Goal: Task Accomplishment & Management: Complete application form

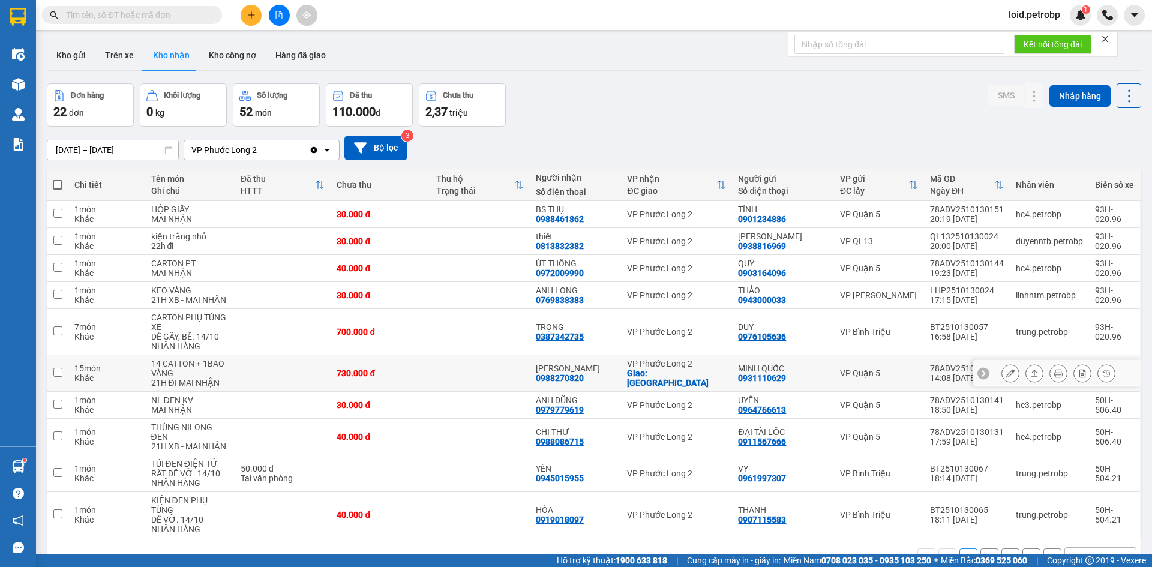
scroll to position [55, 0]
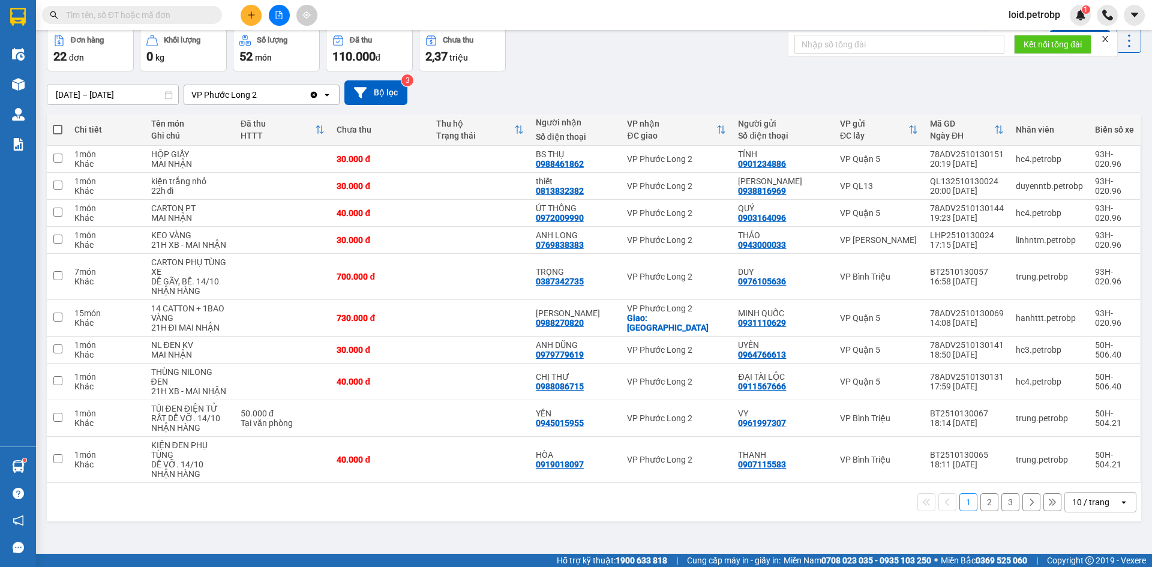
click at [980, 504] on button "2" at bounding box center [989, 502] width 18 height 18
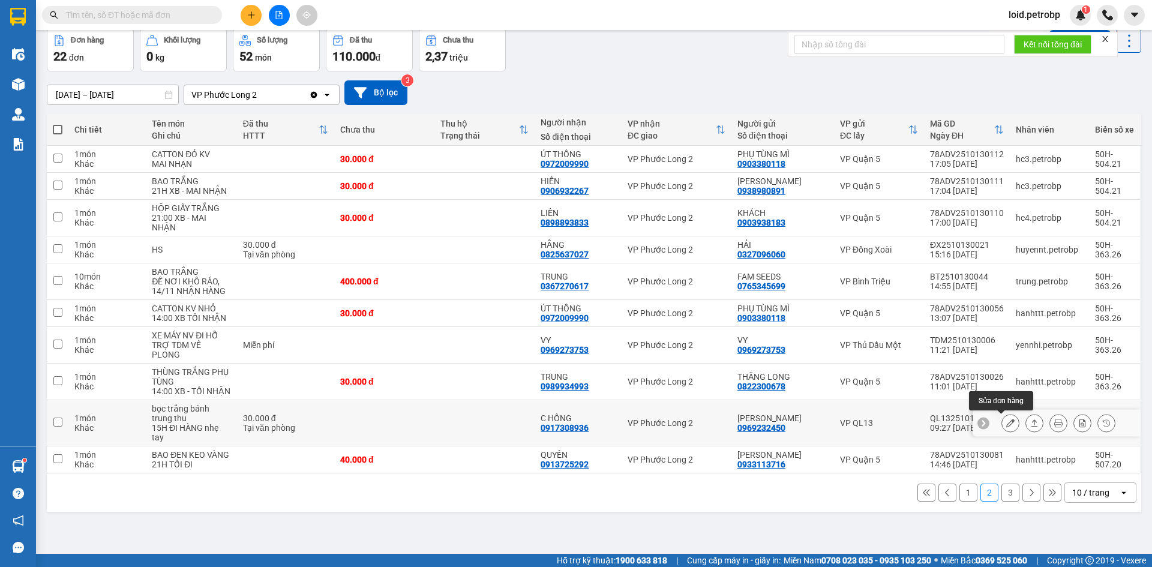
click at [1006, 420] on button at bounding box center [1010, 423] width 17 height 21
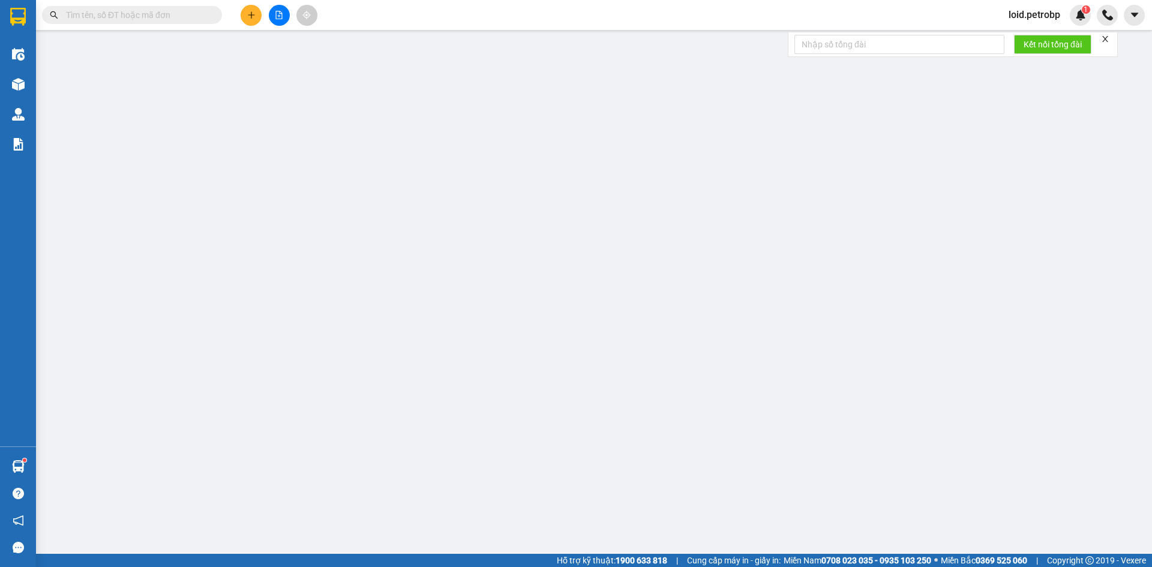
type input "0969232450"
type input "C VÂN"
type input "0917308936"
type input "C HỒNG"
type input "30.000"
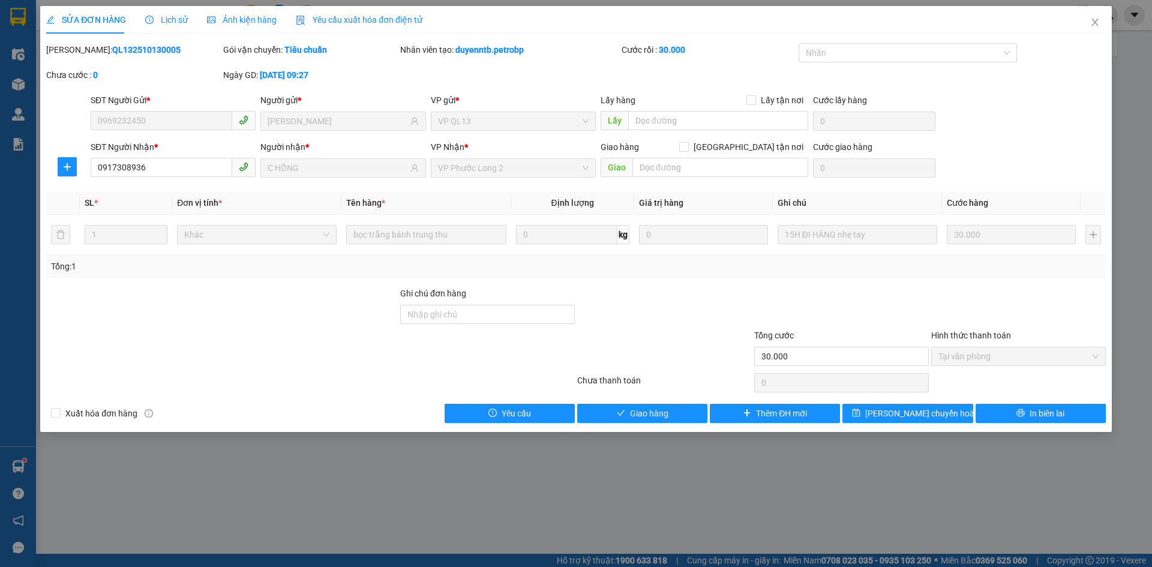
click at [974, 361] on span "Tại văn phòng" at bounding box center [1018, 356] width 160 height 18
click at [660, 420] on button "Giao hàng" at bounding box center [642, 413] width 130 height 19
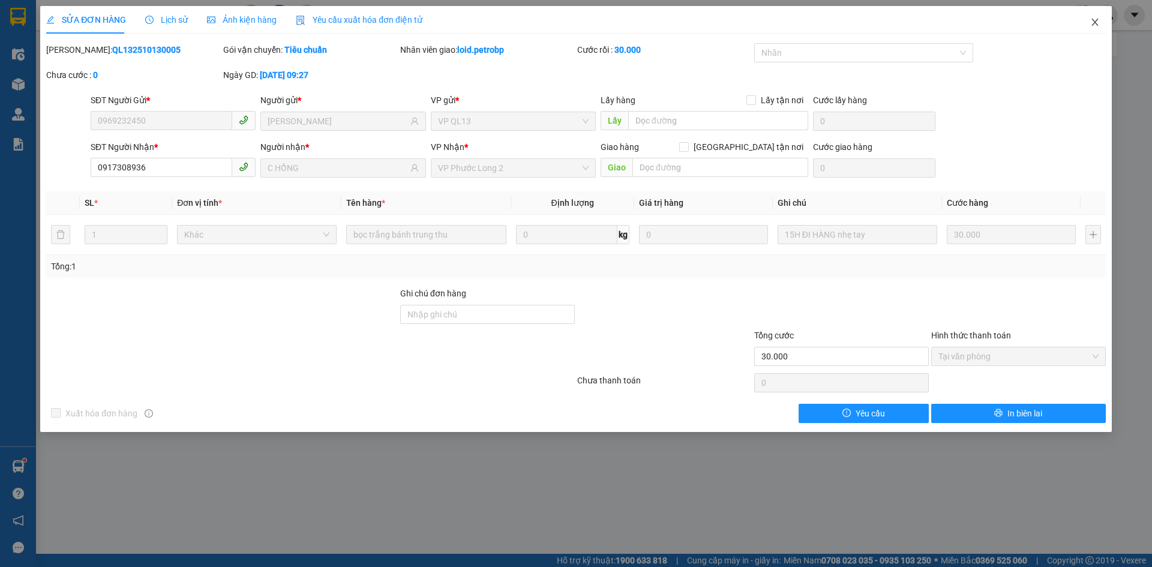
click at [1093, 21] on icon "close" at bounding box center [1094, 22] width 7 height 7
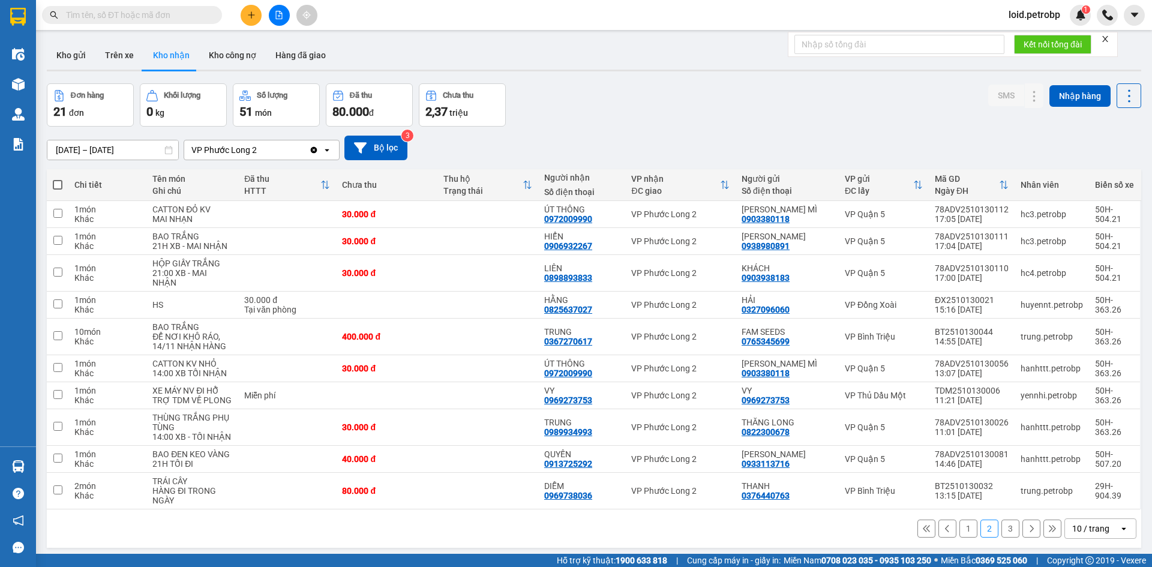
click at [1055, 16] on span "loid.petrobp" at bounding box center [1034, 14] width 71 height 15
click at [1033, 32] on span "Đăng xuất" at bounding box center [1040, 37] width 50 height 13
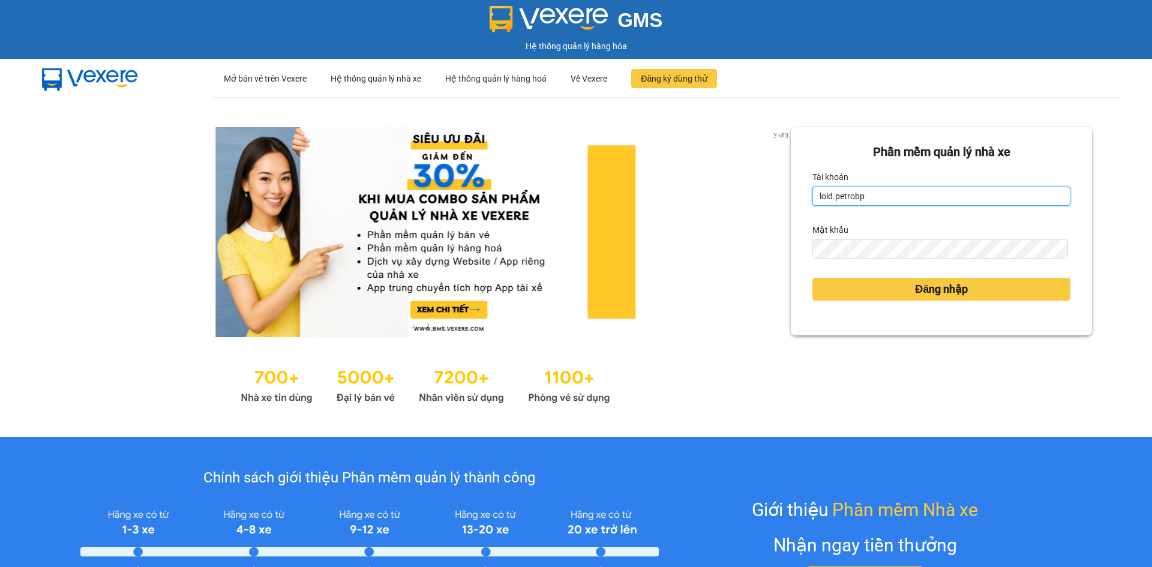
click at [918, 191] on input "loid.petrobp" at bounding box center [941, 196] width 258 height 19
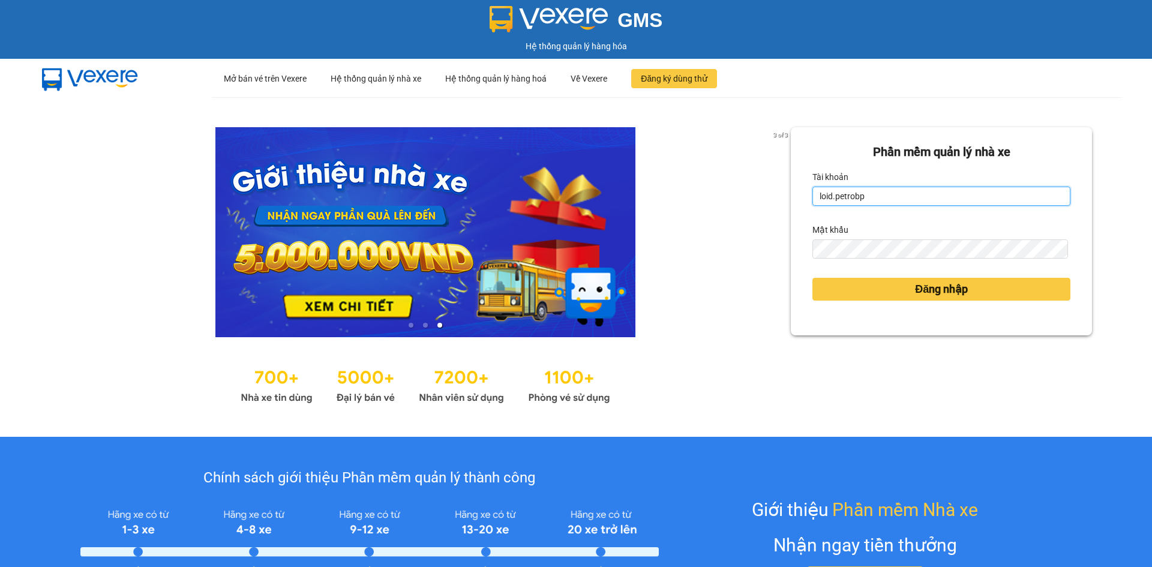
type input "pl1.petrobp"
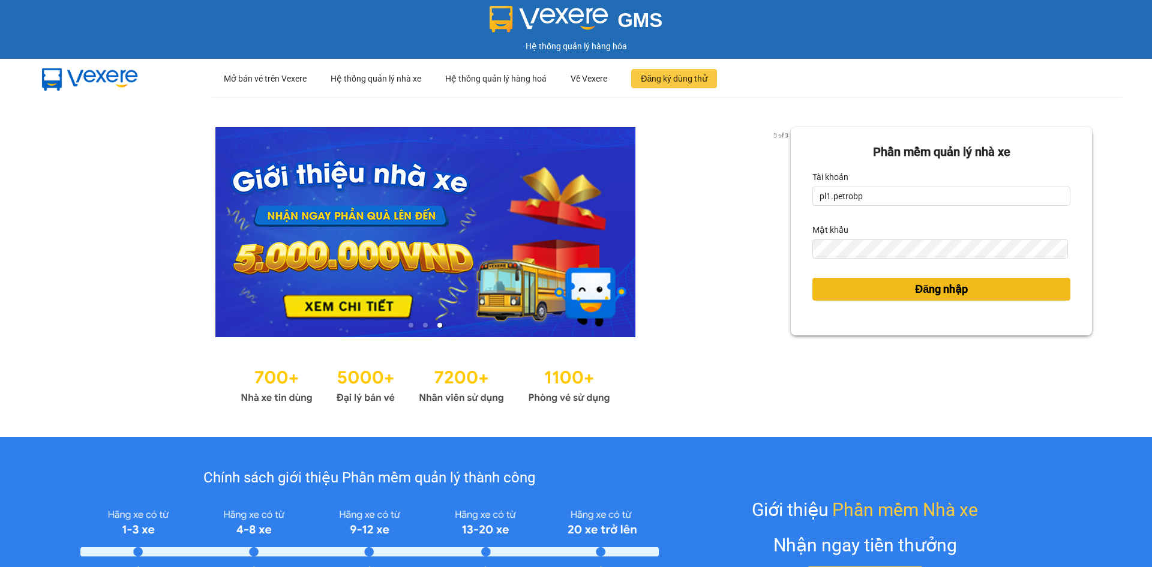
click at [915, 298] on span "Đăng nhập" at bounding box center [941, 289] width 53 height 17
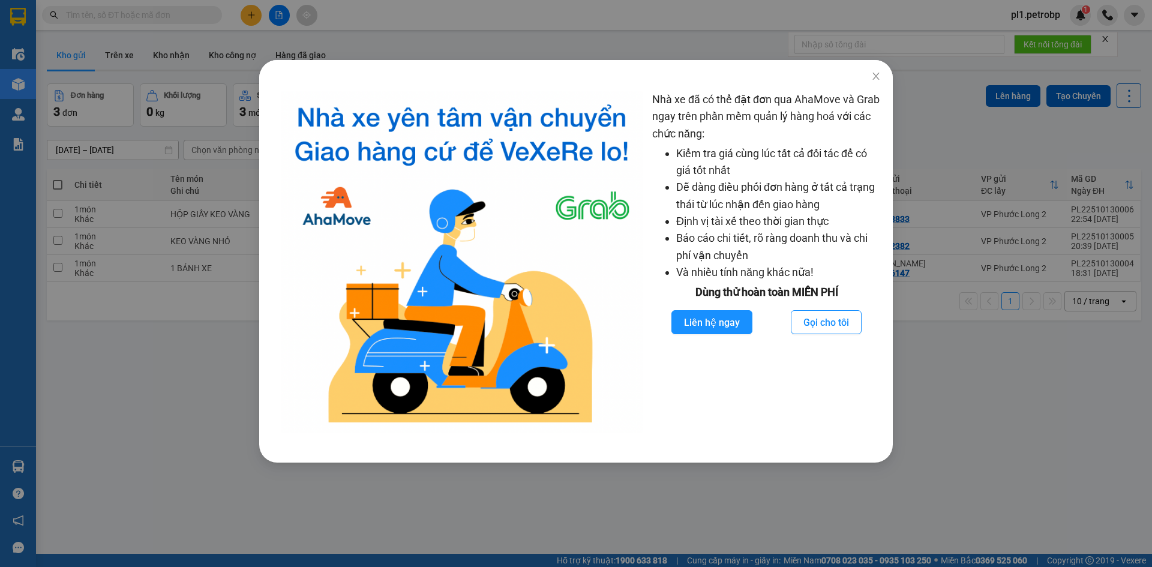
click at [82, 381] on div "Nhà xe đã có thể đặt đơn qua AhaMove và Grab ngay trên phần mềm quản lý hàng ho…" at bounding box center [576, 283] width 1152 height 567
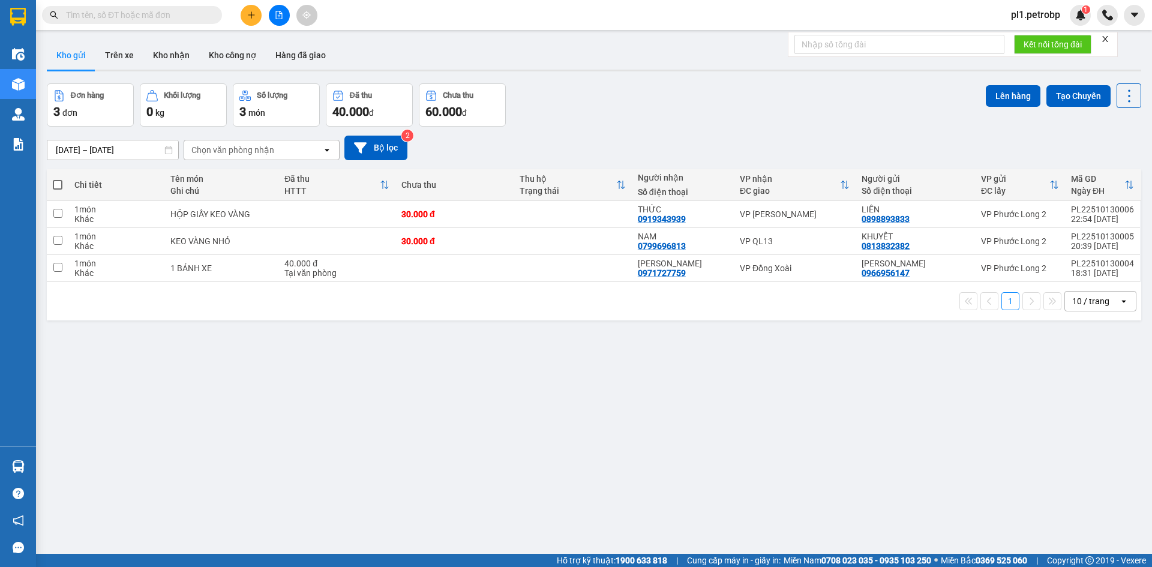
click at [154, 20] on input "text" at bounding box center [137, 14] width 142 height 13
click at [157, 54] on button "Kho nhận" at bounding box center [171, 55] width 56 height 29
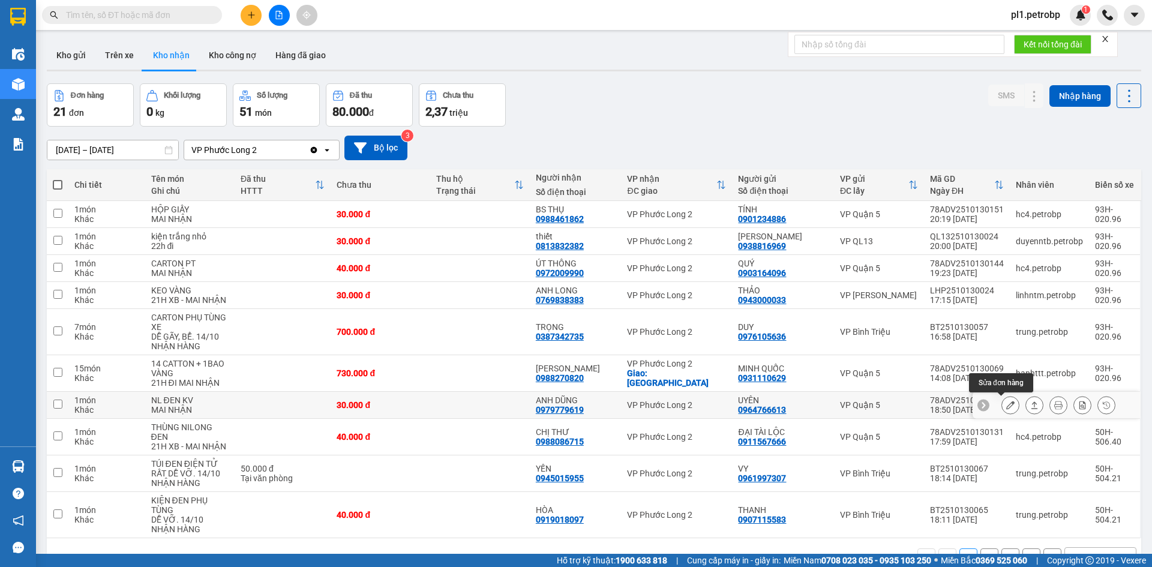
click at [1006, 407] on icon at bounding box center [1010, 405] width 8 height 8
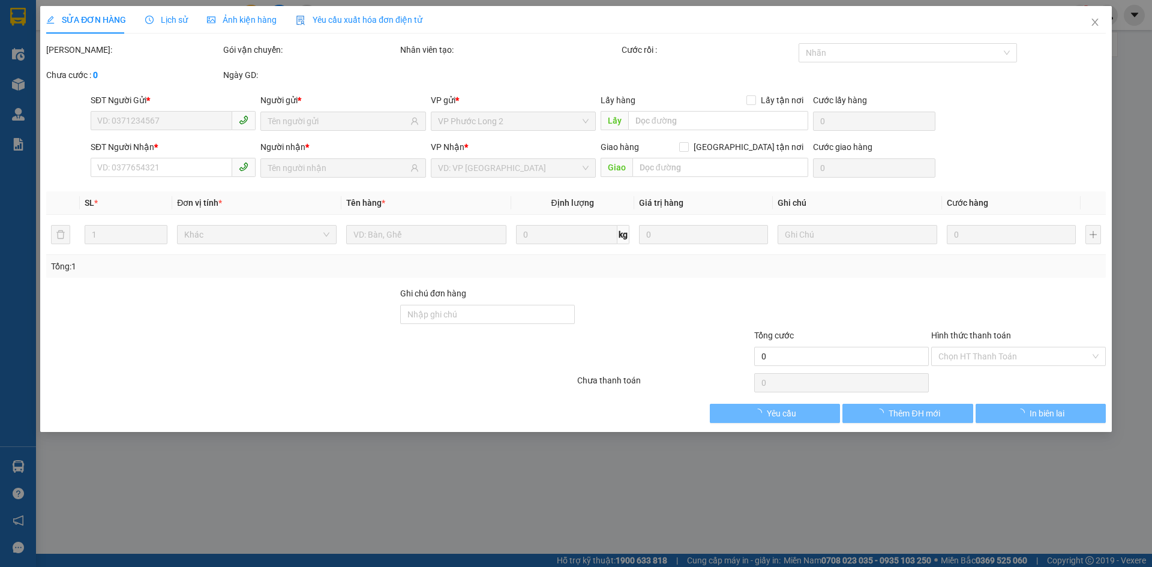
type input "0964766613"
type input "UYÊN"
type input "0979779619"
type input "ANH DŨNG"
type input "30.000"
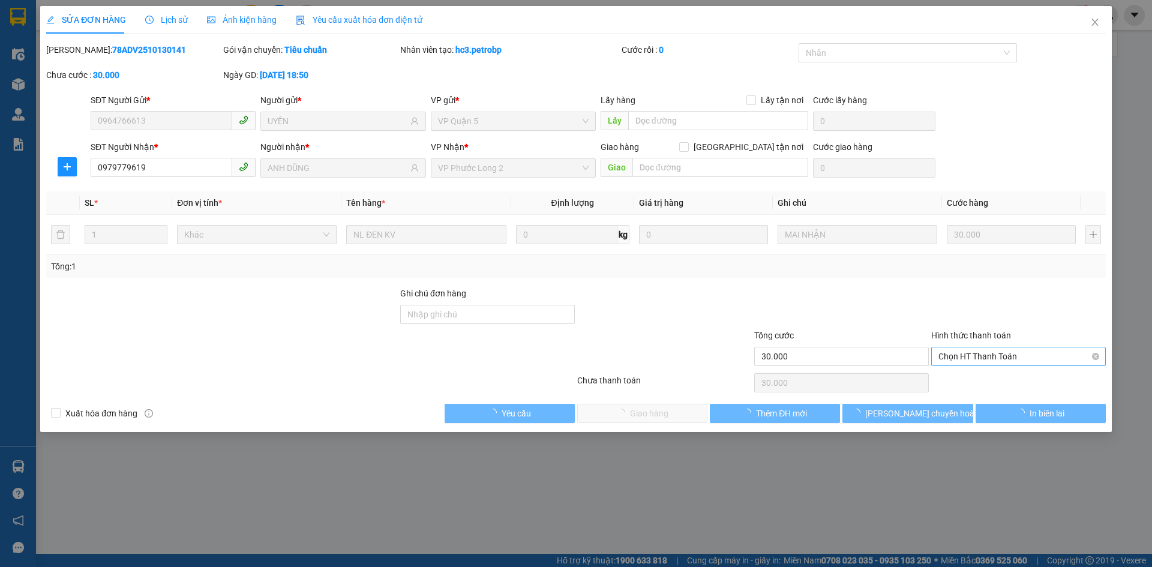
click at [1035, 365] on span "Chọn HT Thanh Toán" at bounding box center [1018, 356] width 160 height 18
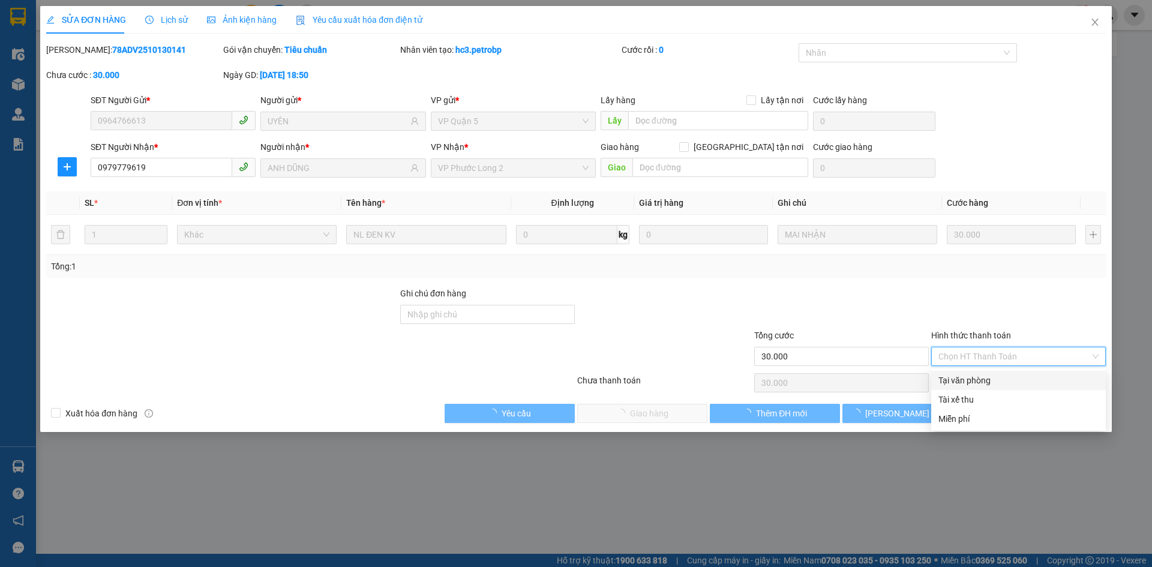
click at [1008, 380] on div "Tại văn phòng" at bounding box center [1018, 380] width 160 height 13
type input "0"
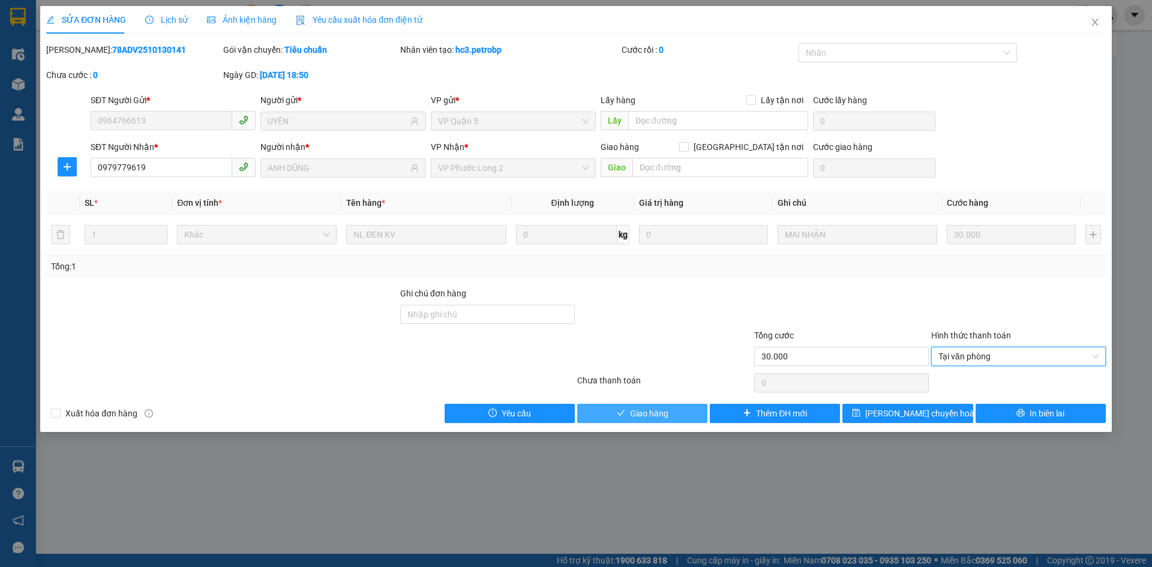
click at [651, 414] on span "Giao hàng" at bounding box center [649, 413] width 38 height 13
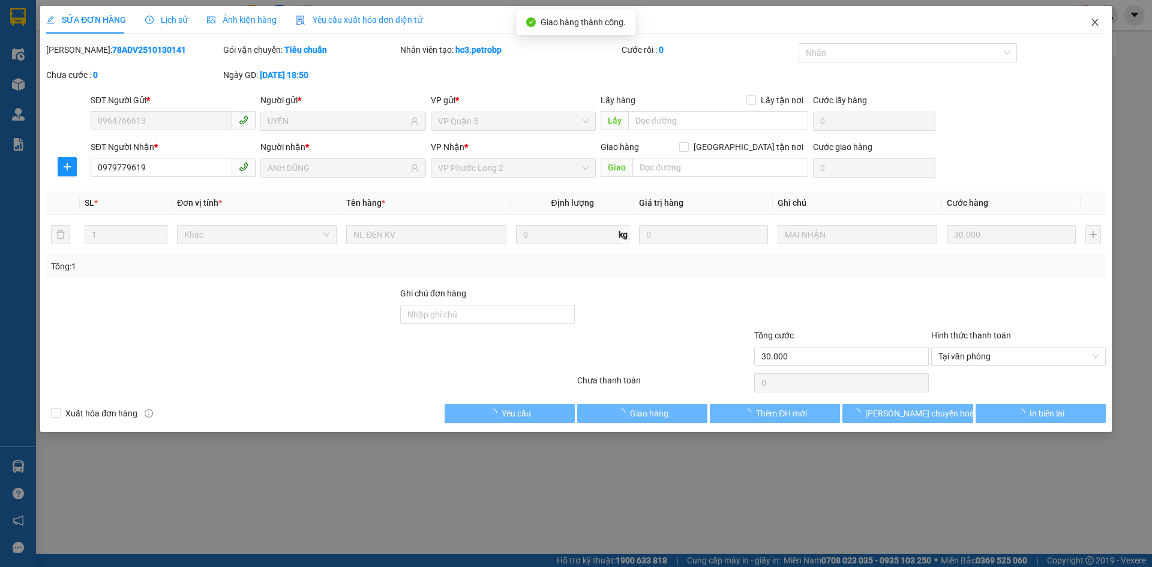
click at [1078, 30] on span "Close" at bounding box center [1095, 23] width 34 height 34
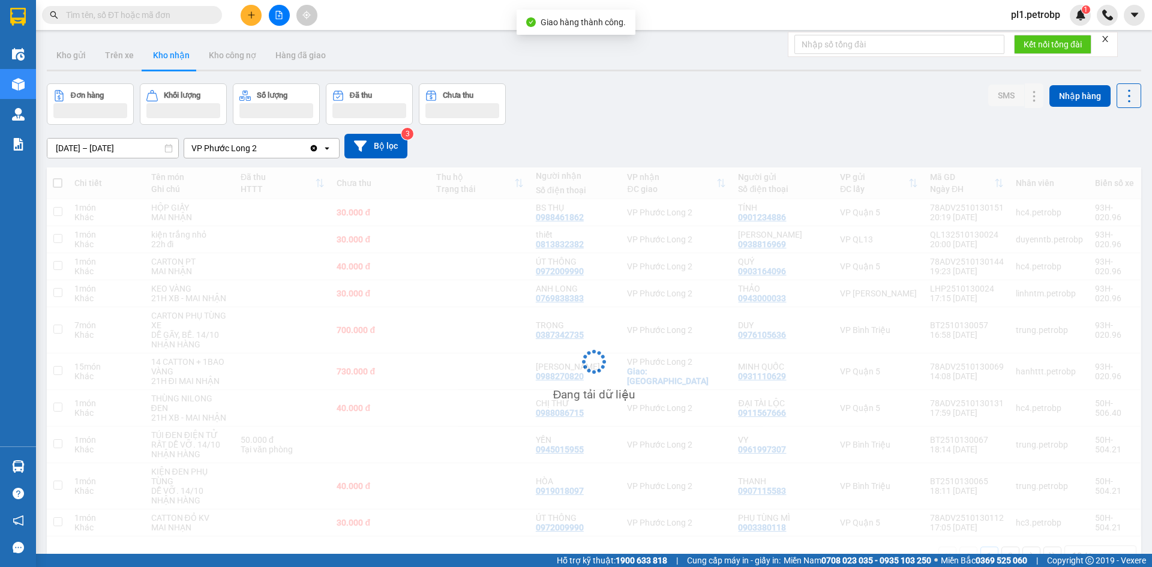
scroll to position [55, 0]
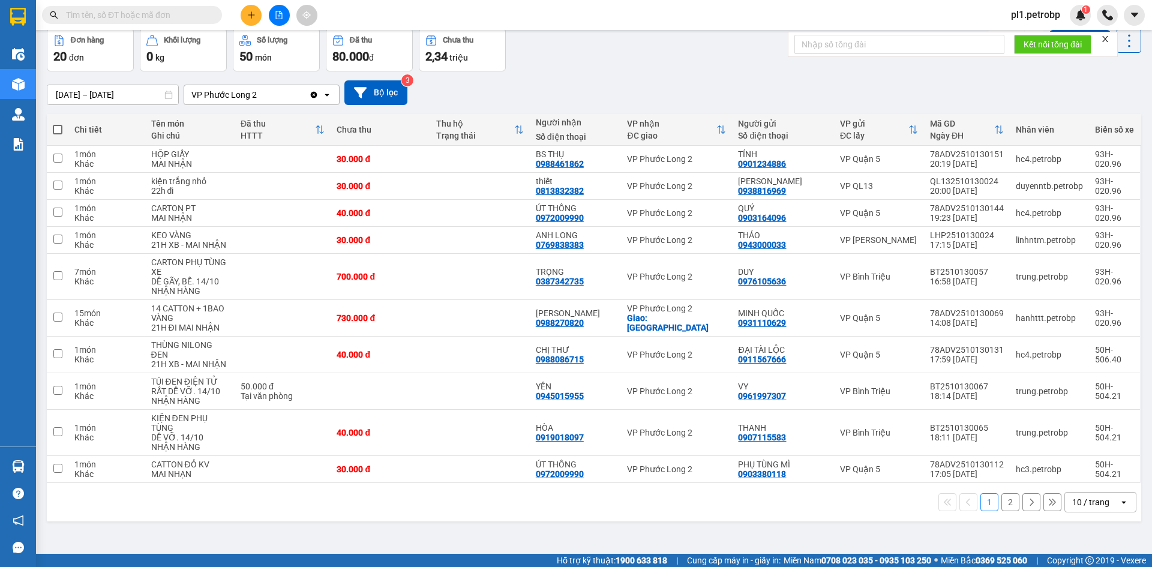
click at [1001, 507] on button "2" at bounding box center [1010, 502] width 18 height 18
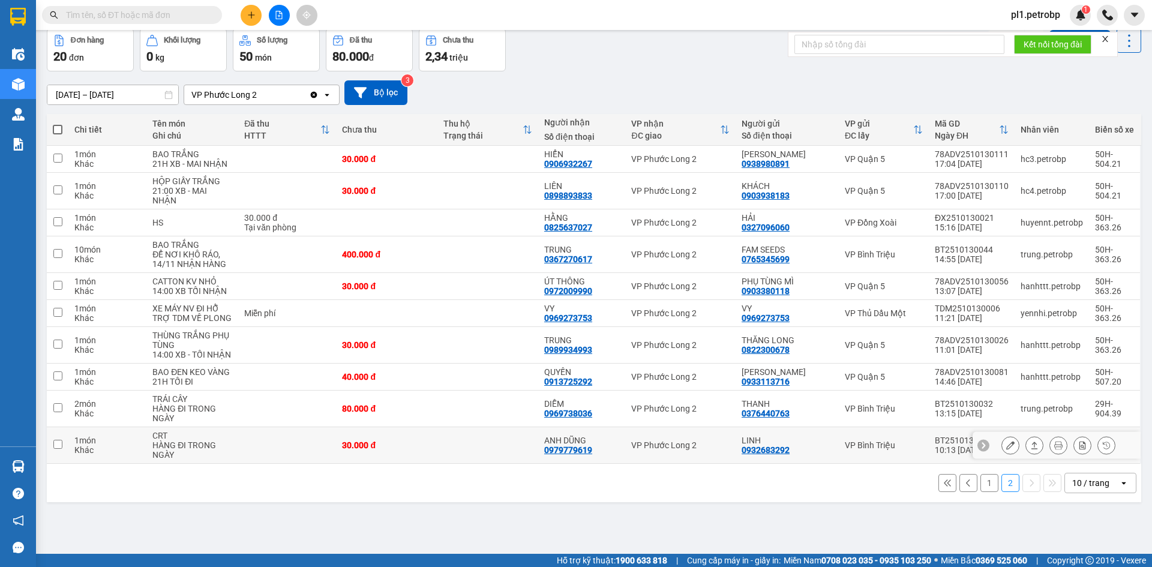
click at [1011, 446] on div at bounding box center [1058, 445] width 114 height 18
click at [1006, 446] on button at bounding box center [1010, 445] width 17 height 21
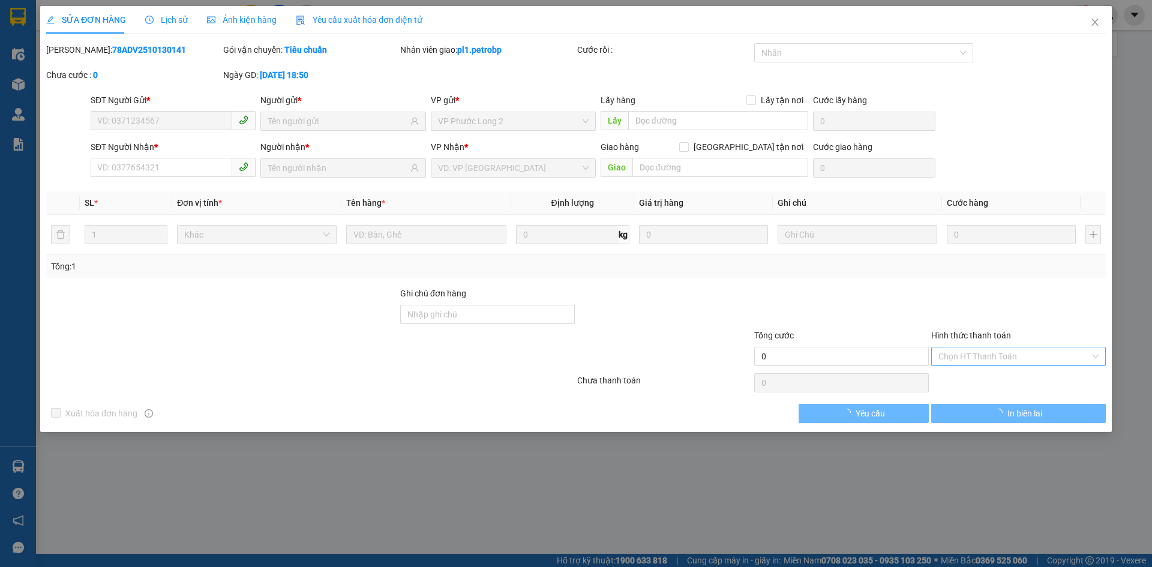
click at [977, 353] on div "Chọn HT Thanh Toán" at bounding box center [1018, 356] width 175 height 19
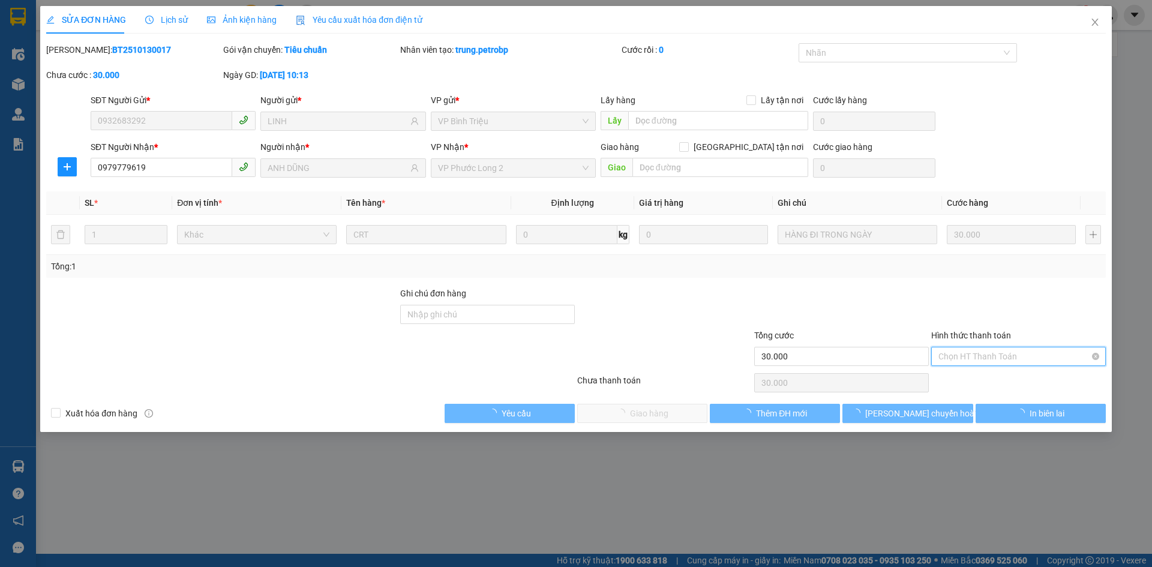
type input "0932683292"
type input "LINH"
type input "0979779619"
type input "ANH DŨNG"
type input "30.000"
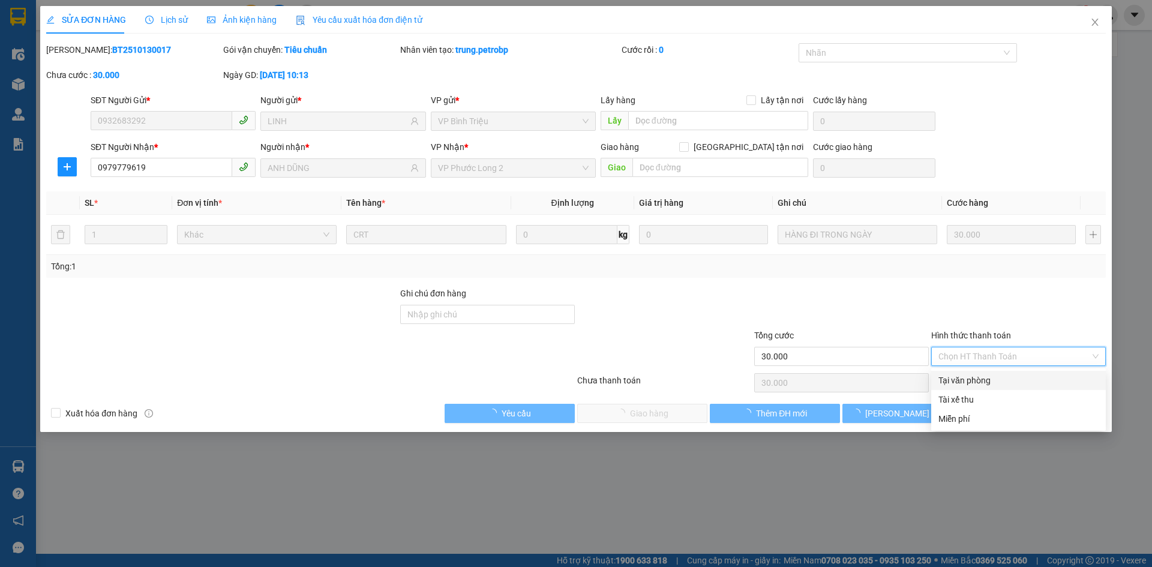
click at [976, 375] on div "Tại văn phòng" at bounding box center [1018, 380] width 160 height 13
type input "0"
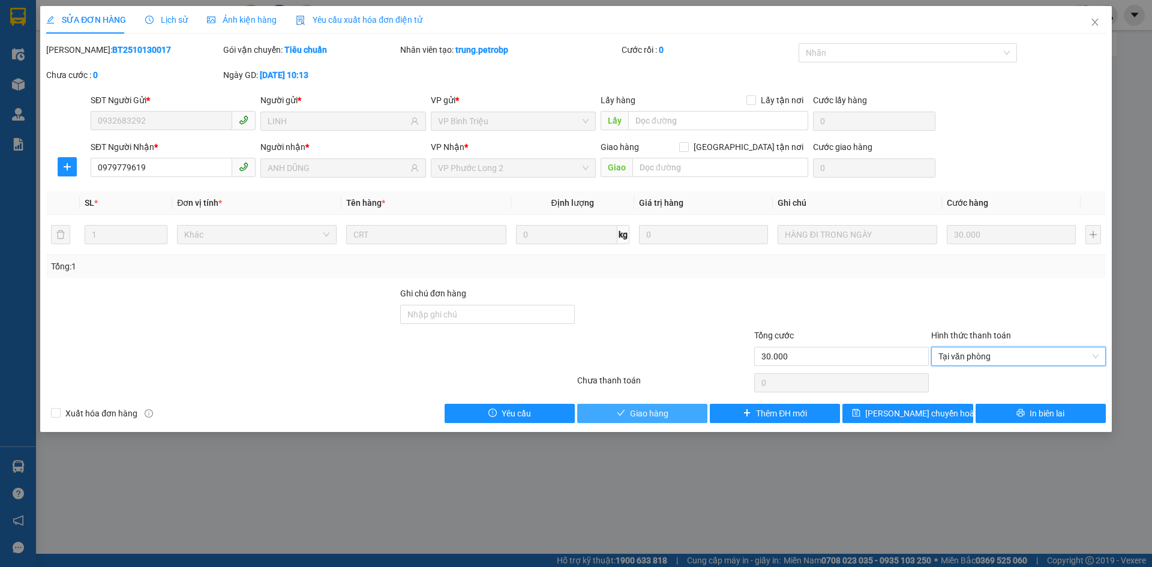
click at [664, 416] on span "Giao hàng" at bounding box center [649, 413] width 38 height 13
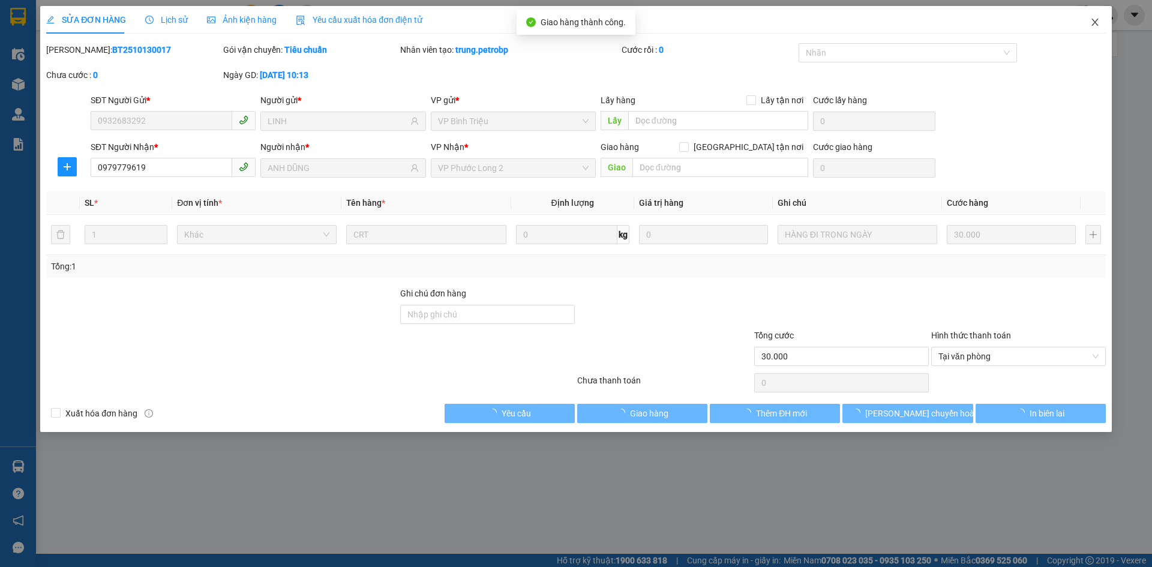
click at [1102, 13] on span "Close" at bounding box center [1095, 23] width 34 height 34
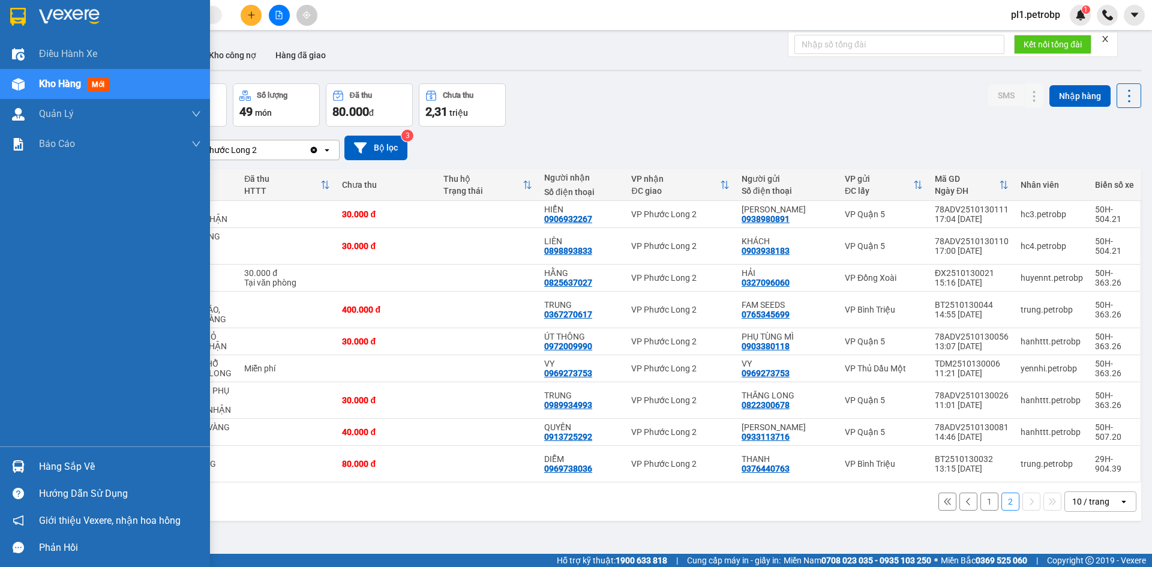
click at [26, 468] on div at bounding box center [18, 466] width 21 height 21
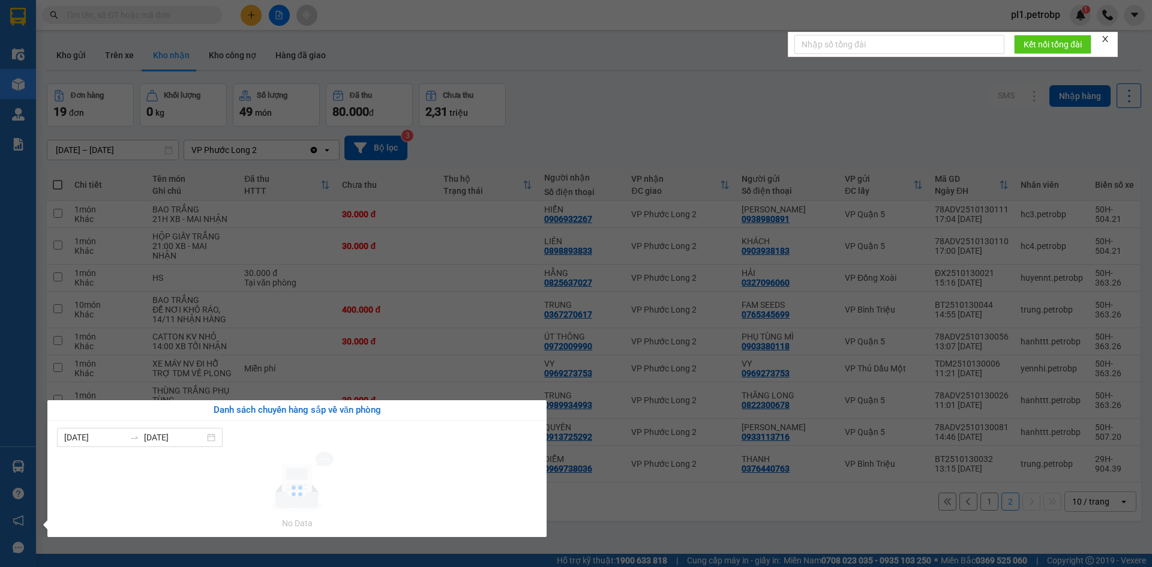
click at [636, 533] on section "Kết quả tìm kiếm ( 0 ) Bộ lọc No Data pl1.petrobp 1 Điều hành xe Kho hàng mới Q…" at bounding box center [576, 283] width 1152 height 567
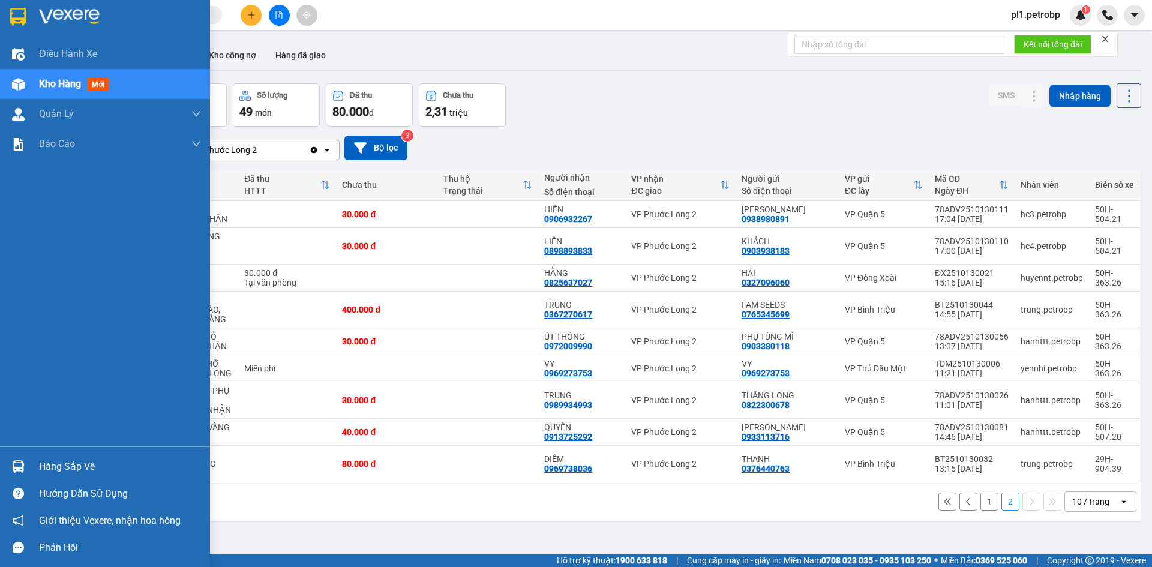
click at [0, 463] on div "Hàng sắp về" at bounding box center [105, 466] width 210 height 27
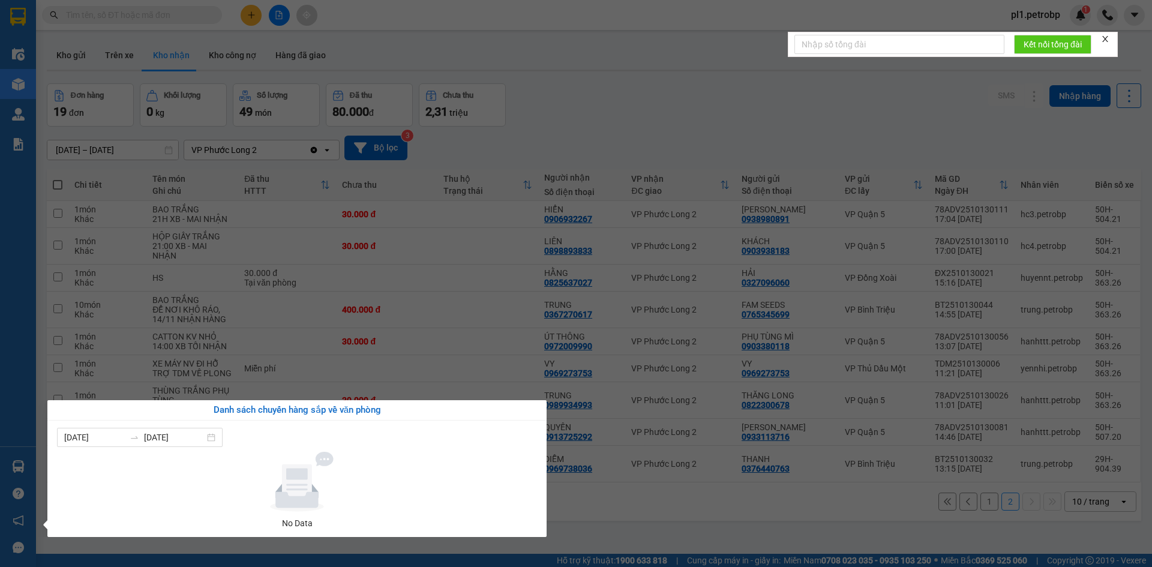
click at [449, 321] on section "Kết quả tìm kiếm ( 0 ) Bộ lọc No Data pl1.petrobp 1 Điều hành xe Kho hàng mới Q…" at bounding box center [576, 283] width 1152 height 567
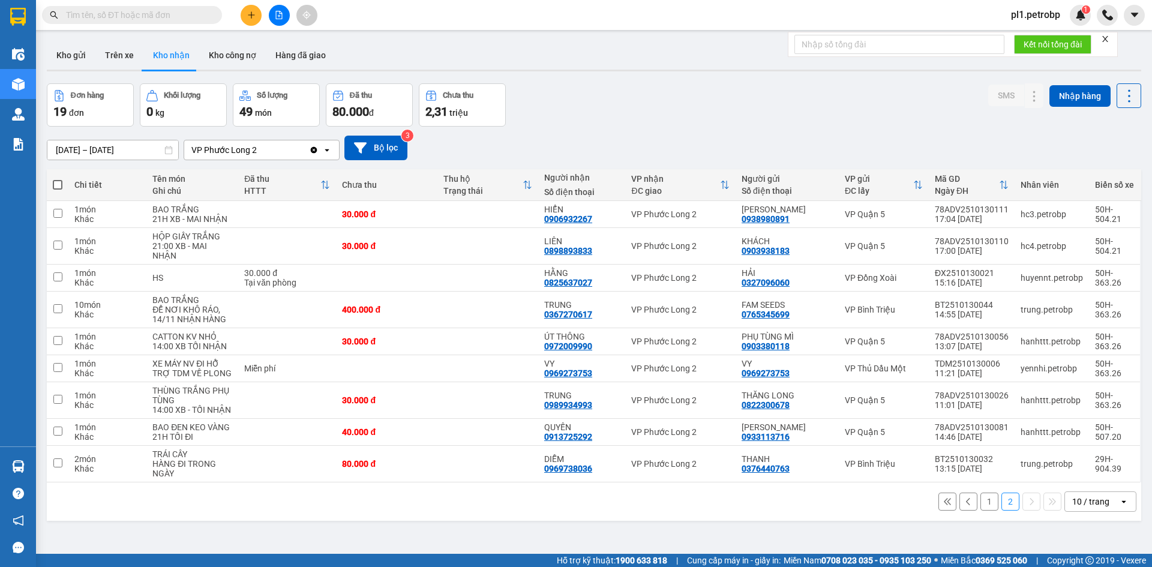
click at [980, 507] on button "1" at bounding box center [989, 501] width 18 height 18
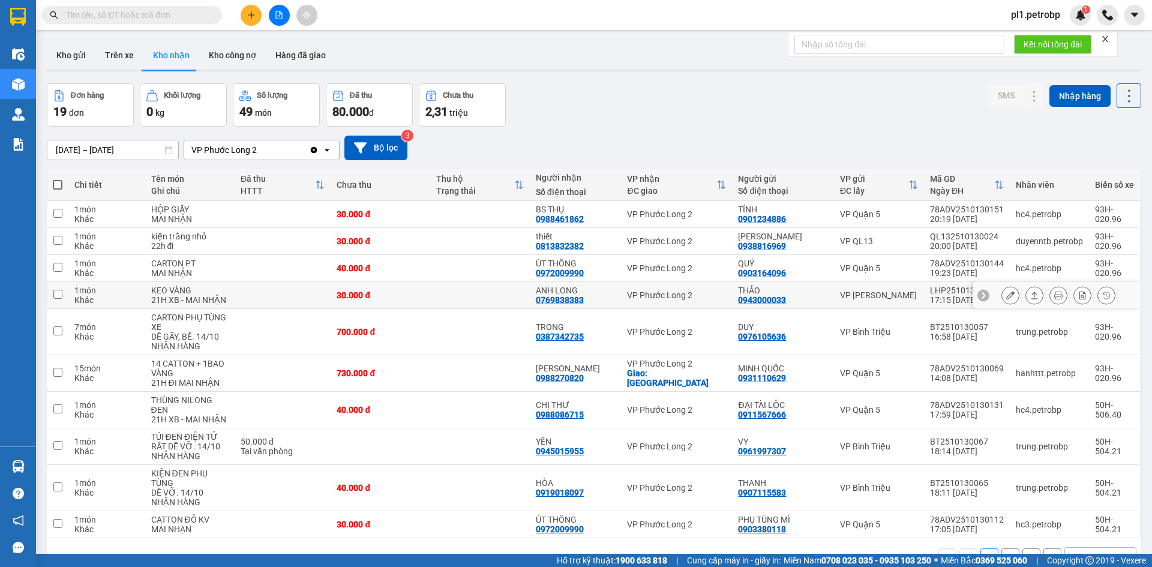
scroll to position [55, 0]
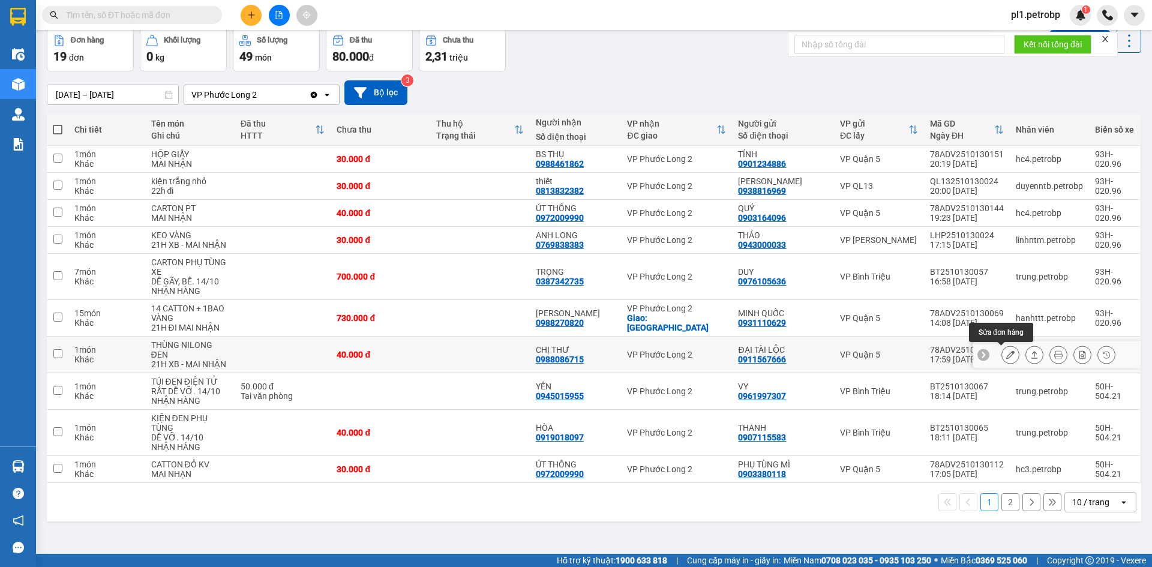
click at [1006, 357] on icon at bounding box center [1010, 354] width 8 height 8
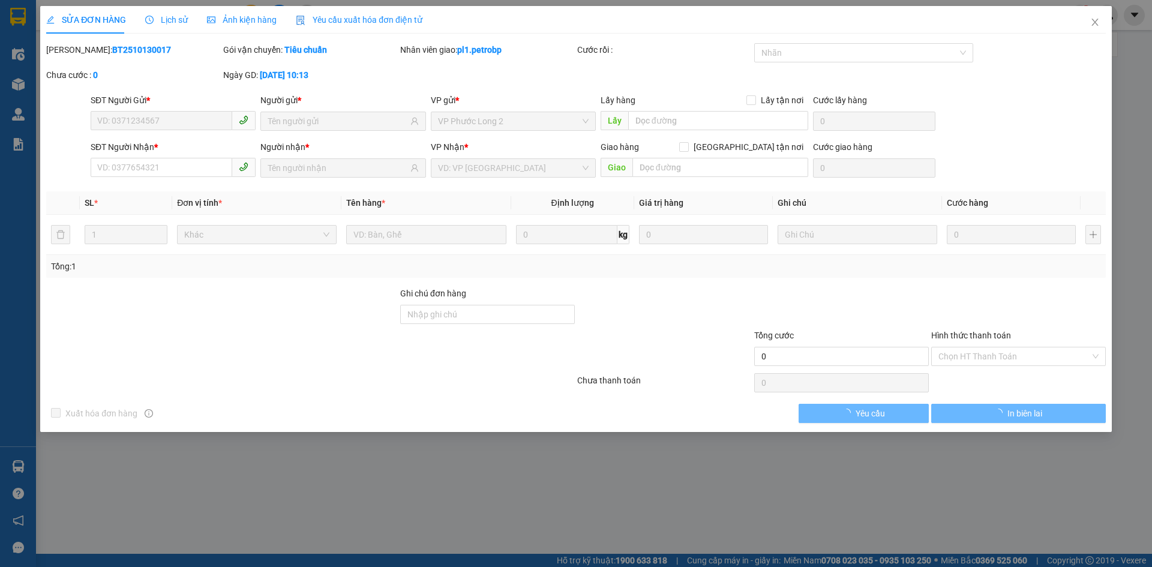
type input "0911567666"
type input "ĐẠI TÀI LỘC"
type input "0988086715"
type input "CHỊ THƯ"
type input "40.000"
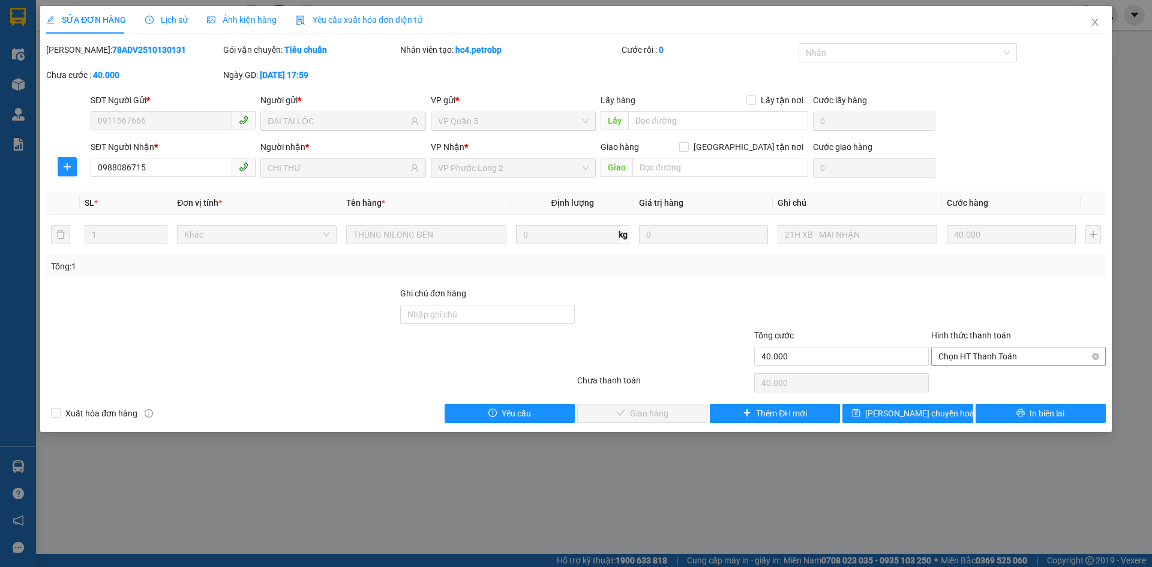
click at [963, 359] on span "Chọn HT Thanh Toán" at bounding box center [1018, 356] width 160 height 18
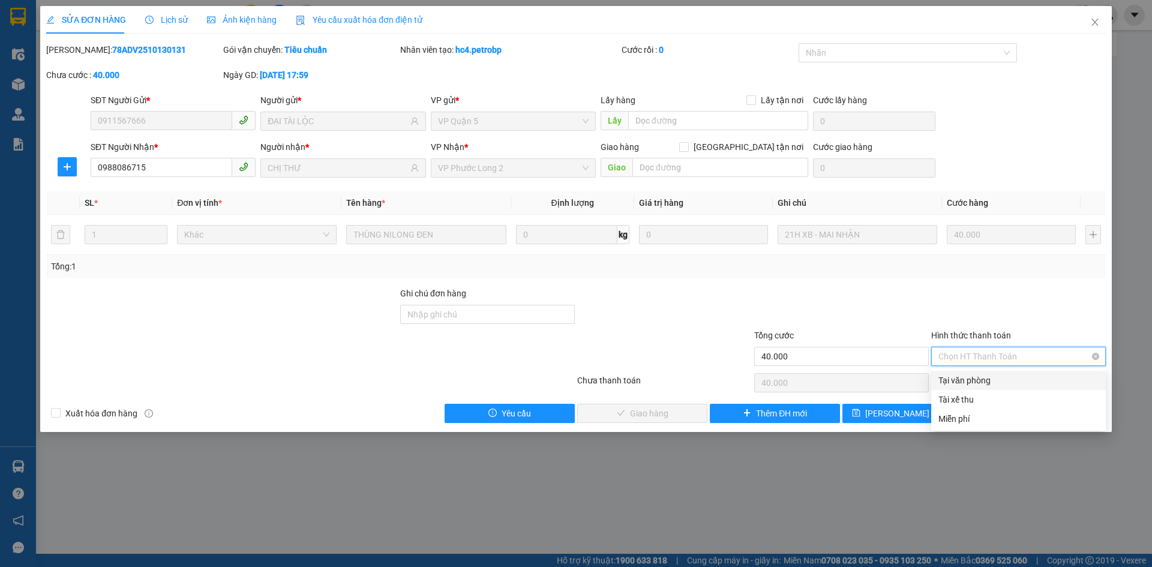
click at [948, 383] on div "Tại văn phòng" at bounding box center [1018, 380] width 160 height 13
type input "0"
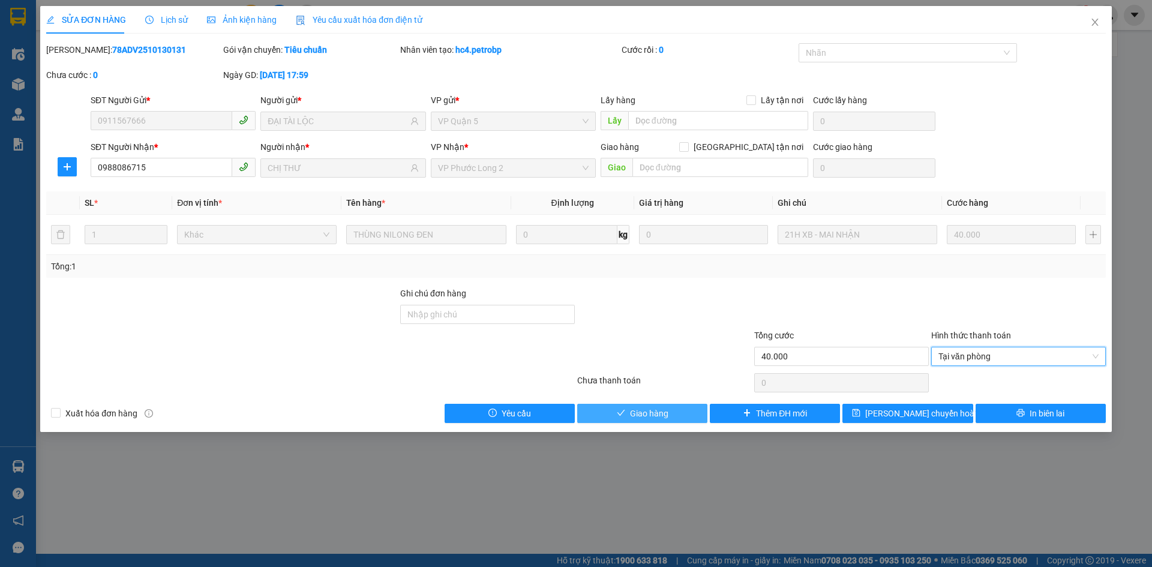
click at [684, 413] on button "Giao hàng" at bounding box center [642, 413] width 130 height 19
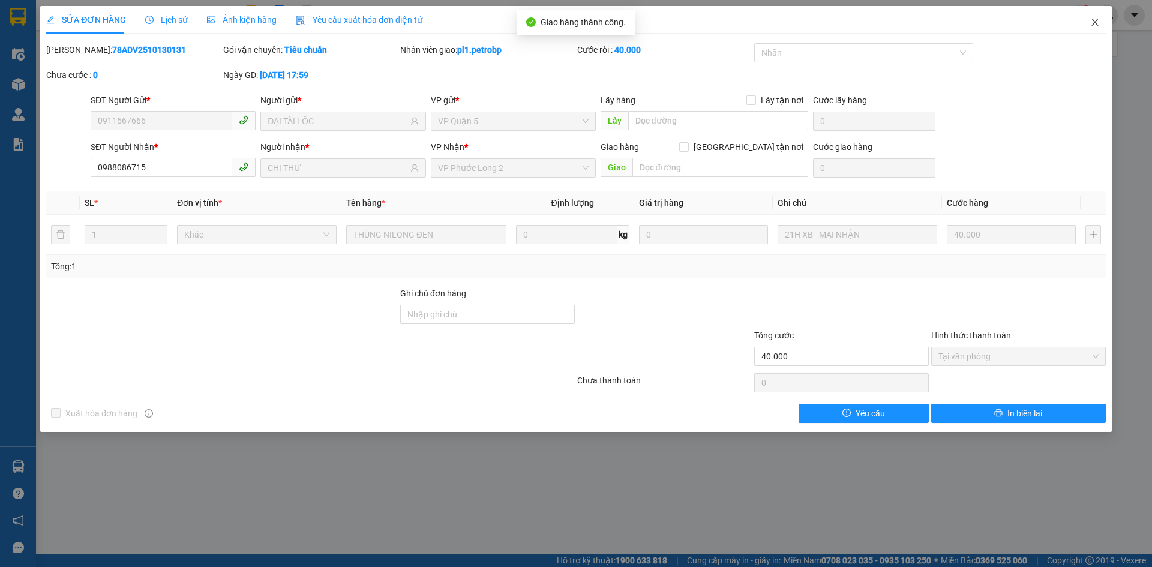
click at [1094, 20] on icon "close" at bounding box center [1095, 22] width 10 height 10
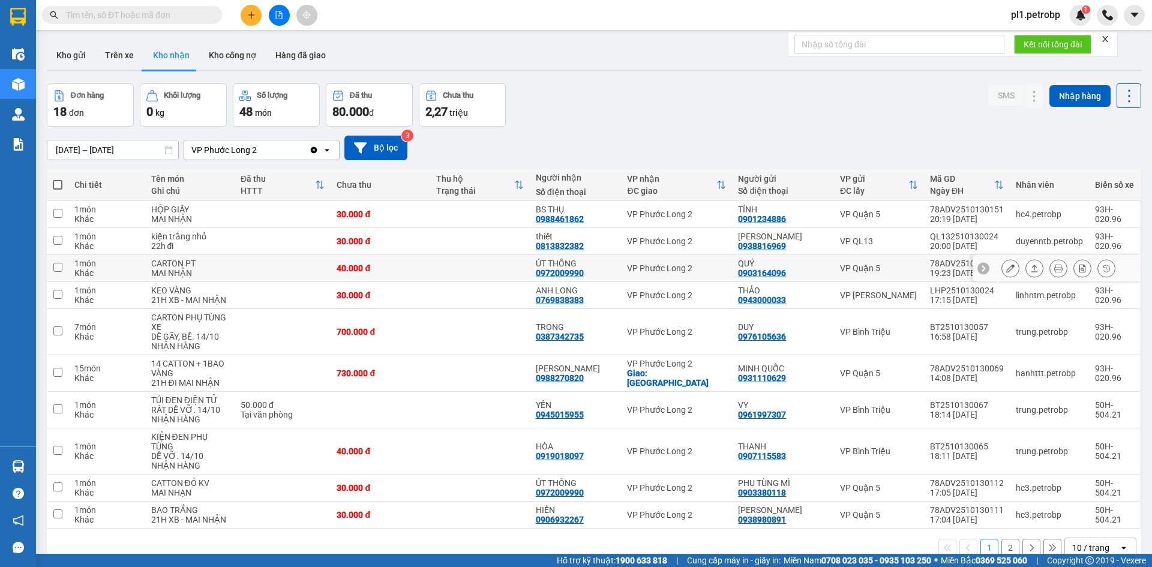
click at [1006, 269] on icon at bounding box center [1010, 268] width 8 height 8
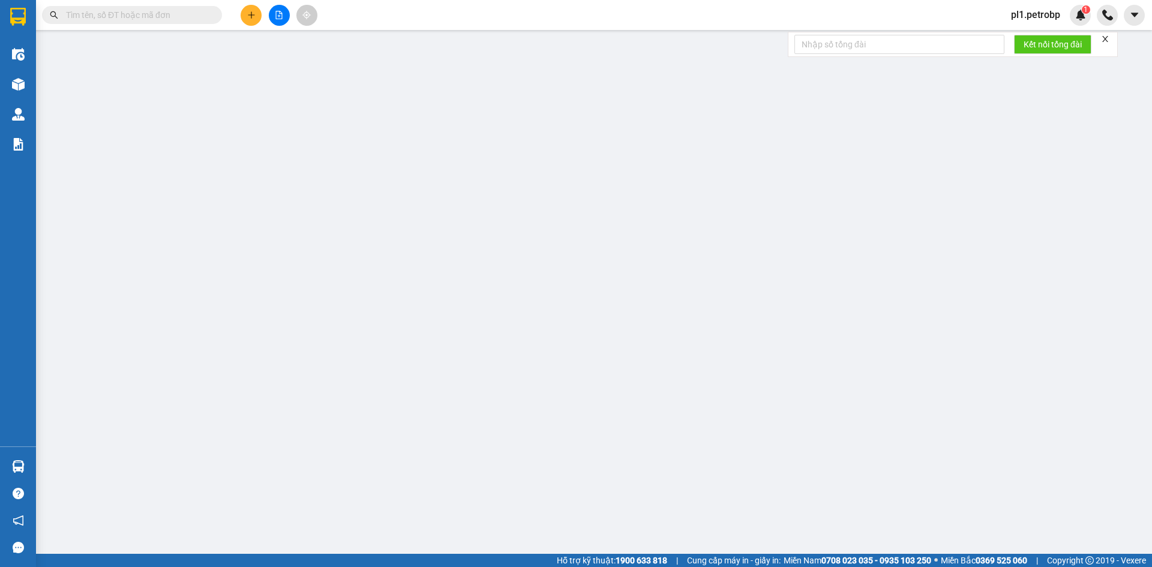
type input "0903164096"
type input "QUÝ"
type input "0972009990"
type input "ÚT THÔNG"
type input "40.000"
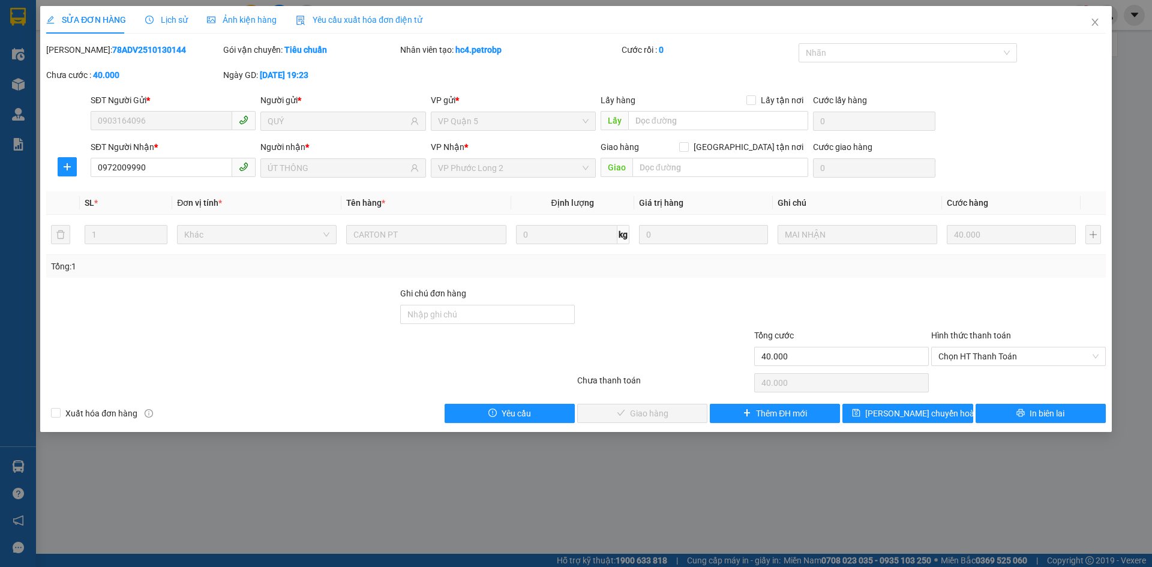
click at [982, 350] on span "Chọn HT Thanh Toán" at bounding box center [1018, 356] width 160 height 18
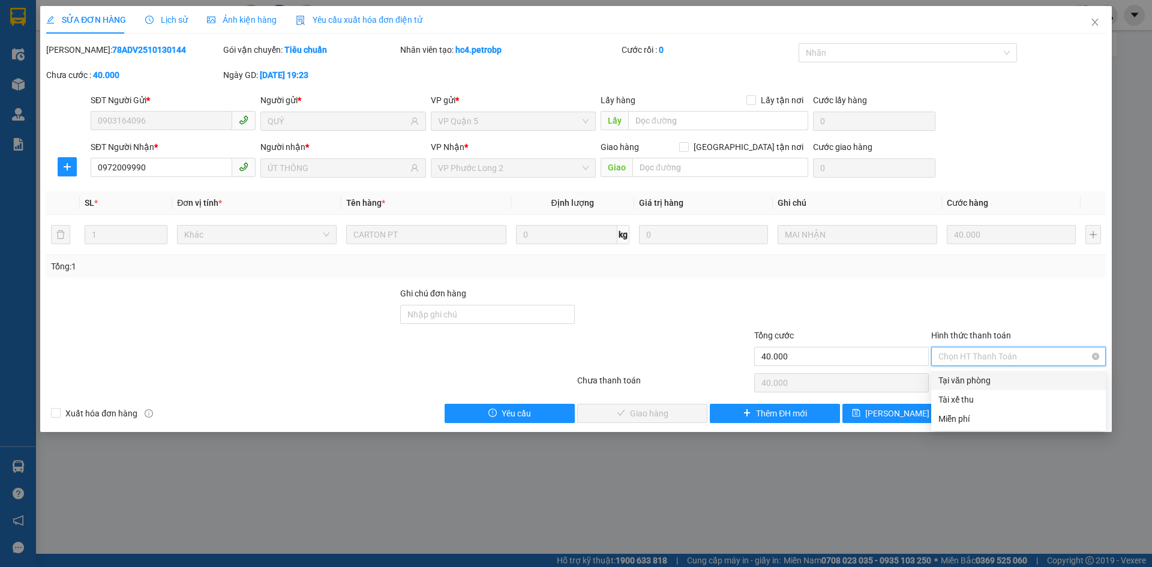
click at [963, 381] on div "Tại văn phòng" at bounding box center [1018, 380] width 160 height 13
type input "0"
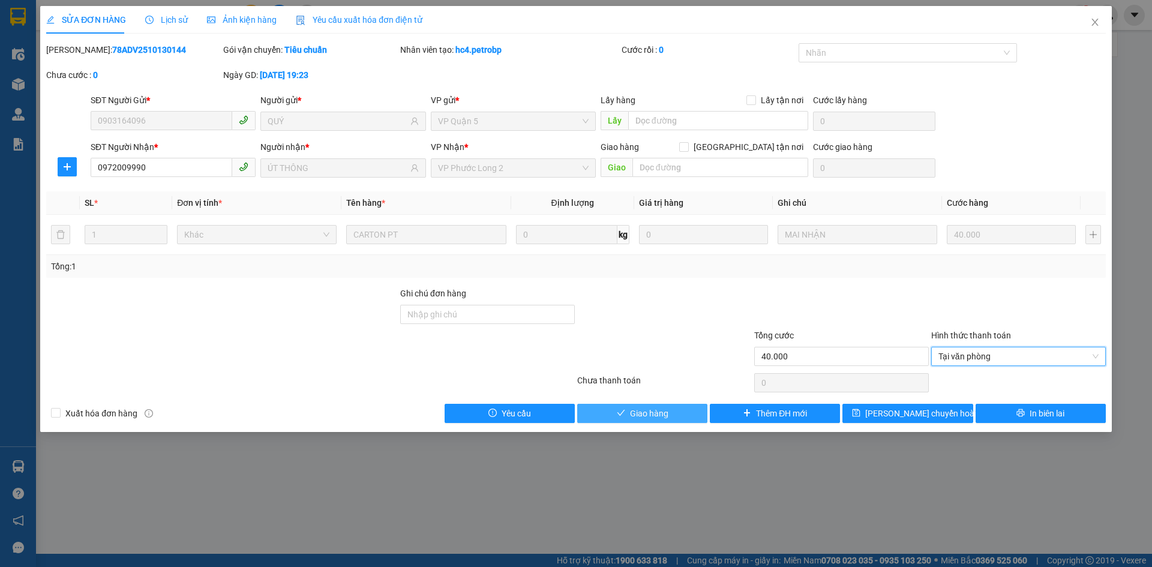
click at [704, 410] on button "Giao hàng" at bounding box center [642, 413] width 130 height 19
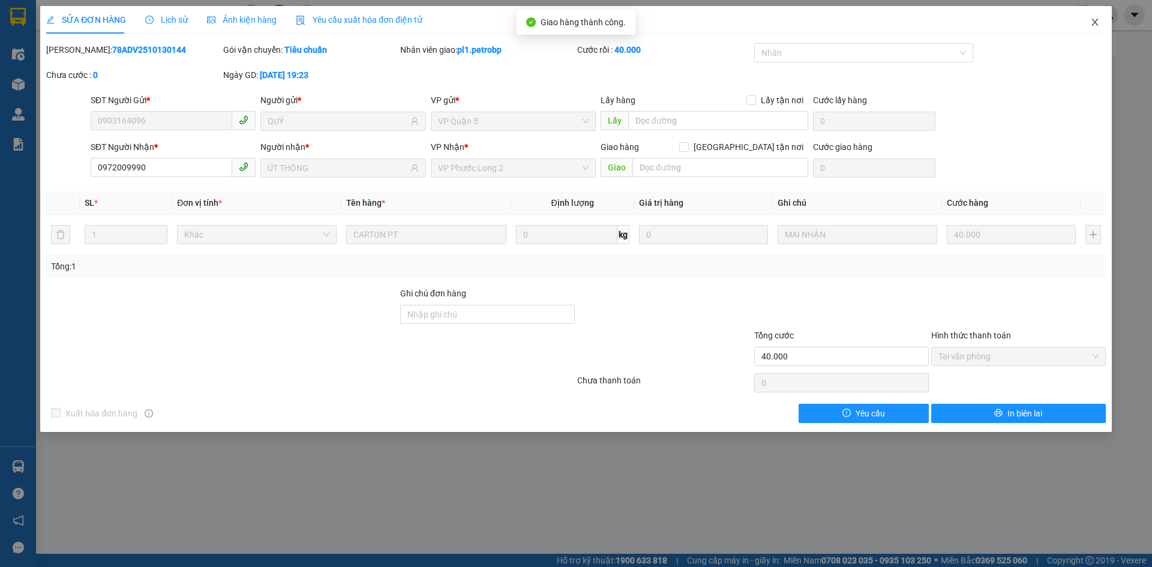
click at [1099, 16] on span "Close" at bounding box center [1095, 23] width 34 height 34
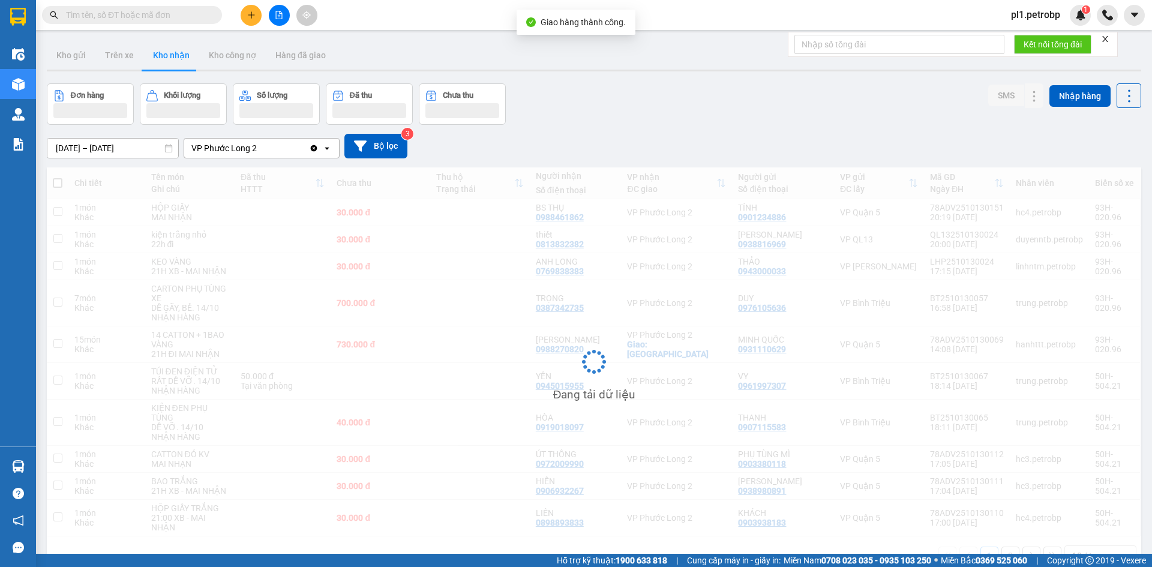
scroll to position [55, 0]
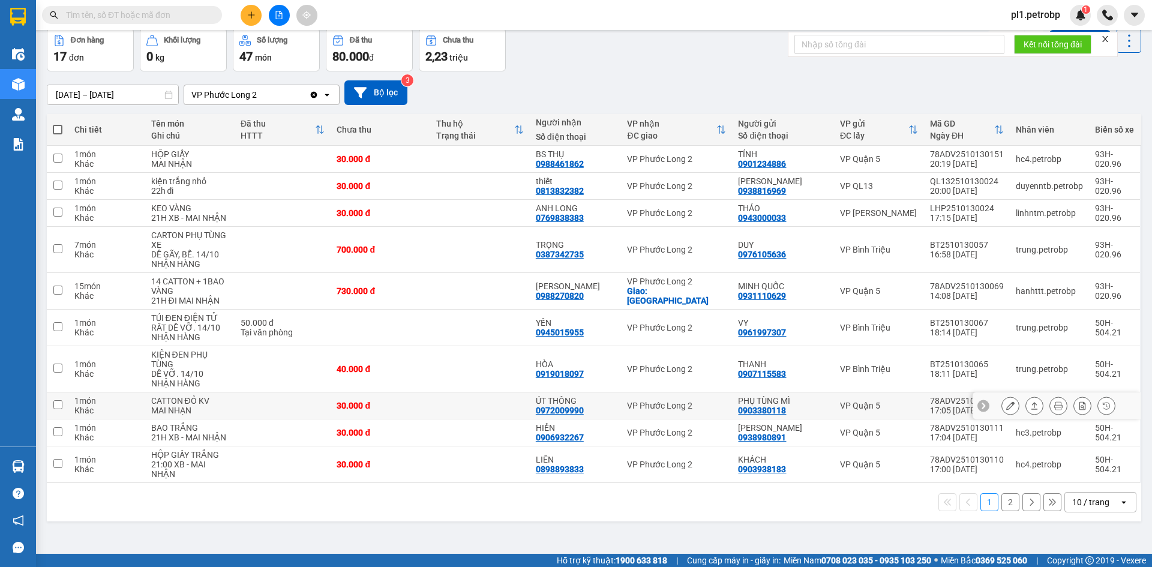
click at [1006, 406] on icon at bounding box center [1010, 405] width 8 height 8
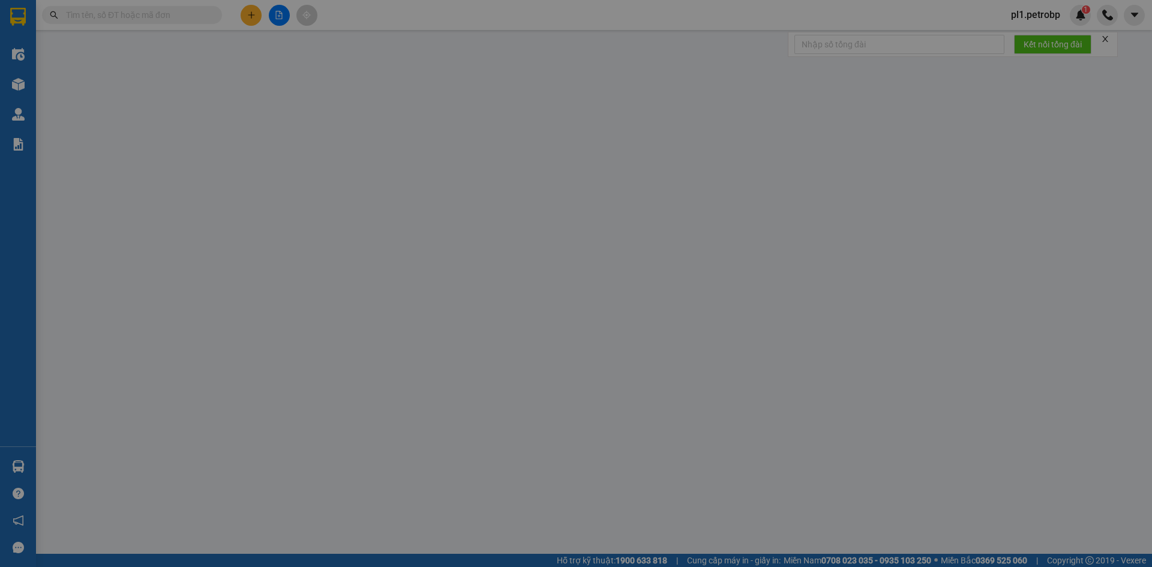
type input "0903380118"
type input "PHỤ TÙNG MÌ"
type input "0972009990"
type input "ÚT THÔNG"
type input "30.000"
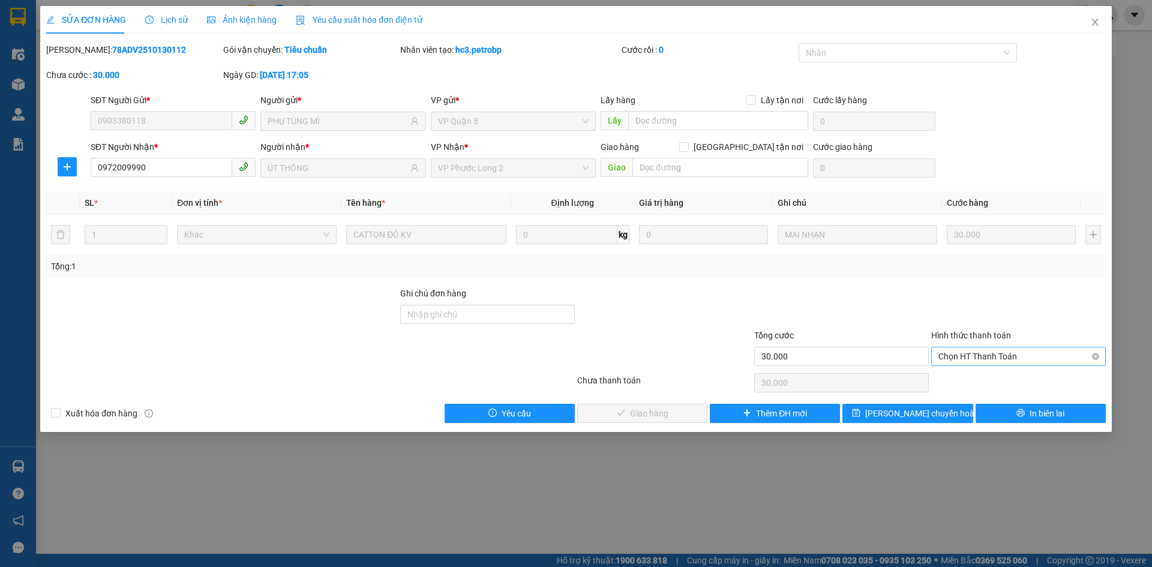
click at [979, 359] on span "Chọn HT Thanh Toán" at bounding box center [1018, 356] width 160 height 18
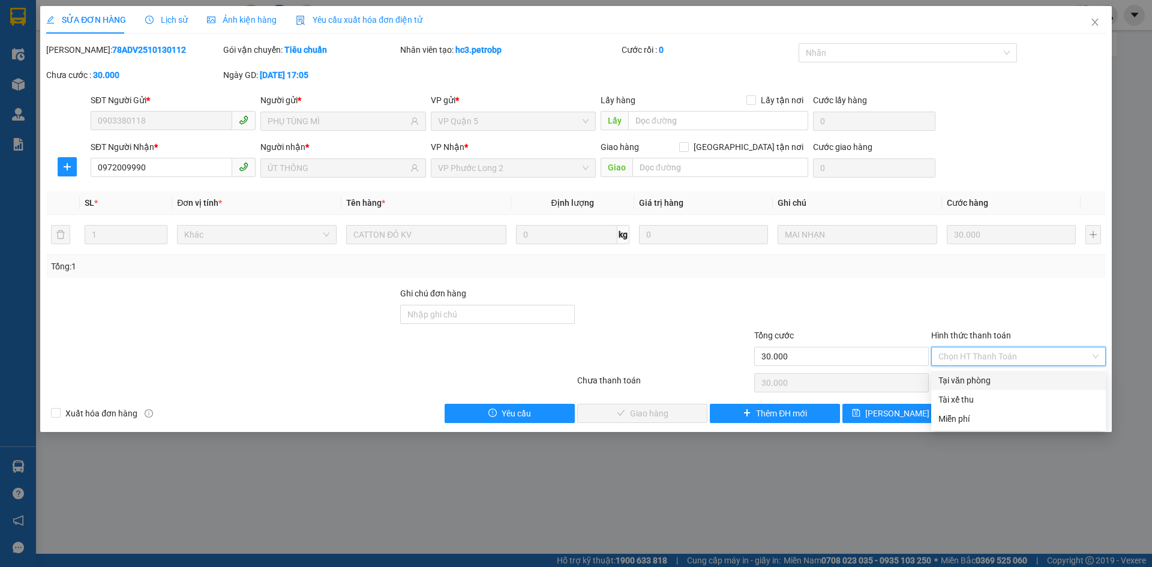
click at [963, 373] on div "Tại văn phòng" at bounding box center [1018, 380] width 175 height 19
type input "0"
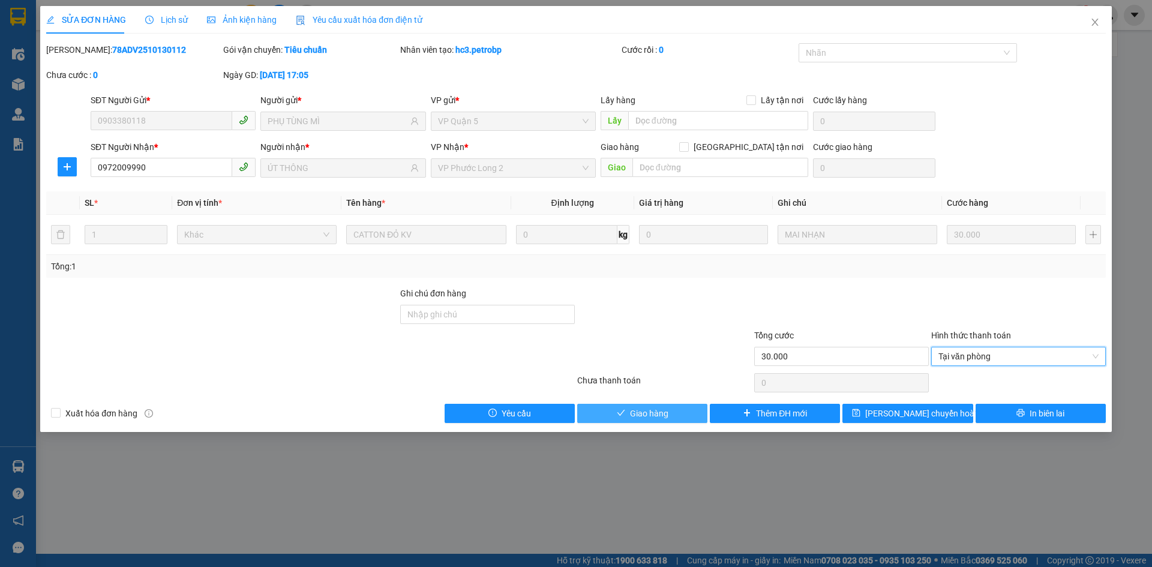
click at [660, 419] on span "Giao hàng" at bounding box center [649, 413] width 38 height 13
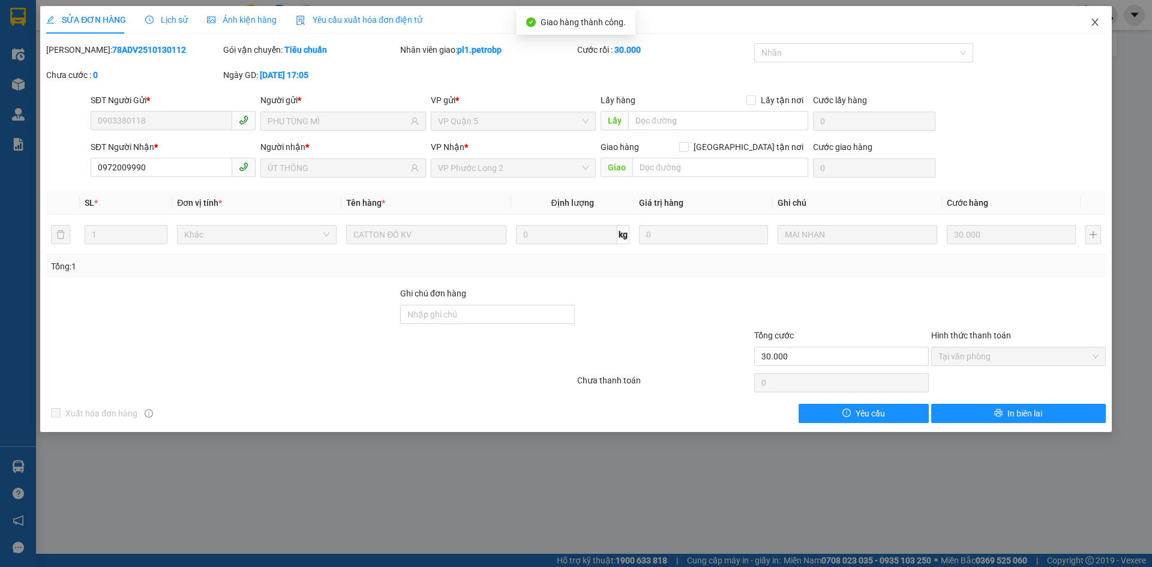
click at [1090, 29] on span "Close" at bounding box center [1095, 23] width 34 height 34
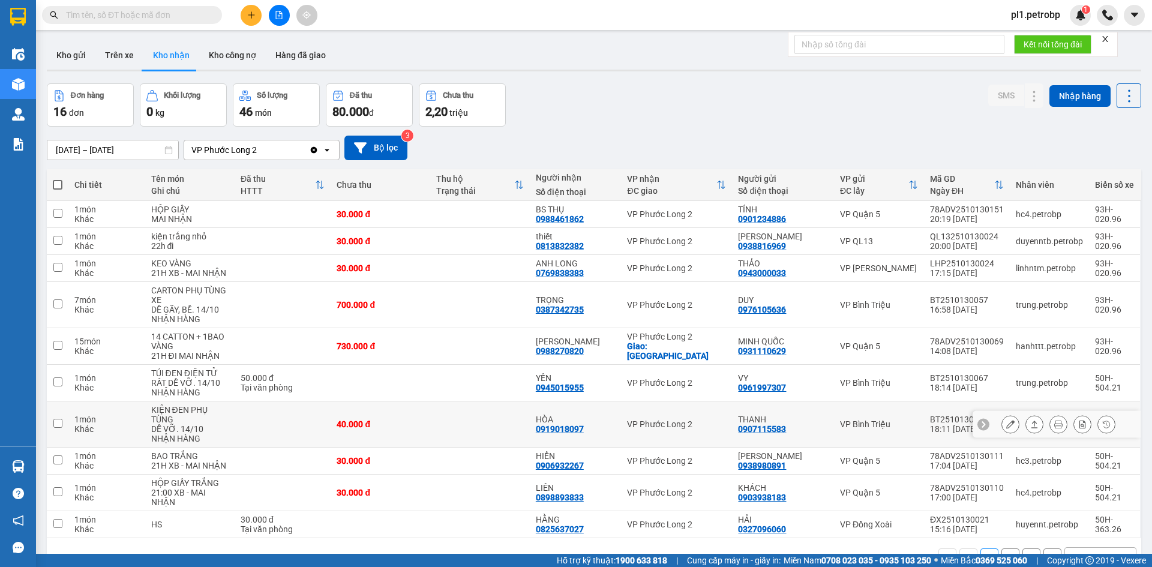
scroll to position [55, 0]
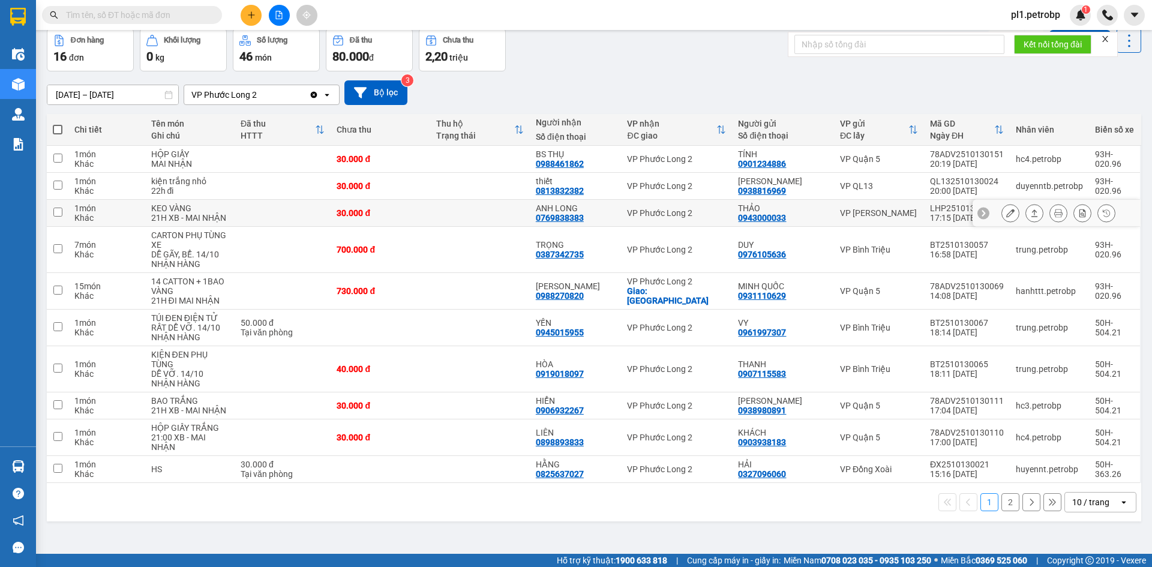
click at [991, 214] on div at bounding box center [1056, 213] width 168 height 27
click at [1002, 215] on button at bounding box center [1010, 213] width 17 height 21
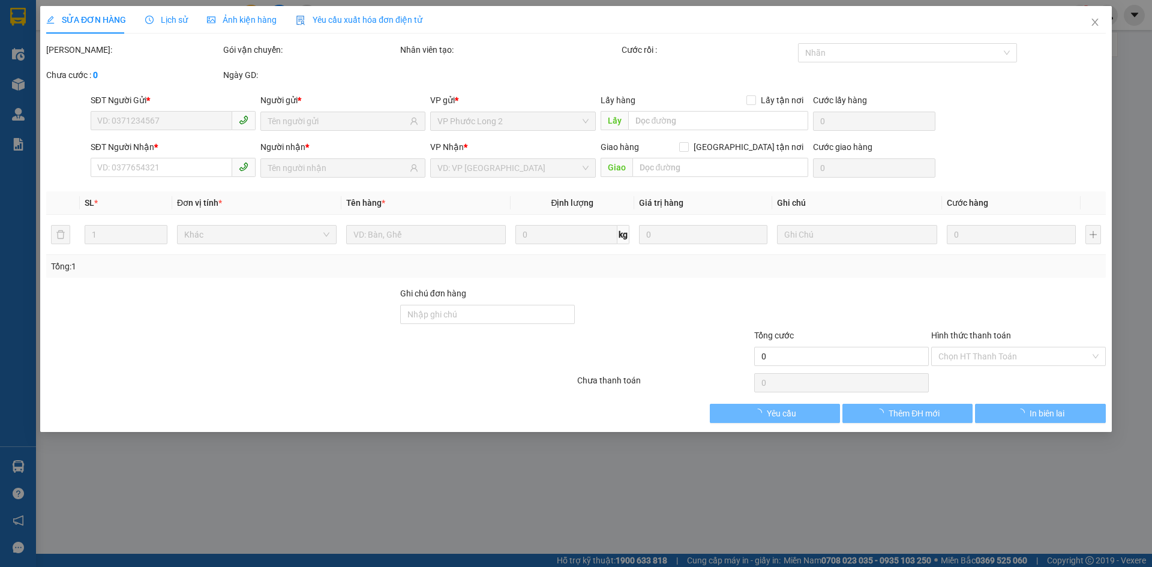
type input "0943000033"
type input "THẢO"
type input "0769838383"
type input "ANH LONG"
type input "30.000"
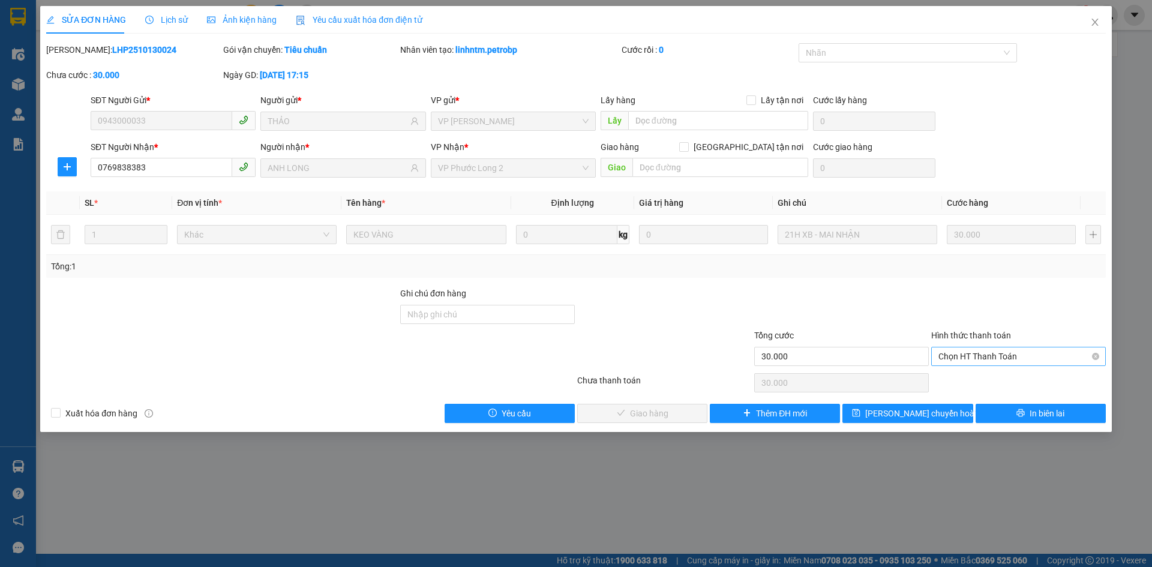
click at [997, 365] on div "Chọn HT Thanh Toán" at bounding box center [1018, 356] width 175 height 19
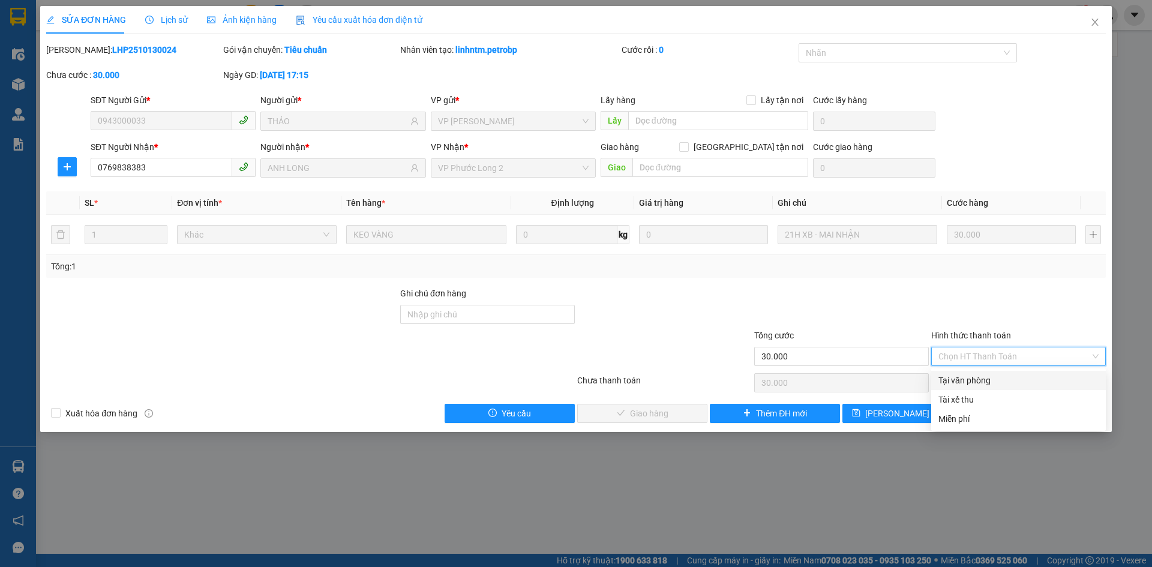
click at [979, 382] on div "Tại văn phòng" at bounding box center [1018, 380] width 160 height 13
type input "0"
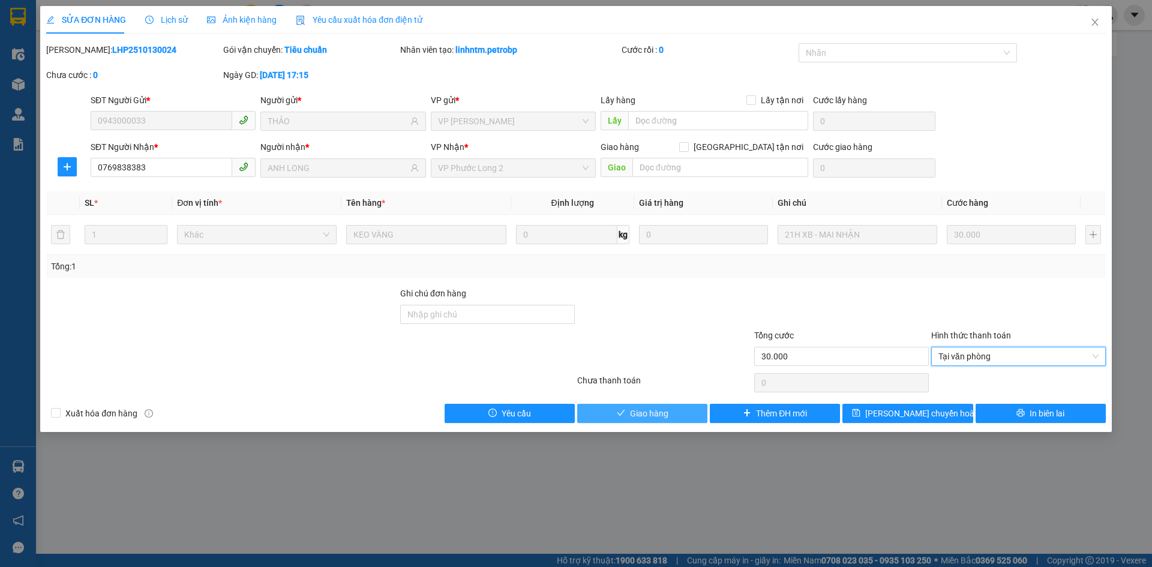
click at [647, 407] on span "Giao hàng" at bounding box center [649, 413] width 38 height 13
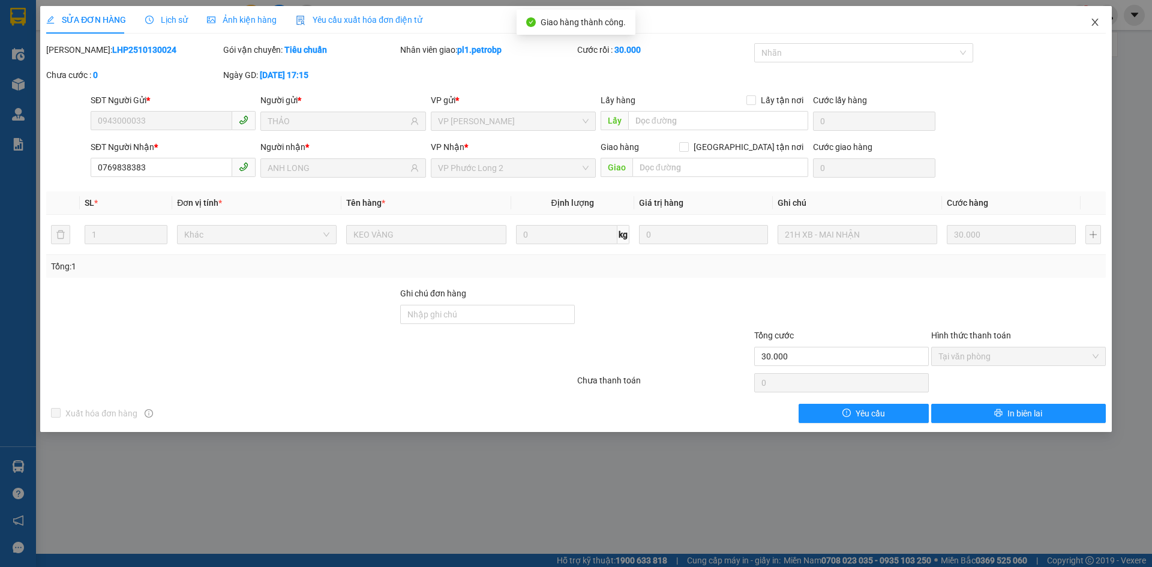
click at [1098, 13] on span "Close" at bounding box center [1095, 23] width 34 height 34
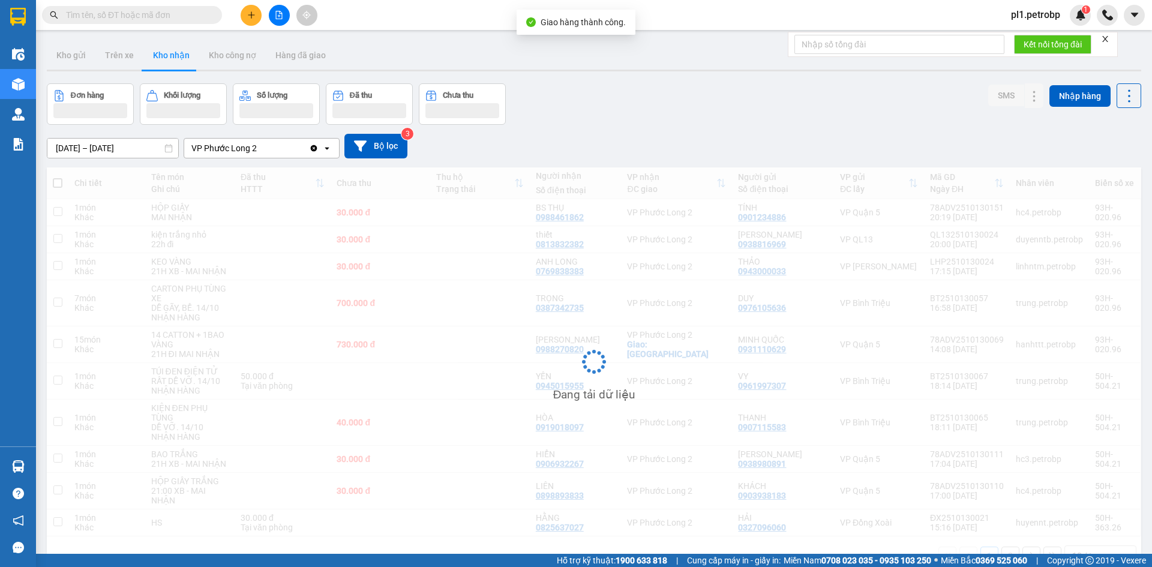
scroll to position [55, 0]
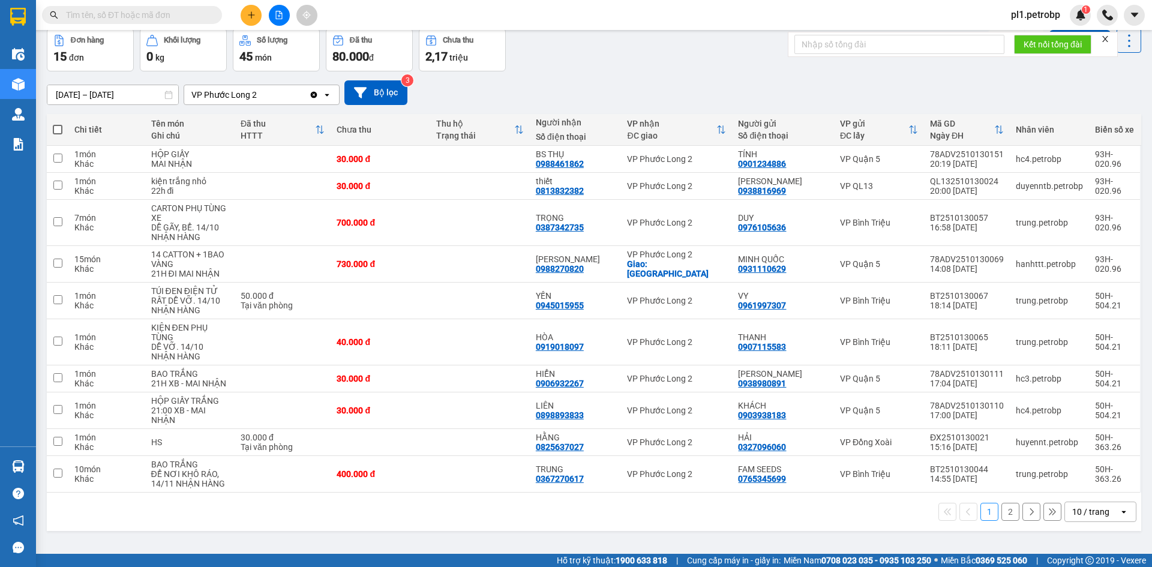
click at [1012, 515] on div "1 2 10 / trang open" at bounding box center [594, 511] width 1084 height 20
click at [1005, 515] on button "2" at bounding box center [1010, 512] width 18 height 18
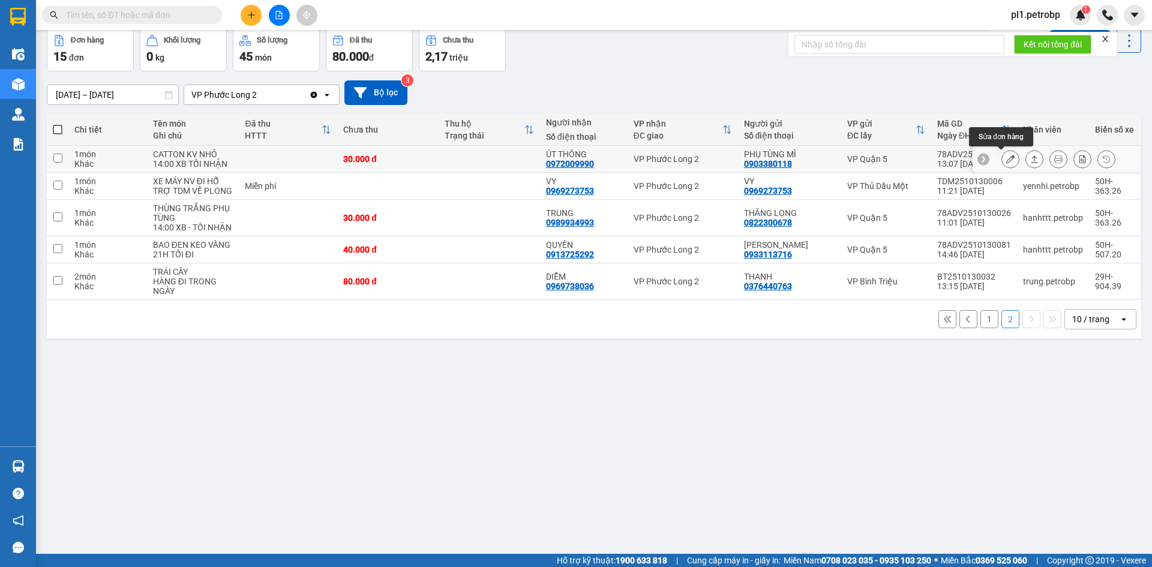
click at [1006, 163] on icon at bounding box center [1010, 159] width 8 height 8
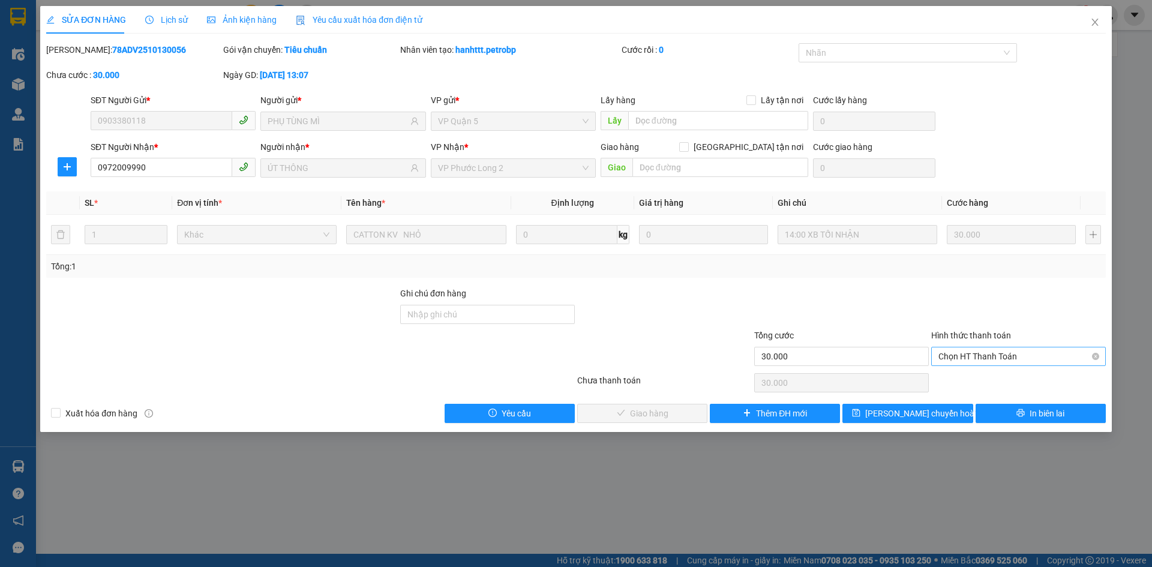
click at [969, 354] on span "Chọn HT Thanh Toán" at bounding box center [1018, 356] width 160 height 18
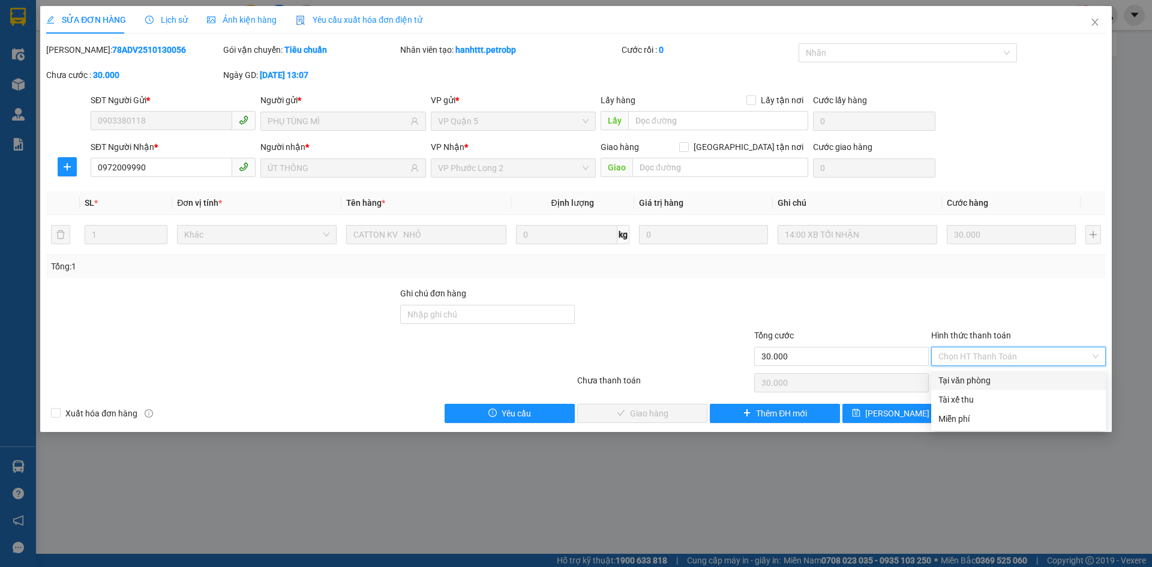
click at [970, 372] on div "Tại văn phòng" at bounding box center [1018, 380] width 175 height 19
type input "0"
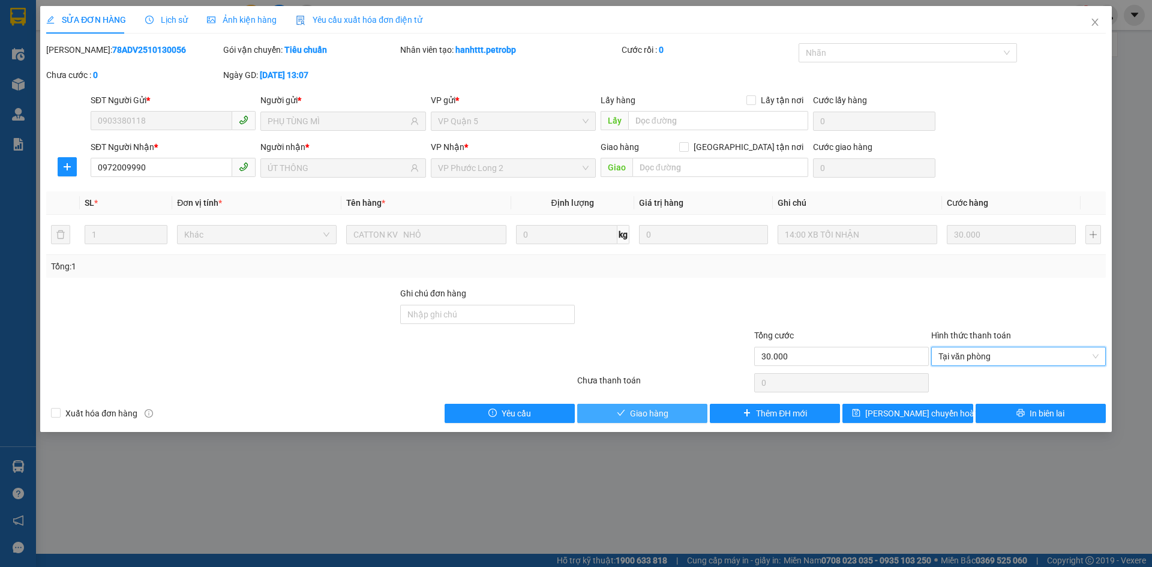
click at [681, 413] on button "Giao hàng" at bounding box center [642, 413] width 130 height 19
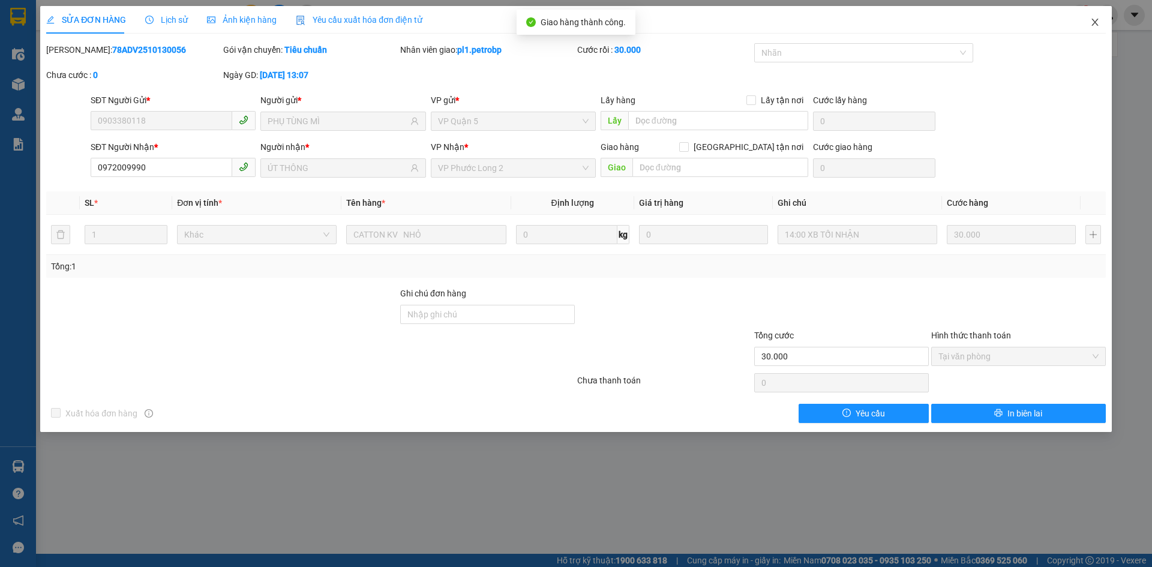
click at [1093, 25] on icon "close" at bounding box center [1095, 22] width 10 height 10
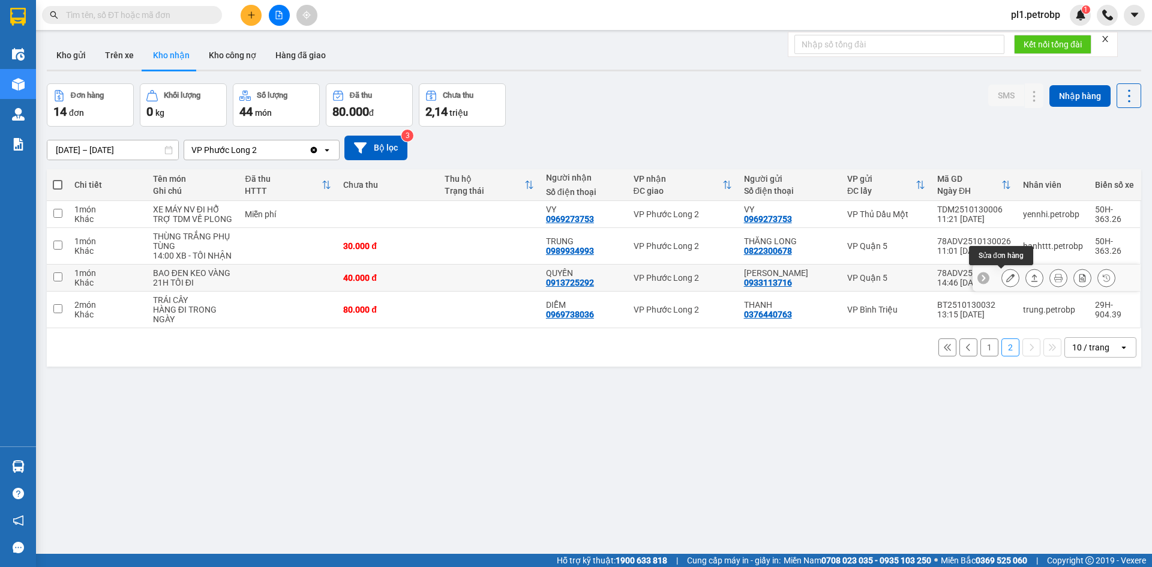
click at [1007, 281] on button at bounding box center [1010, 278] width 17 height 21
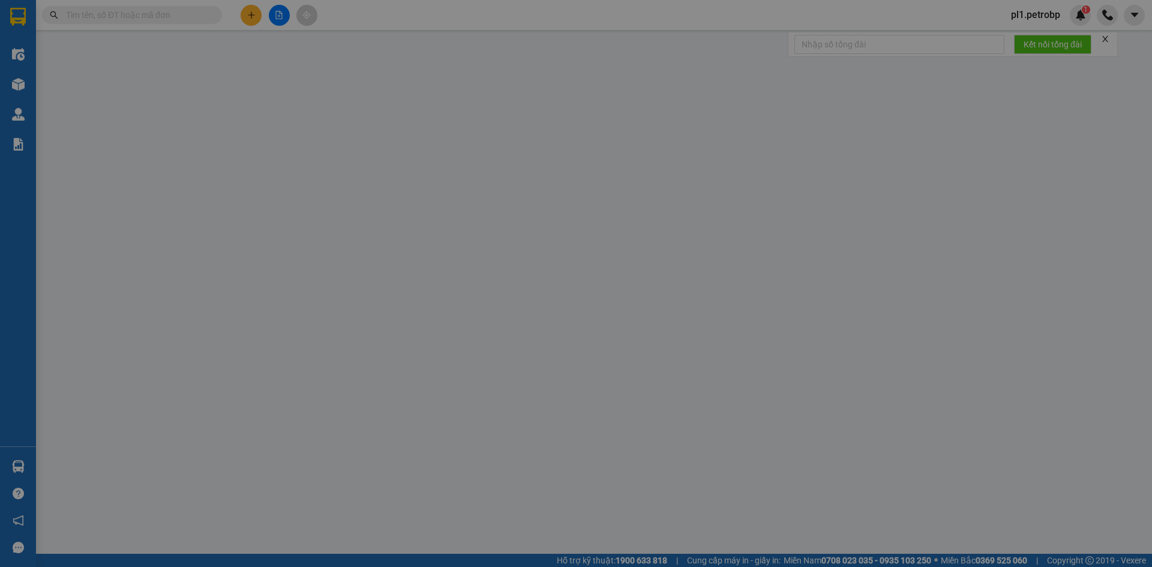
type input "0933113716"
type input "[PERSON_NAME]"
type input "0913725292"
type input "QUYẾN"
type input "40.000"
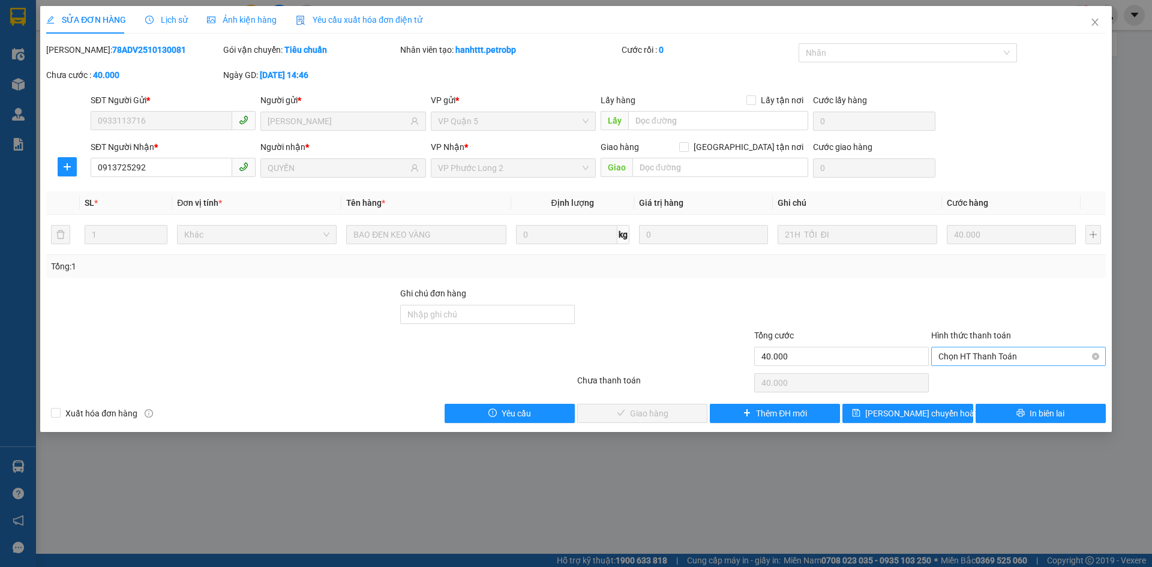
click at [982, 354] on span "Chọn HT Thanh Toán" at bounding box center [1018, 356] width 160 height 18
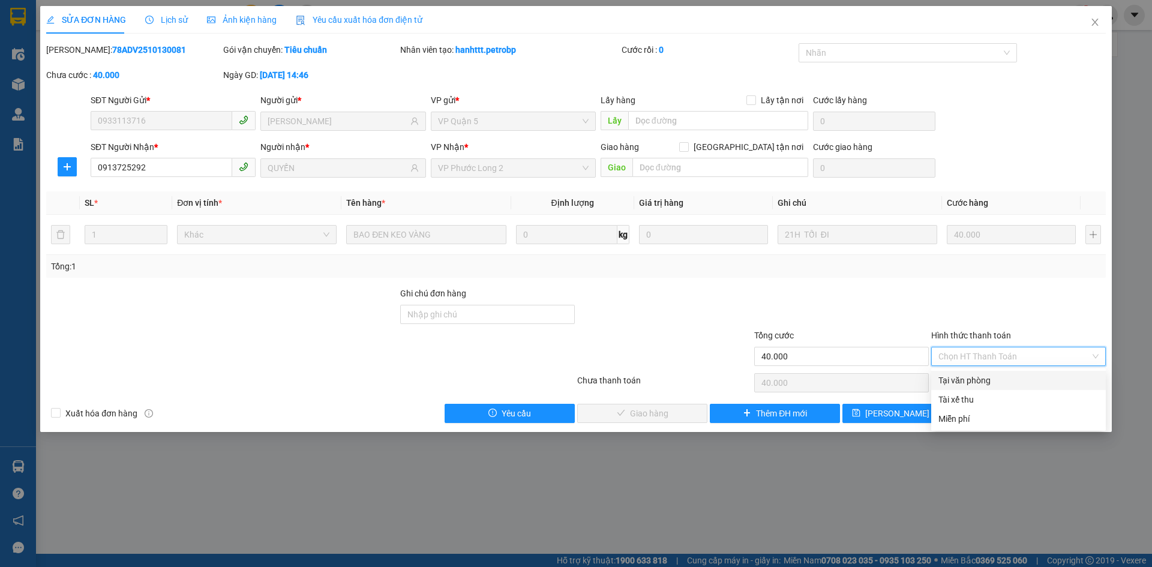
click at [967, 376] on div "Tại văn phòng" at bounding box center [1018, 380] width 160 height 13
type input "0"
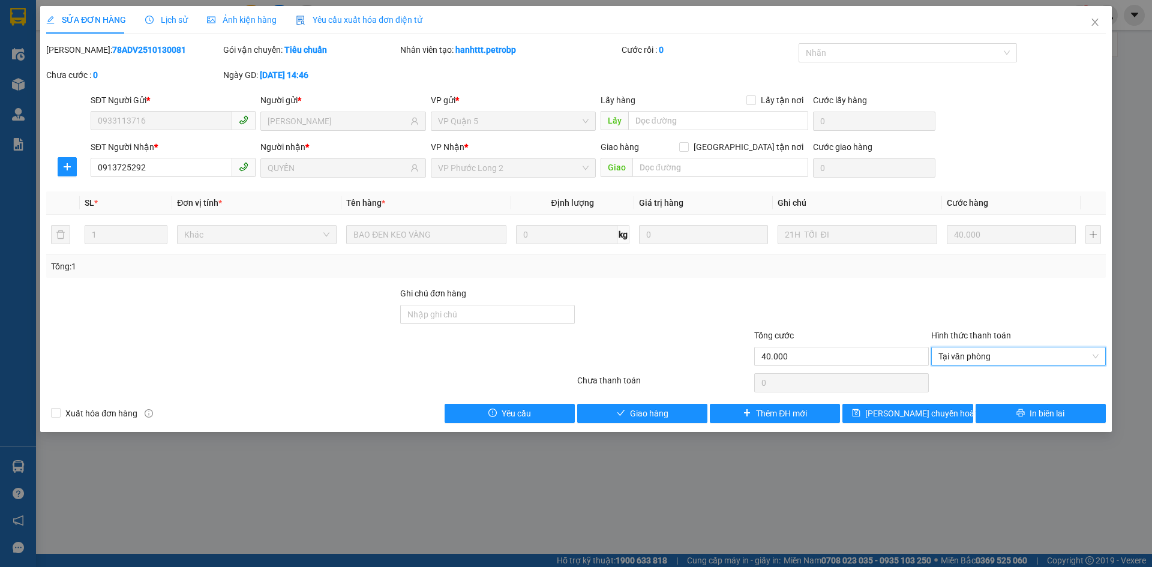
click at [645, 401] on div "Total Paid Fee 0 Total UnPaid Fee 40.000 Cash Collection Total Fee Mã ĐH: 78ADV…" at bounding box center [575, 233] width 1059 height 380
click at [644, 404] on button "Giao hàng" at bounding box center [642, 413] width 130 height 19
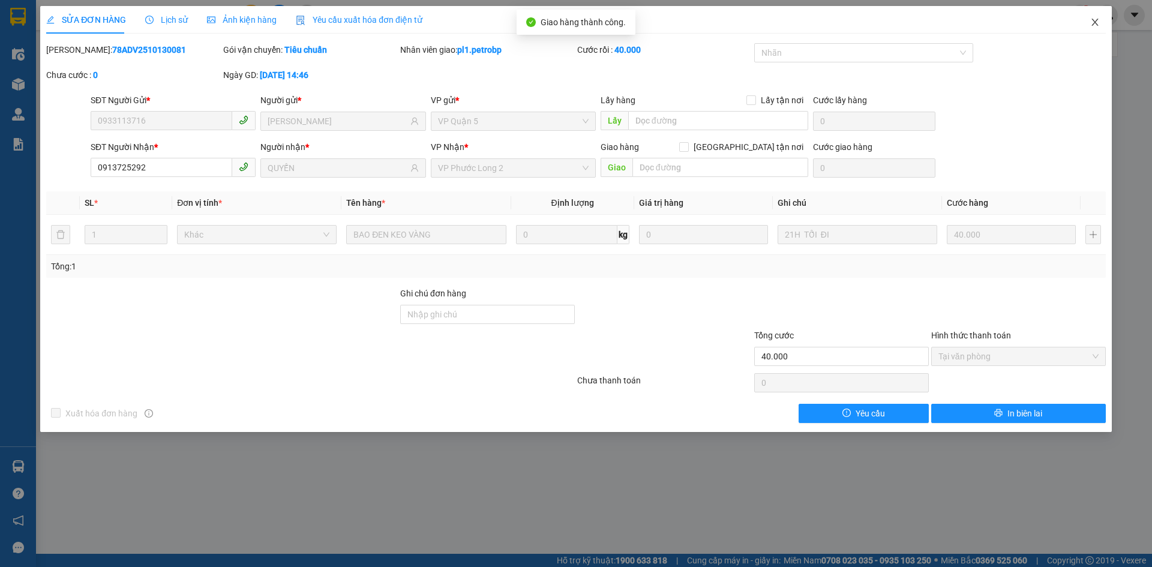
click at [1092, 32] on span "Close" at bounding box center [1095, 23] width 34 height 34
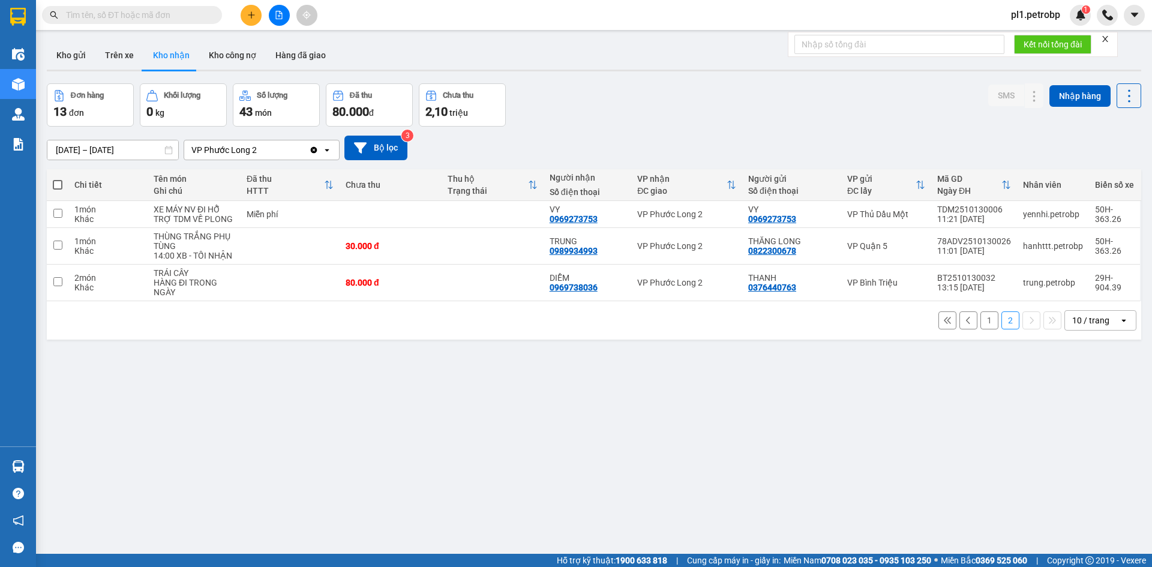
click at [980, 322] on button "1" at bounding box center [989, 320] width 18 height 18
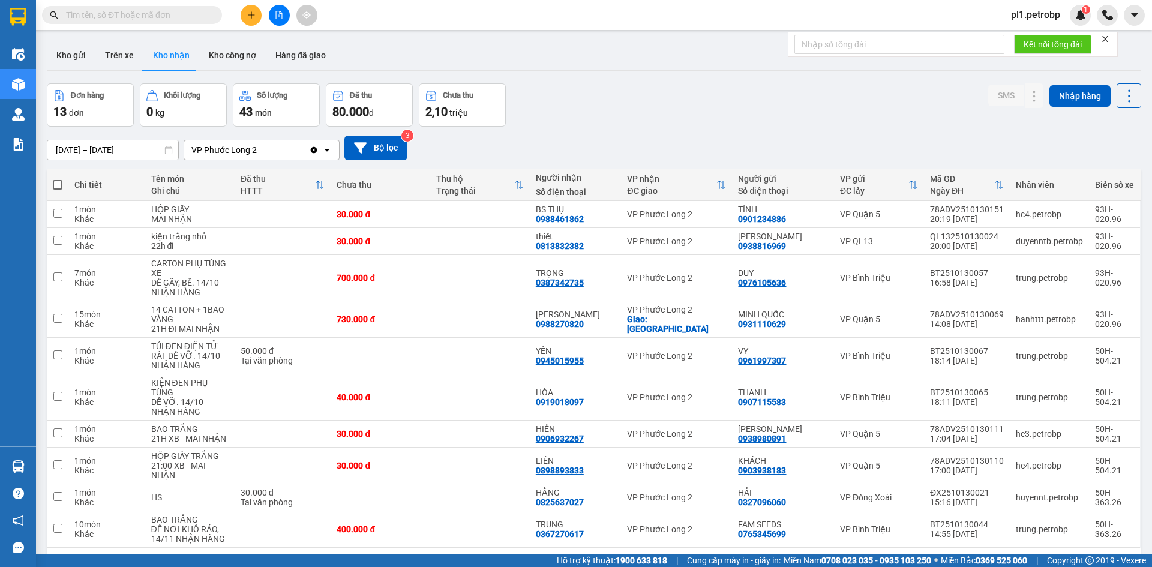
click at [245, 21] on button at bounding box center [251, 15] width 21 height 21
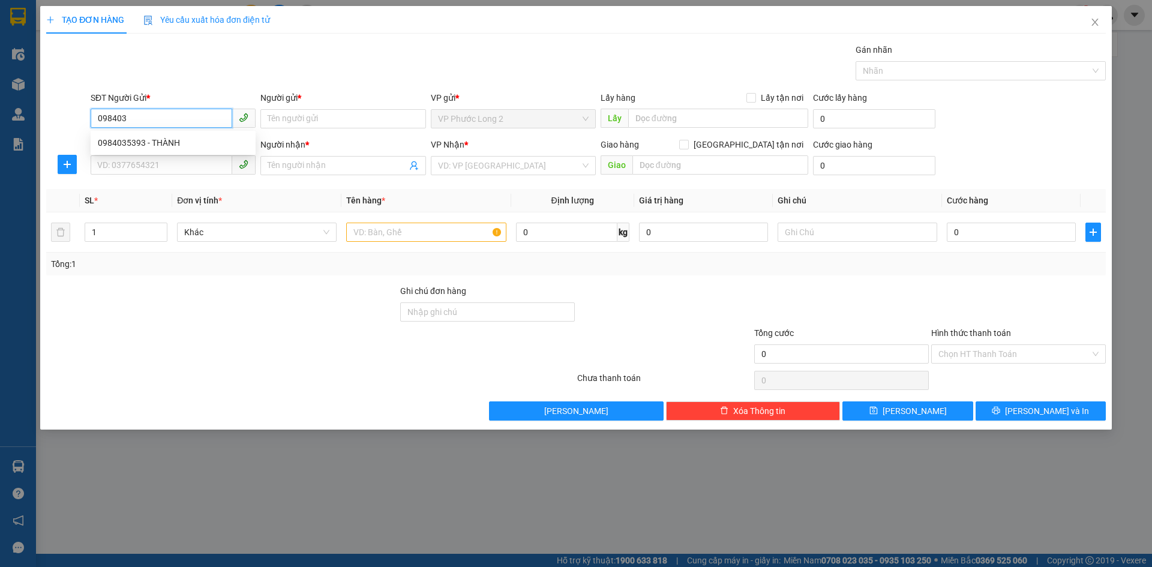
click at [176, 133] on div "0984035393 - THÀNH" at bounding box center [173, 142] width 165 height 19
type input "0984035393"
type input "THÀNH"
type input "0363741242"
type input "THÁI"
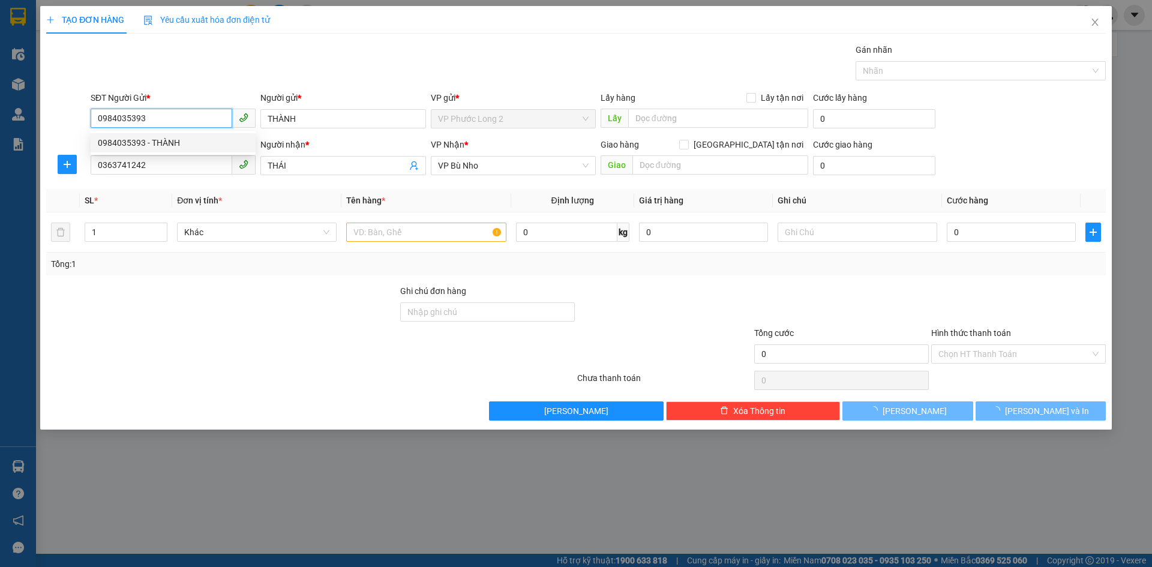
type input "70.000"
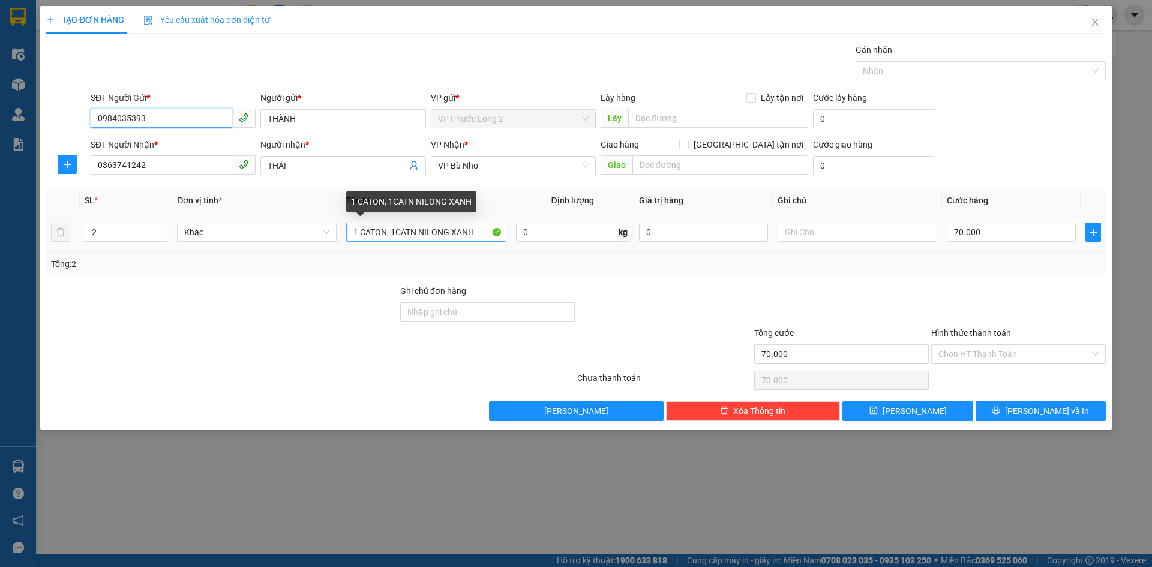
type input "0984035393"
click at [482, 231] on input "1 CATON, 1CATN NILONG XANH" at bounding box center [426, 232] width 160 height 19
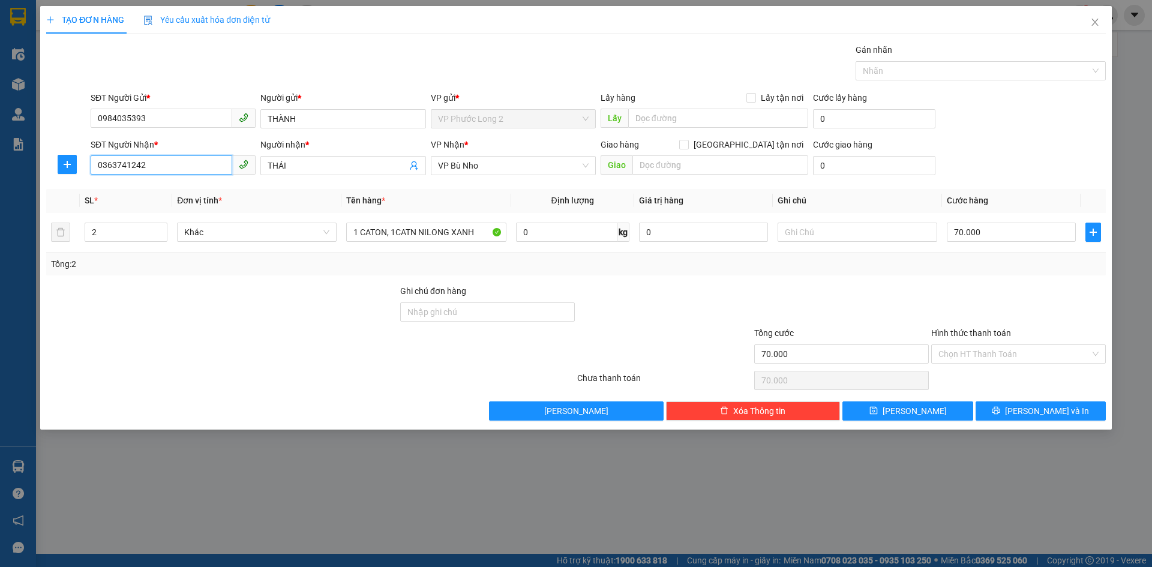
click at [196, 165] on input "0363741242" at bounding box center [162, 164] width 142 height 19
click at [188, 204] on div "0355559559 - A LÝ" at bounding box center [173, 208] width 151 height 13
type input "0355559559"
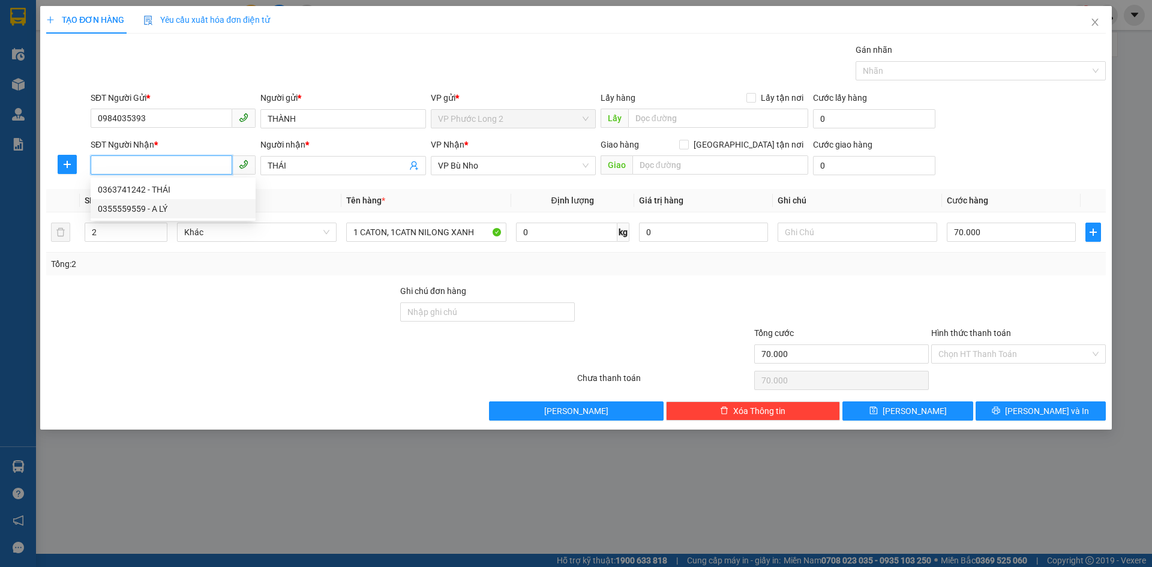
type input "A LÝ"
type input "40.000"
type input "0355559559"
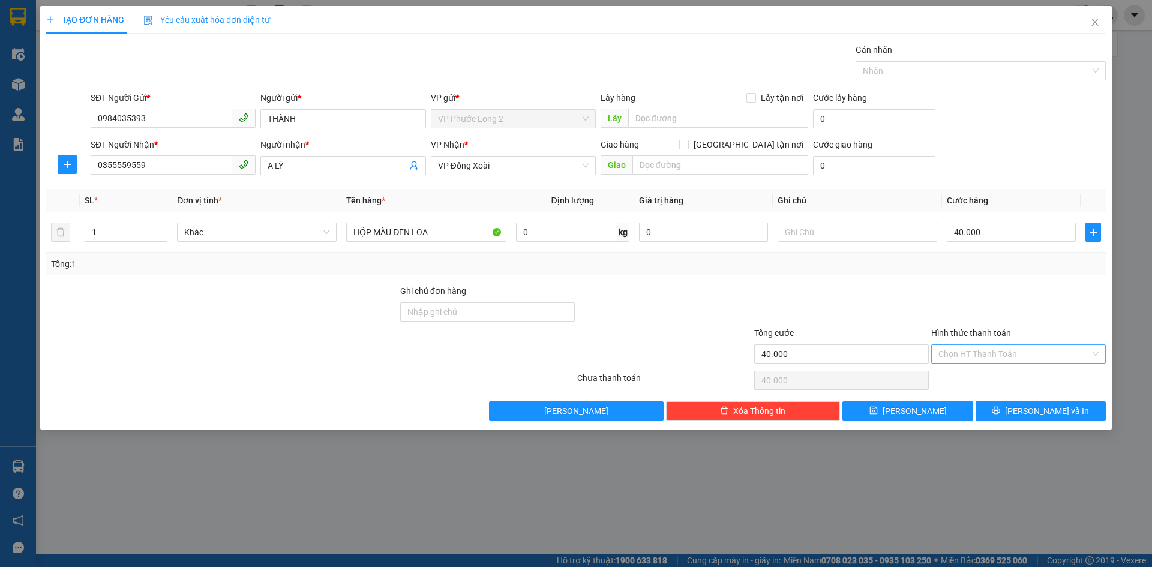
click at [1023, 360] on input "Hình thức thanh toán" at bounding box center [1014, 354] width 152 height 18
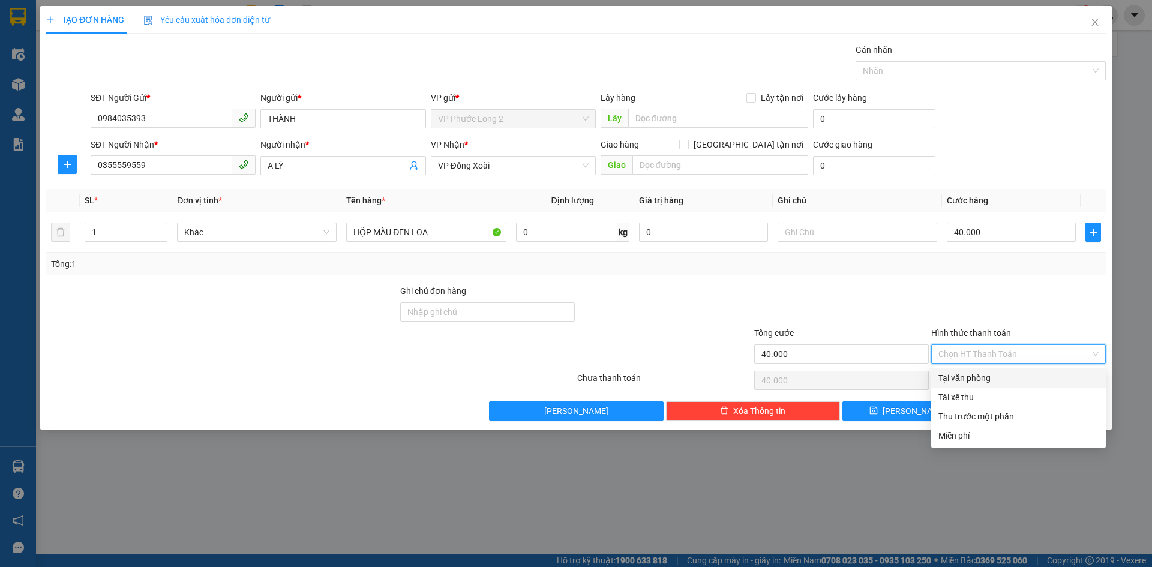
click at [999, 384] on div "Tại văn phòng" at bounding box center [1018, 377] width 175 height 19
type input "0"
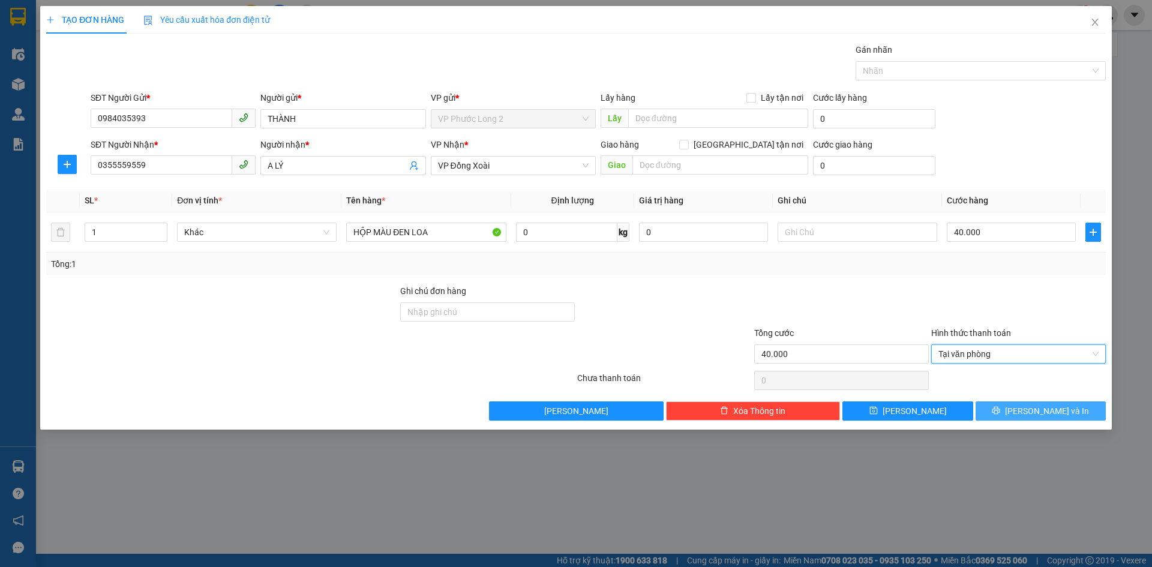
click at [1045, 410] on span "[PERSON_NAME] và In" at bounding box center [1047, 410] width 84 height 13
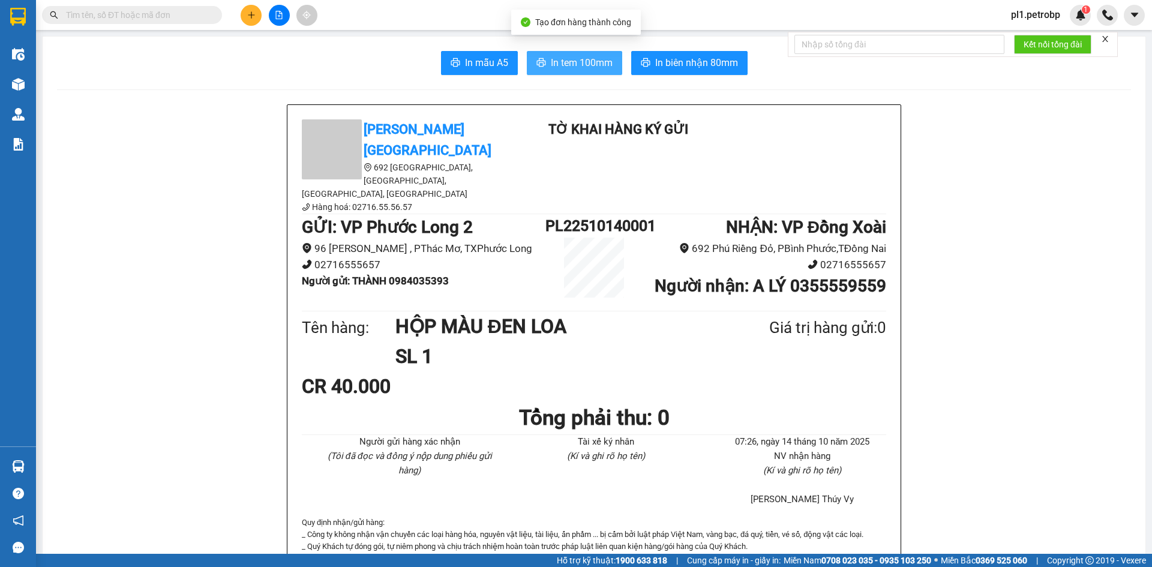
click at [591, 61] on span "In tem 100mm" at bounding box center [582, 62] width 62 height 15
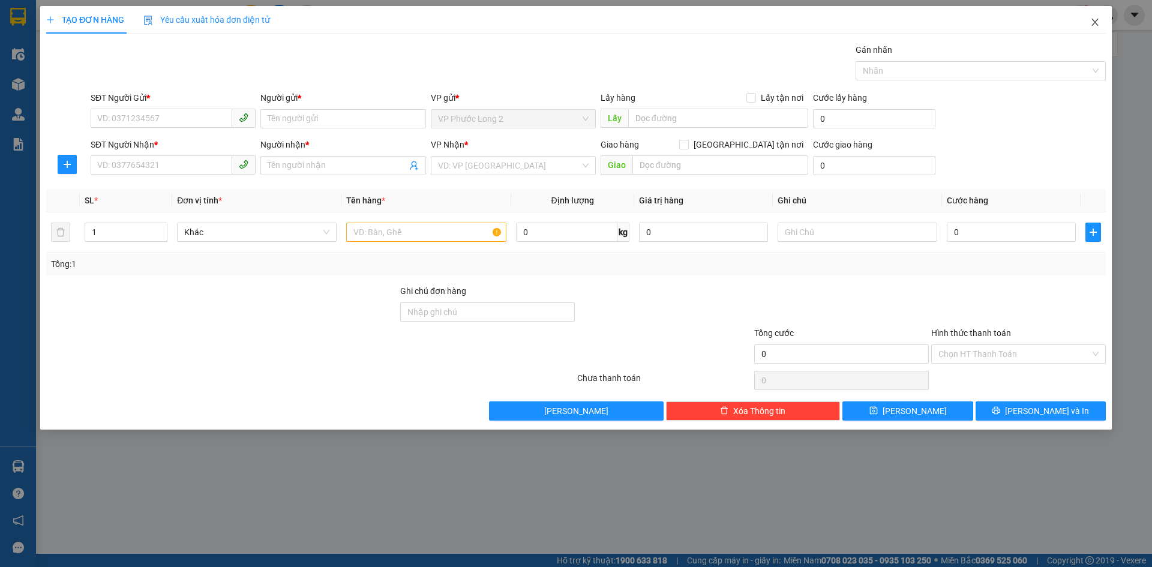
click at [1096, 21] on icon "close" at bounding box center [1094, 22] width 7 height 7
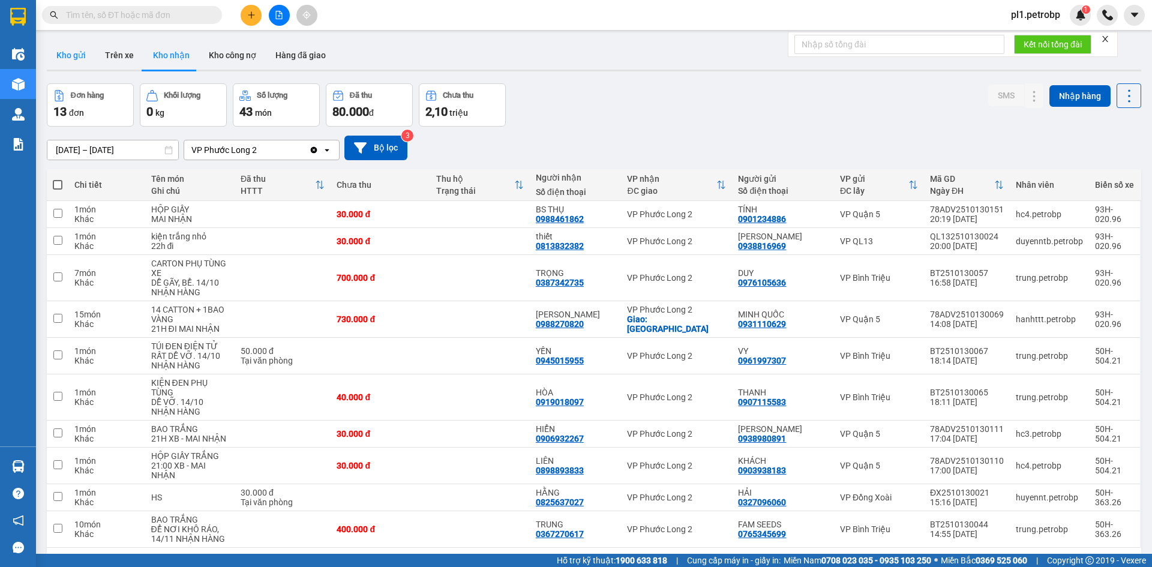
click at [67, 58] on button "Kho gửi" at bounding box center [71, 55] width 49 height 29
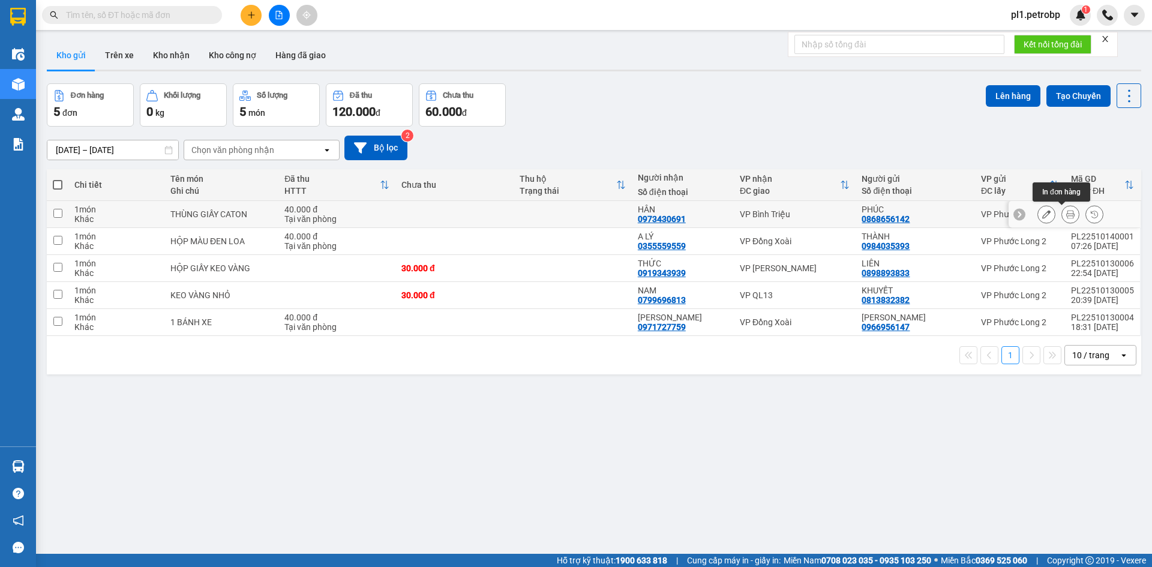
click at [1066, 212] on icon at bounding box center [1070, 214] width 8 height 8
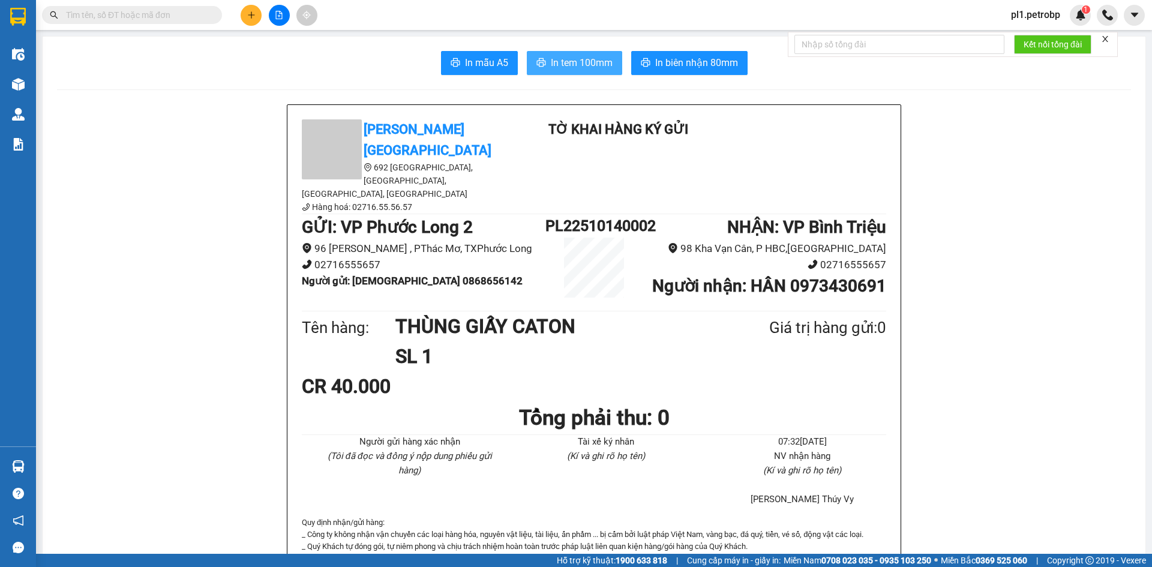
click at [560, 59] on span "In tem 100mm" at bounding box center [582, 62] width 62 height 15
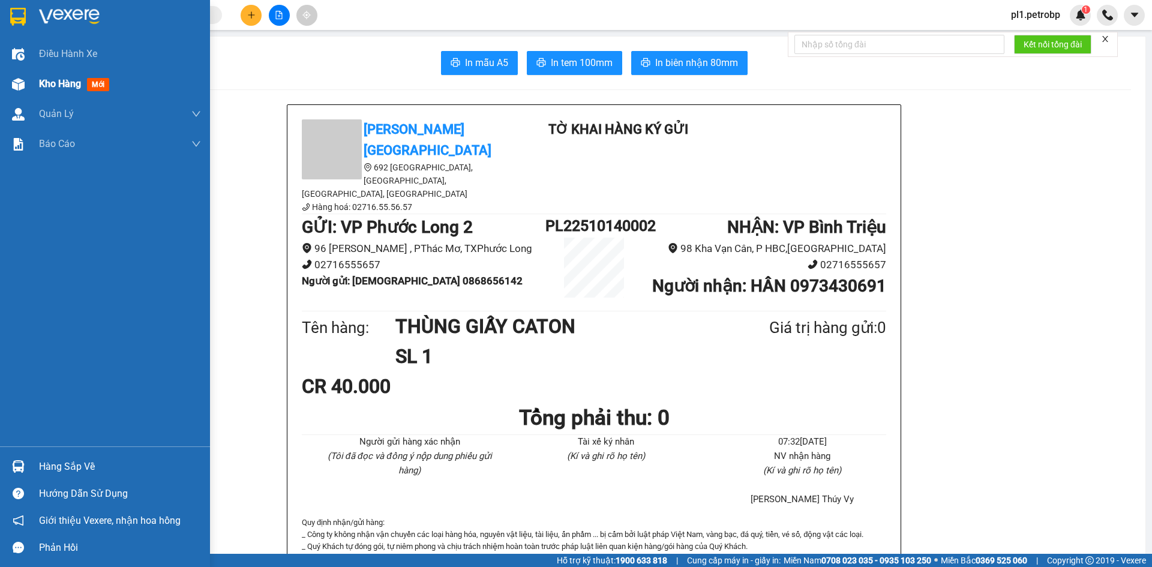
click at [54, 85] on span "Kho hàng" at bounding box center [60, 83] width 42 height 11
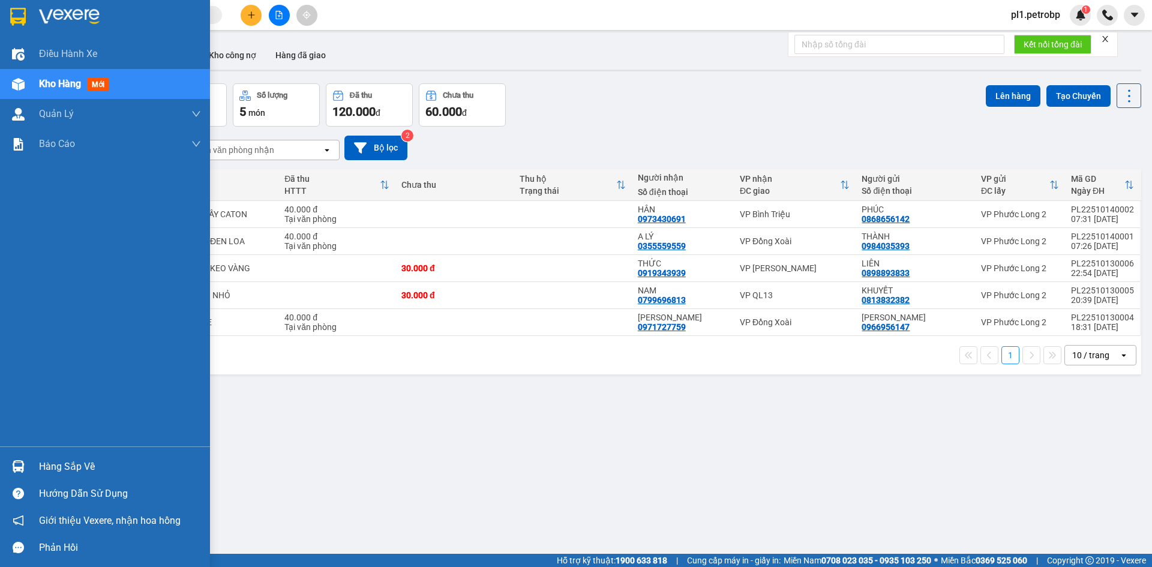
click at [86, 459] on div "Hàng sắp về" at bounding box center [120, 467] width 162 height 18
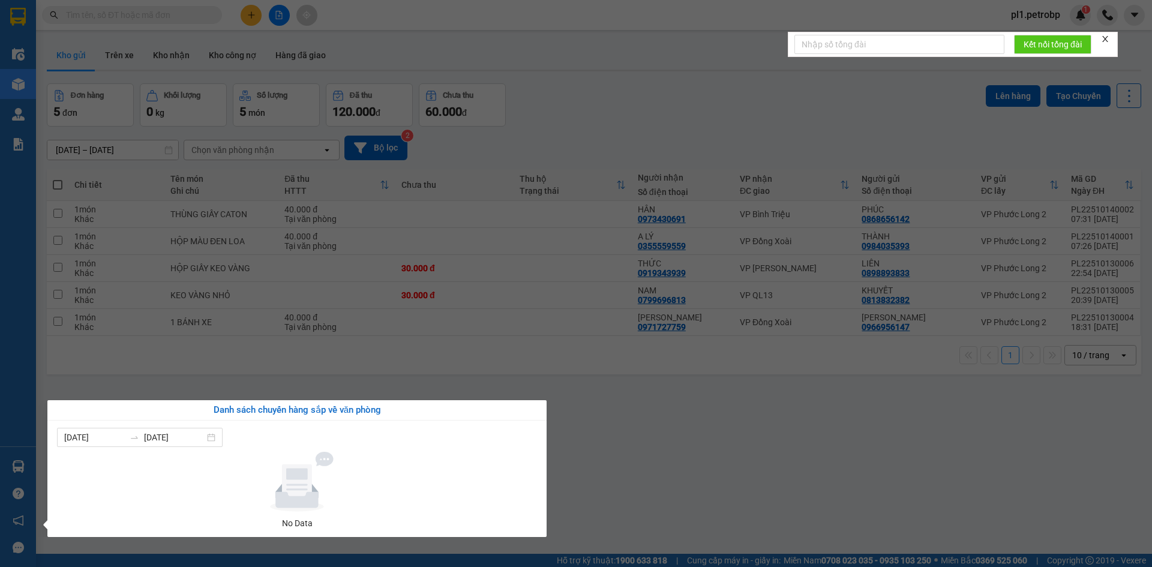
click at [331, 318] on section "Kết quả tìm kiếm ( 0 ) Bộ lọc No Data pl1.petrobp 1 Điều hành xe Kho hàng mới Q…" at bounding box center [576, 283] width 1152 height 567
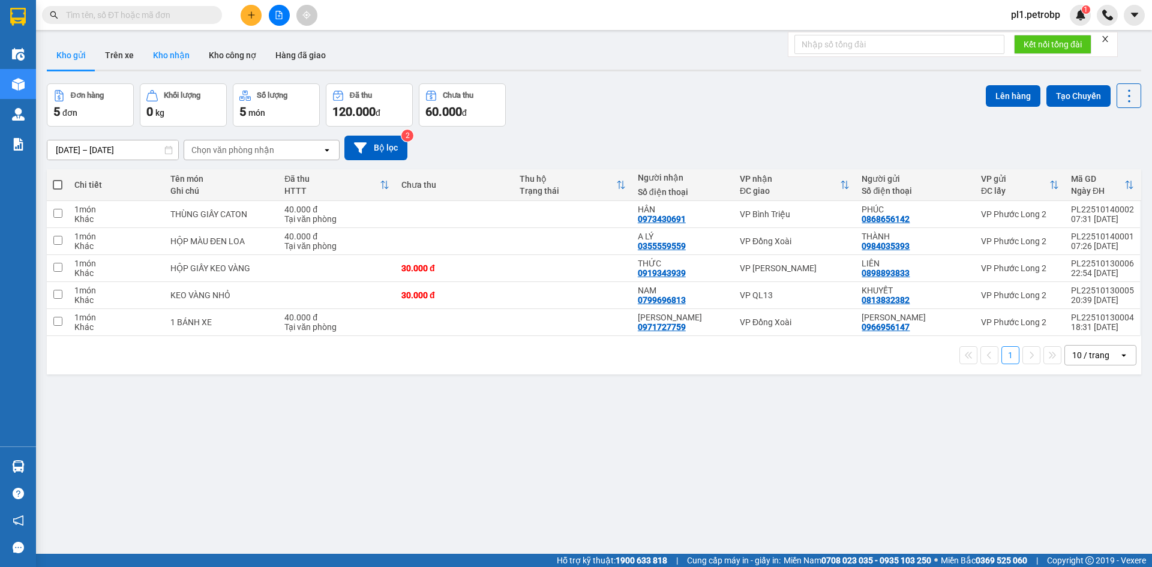
click at [180, 59] on button "Kho nhận" at bounding box center [171, 55] width 56 height 29
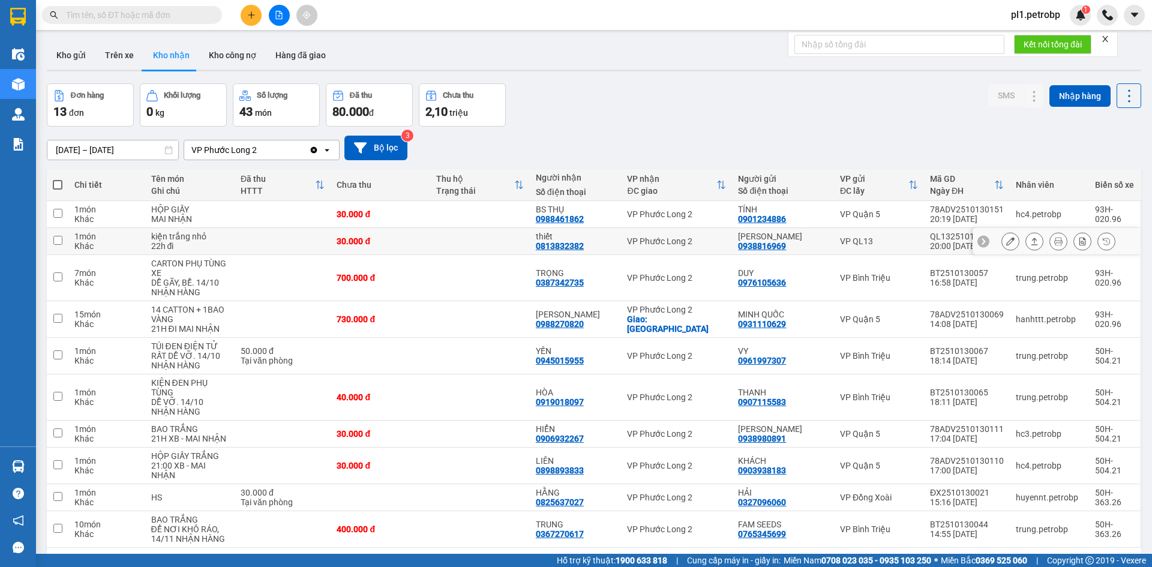
click at [1006, 244] on icon at bounding box center [1010, 241] width 8 height 8
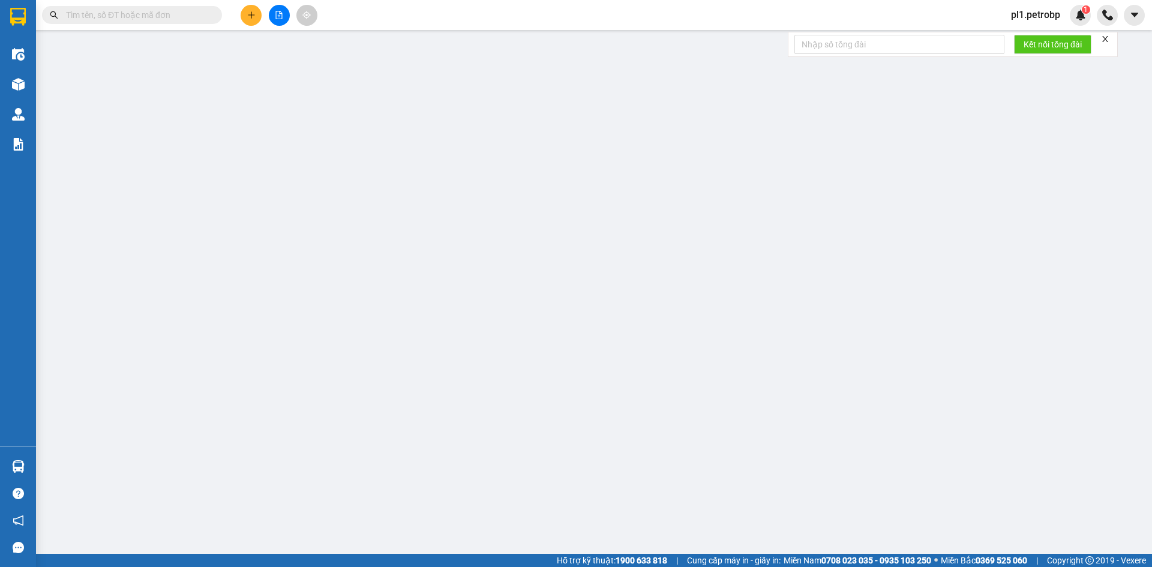
type input "0938816969"
type input "[PERSON_NAME]"
type input "0813832382"
type input "thiết"
type input "30.000"
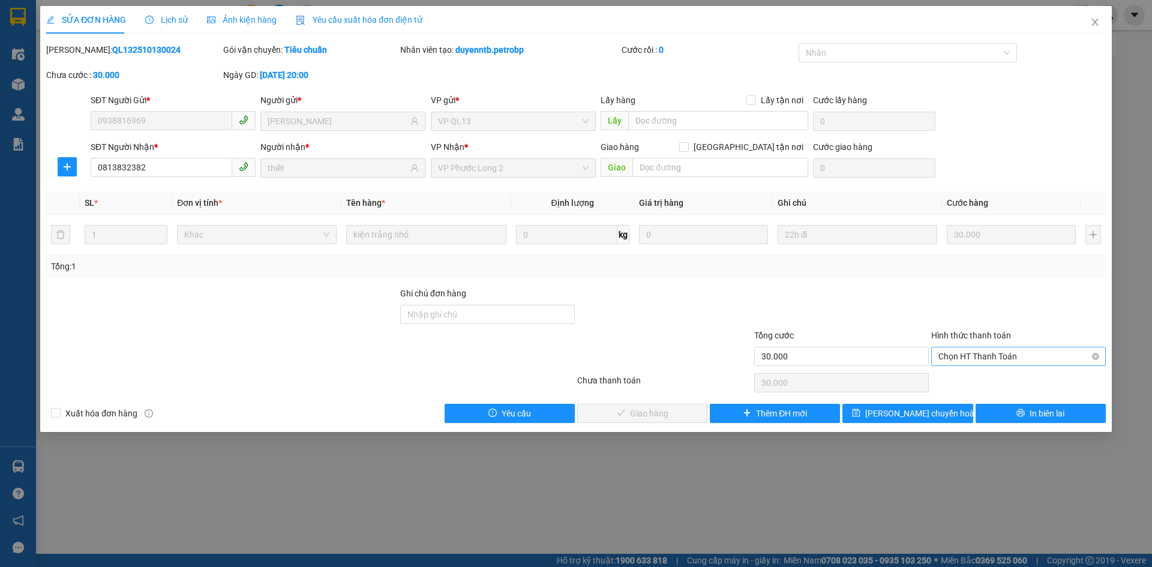
click at [992, 347] on div "Chọn HT Thanh Toán" at bounding box center [1018, 356] width 175 height 19
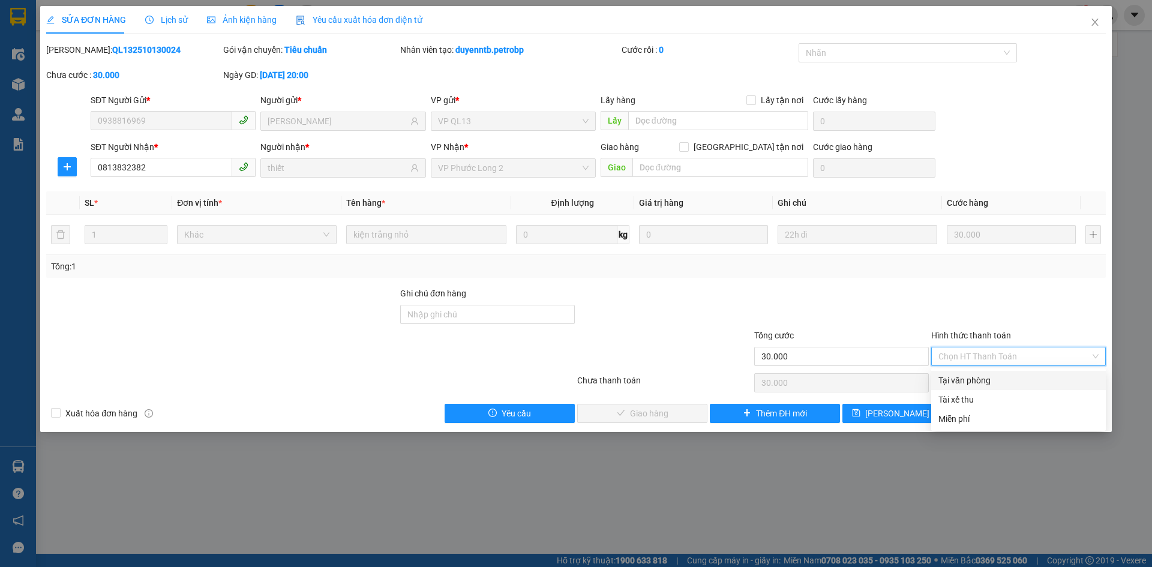
click at [993, 385] on div "Tại văn phòng" at bounding box center [1018, 380] width 160 height 13
type input "0"
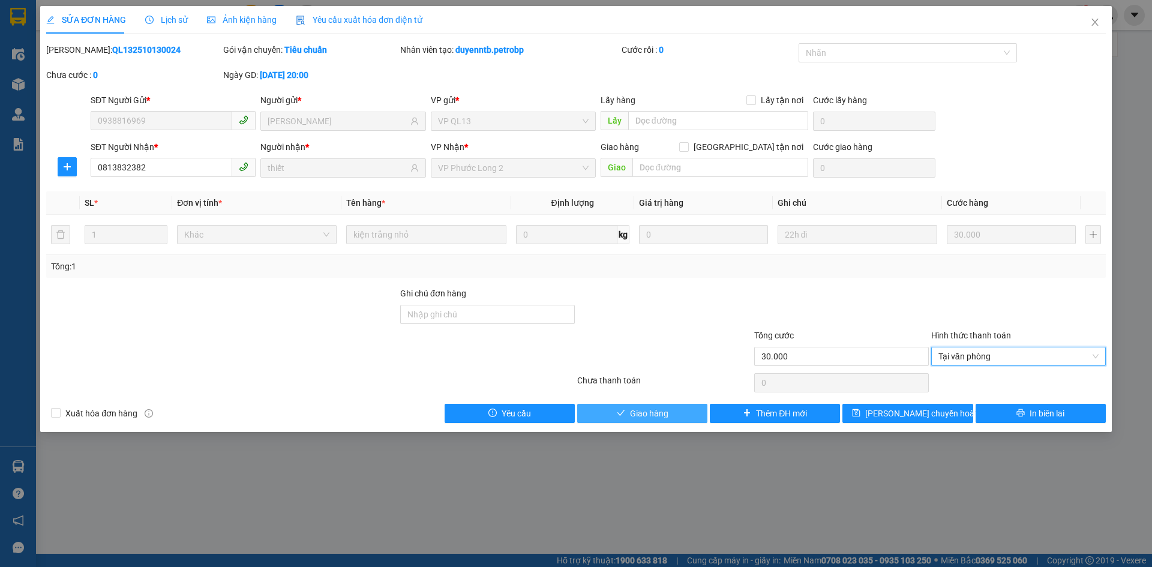
click at [697, 413] on button "Giao hàng" at bounding box center [642, 413] width 130 height 19
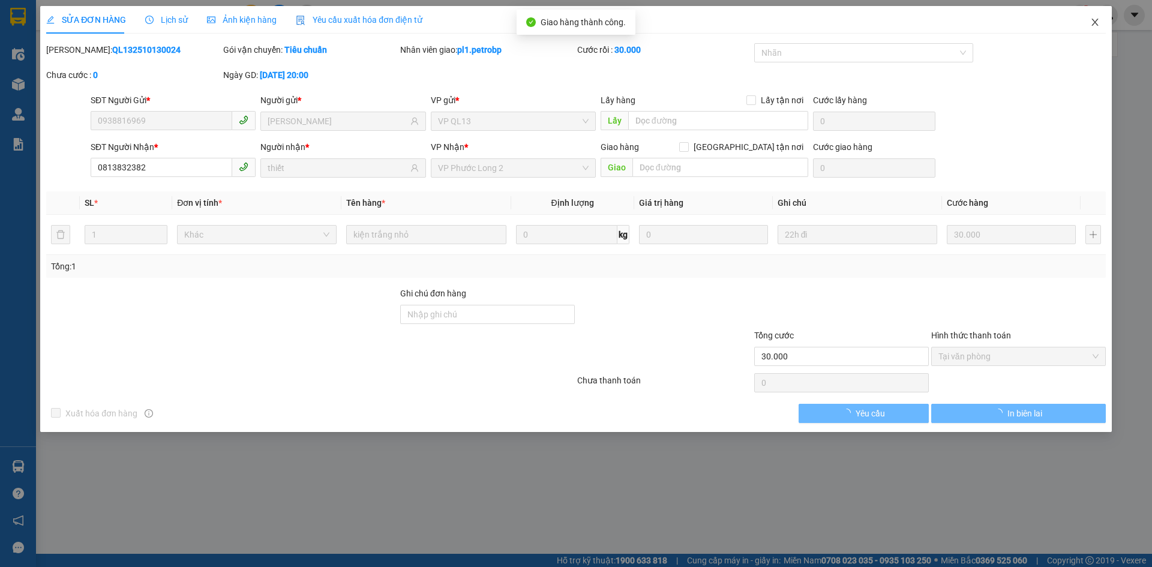
click at [1097, 31] on span "Close" at bounding box center [1095, 23] width 34 height 34
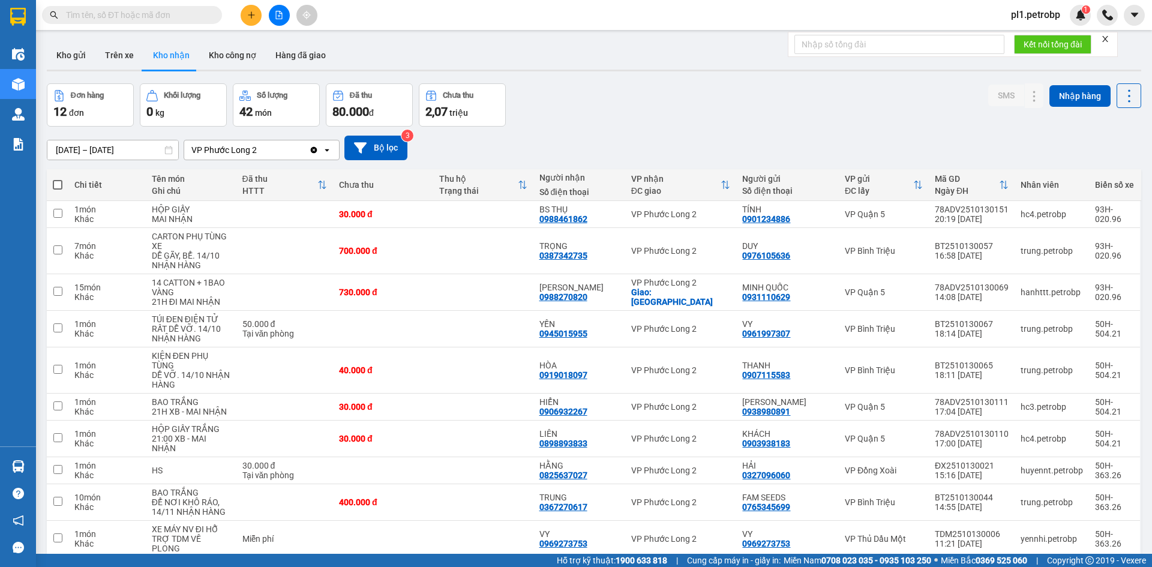
click at [159, 16] on input "text" at bounding box center [137, 14] width 142 height 13
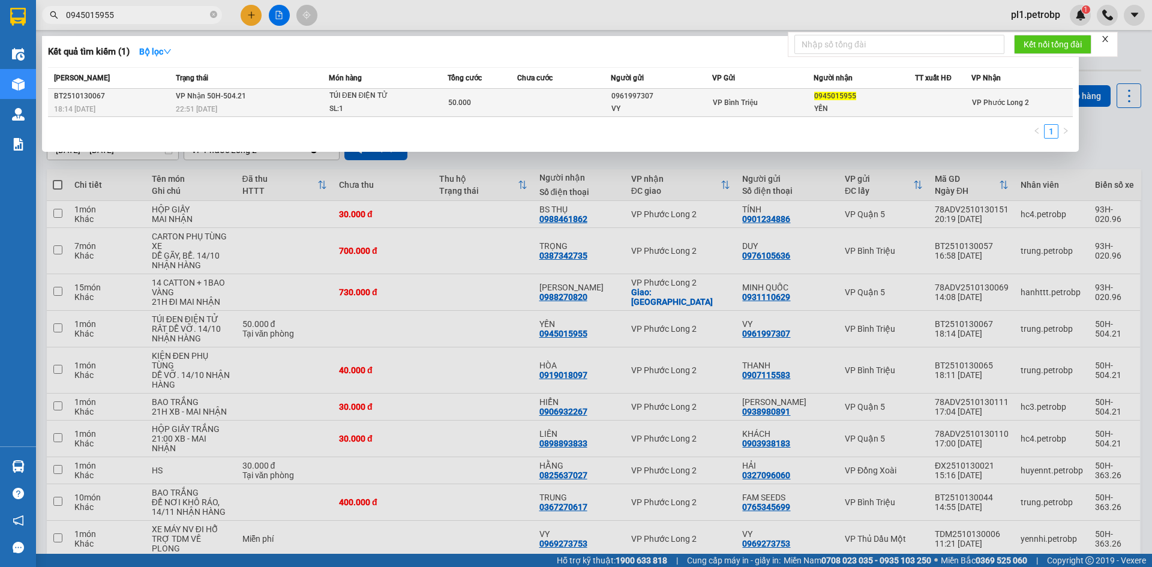
type input "0945015955"
click at [350, 90] on div "TÚI ĐEN ĐIỆN TỬ" at bounding box center [374, 95] width 90 height 13
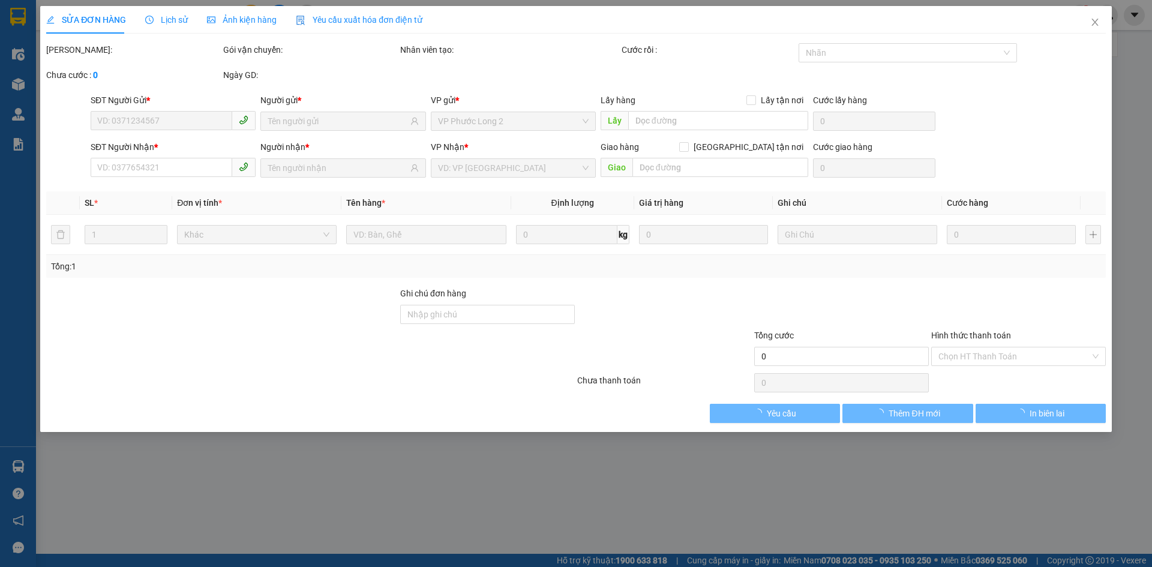
type input "0961997307"
type input "VY"
type input "0945015955"
type input "YẾN"
type input "50.000"
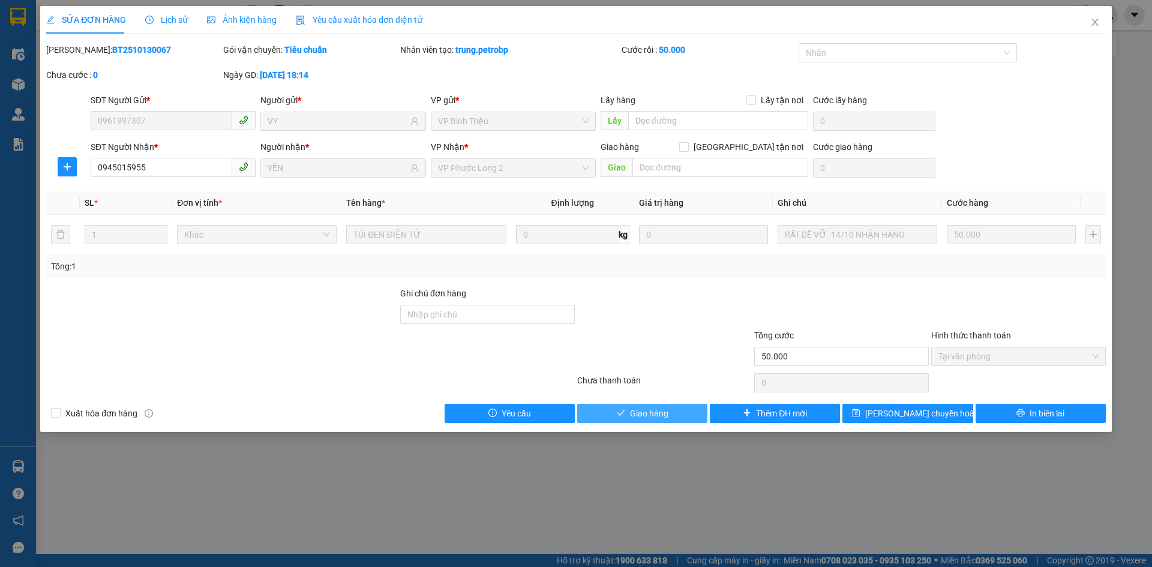
click at [654, 417] on span "Giao hàng" at bounding box center [649, 413] width 38 height 13
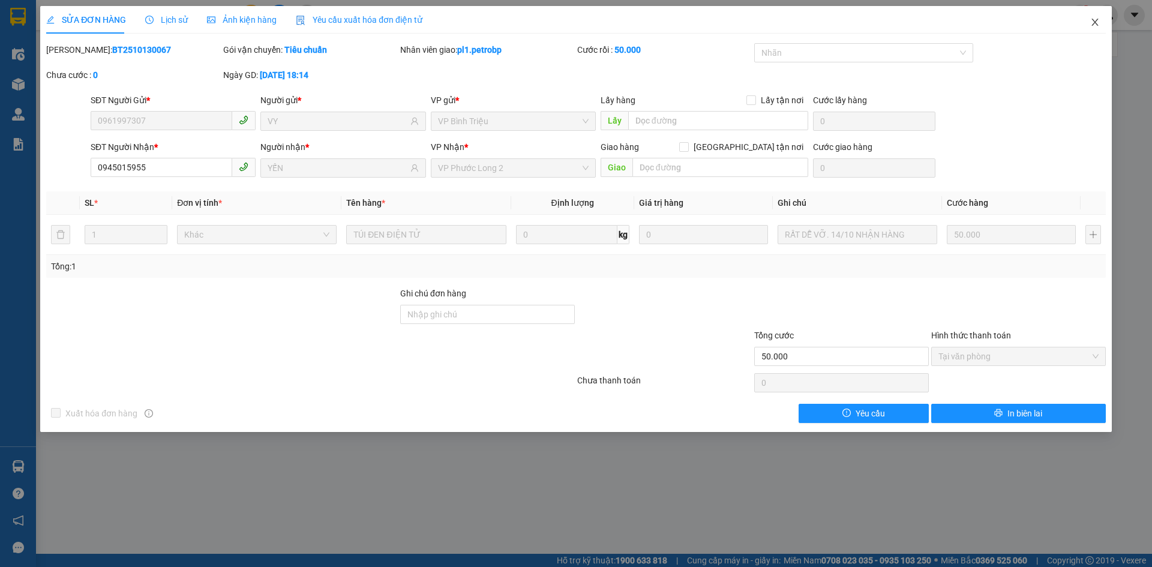
click at [1090, 26] on icon "close" at bounding box center [1095, 22] width 10 height 10
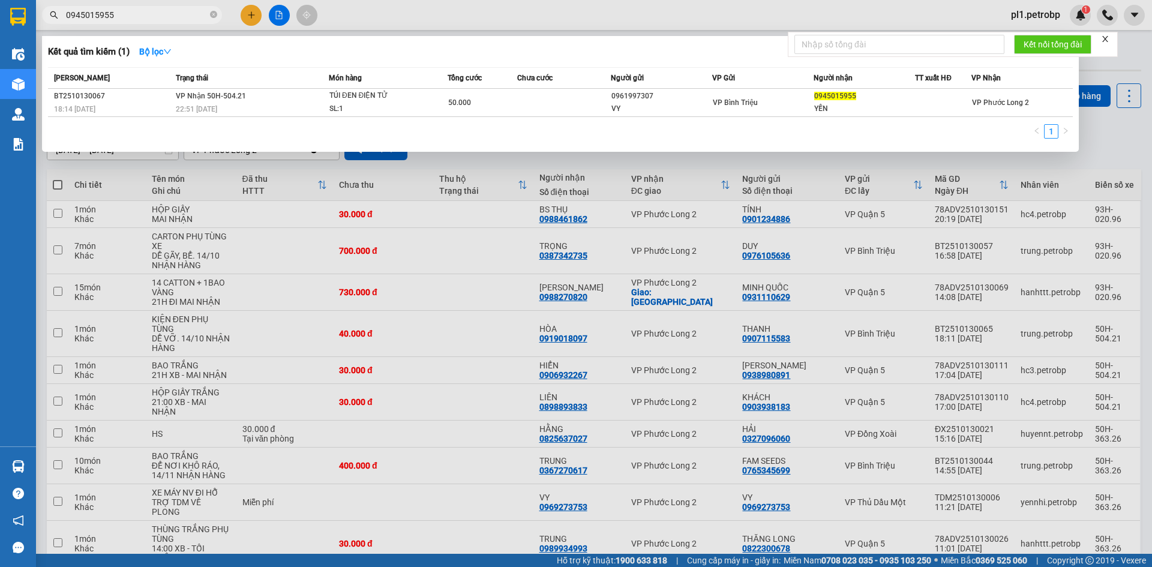
click at [208, 16] on span "0945015955" at bounding box center [132, 15] width 180 height 18
click at [201, 12] on input "0945015955" at bounding box center [137, 14] width 142 height 13
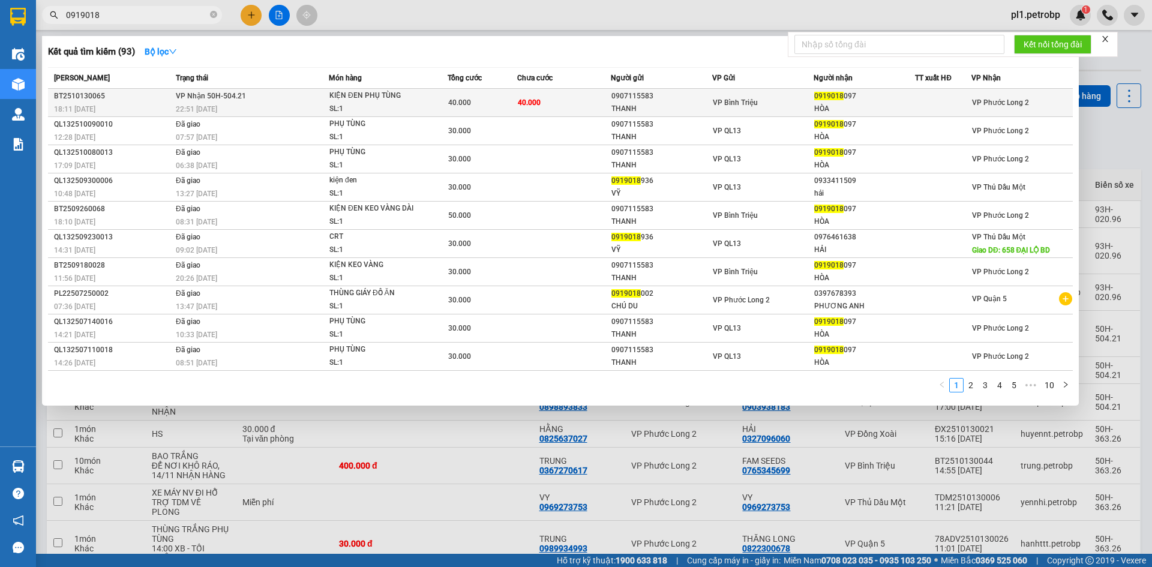
type input "0919018"
click at [419, 94] on span "KIỆN ĐEN PHỤ TÙNG SL: 1" at bounding box center [388, 102] width 118 height 26
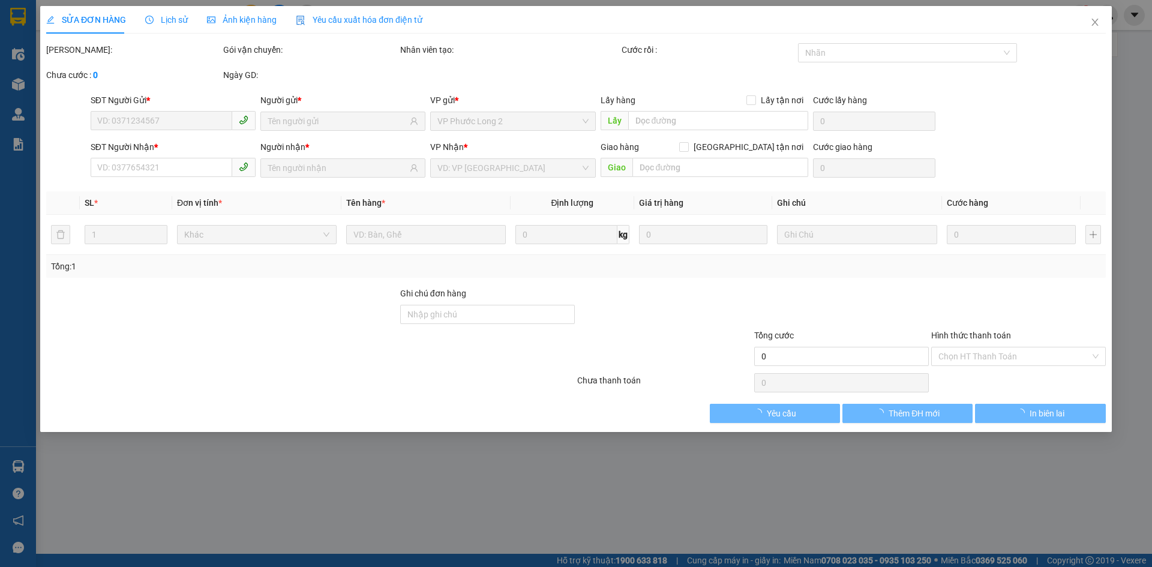
type input "0907115583"
type input "THANH"
type input "0919018097"
type input "HÒA"
type input "40.000"
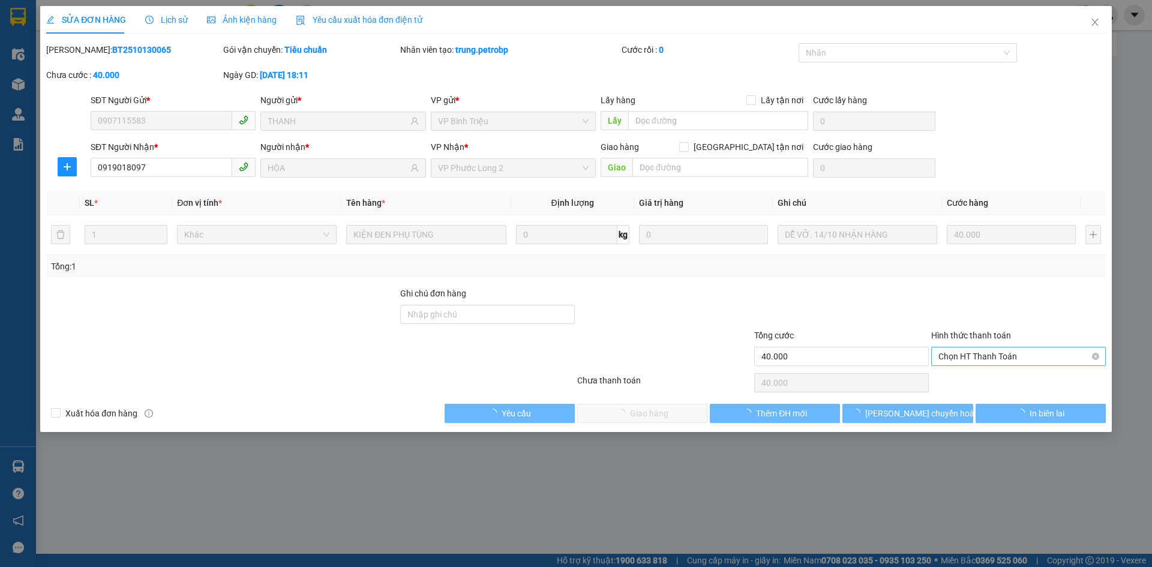
click at [998, 360] on span "Chọn HT Thanh Toán" at bounding box center [1018, 356] width 160 height 18
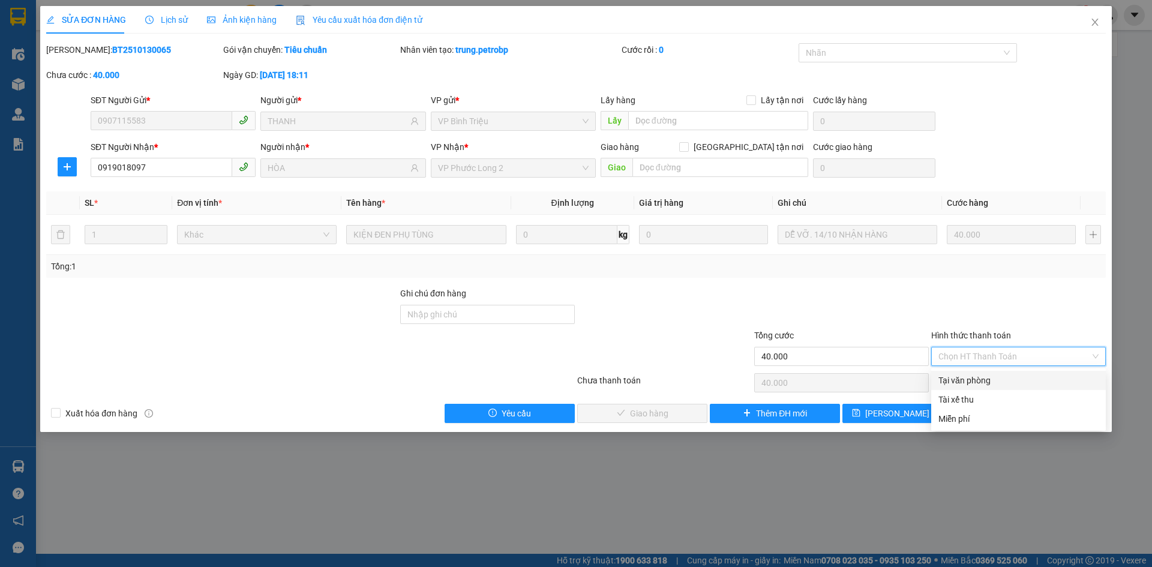
click at [969, 373] on div "Tại văn phòng" at bounding box center [1018, 380] width 175 height 19
type input "0"
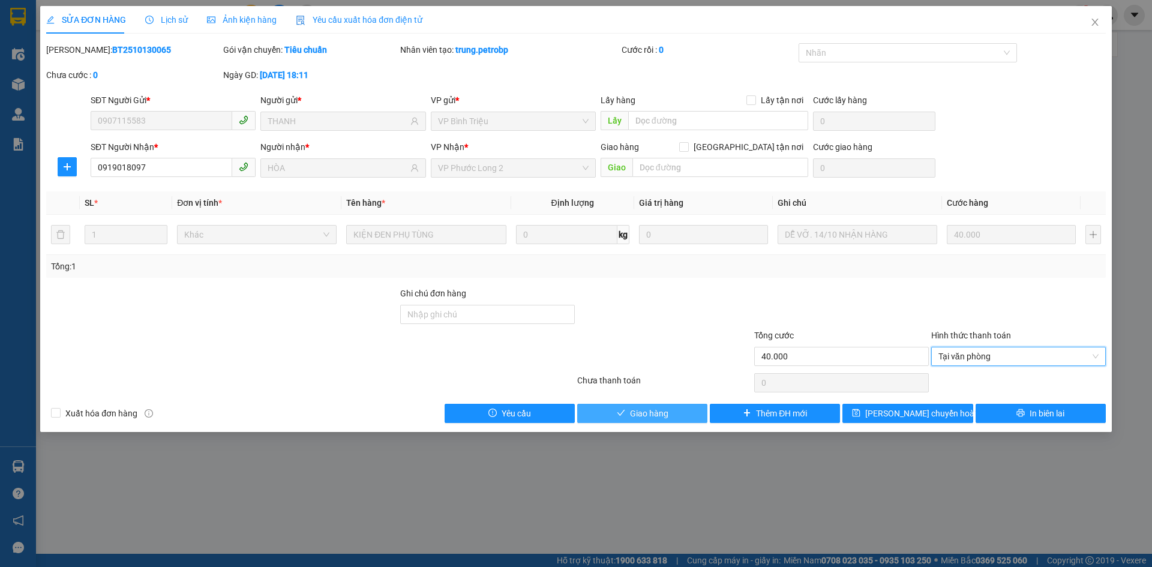
click at [667, 408] on span "Giao hàng" at bounding box center [649, 413] width 38 height 13
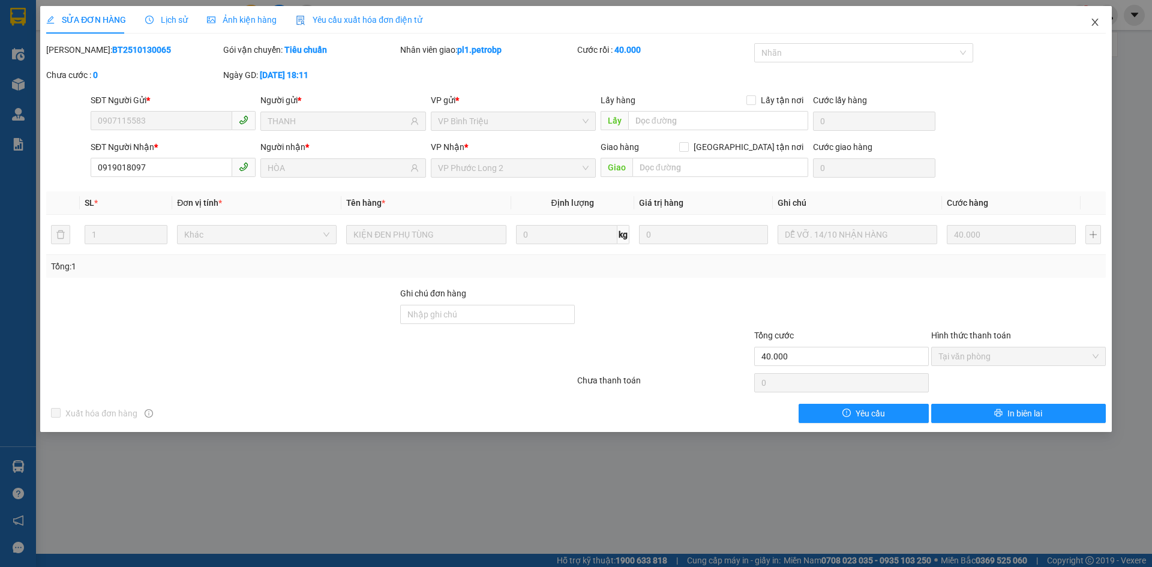
click at [1090, 21] on icon "close" at bounding box center [1095, 22] width 10 height 10
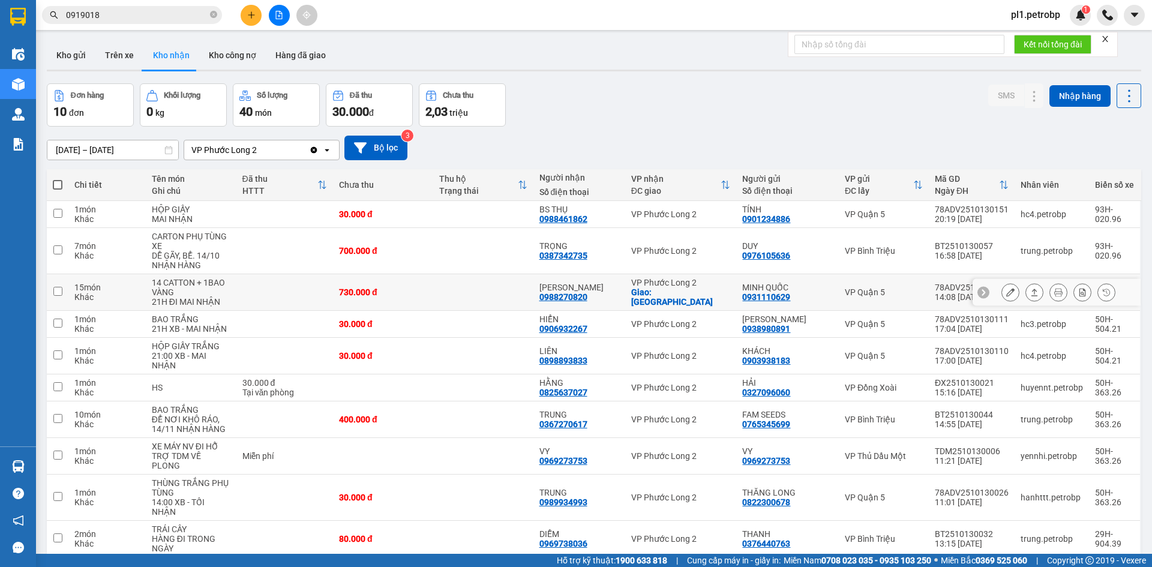
click at [1049, 295] on div at bounding box center [1058, 292] width 18 height 18
click at [1054, 295] on icon at bounding box center [1058, 292] width 8 height 8
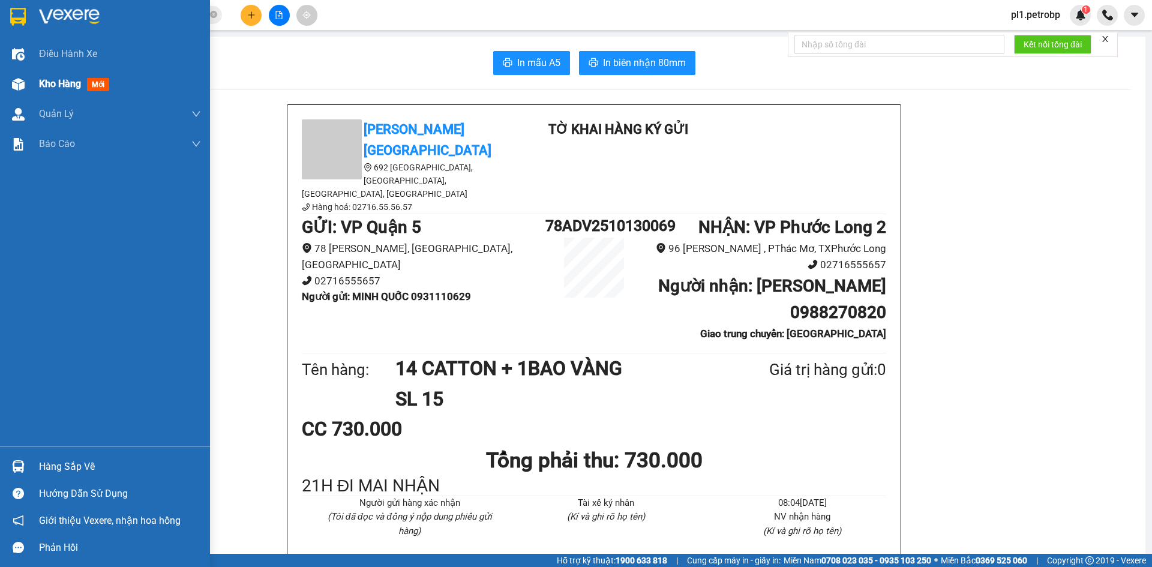
click at [29, 71] on div "Kho hàng mới" at bounding box center [105, 84] width 210 height 30
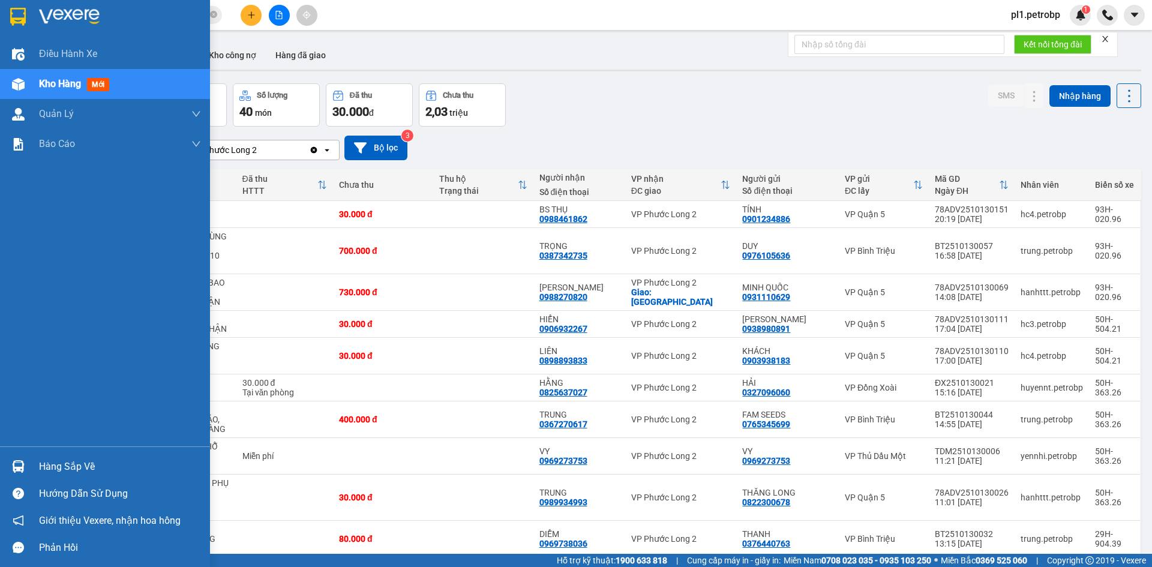
click at [32, 475] on div "Hàng sắp về" at bounding box center [105, 466] width 210 height 27
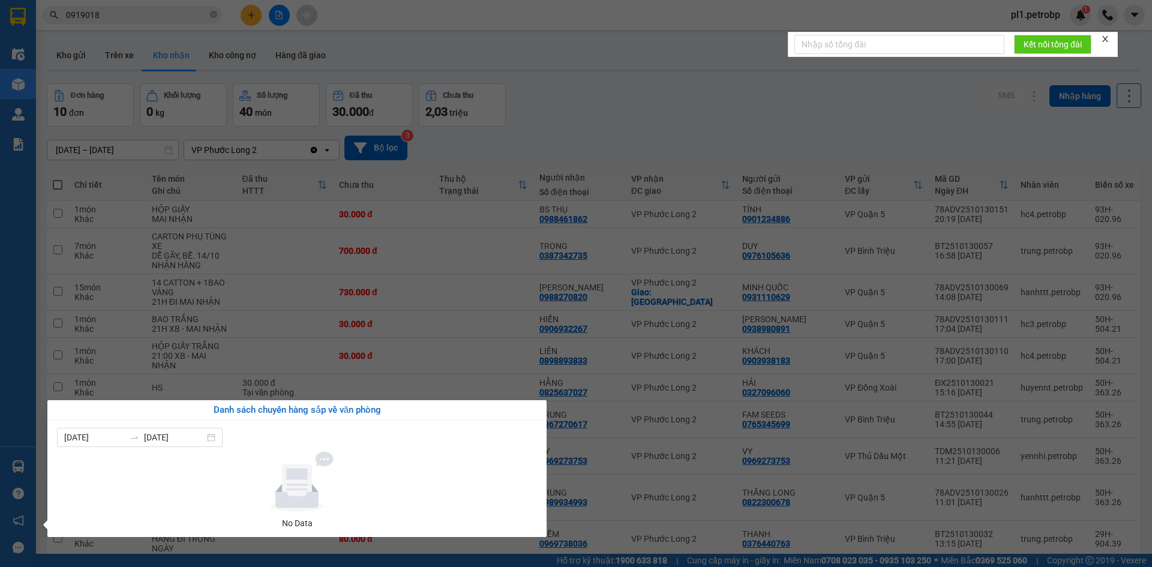
click at [425, 351] on section "Kết quả tìm kiếm ( 93 ) Bộ lọc Mã ĐH Trạng thái Món hàng Tổng cước Chưa cước Ng…" at bounding box center [576, 283] width 1152 height 567
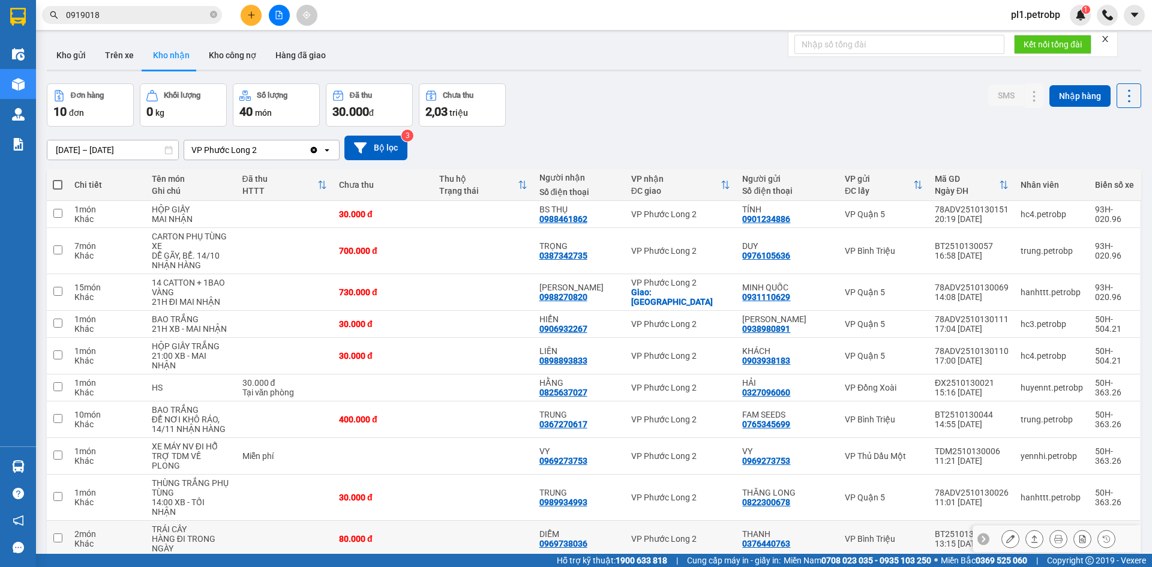
scroll to position [55, 0]
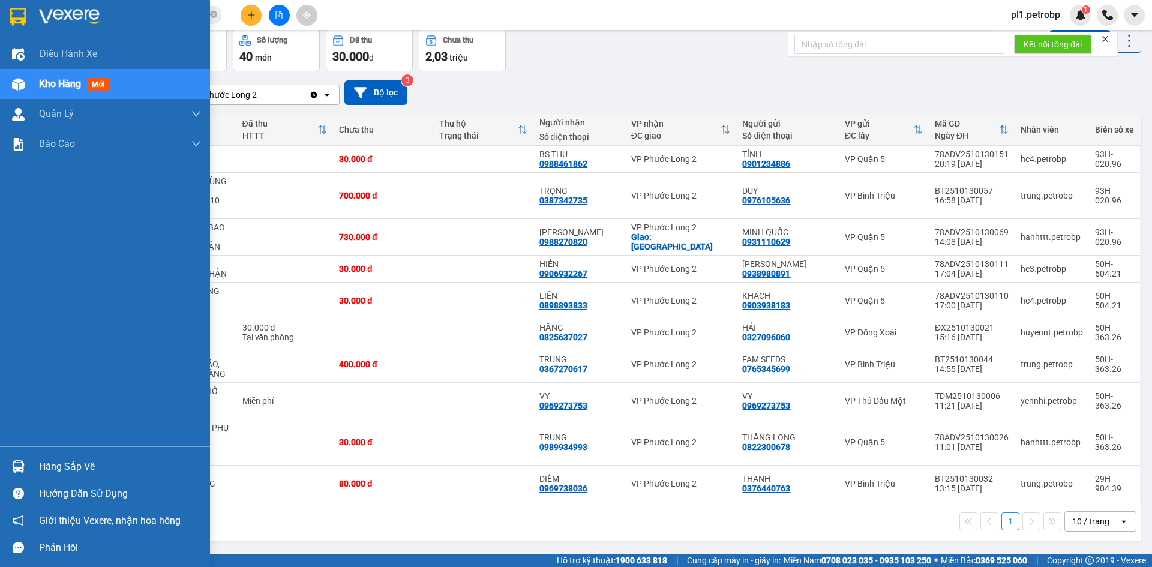
click at [74, 465] on div "Hàng sắp về" at bounding box center [120, 467] width 162 height 18
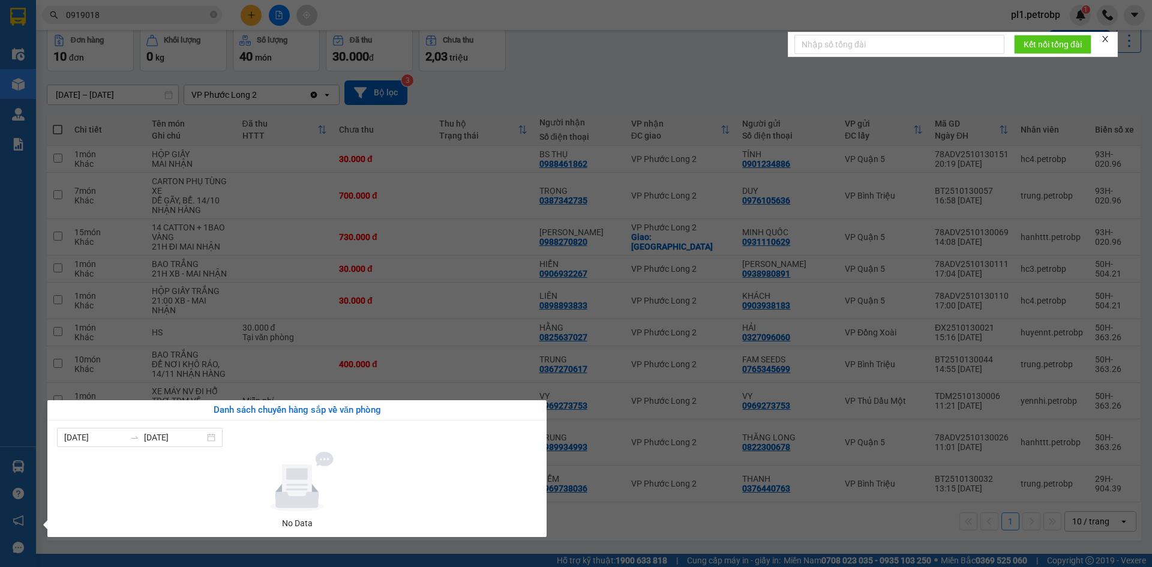
click at [701, 537] on section "Kết quả tìm kiếm ( 93 ) Bộ lọc Mã ĐH Trạng thái Món hàng Tổng cước Chưa cước Ng…" at bounding box center [576, 283] width 1152 height 567
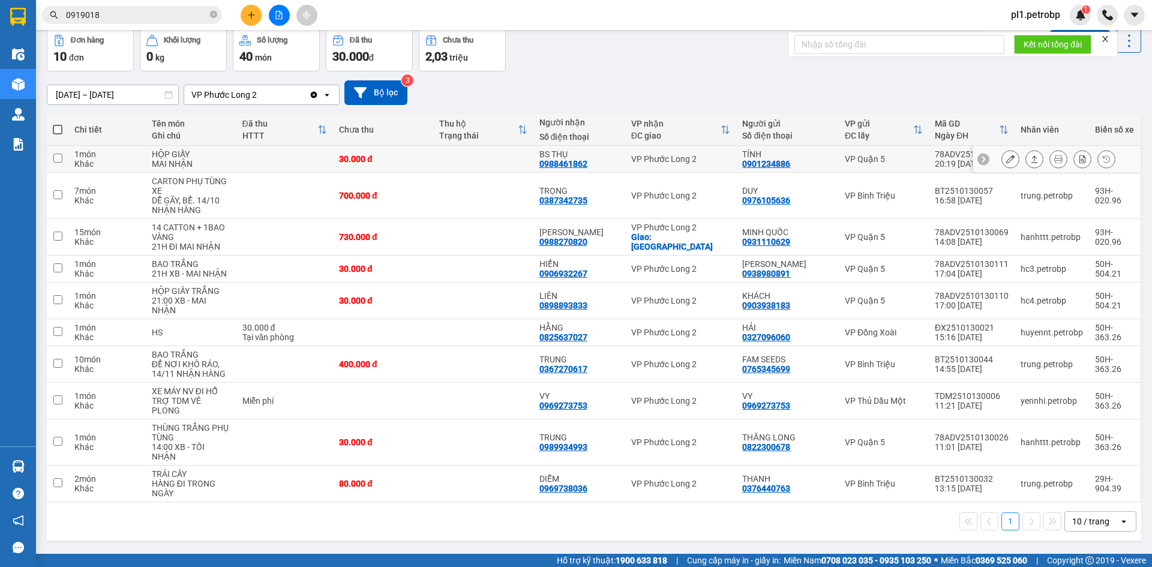
click at [1002, 154] on button at bounding box center [1010, 159] width 17 height 21
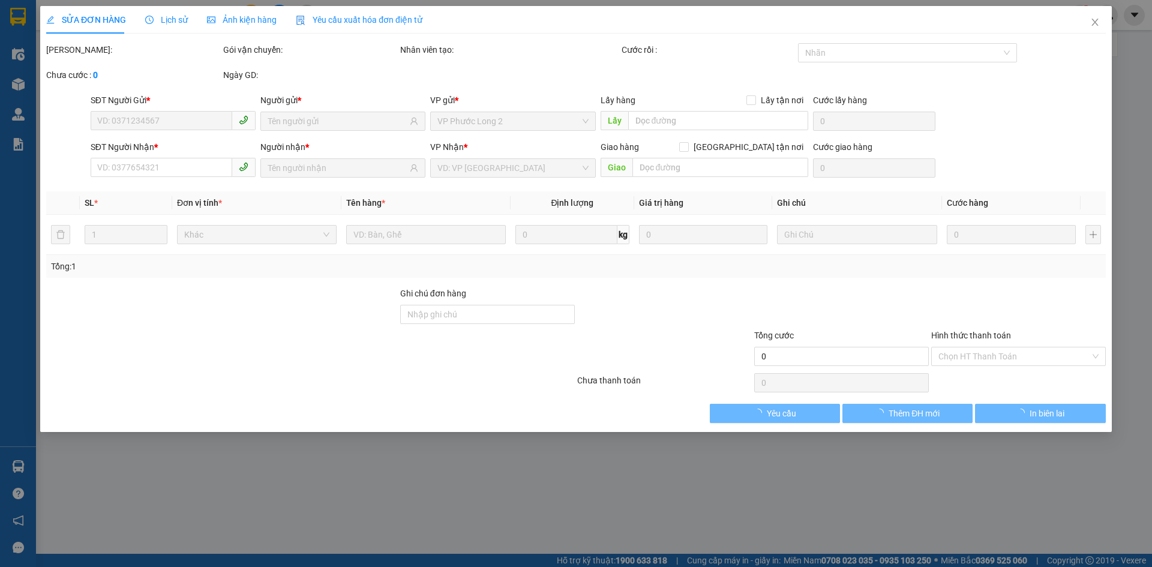
type input "0901234886"
type input "TÍNH"
type input "0988461862"
type input "BS THỤ"
type input "30.000"
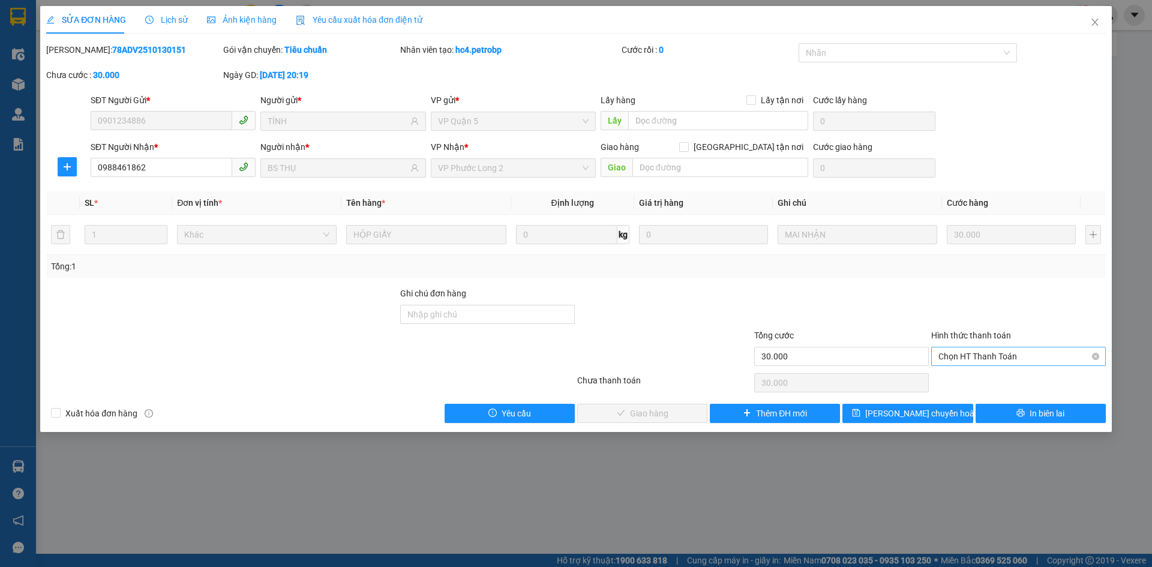
click at [978, 360] on span "Chọn HT Thanh Toán" at bounding box center [1018, 356] width 160 height 18
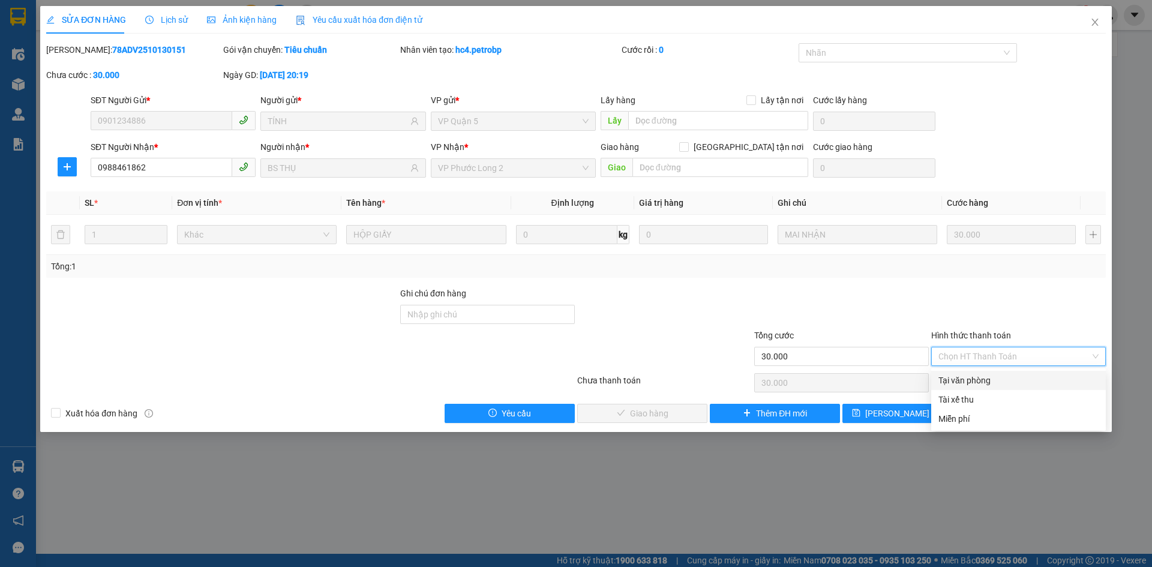
click at [976, 383] on div "Tại văn phòng" at bounding box center [1018, 380] width 160 height 13
type input "0"
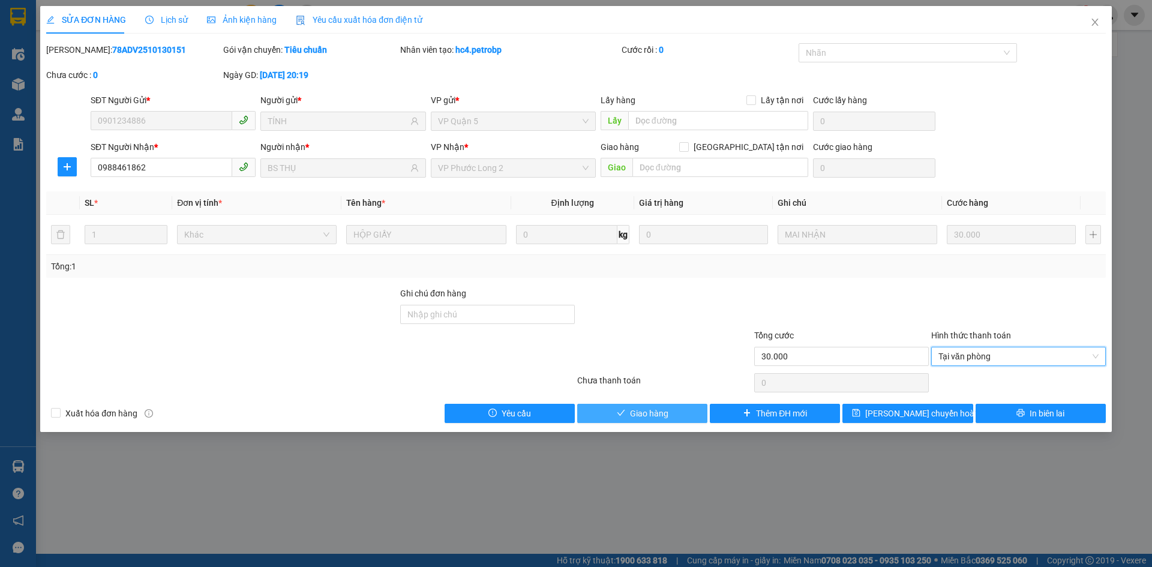
click at [615, 413] on button "Giao hàng" at bounding box center [642, 413] width 130 height 19
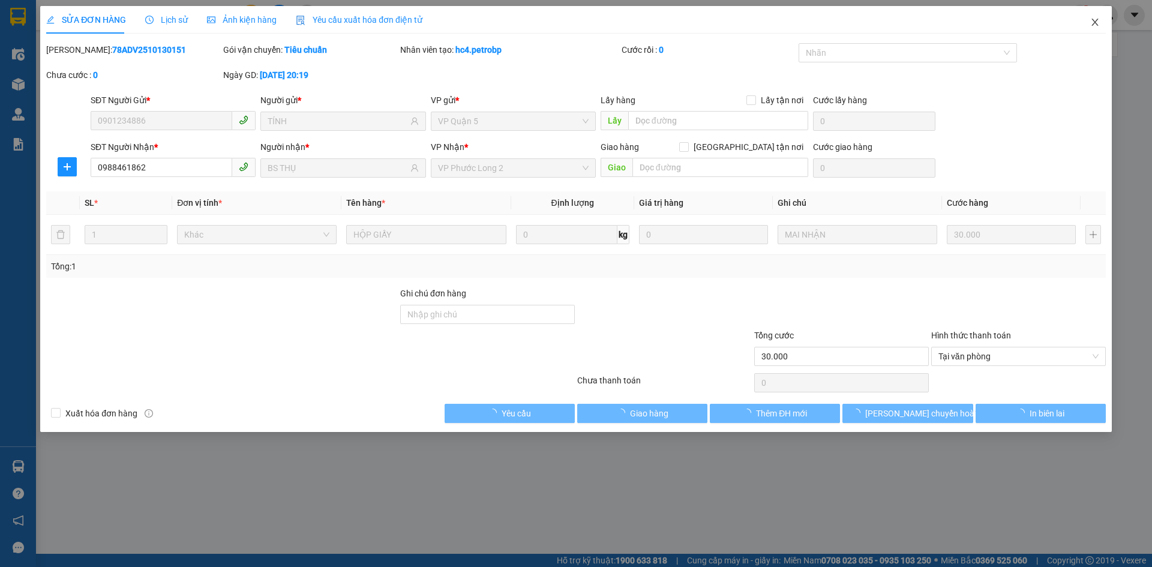
click at [1089, 19] on span "Close" at bounding box center [1095, 23] width 34 height 34
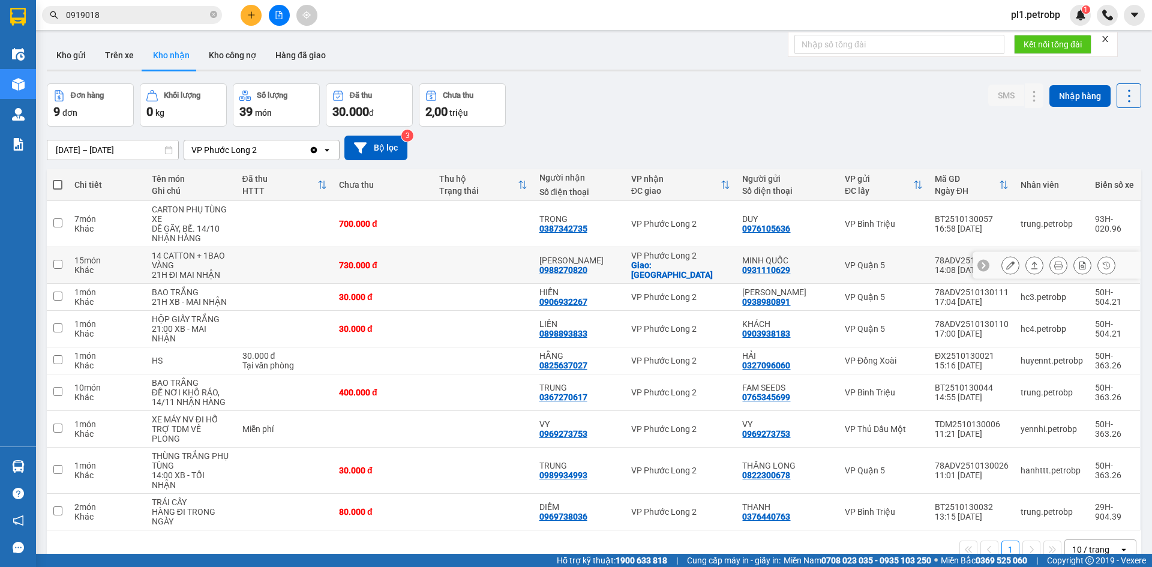
click at [1004, 270] on button at bounding box center [1010, 265] width 17 height 21
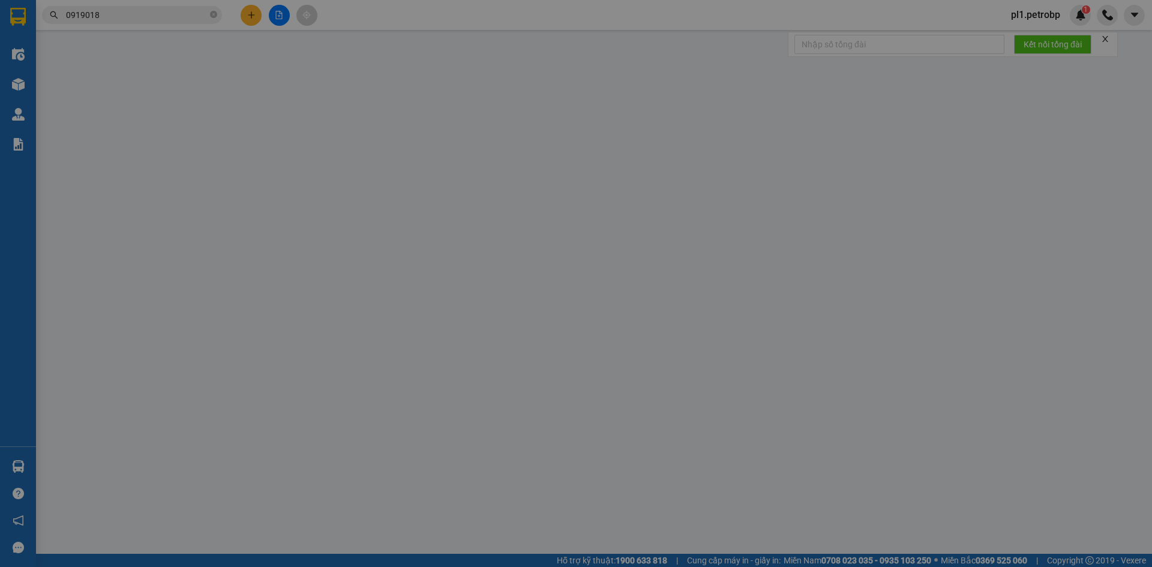
type input "0931110629"
type input "MINH QUỐC"
type input "0988270820"
type input "[PERSON_NAME]"
checkbox input "true"
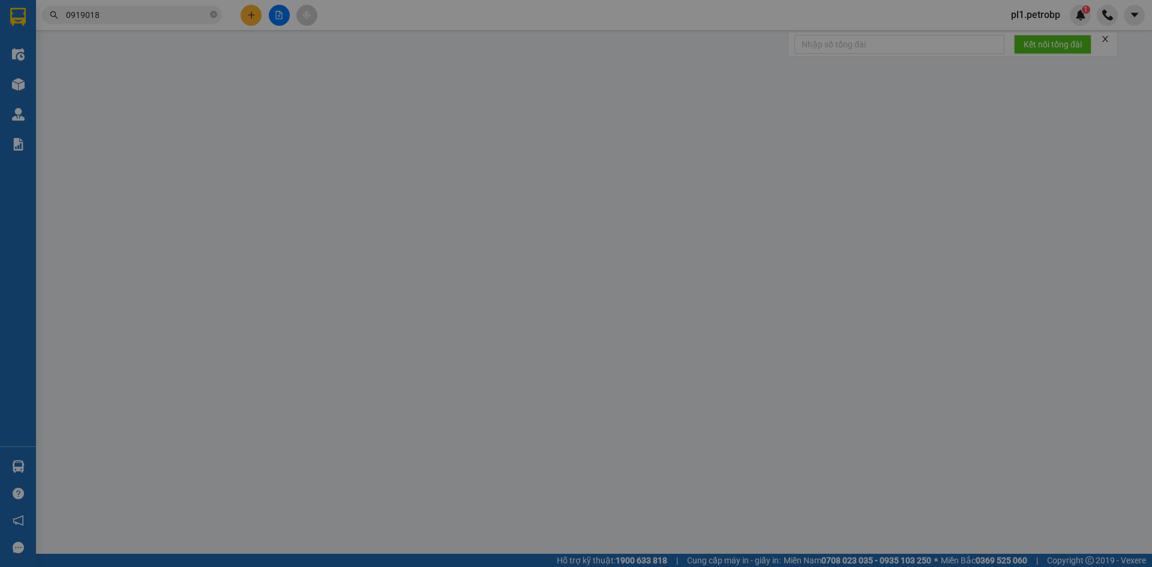
type input "[GEOGRAPHIC_DATA]"
type input "200.000"
type input "730.000"
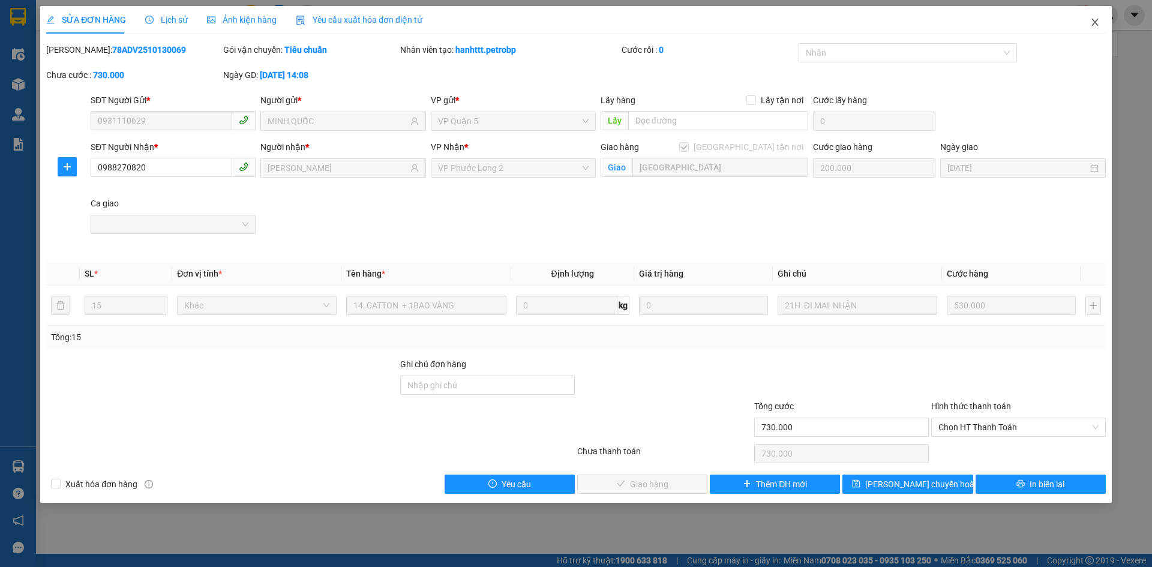
click at [1096, 18] on icon "close" at bounding box center [1095, 22] width 10 height 10
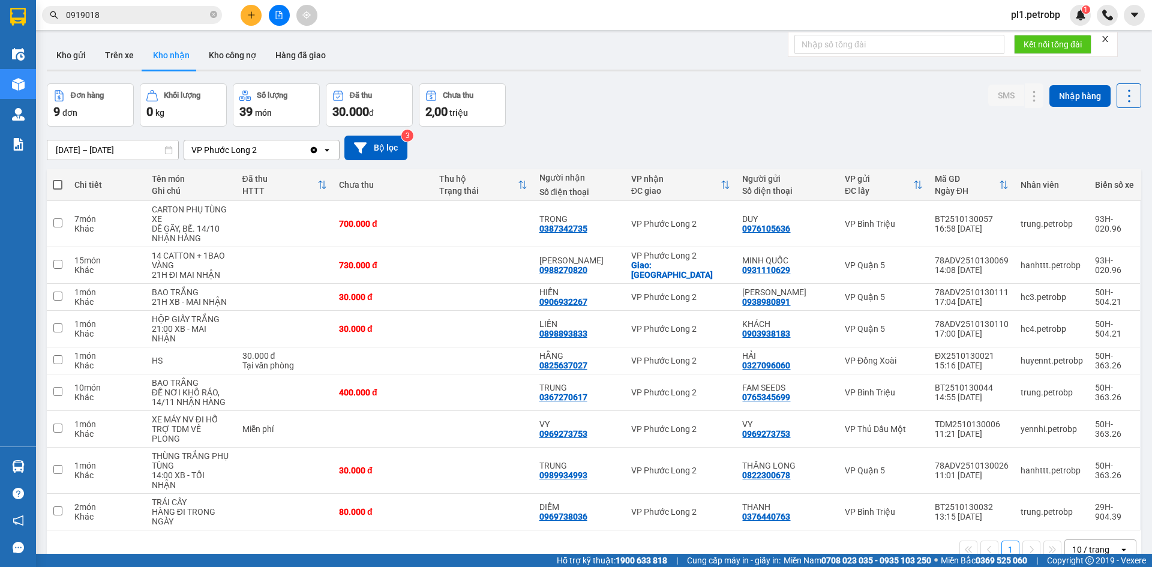
click at [245, 17] on button at bounding box center [251, 15] width 21 height 21
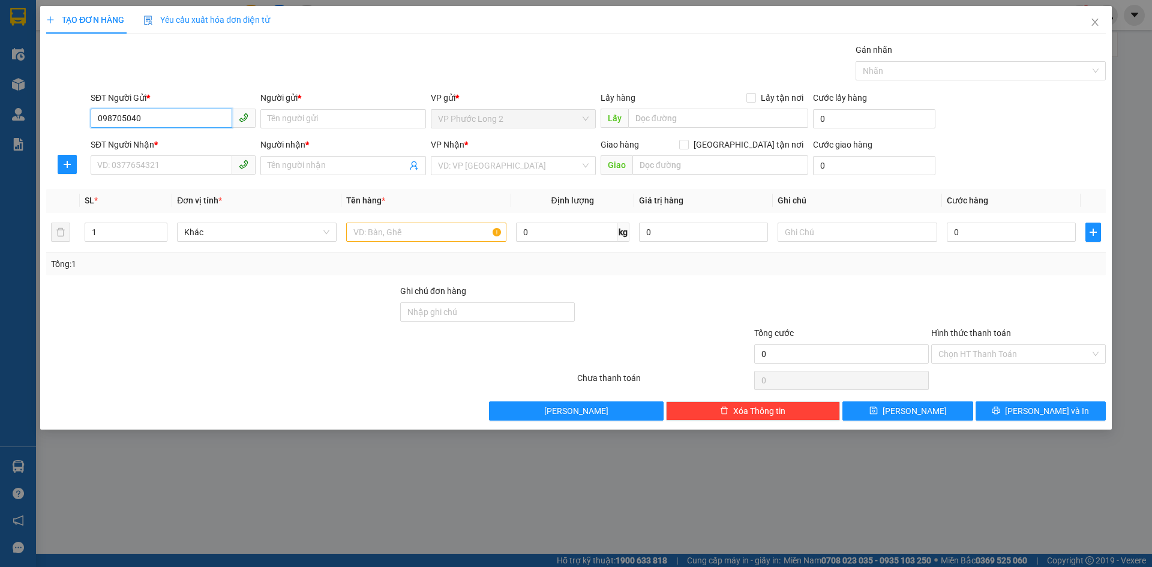
type input "0987050405"
click at [172, 148] on div "0987050405 - HỮU" at bounding box center [173, 142] width 151 height 13
type input "HỮU"
type input "0898088800"
type input "A KIỆT"
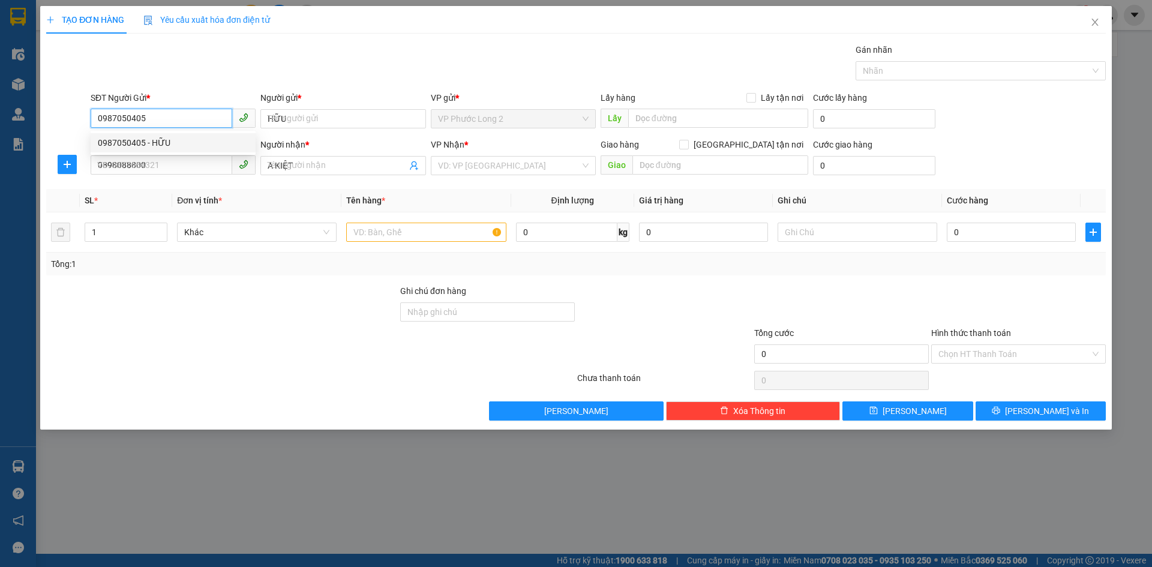
type input "30.000"
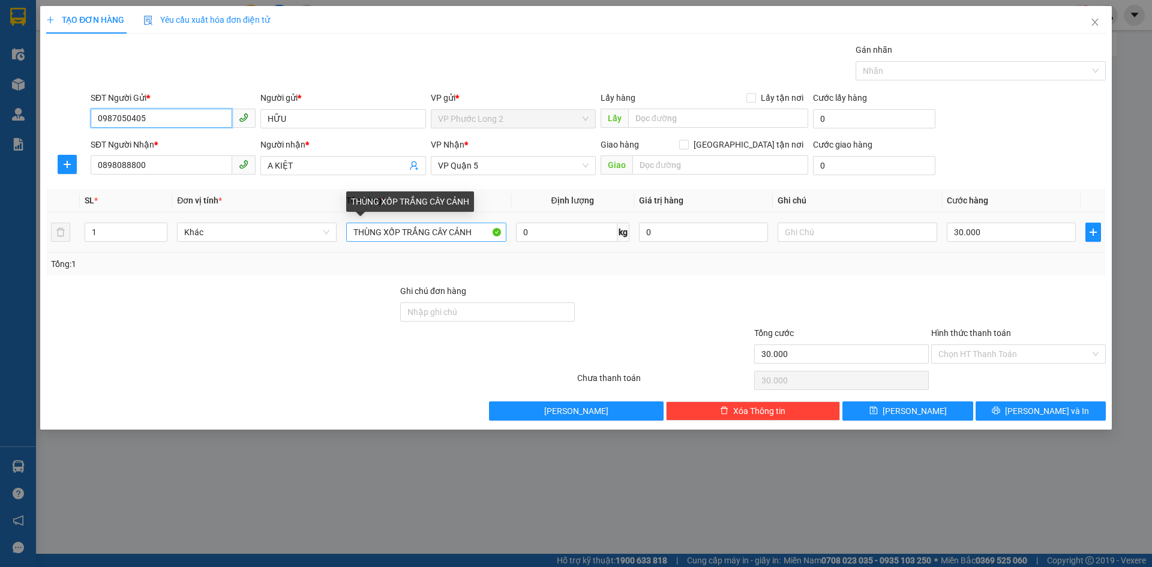
type input "0987050405"
drag, startPoint x: 482, startPoint y: 240, endPoint x: 525, endPoint y: 240, distance: 43.2
click at [525, 240] on tr "1 Khác THÙNG XỐP TRẮNG CÂY CẢNH 0 kg 0 30.000" at bounding box center [575, 232] width 1059 height 40
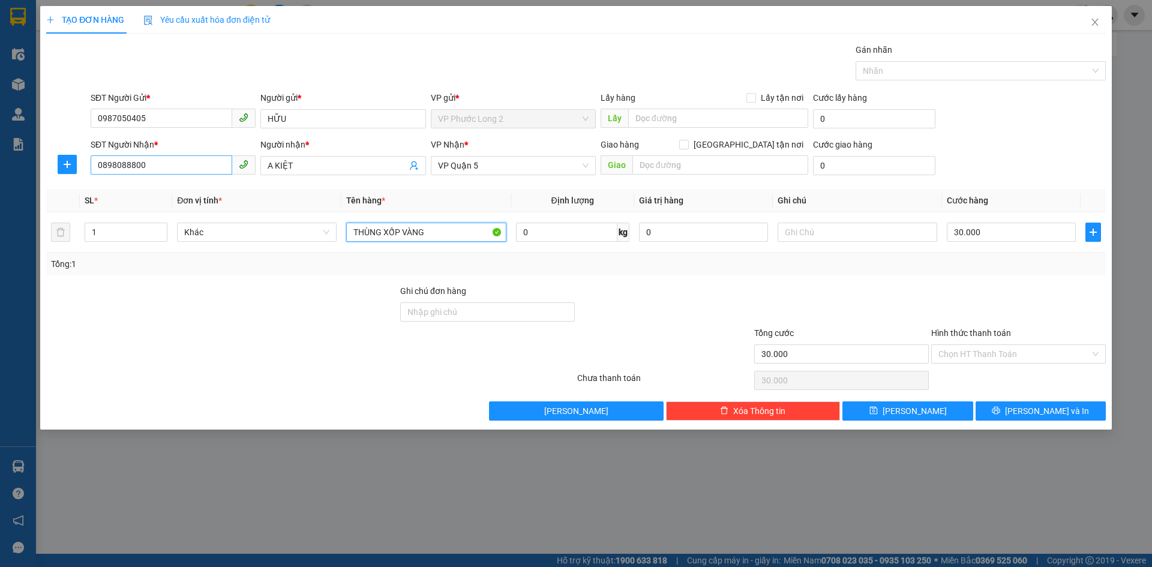
type input "THÙNG XỐP VÀNG"
click at [151, 172] on input "0898088800" at bounding box center [162, 164] width 142 height 19
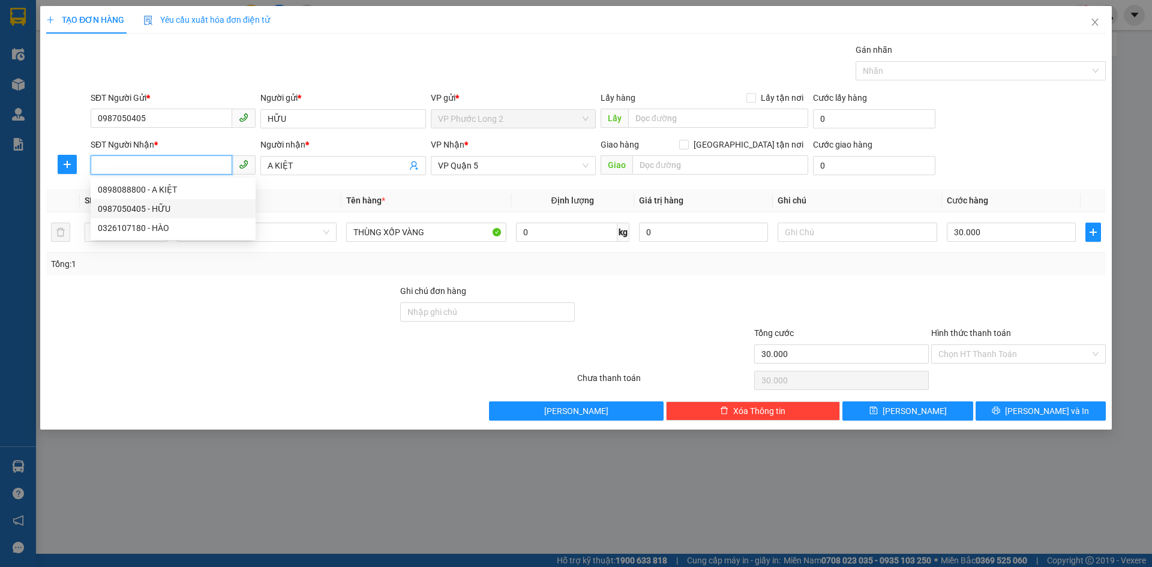
click at [161, 203] on div "0987050405 - HỮU" at bounding box center [173, 208] width 151 height 13
type input "0987050405"
type input "HỮU"
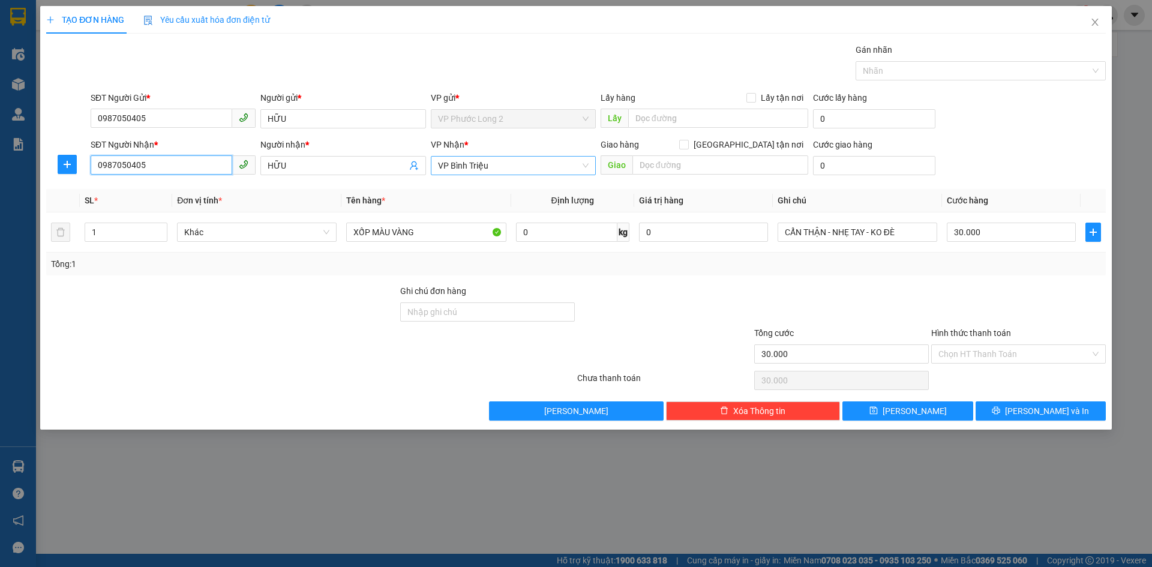
click at [469, 160] on span "VP Bình Triệu" at bounding box center [513, 166] width 151 height 18
type input "0987050405"
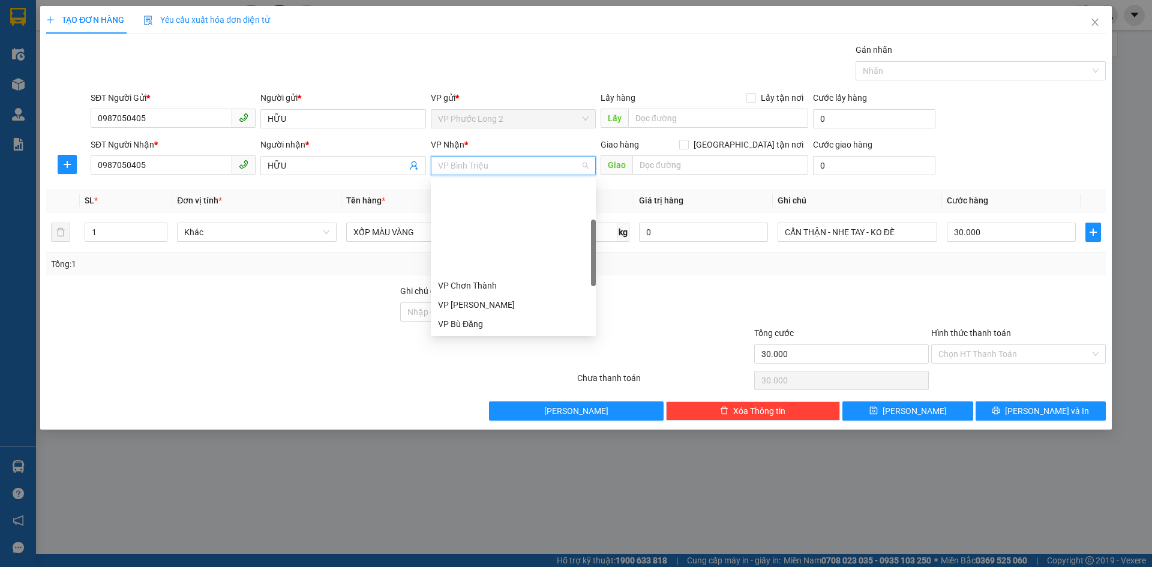
type input "Q"
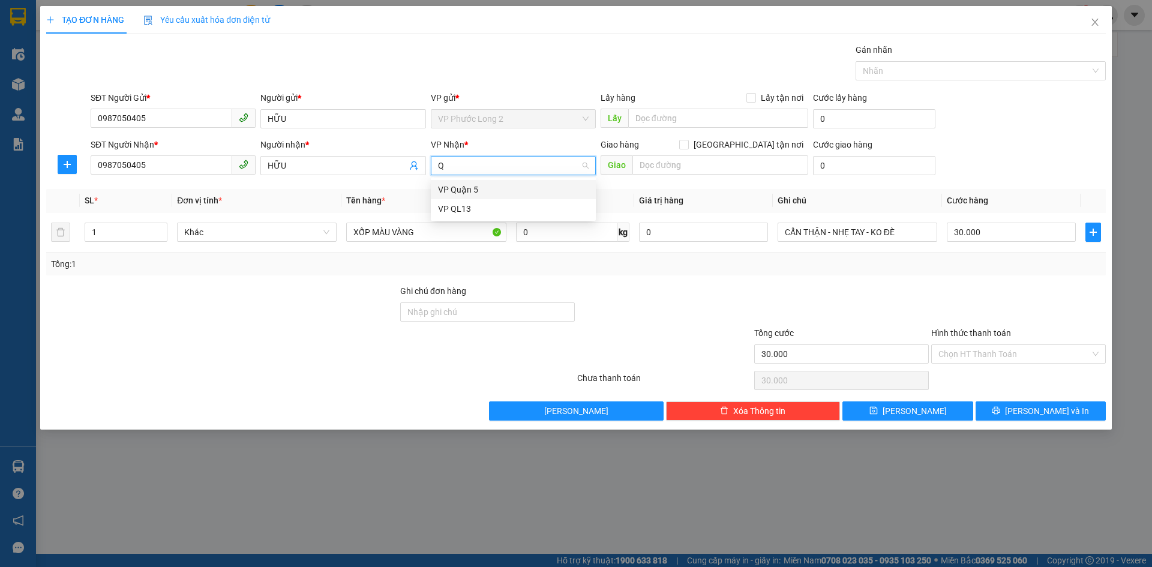
click at [468, 196] on div "VP Quận 5" at bounding box center [513, 189] width 151 height 13
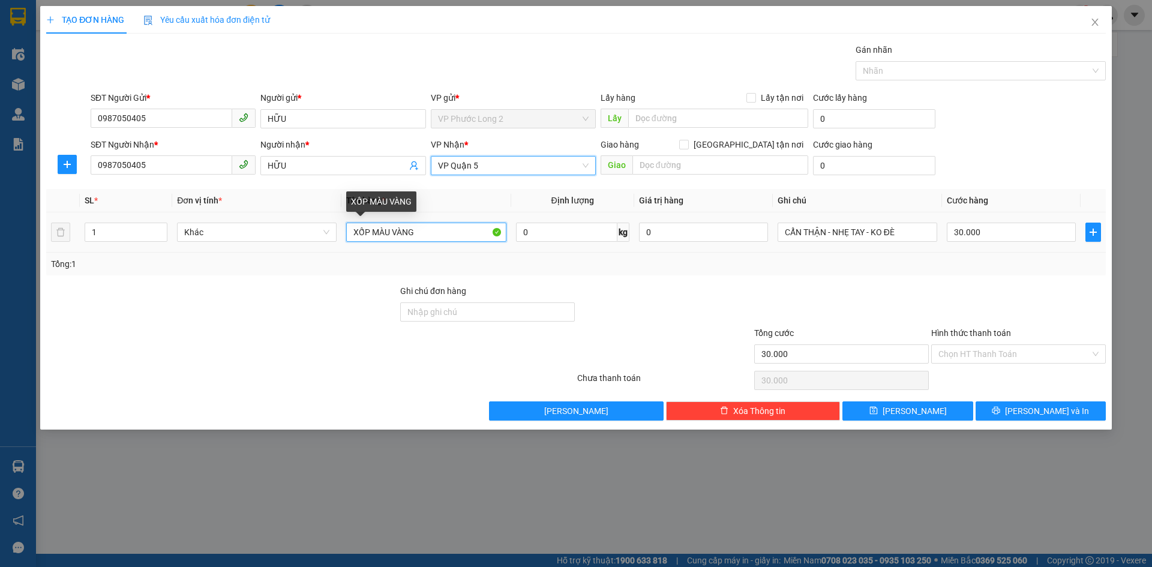
click at [445, 225] on input "XỐP MÀU VÀNG" at bounding box center [426, 232] width 160 height 19
type input "XỐP MÀU VÀNG CÁ CẢNH"
click at [1002, 231] on input "30.000" at bounding box center [1011, 232] width 129 height 19
type input "4"
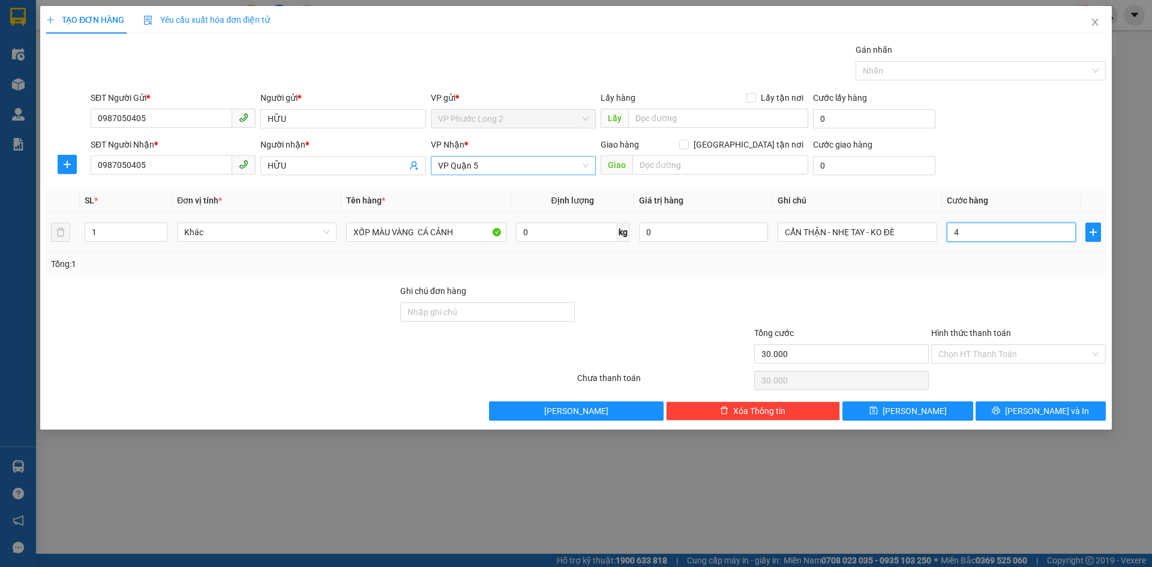
type input "4"
type input "40"
type input "400"
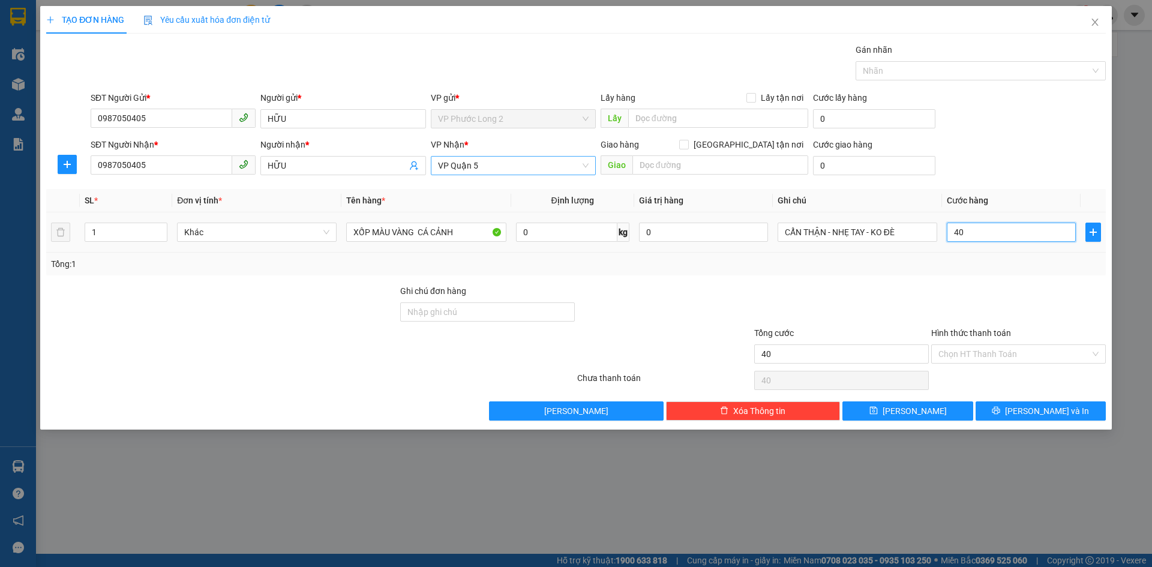
type input "400"
type input "4.000"
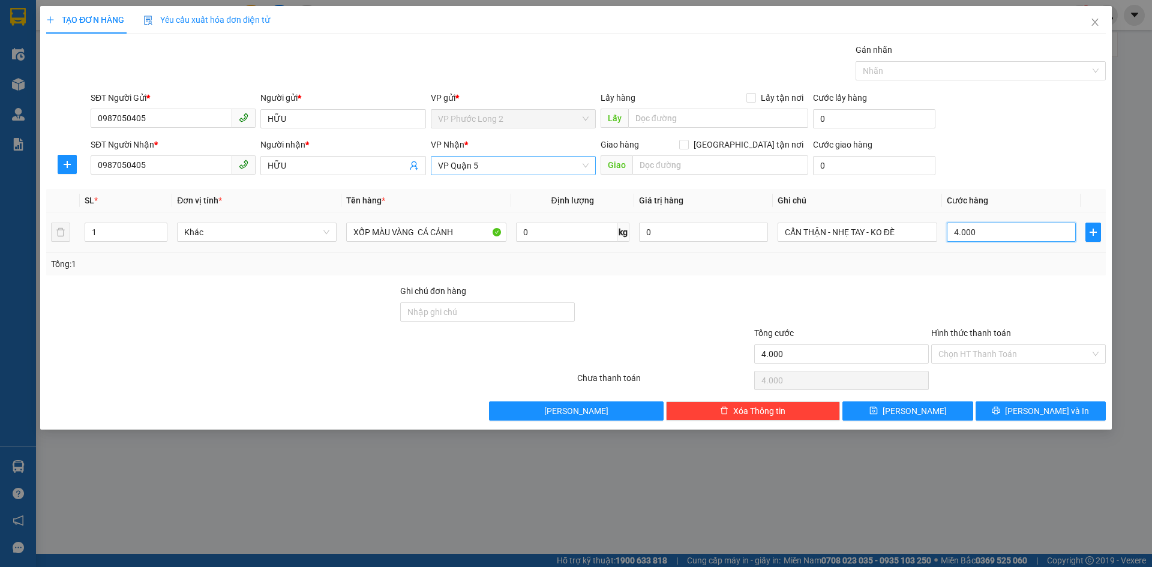
type input "40.000"
click at [982, 356] on input "Hình thức thanh toán" at bounding box center [1014, 354] width 152 height 18
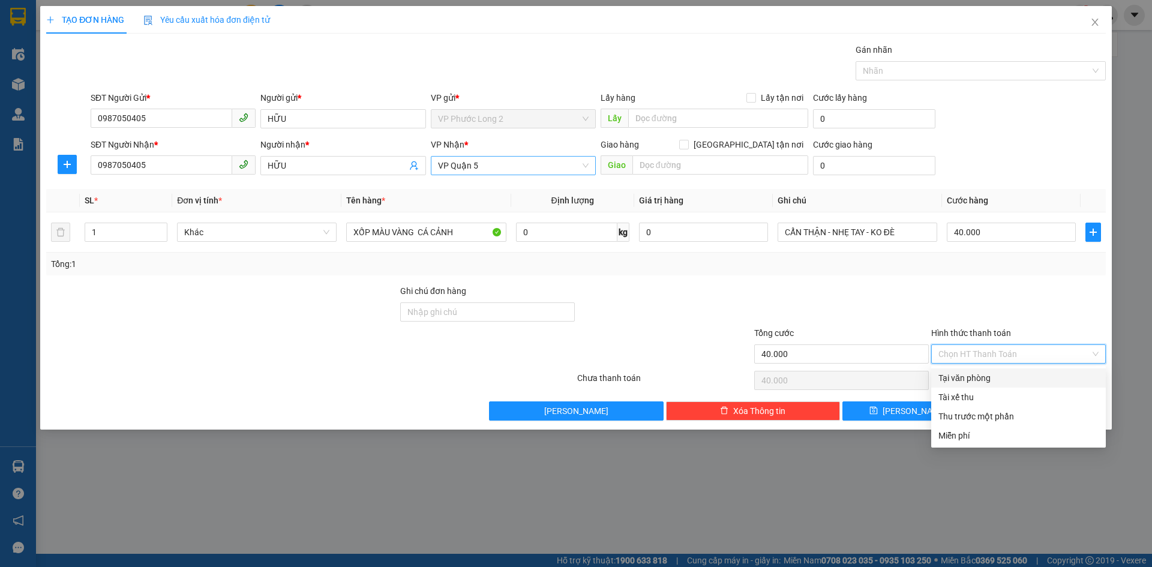
click at [979, 372] on div "Tại văn phòng" at bounding box center [1018, 377] width 160 height 13
type input "0"
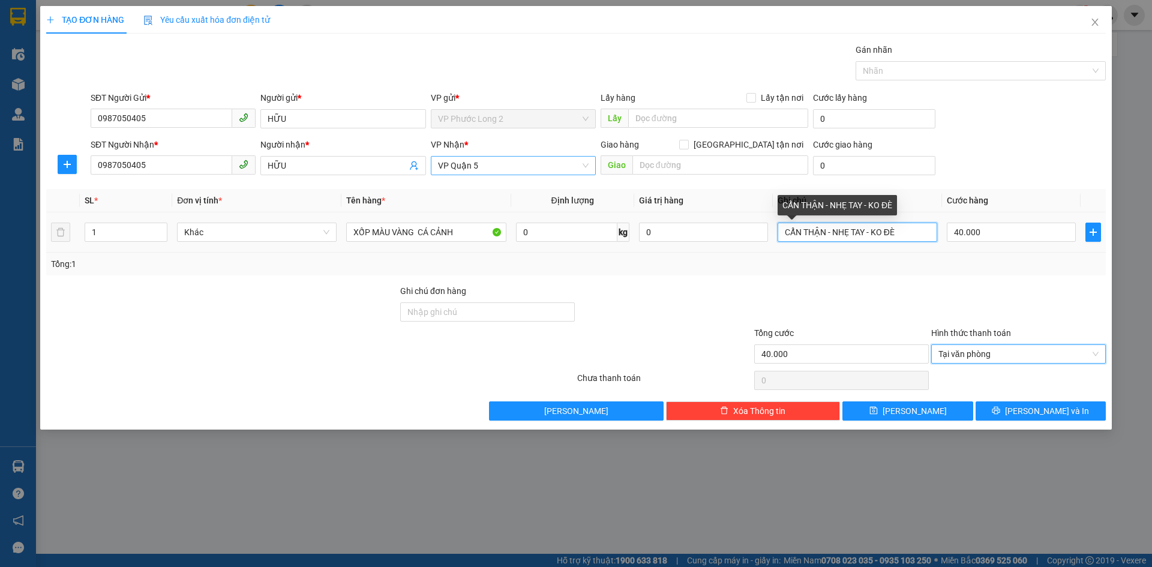
click at [913, 238] on input "CẨN THẬN - NHẸ TAY - KO ĐÈ" at bounding box center [857, 232] width 160 height 19
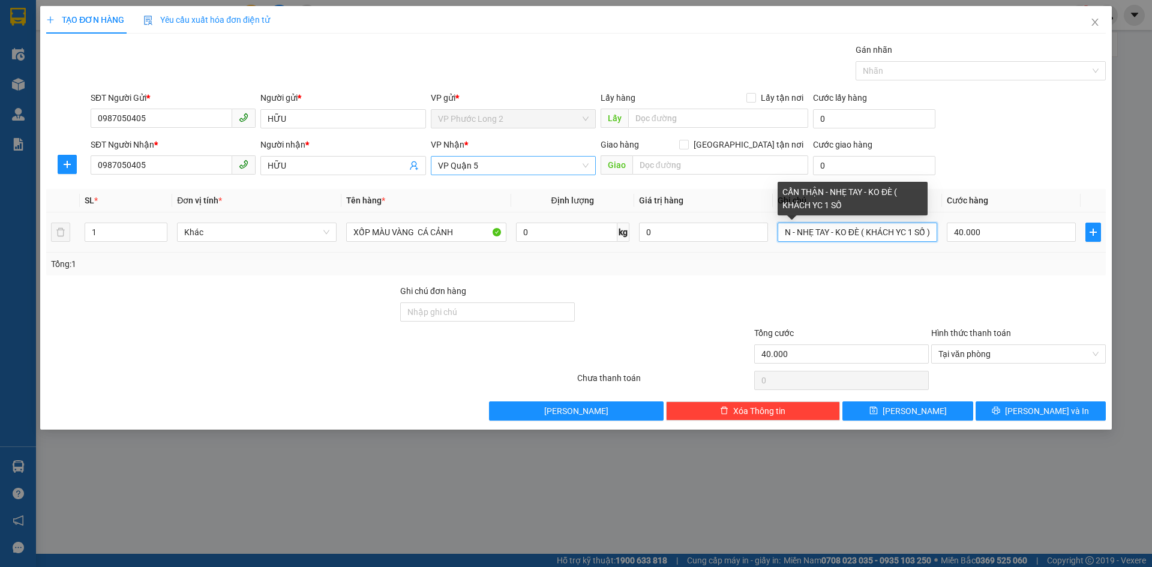
scroll to position [0, 38]
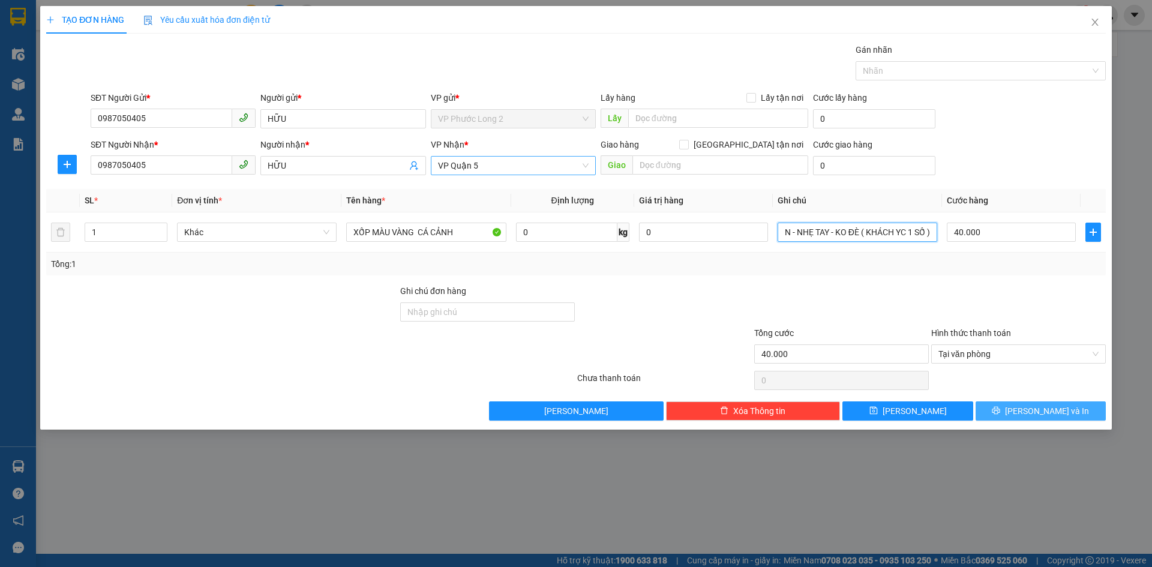
type input "CẨN THẬN - NHẸ TAY - KO ĐÈ ( KHÁCH YC 1 SỐ )"
click at [1000, 407] on icon "printer" at bounding box center [996, 411] width 8 height 8
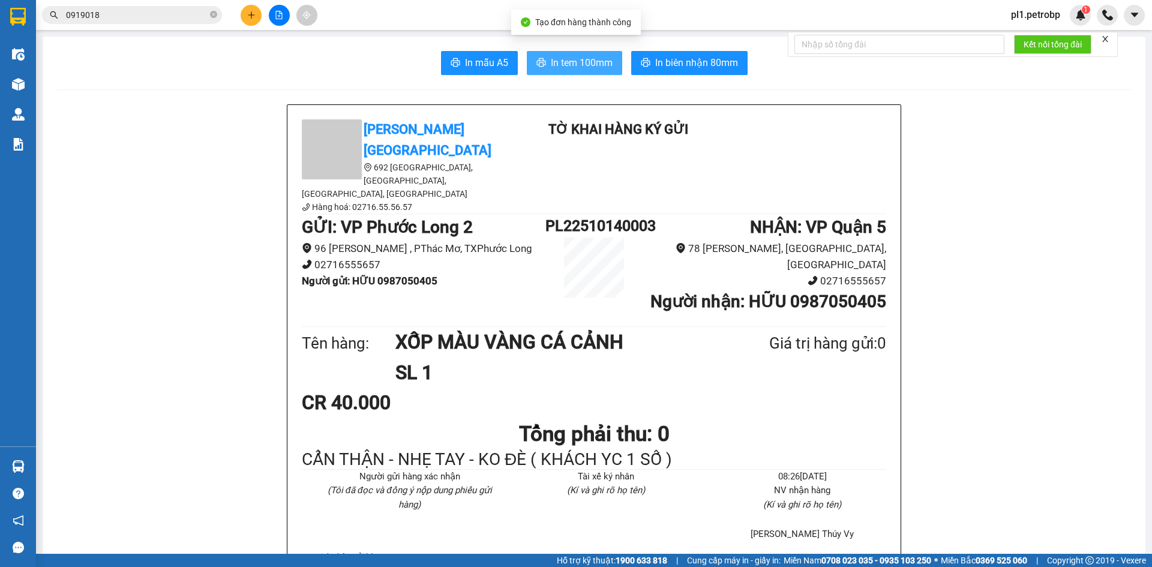
click at [590, 64] on span "In tem 100mm" at bounding box center [582, 62] width 62 height 15
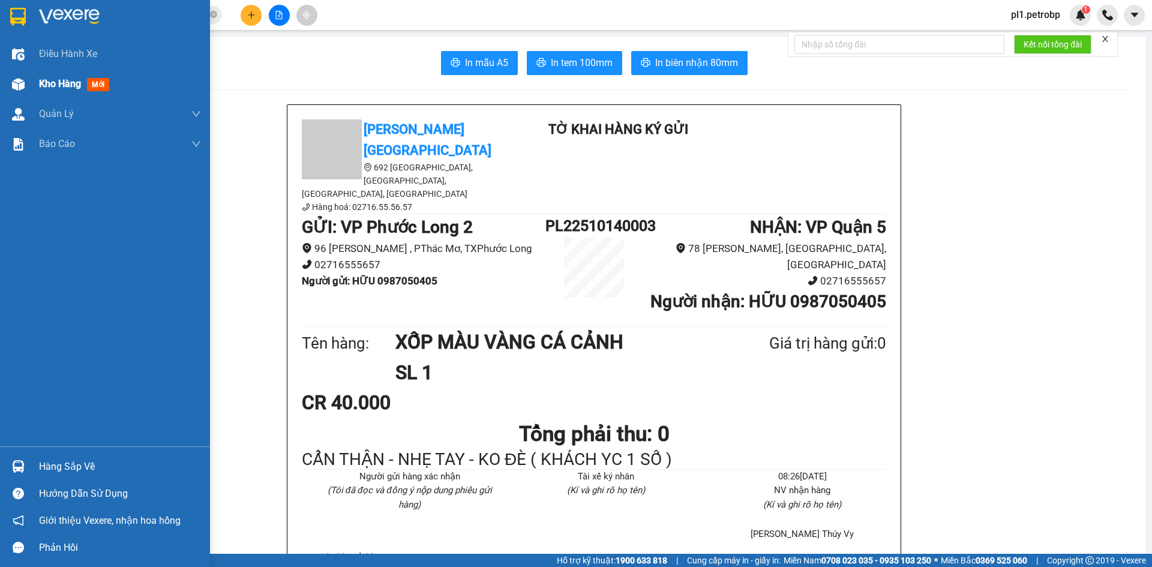
click at [57, 86] on span "Kho hàng" at bounding box center [60, 83] width 42 height 11
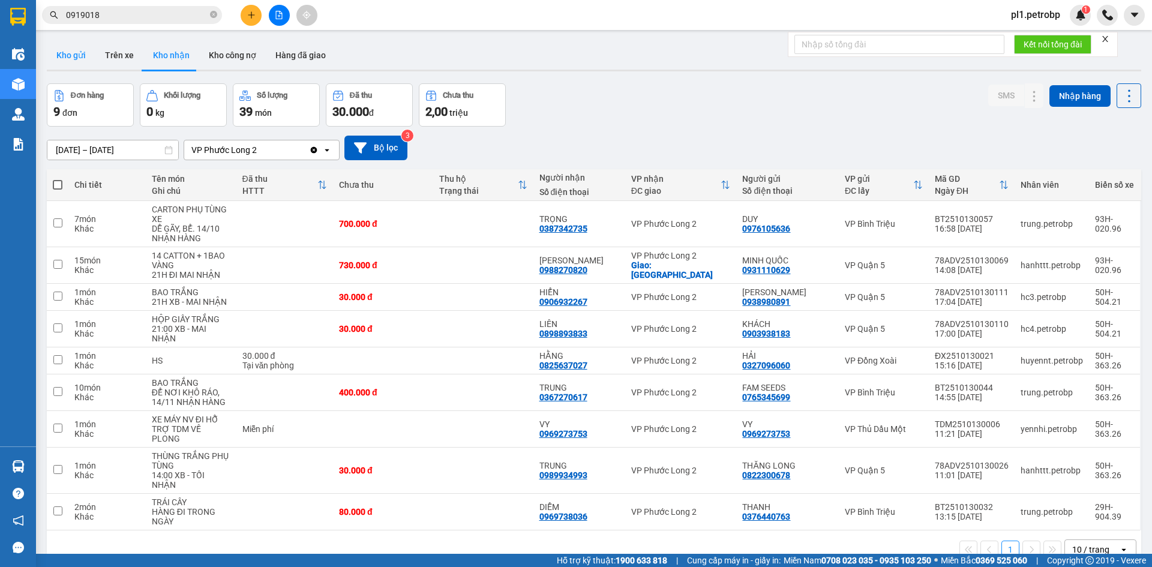
click at [68, 61] on button "Kho gửi" at bounding box center [71, 55] width 49 height 29
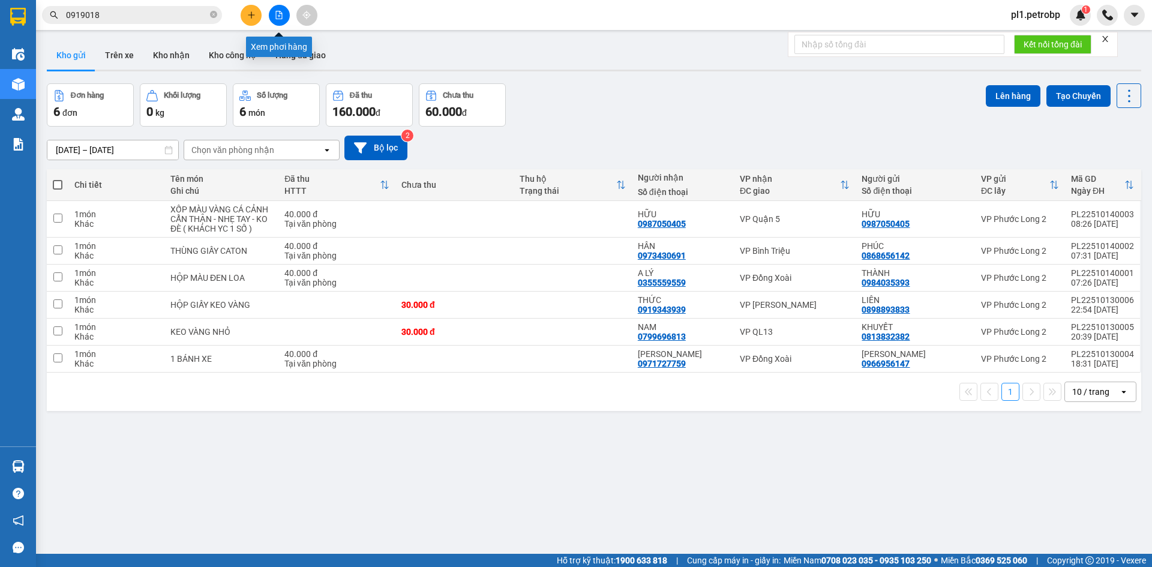
click at [253, 8] on button at bounding box center [251, 15] width 21 height 21
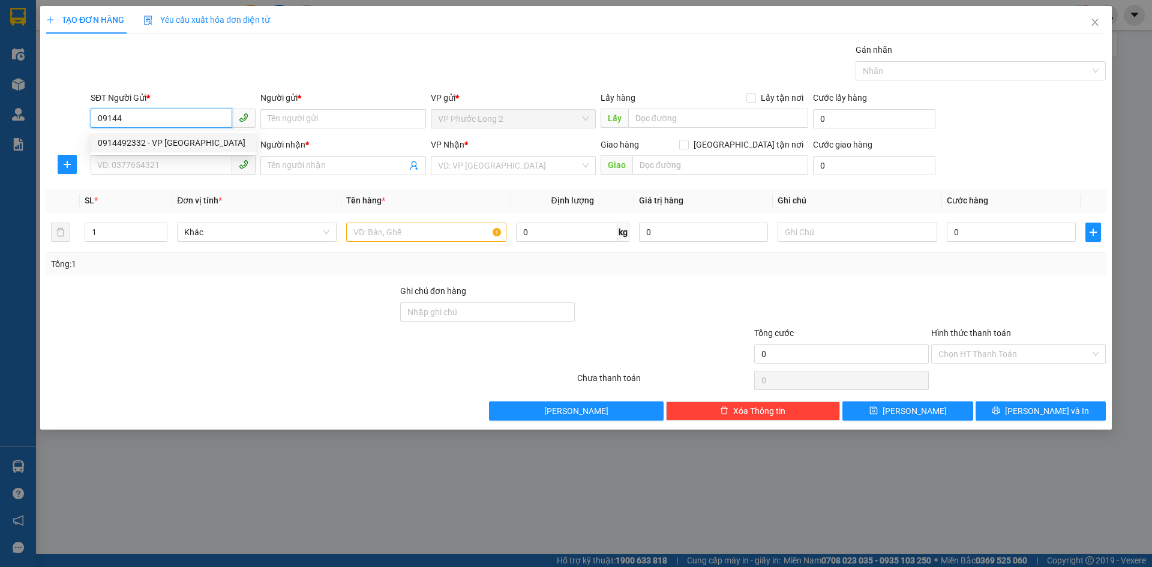
click at [187, 137] on div "0914492332 - VP [GEOGRAPHIC_DATA]" at bounding box center [173, 142] width 151 height 13
type input "0914492332"
type input "VP PHƯỚC LONG"
type input "0869303979"
type input "NHI KT"
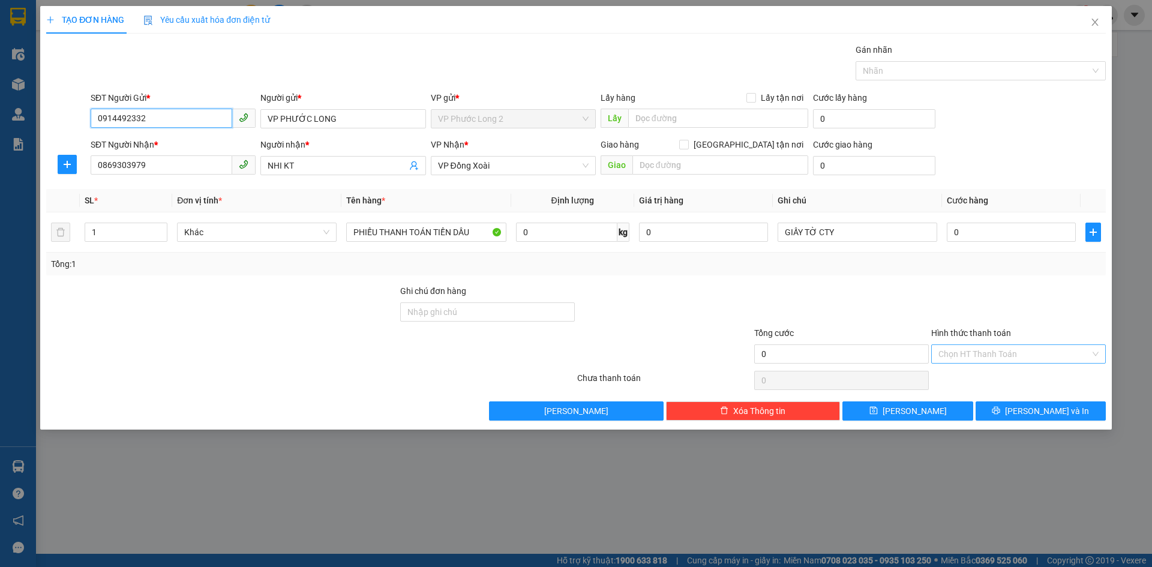
type input "0914492332"
click at [972, 345] on input "Hình thức thanh toán" at bounding box center [1014, 354] width 152 height 18
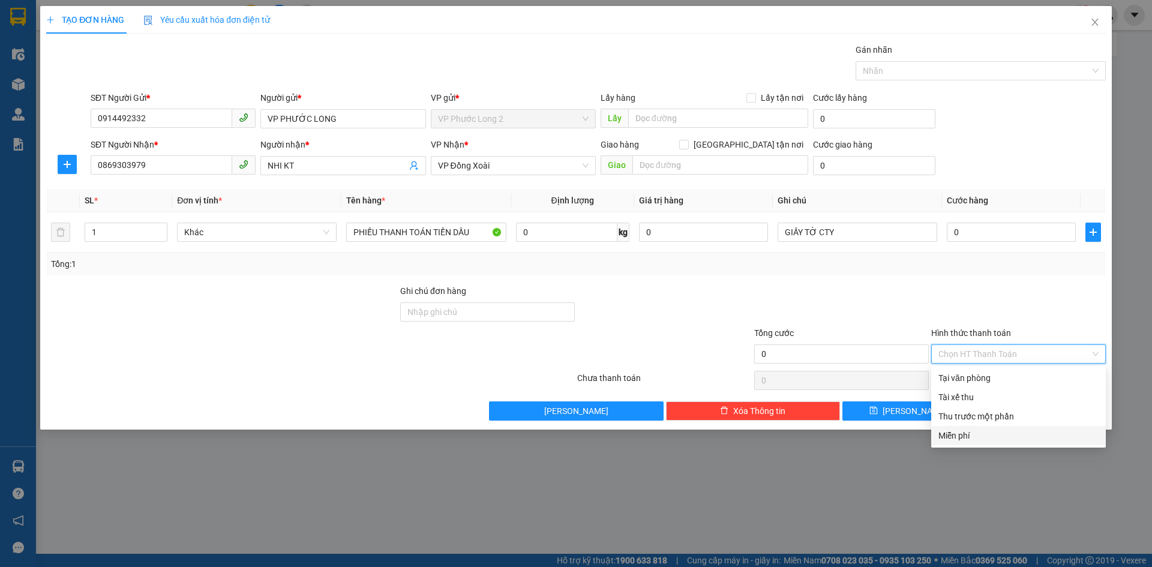
click at [967, 433] on div "Miễn phí" at bounding box center [1018, 435] width 160 height 13
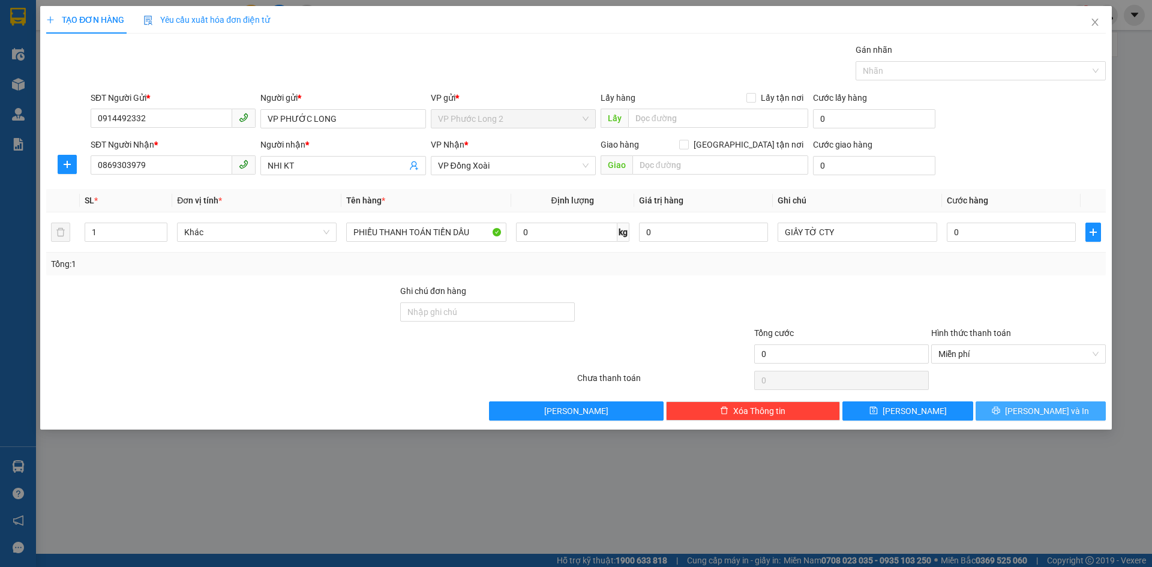
click at [1033, 419] on button "[PERSON_NAME] và In" at bounding box center [1040, 410] width 130 height 19
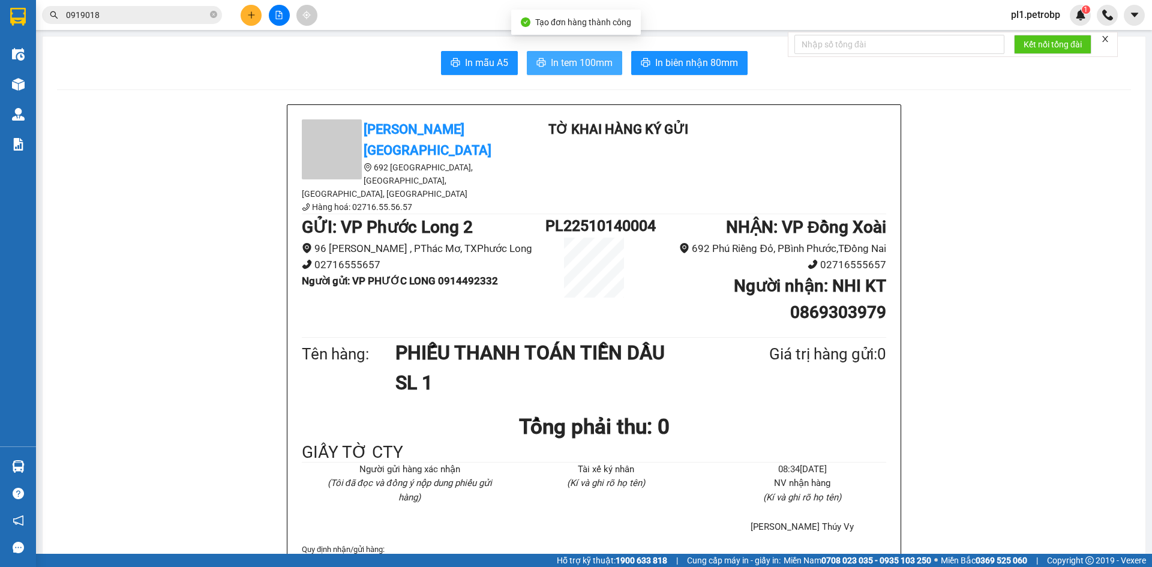
click at [578, 64] on span "In tem 100mm" at bounding box center [582, 62] width 62 height 15
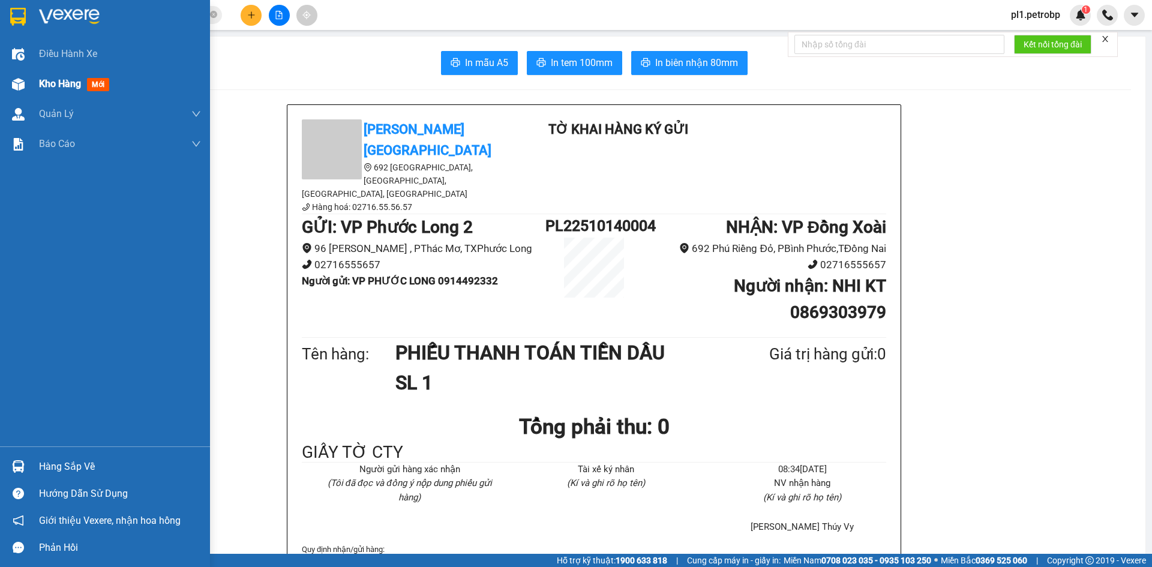
click at [56, 75] on div "Kho hàng mới" at bounding box center [120, 84] width 162 height 30
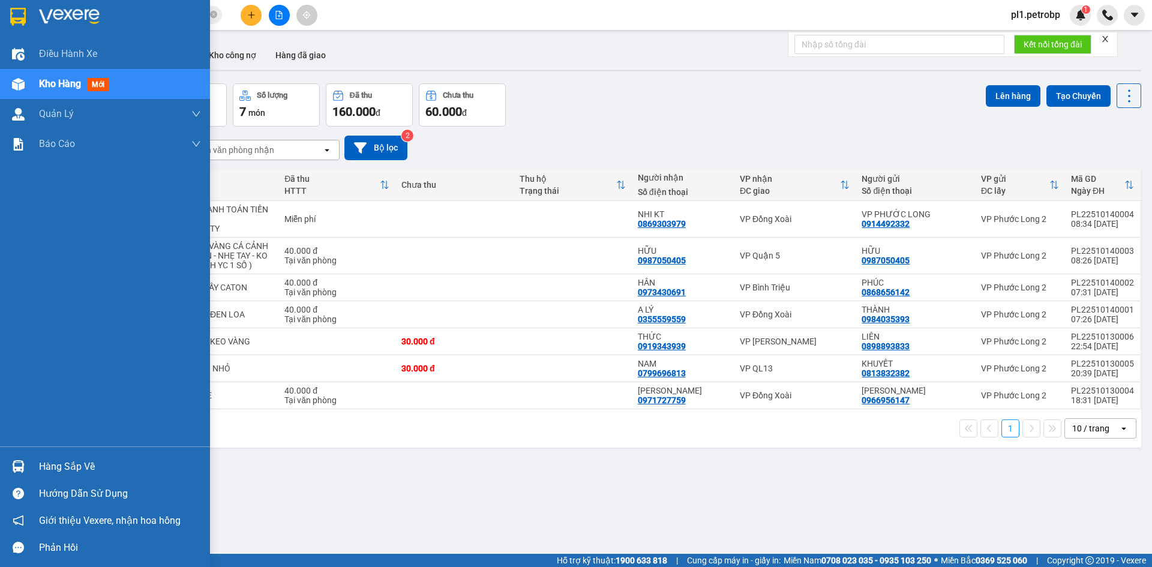
drag, startPoint x: 35, startPoint y: 456, endPoint x: 58, endPoint y: 456, distance: 23.4
click at [35, 456] on div "Hàng sắp về" at bounding box center [105, 466] width 210 height 27
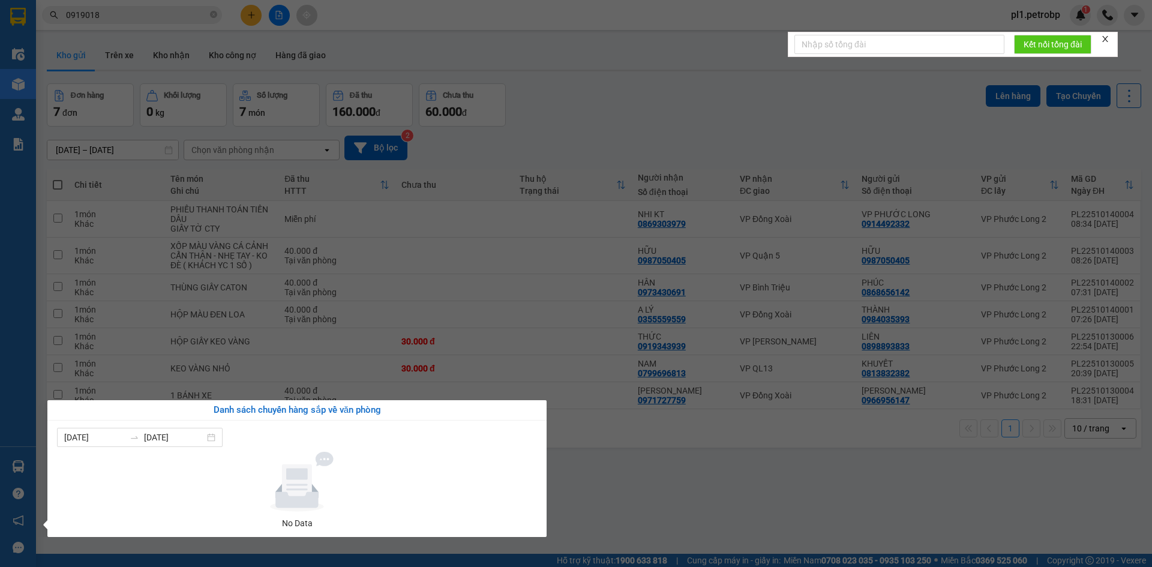
click at [682, 499] on section "Kết quả tìm kiếm ( 93 ) Bộ lọc Mã ĐH Trạng thái Món hàng Tổng cước Chưa cước Ng…" at bounding box center [576, 283] width 1152 height 567
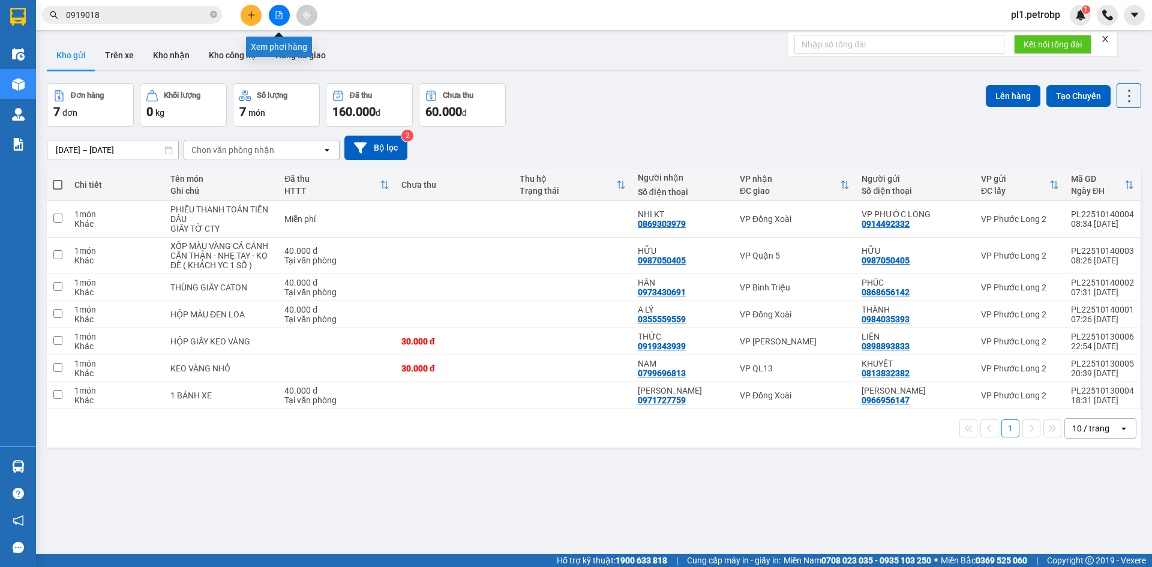
click at [280, 10] on button at bounding box center [279, 15] width 21 height 21
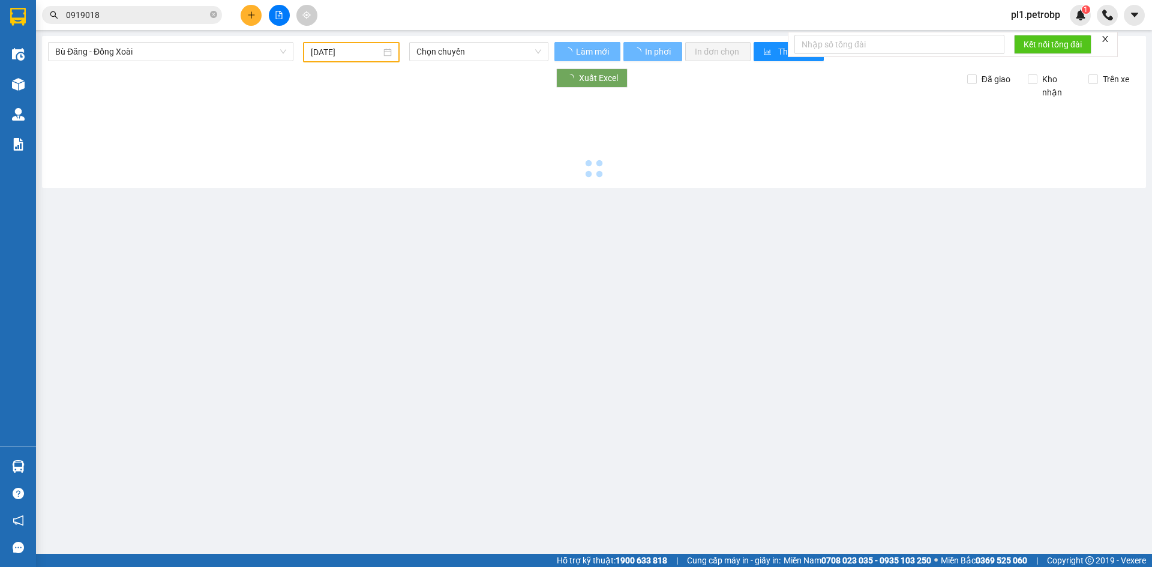
type input "[DATE]"
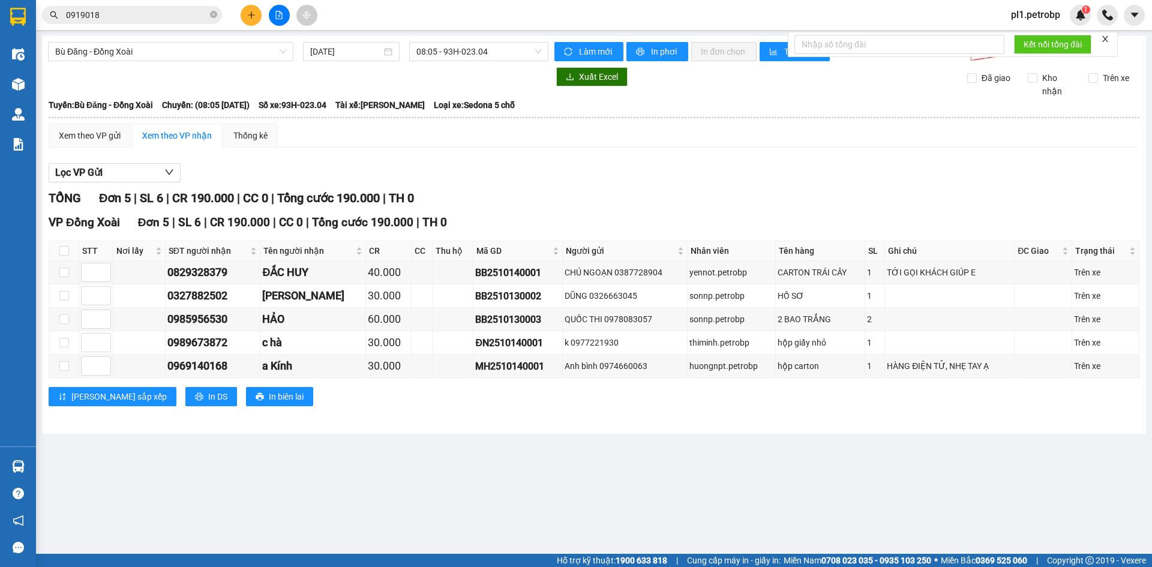
click at [278, 20] on button at bounding box center [279, 15] width 21 height 21
click at [203, 49] on span "Bù Đăng - Đồng Xoài" at bounding box center [170, 52] width 231 height 18
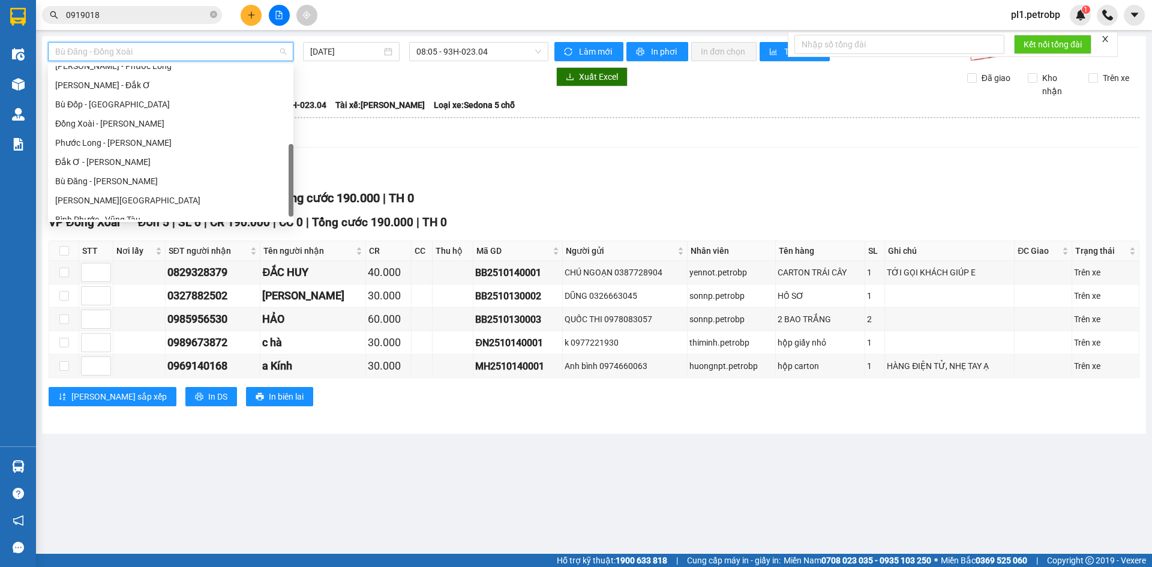
scroll to position [240, 0]
click at [161, 68] on div "[PERSON_NAME] - Phước Long" at bounding box center [170, 65] width 231 height 13
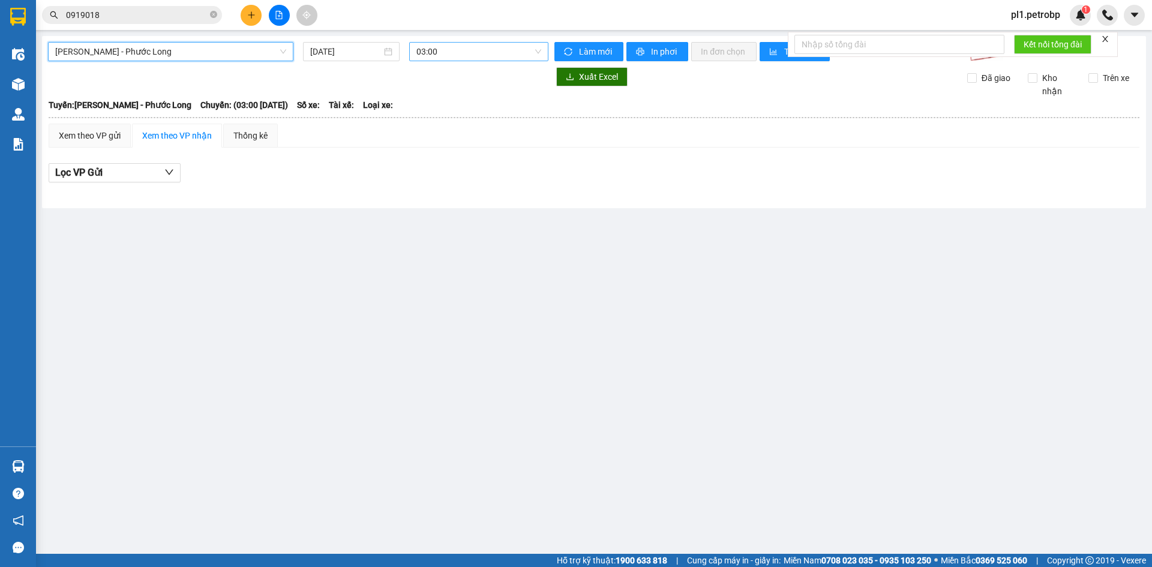
click at [448, 47] on span "03:00" at bounding box center [478, 52] width 125 height 18
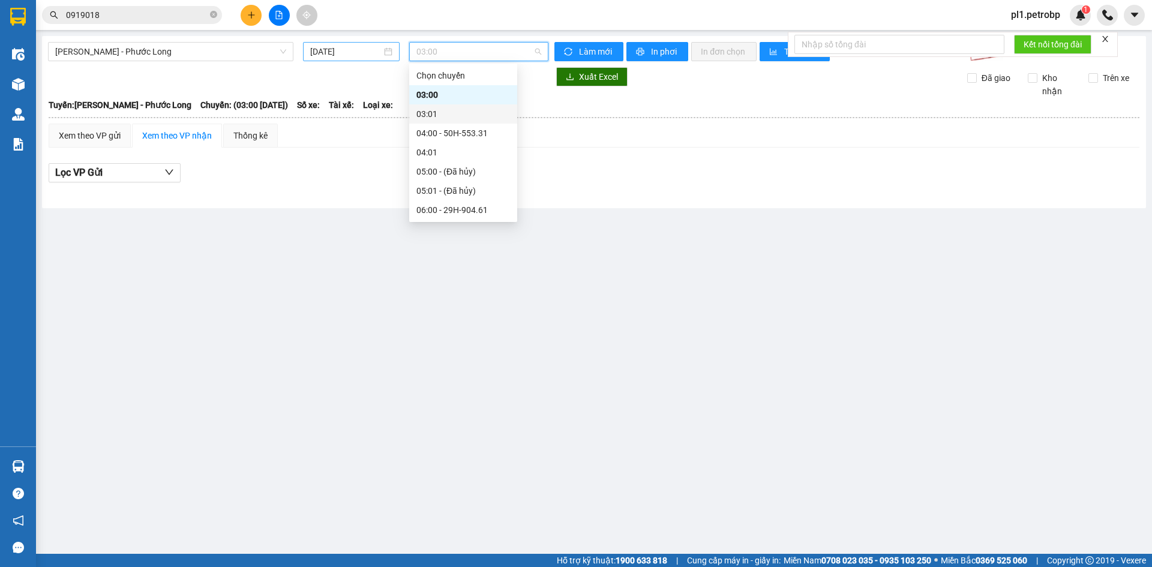
click at [324, 57] on input "[DATE]" at bounding box center [345, 51] width 71 height 13
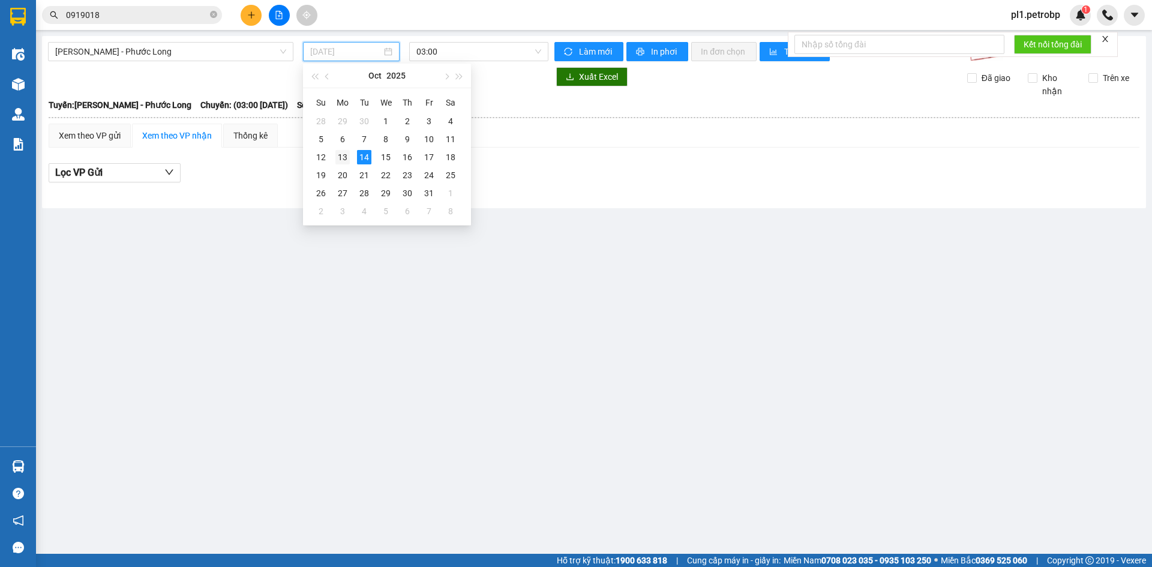
click at [348, 154] on div "13" at bounding box center [342, 157] width 14 height 14
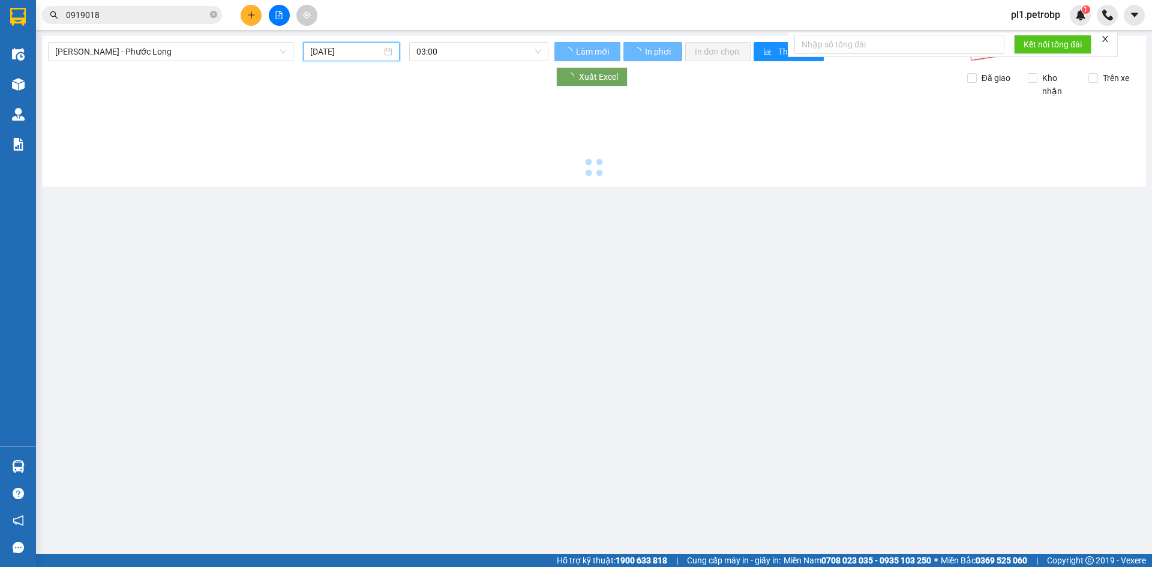
type input "[DATE]"
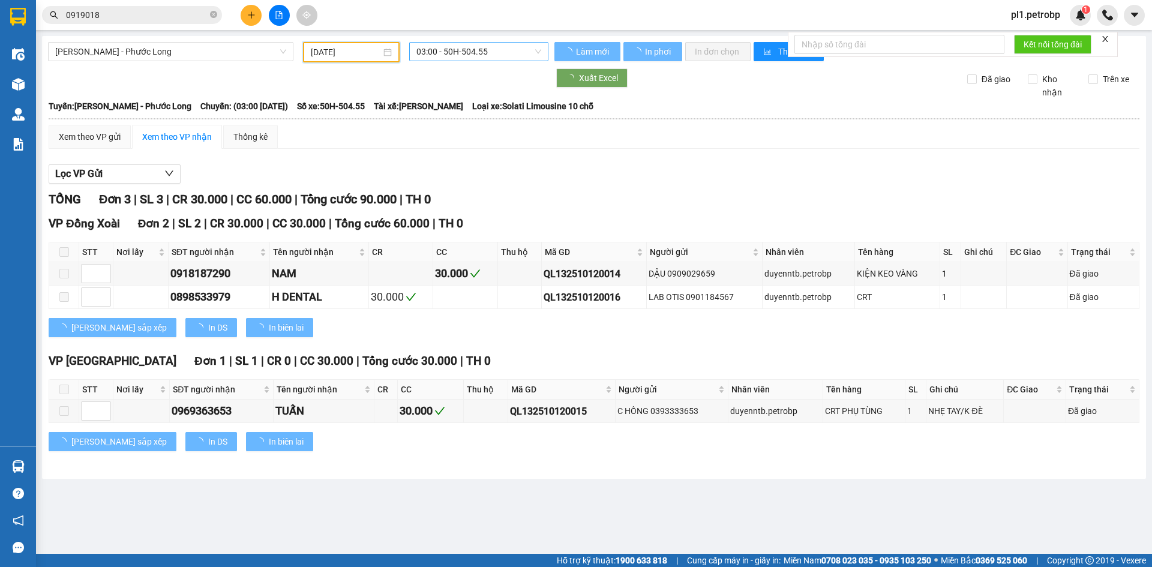
click at [441, 45] on span "03:00 - 50H-504.55" at bounding box center [478, 52] width 125 height 18
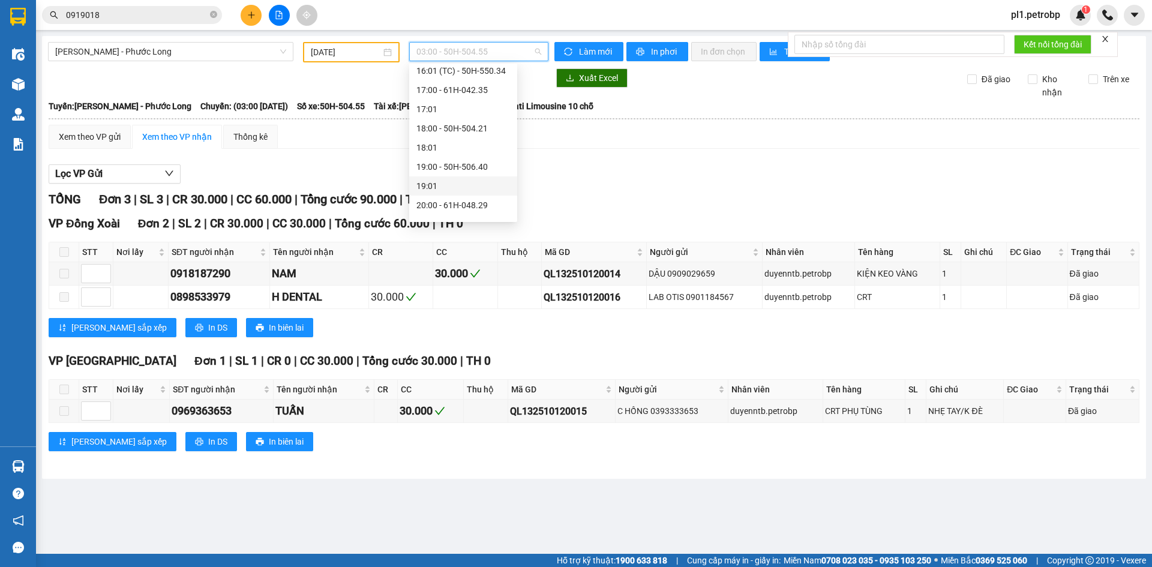
scroll to position [420, 0]
click at [480, 170] on div "14:05 - 50H-363.26" at bounding box center [463, 173] width 94 height 13
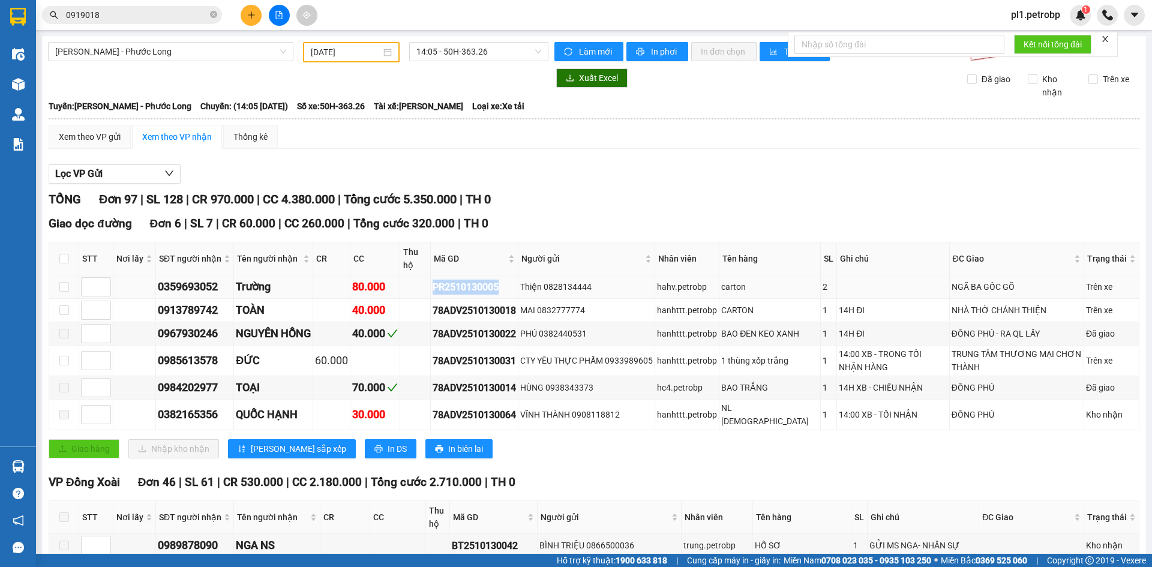
drag, startPoint x: 436, startPoint y: 287, endPoint x: 505, endPoint y: 290, distance: 69.0
click at [505, 290] on td "PR2510130005" at bounding box center [475, 286] width 88 height 23
copy div "PR2510130005"
click at [212, 14] on icon "close-circle" at bounding box center [213, 14] width 7 height 7
paste input "PR2510130005"
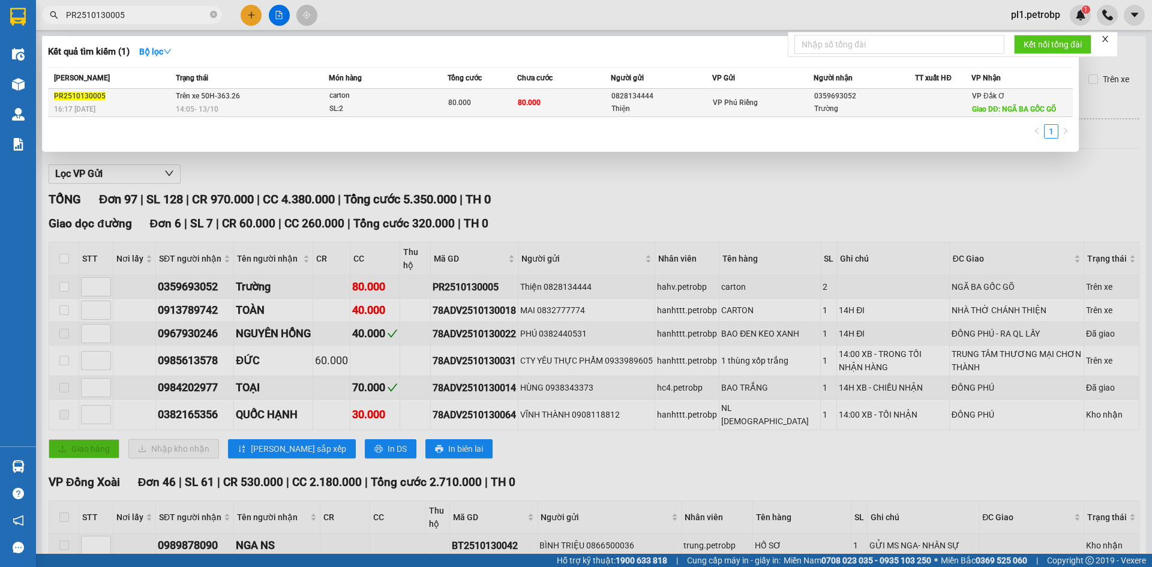
type input "PR2510130005"
click at [1014, 109] on span "Giao DĐ: NGÃ BA GỐC GÕ" at bounding box center [1014, 109] width 84 height 8
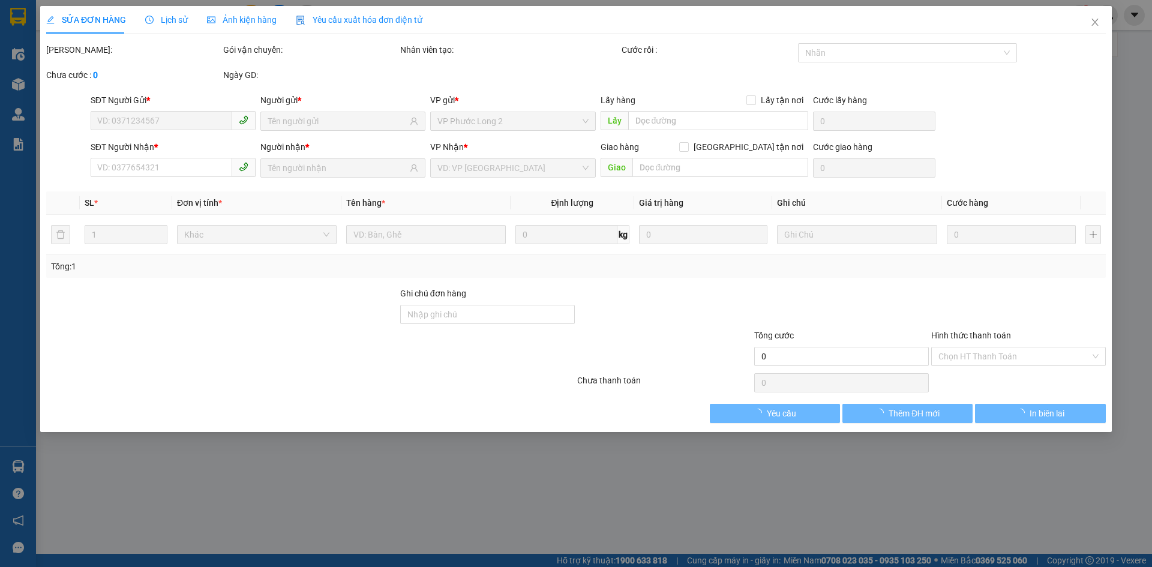
type input "0828134444"
type input "Thiện"
type input "0359693052"
type input "Trường"
type input "NGÃ BA GỐC GÕ"
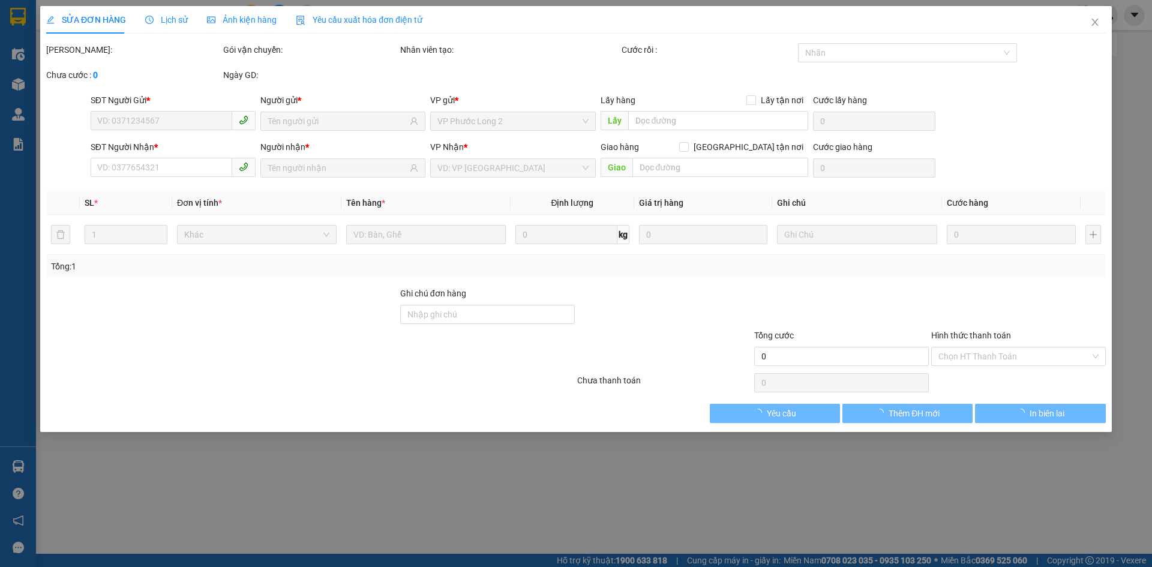
type input "80.000"
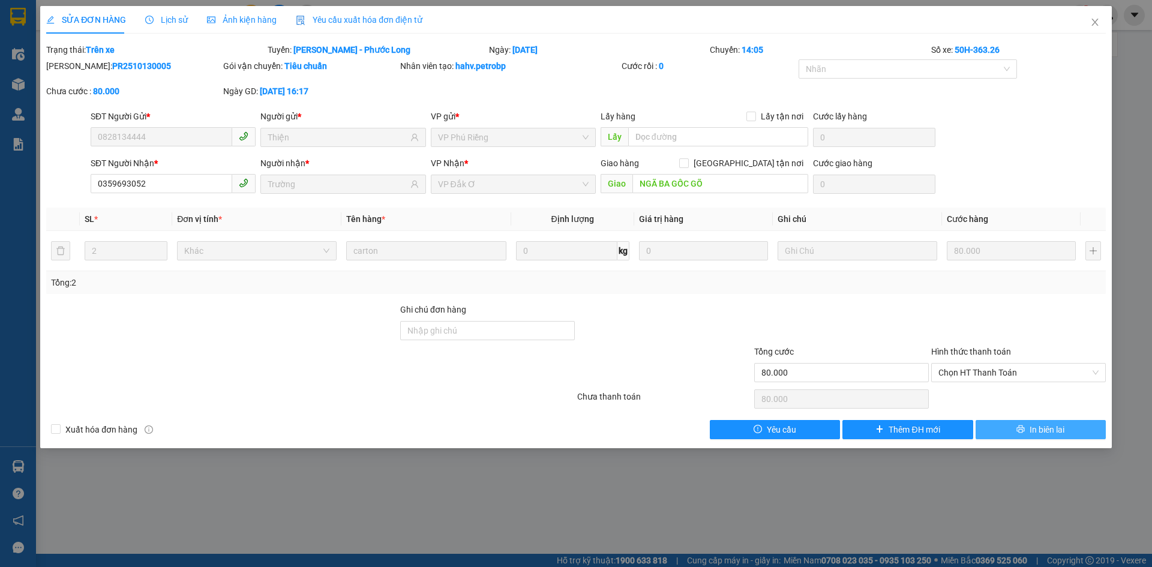
click at [1039, 423] on span "In biên lai" at bounding box center [1046, 429] width 35 height 13
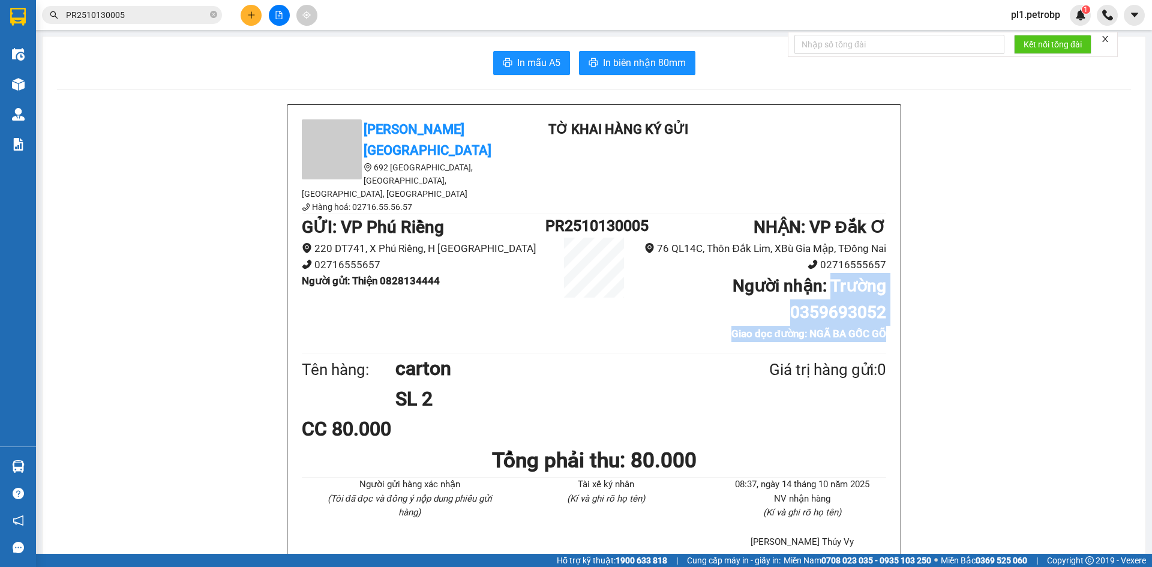
drag, startPoint x: 837, startPoint y: 251, endPoint x: 902, endPoint y: 298, distance: 79.6
copy ul "Trường 0359693052 Giao dọc đường: NGÃ BA GỐC GÕ"
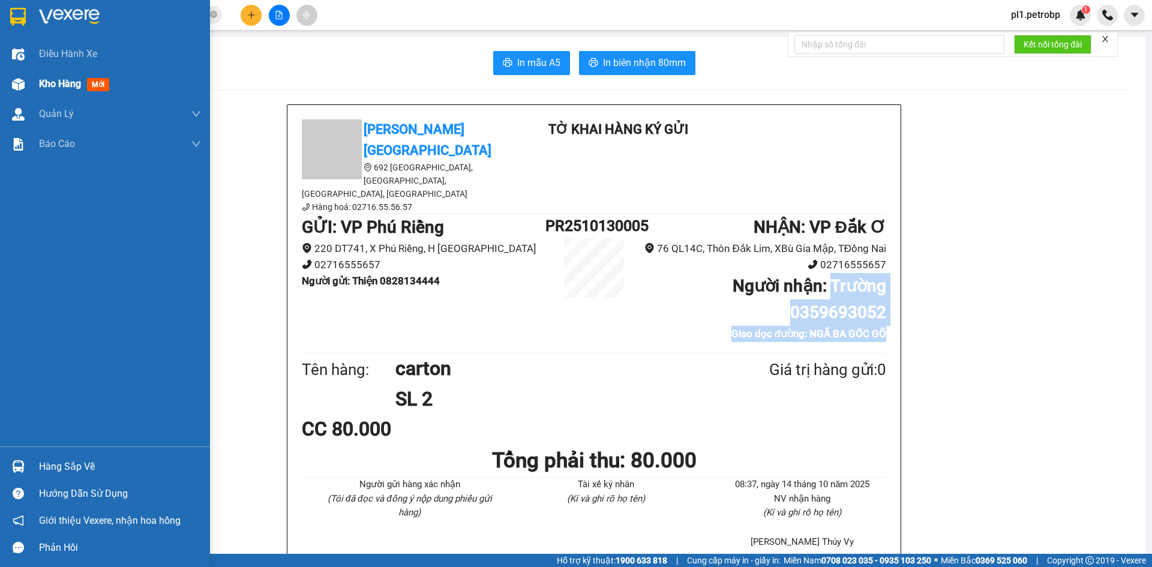
click at [46, 98] on div "Kho hàng mới" at bounding box center [120, 84] width 162 height 30
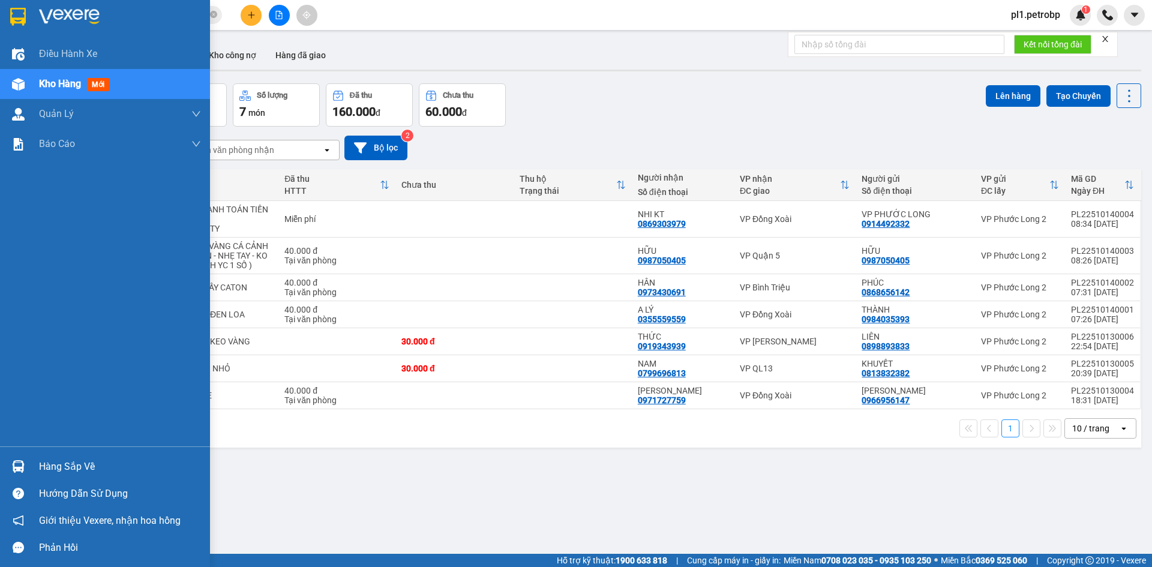
click at [14, 464] on img at bounding box center [18, 466] width 13 height 13
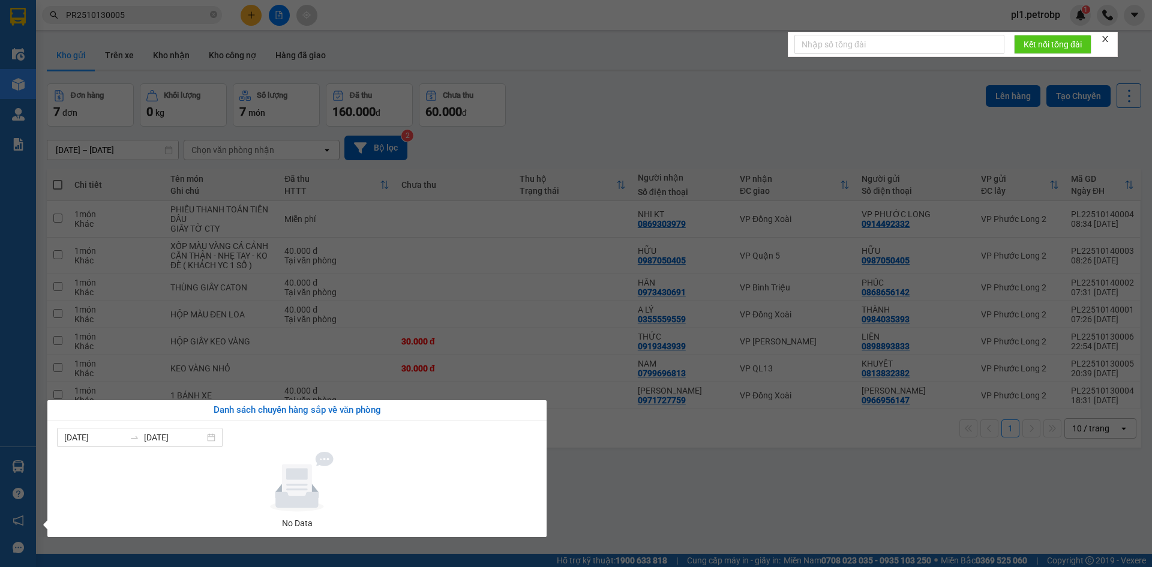
click at [627, 470] on section "Kết quả tìm kiếm ( 1 ) Bộ lọc Mã ĐH Trạng thái Món hàng Tổng cước Chưa cước Ngư…" at bounding box center [576, 283] width 1152 height 567
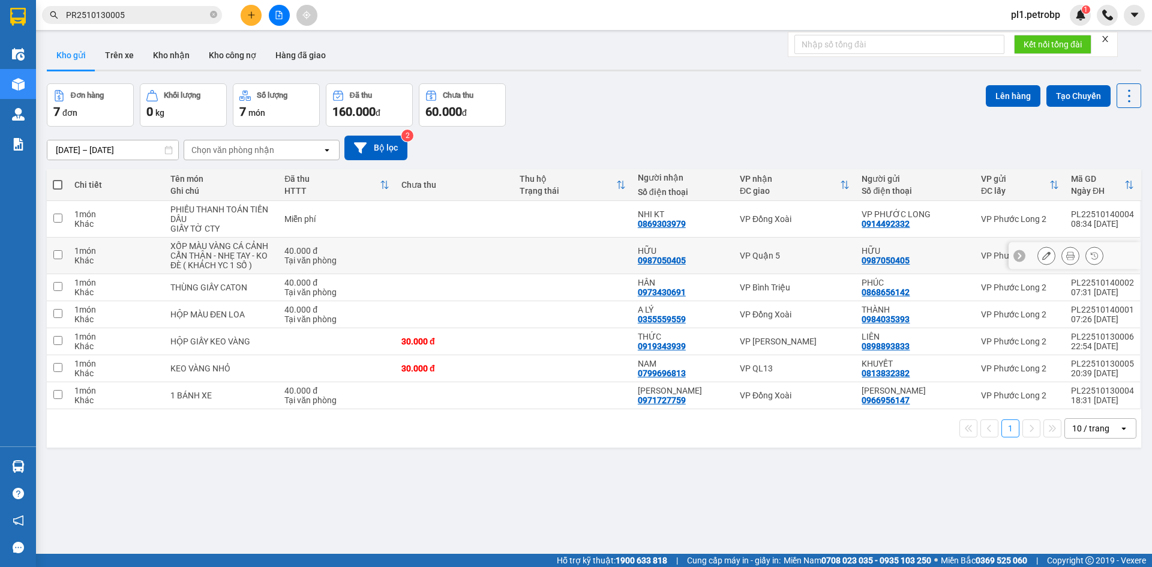
click at [218, 243] on div "XỐP MÀU VÀNG CÁ CẢNH" at bounding box center [221, 246] width 102 height 10
checkbox input "true"
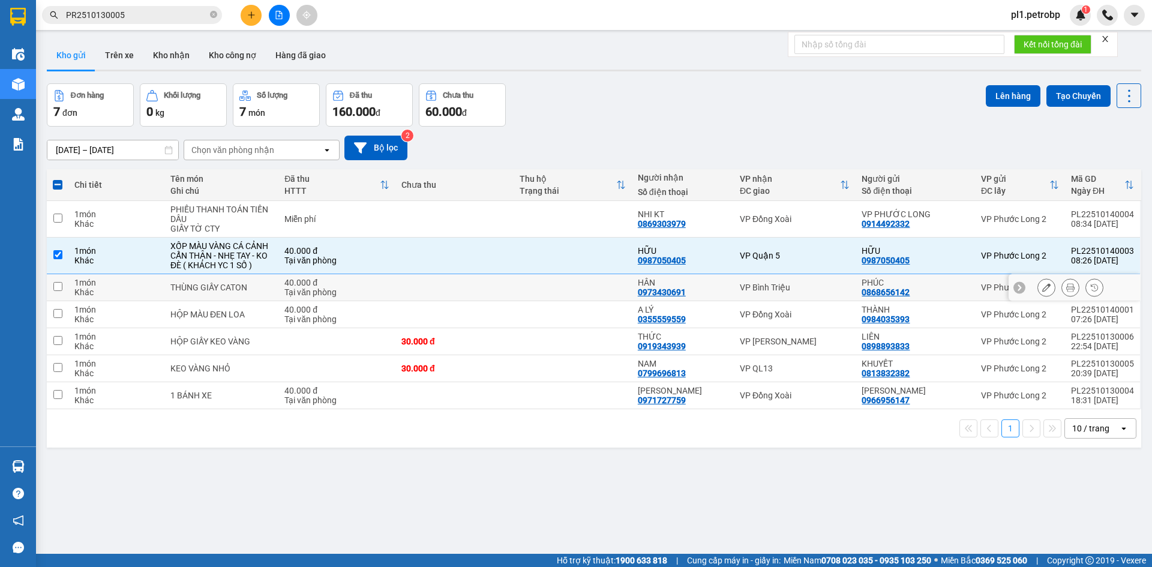
click at [212, 293] on td "THÙNG GIẤY CATON" at bounding box center [221, 287] width 114 height 27
checkbox input "true"
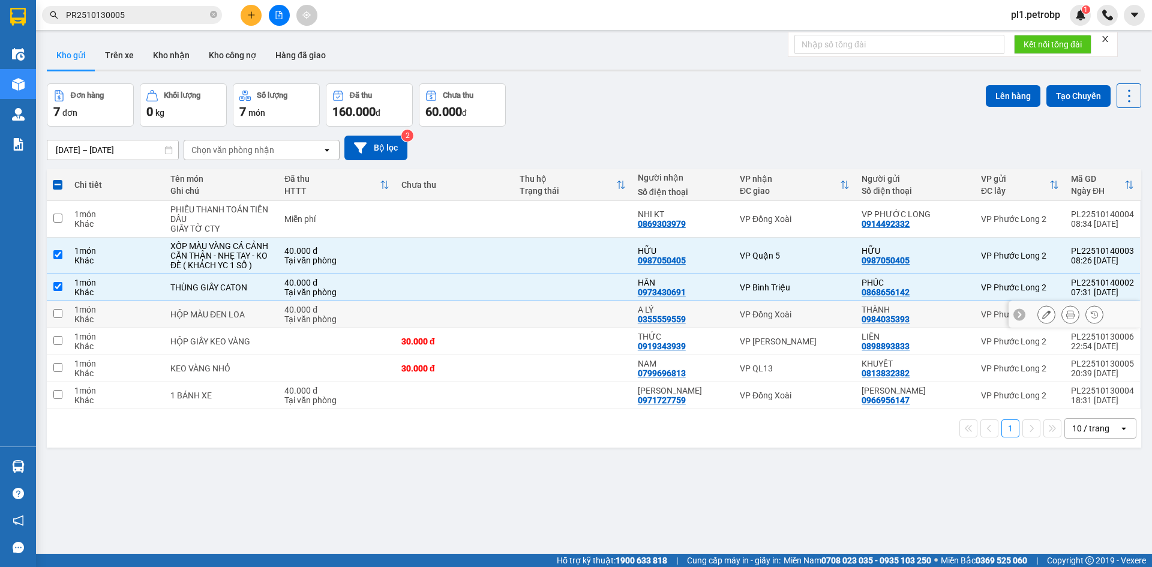
click at [211, 310] on div "HỘP MÀU ĐEN LOA" at bounding box center [221, 315] width 102 height 10
checkbox input "true"
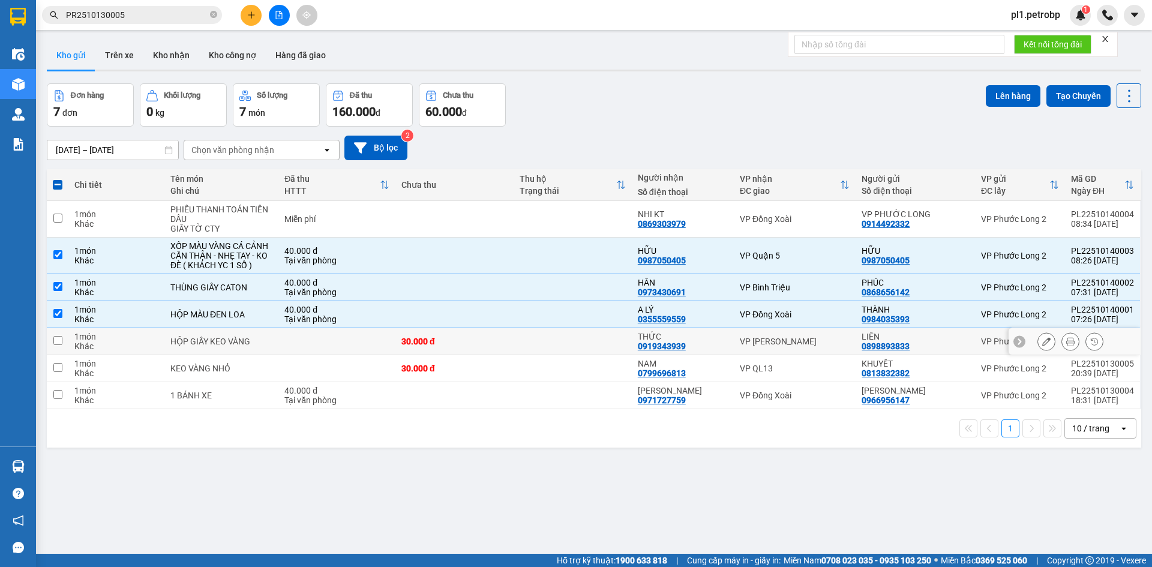
click at [208, 348] on td "HỘP GIẤY KEO VÀNG" at bounding box center [221, 341] width 114 height 27
checkbox input "true"
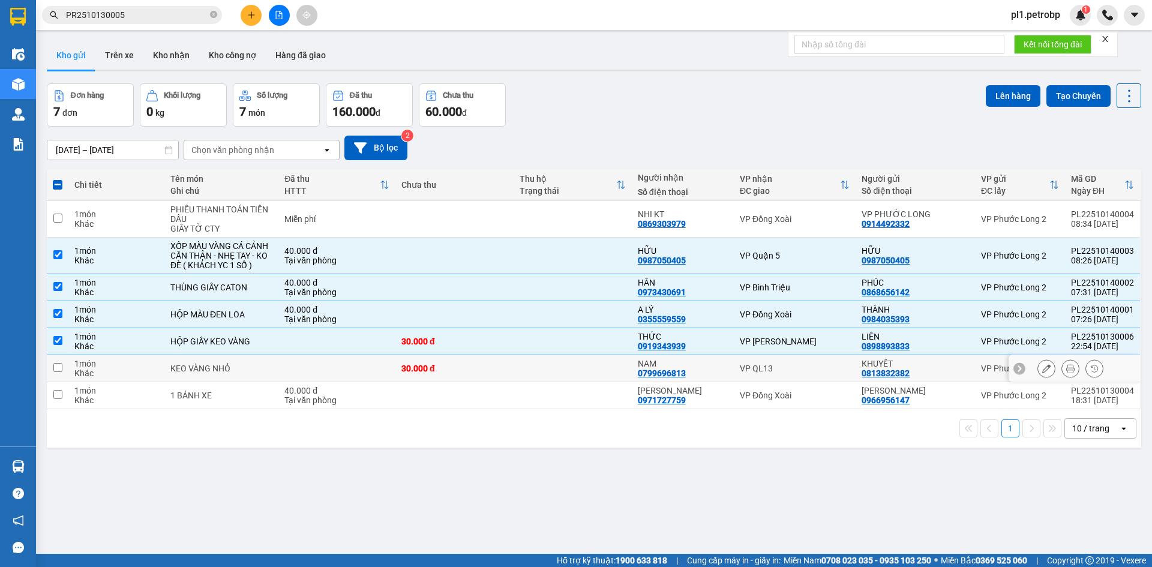
click at [207, 369] on div "KEO VÀNG NHỎ" at bounding box center [221, 368] width 102 height 10
checkbox input "true"
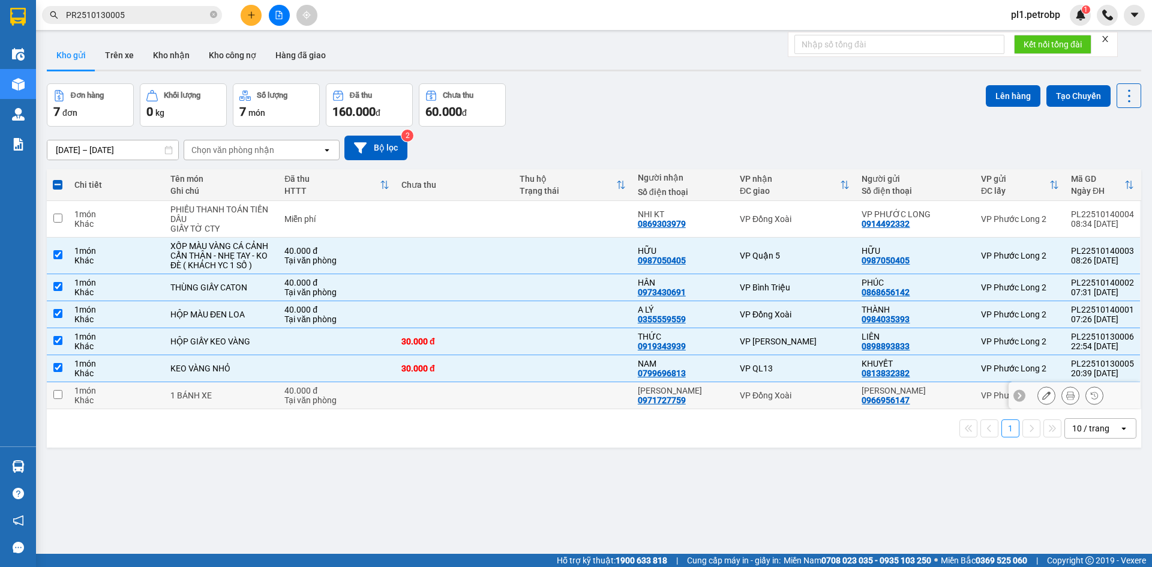
click at [205, 392] on div "1 BÁNH XE" at bounding box center [221, 395] width 102 height 10
checkbox input "true"
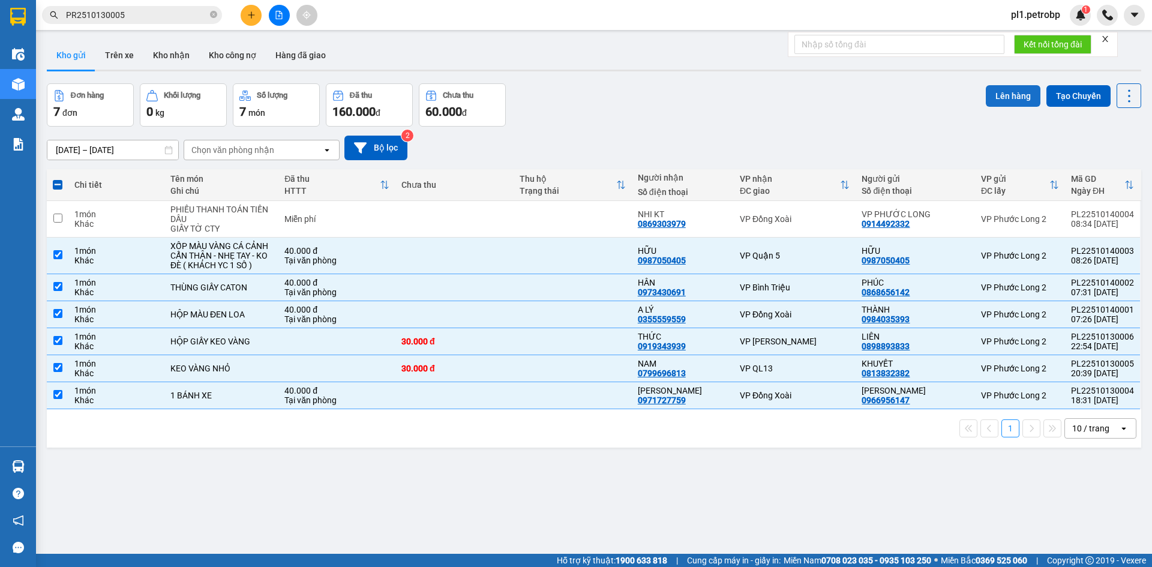
click at [1003, 92] on button "Lên hàng" at bounding box center [1012, 96] width 55 height 22
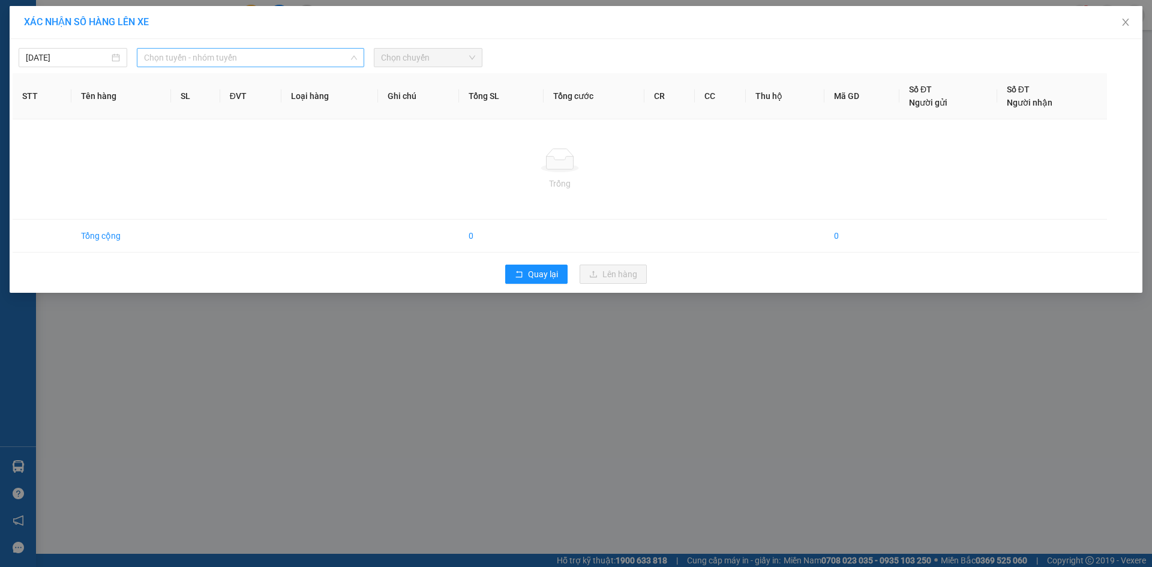
click at [258, 64] on span "Chọn tuyến - nhóm tuyến" at bounding box center [250, 58] width 213 height 18
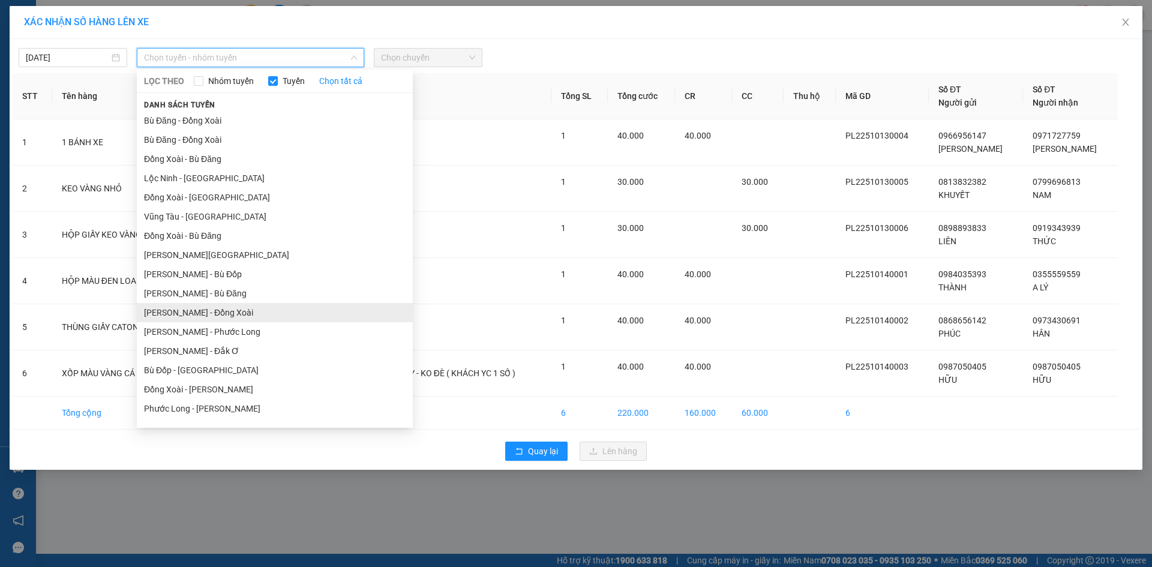
scroll to position [72, 0]
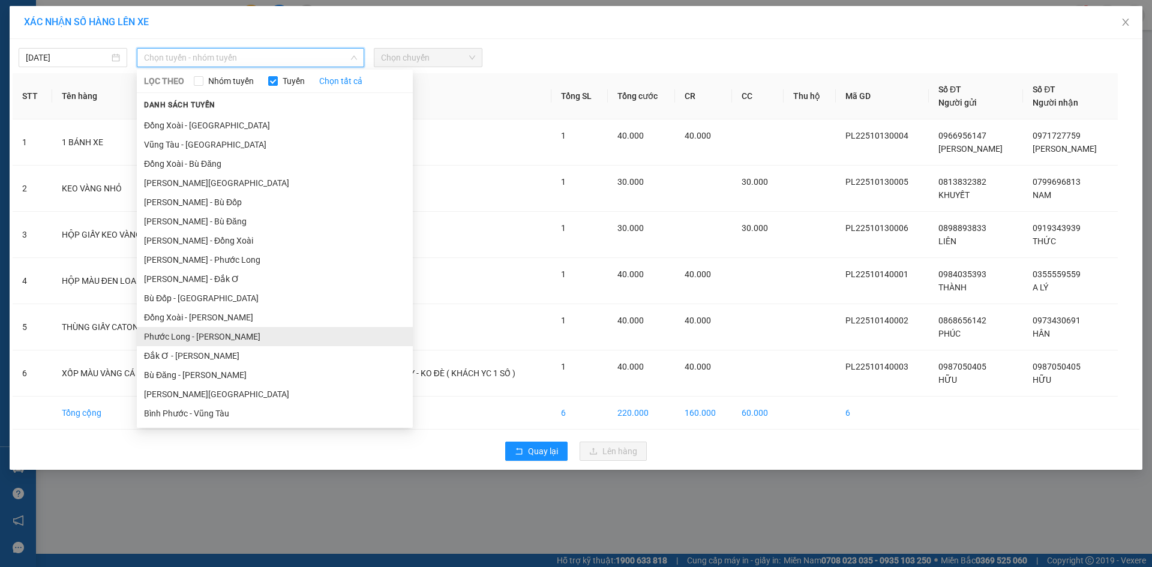
click at [222, 337] on li "Phước Long - [PERSON_NAME]" at bounding box center [275, 336] width 276 height 19
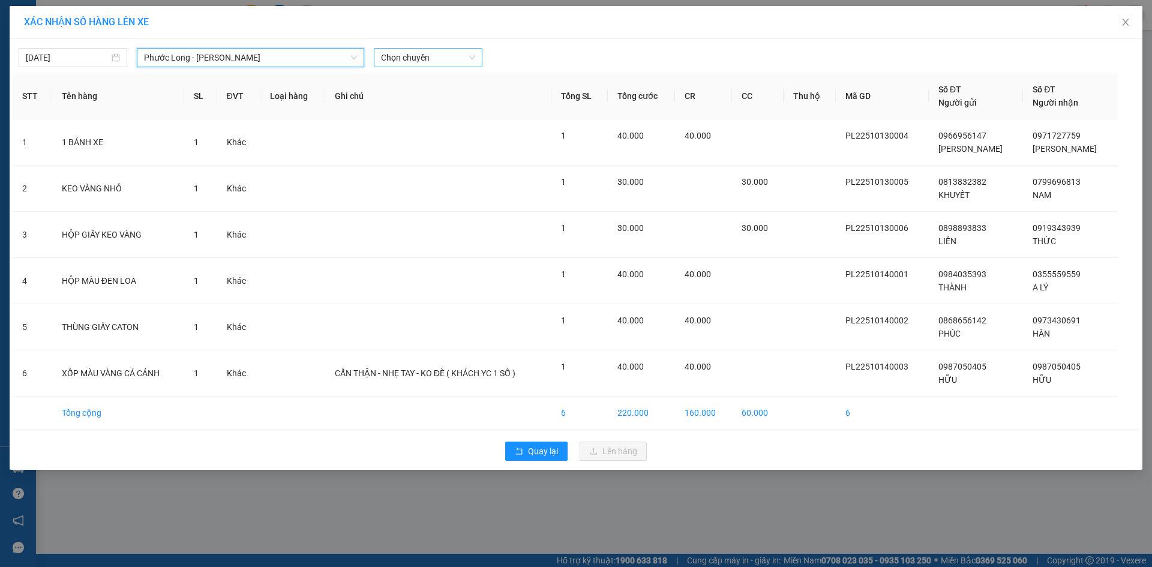
click at [422, 55] on span "Chọn chuyến" at bounding box center [428, 58] width 94 height 18
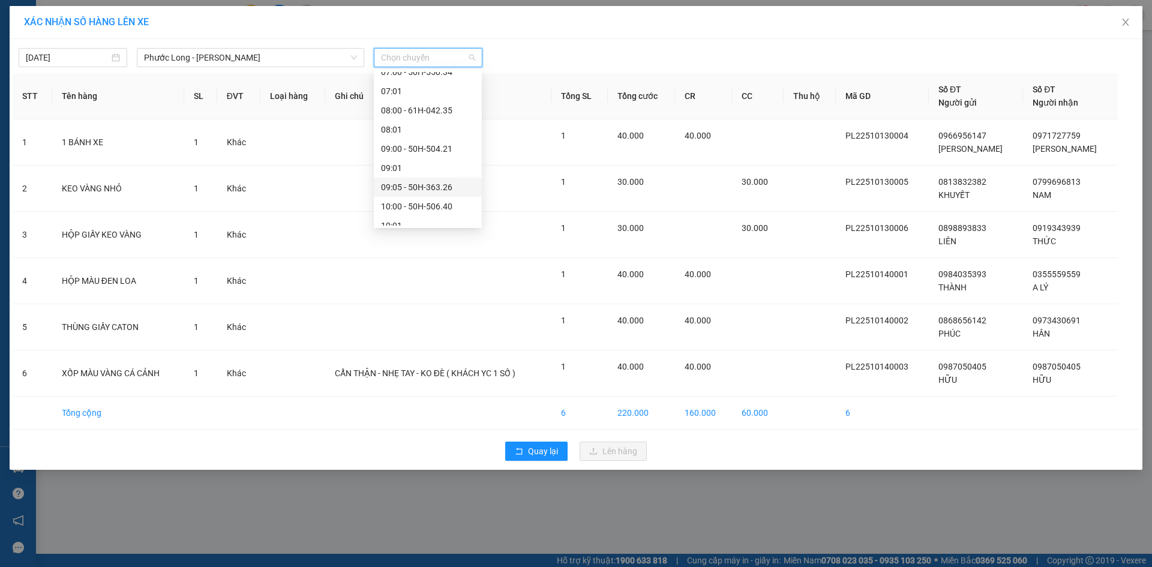
click at [429, 179] on div "09:05 - 50H-363.26" at bounding box center [428, 187] width 108 height 19
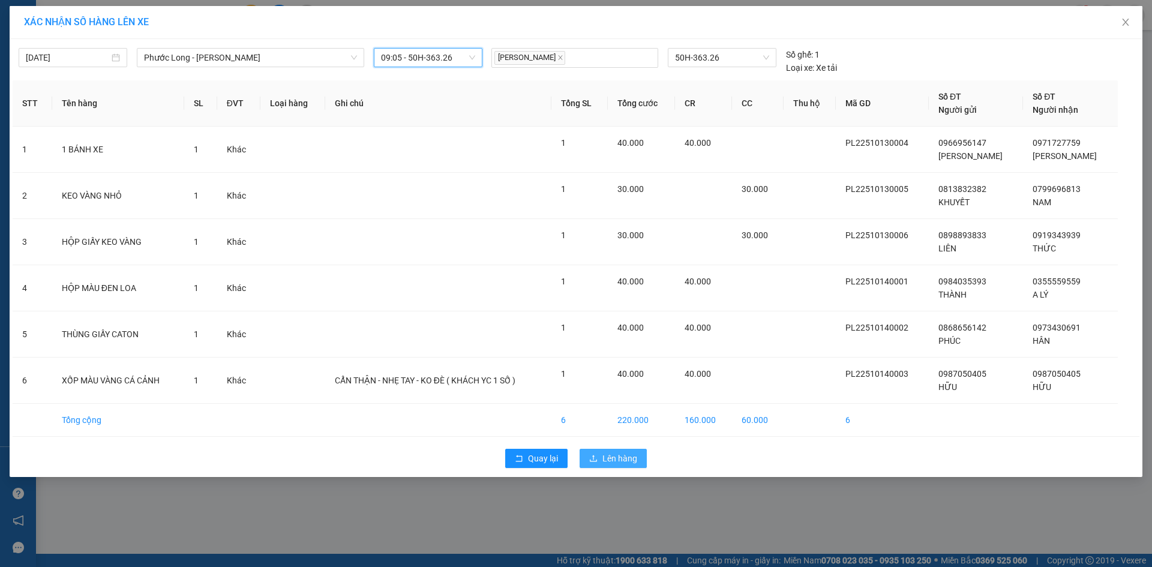
click at [631, 454] on span "Lên hàng" at bounding box center [619, 458] width 35 height 13
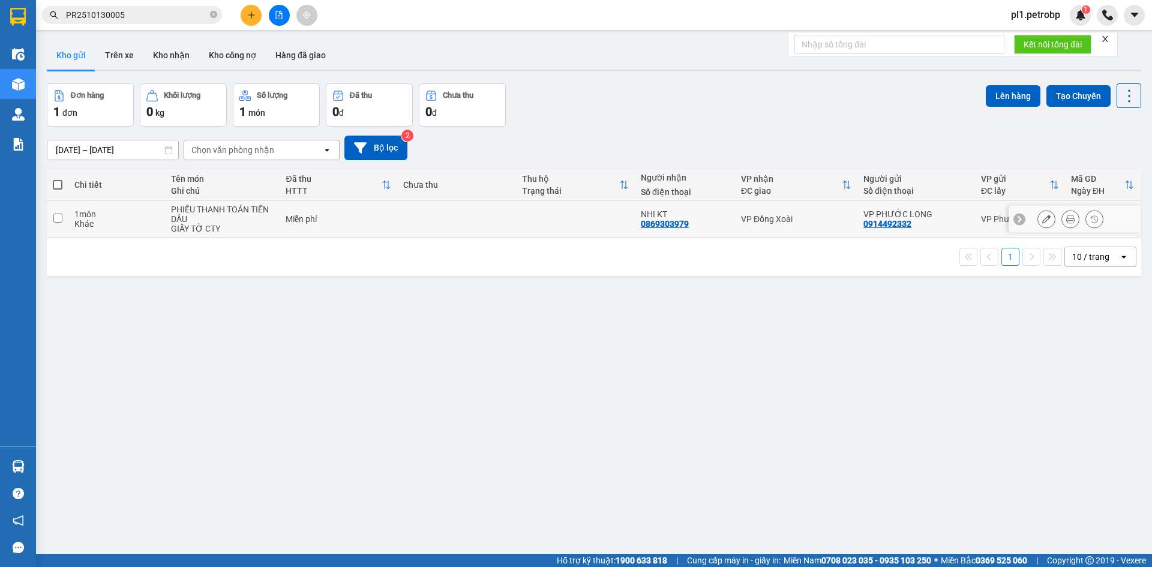
click at [167, 214] on td "PHIẾU THANH TOÁN TIỀN DẦU GIẤY TỜ CTY" at bounding box center [222, 219] width 115 height 37
checkbox input "true"
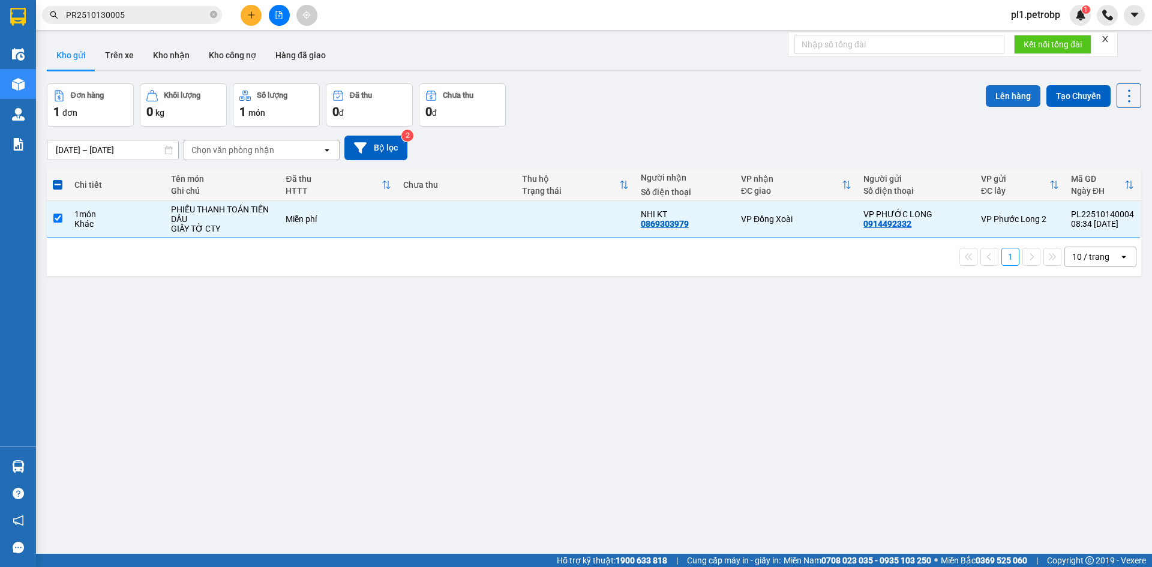
click at [1002, 88] on button "Lên hàng" at bounding box center [1012, 96] width 55 height 22
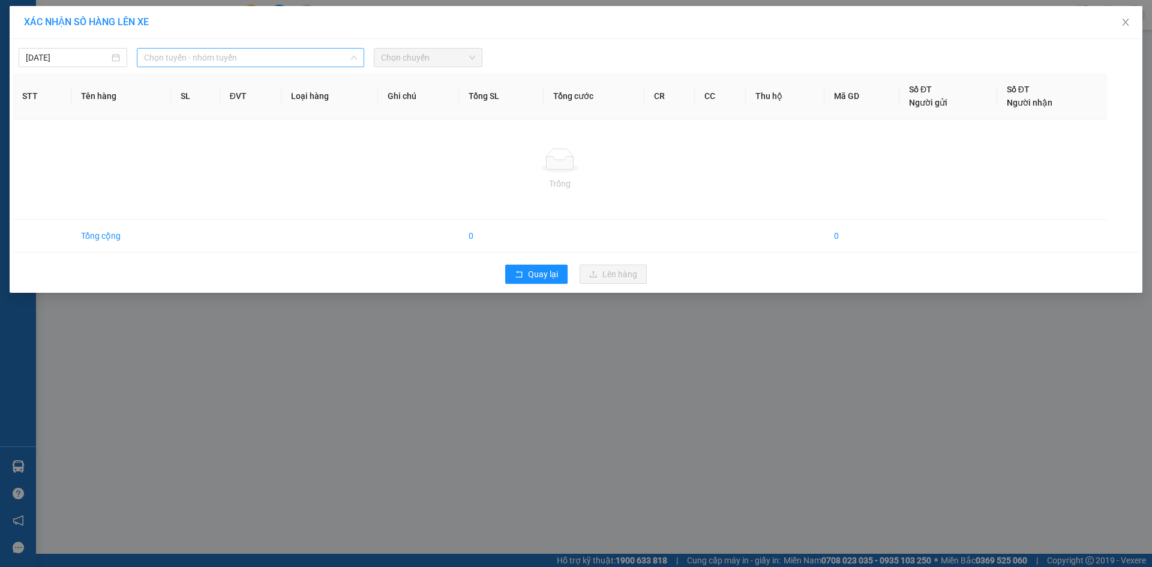
click at [263, 54] on span "Chọn tuyến - nhóm tuyến" at bounding box center [250, 58] width 213 height 18
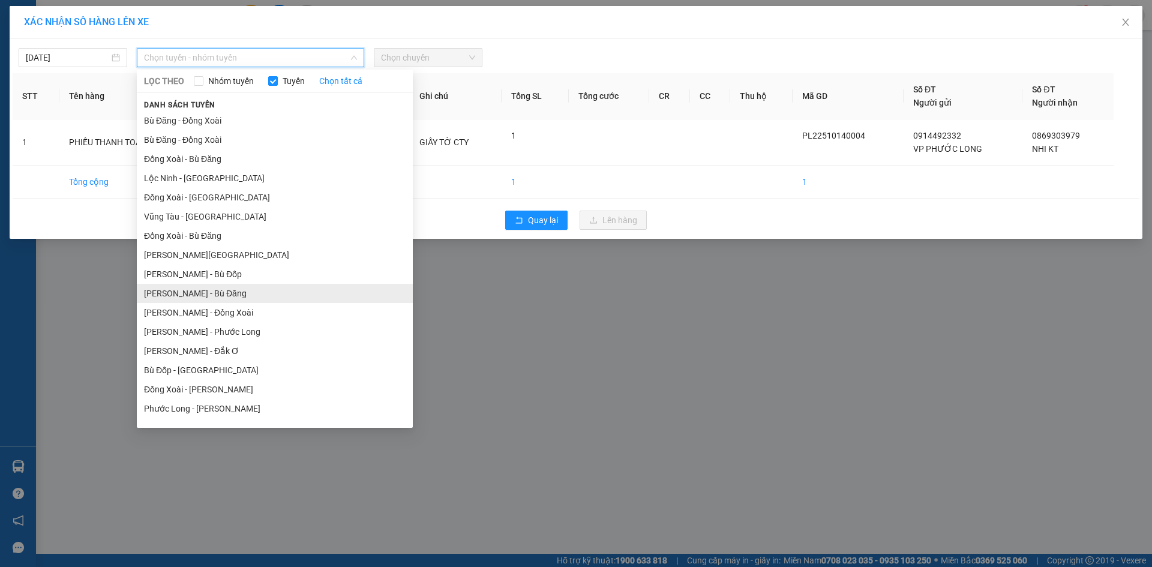
scroll to position [72, 0]
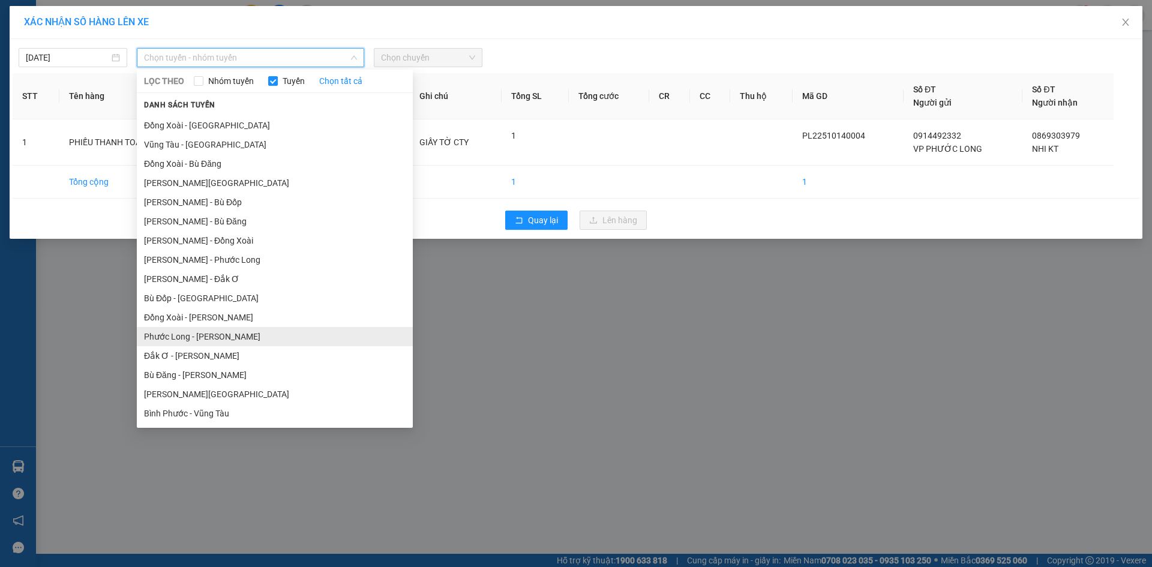
click at [212, 341] on li "Phước Long - [PERSON_NAME]" at bounding box center [275, 336] width 276 height 19
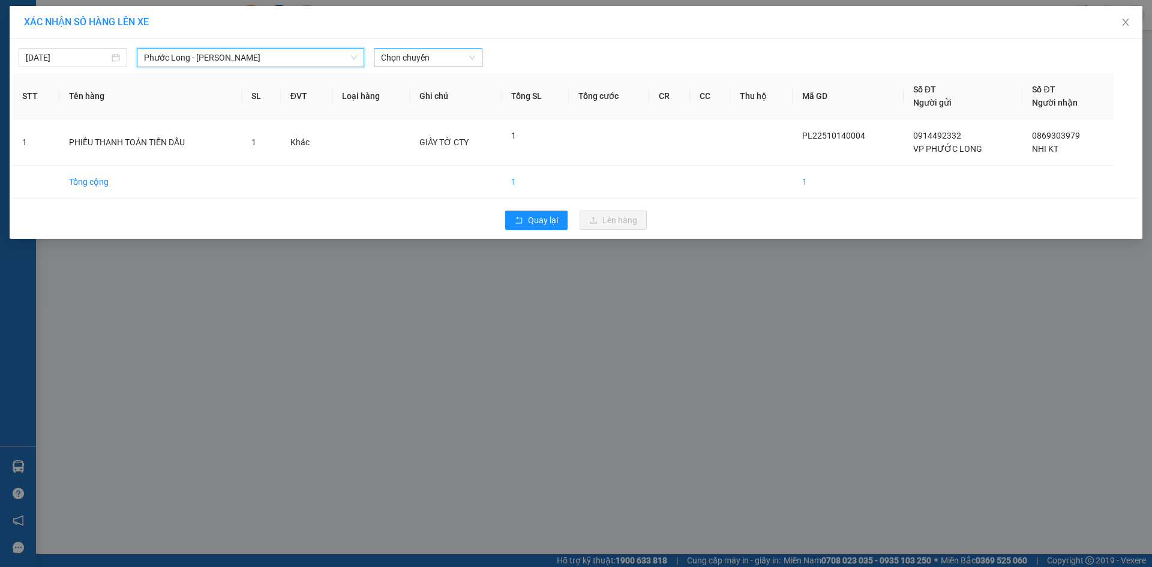
click at [429, 66] on span "Chọn chuyến" at bounding box center [428, 58] width 94 height 18
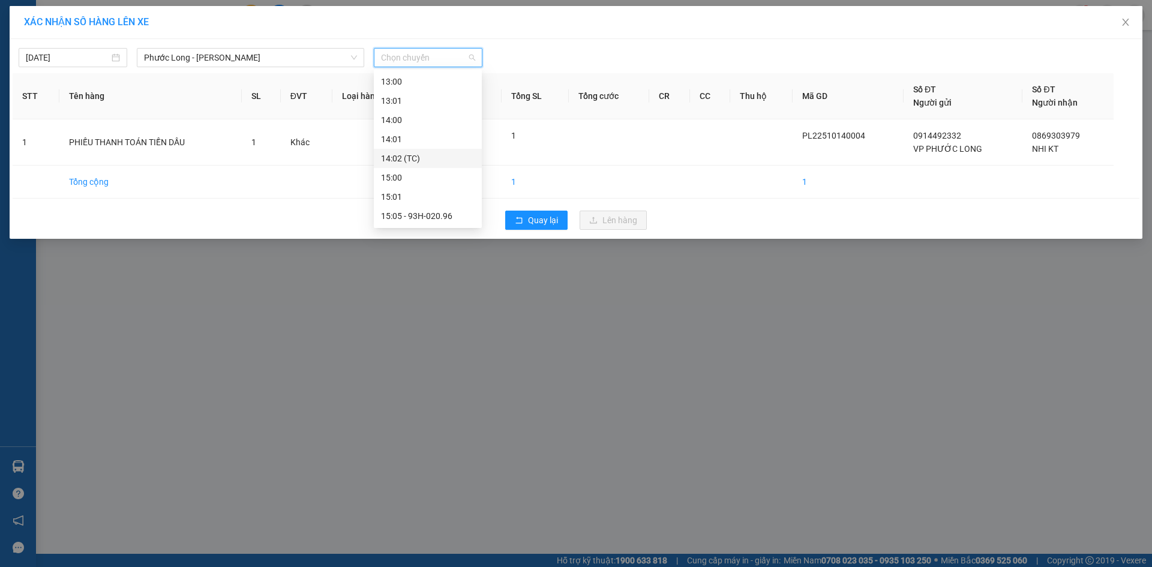
scroll to position [300, 0]
click at [456, 92] on div "09:00 - 50H-504.21" at bounding box center [428, 88] width 94 height 13
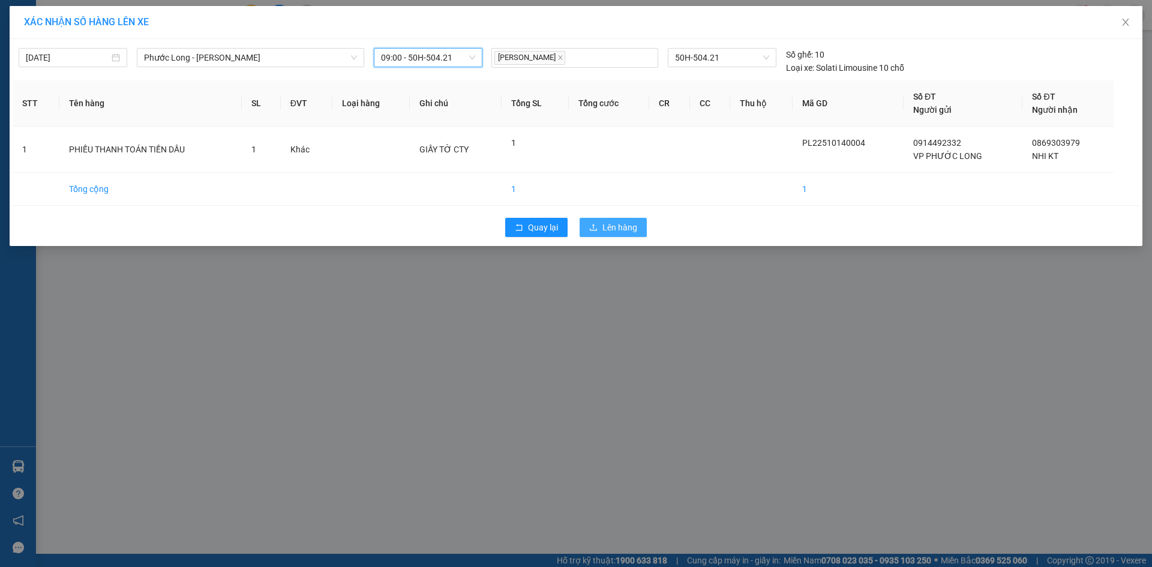
click at [601, 223] on button "Lên hàng" at bounding box center [612, 227] width 67 height 19
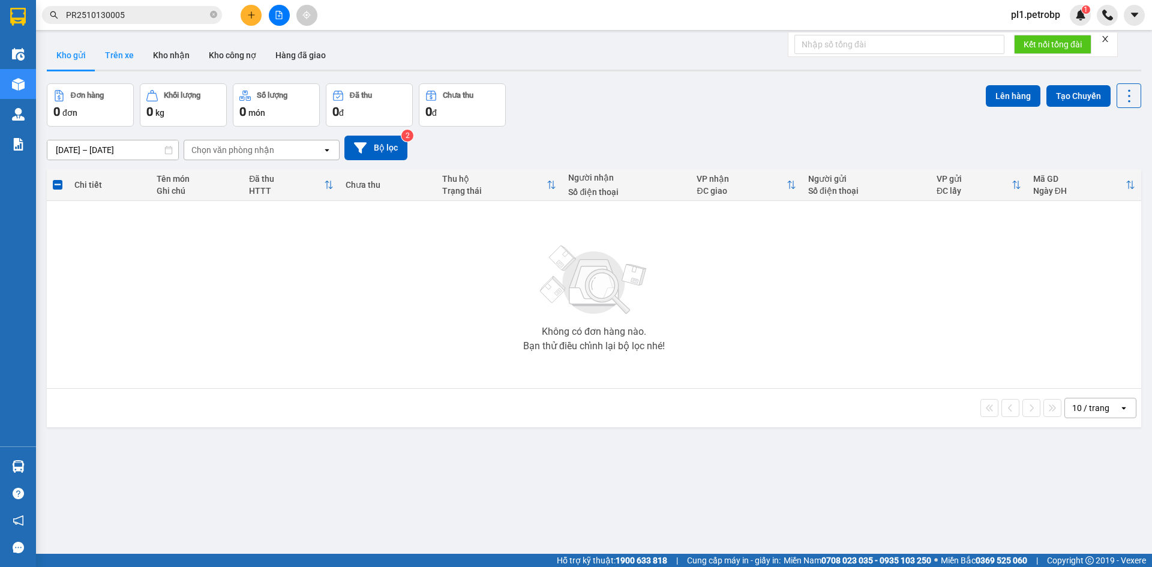
click at [130, 57] on button "Trên xe" at bounding box center [119, 55] width 48 height 29
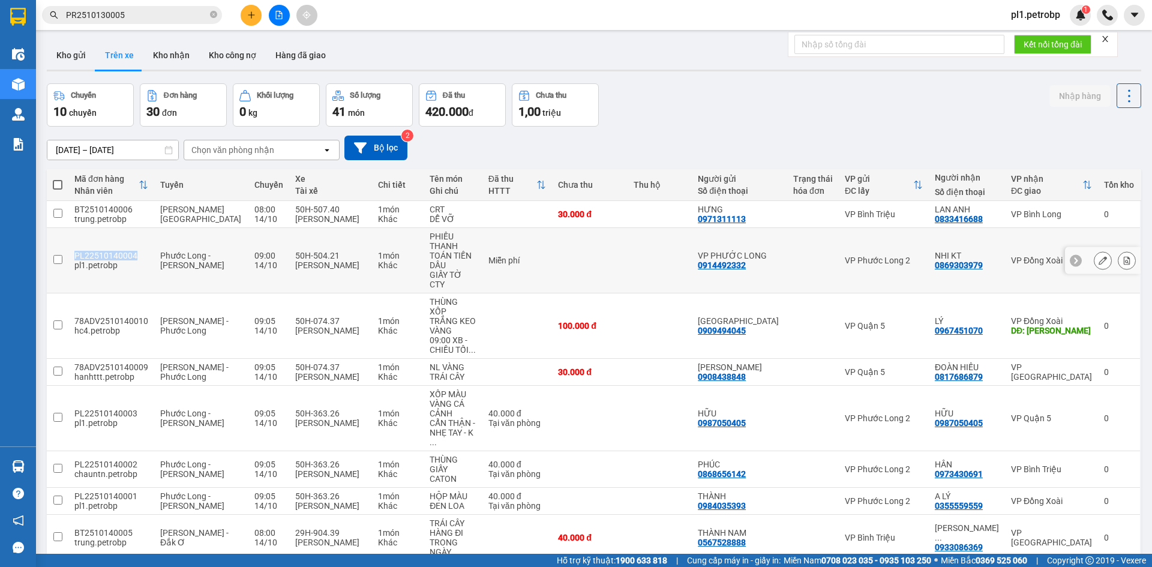
drag, startPoint x: 93, startPoint y: 247, endPoint x: 134, endPoint y: 244, distance: 41.5
click at [134, 244] on td "PL22510140004 pl1.petrobp" at bounding box center [111, 260] width 86 height 65
checkbox input "true"
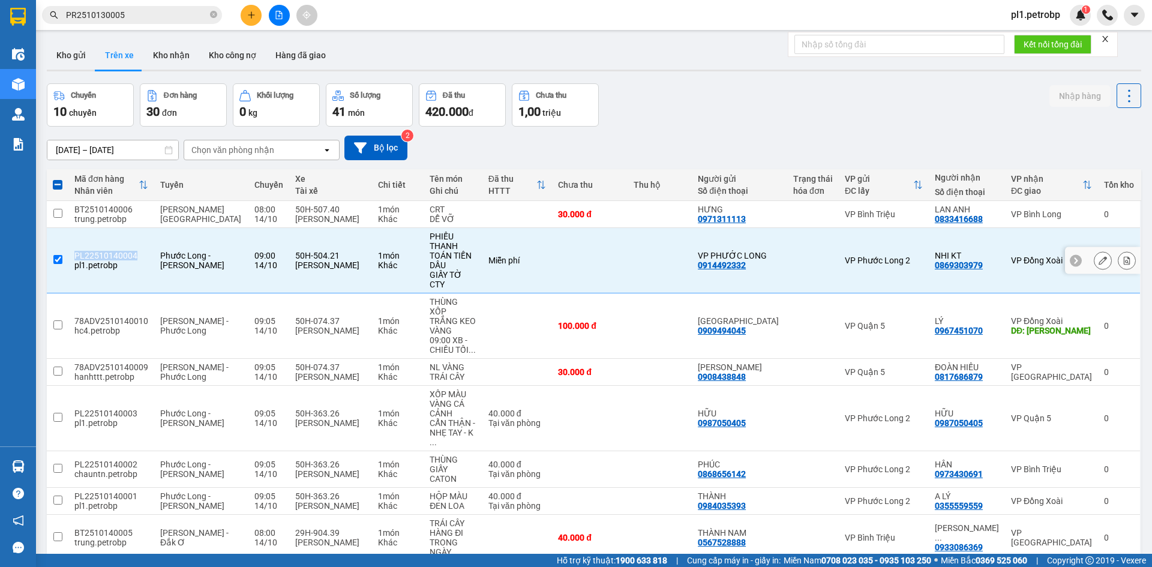
copy div "PL22510140004"
click at [212, 17] on icon "close-circle" at bounding box center [213, 14] width 7 height 7
paste input "PL22510140004"
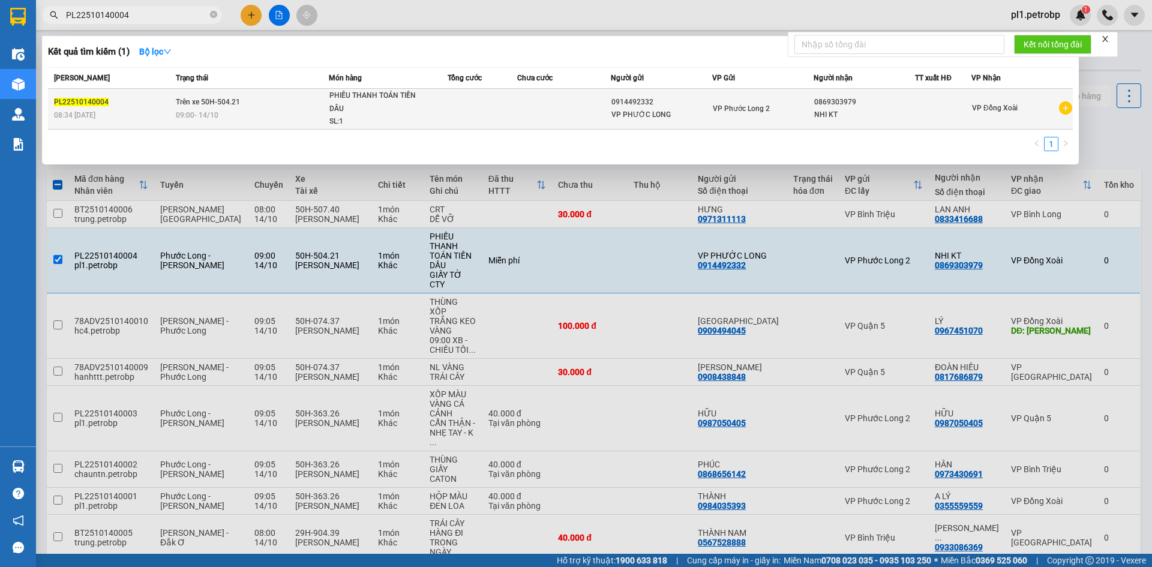
type input "PL22510140004"
click at [1012, 103] on div "VP Đồng Xoài" at bounding box center [995, 108] width 46 height 15
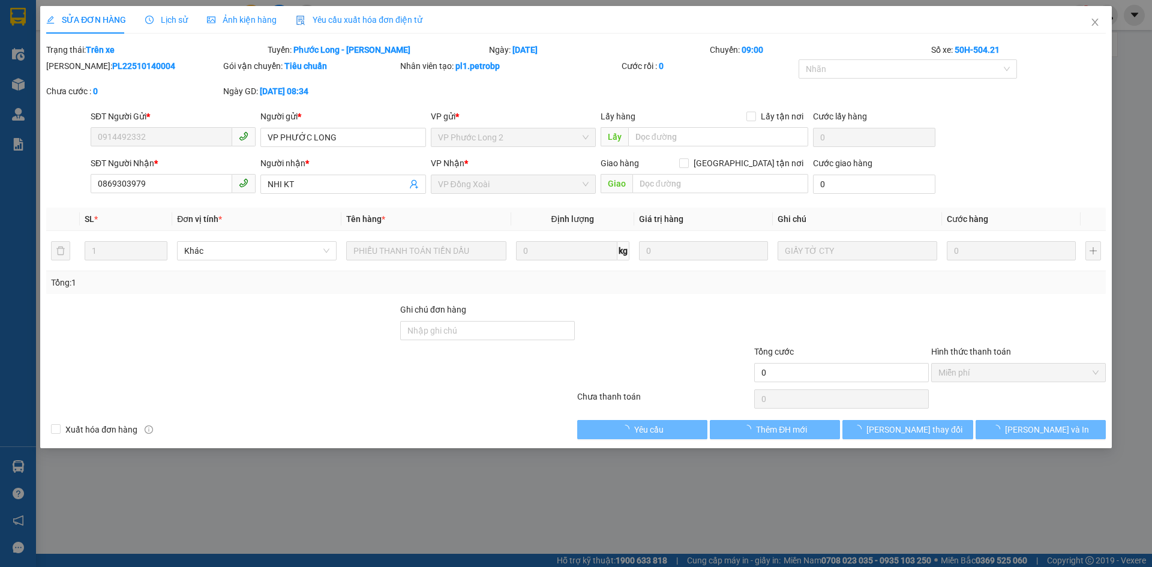
type input "0914492332"
type input "0869303979"
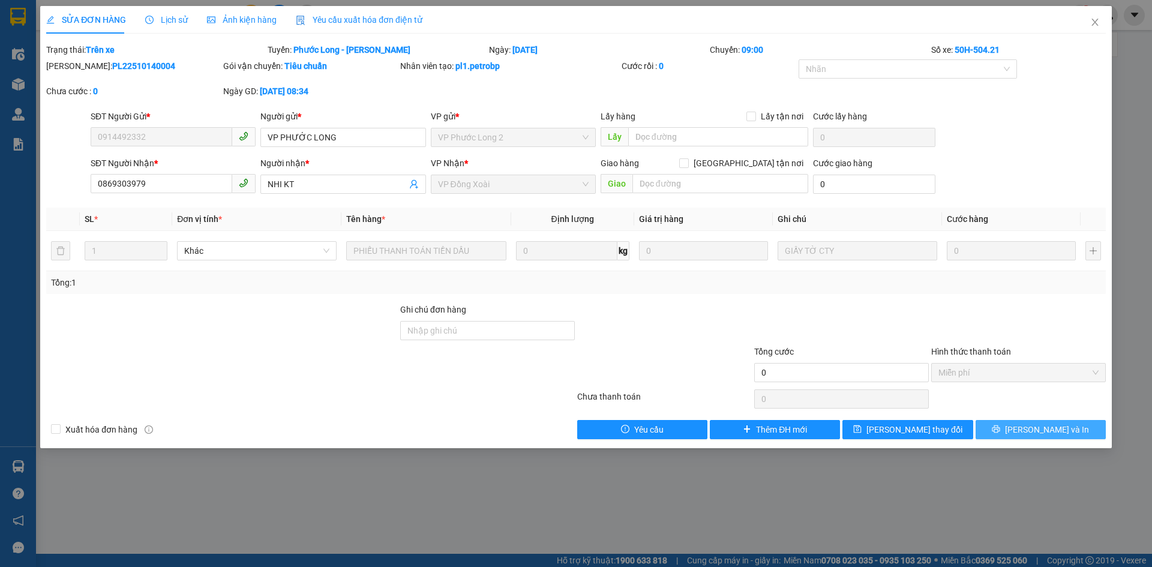
click at [1000, 431] on icon "printer" at bounding box center [995, 429] width 8 height 8
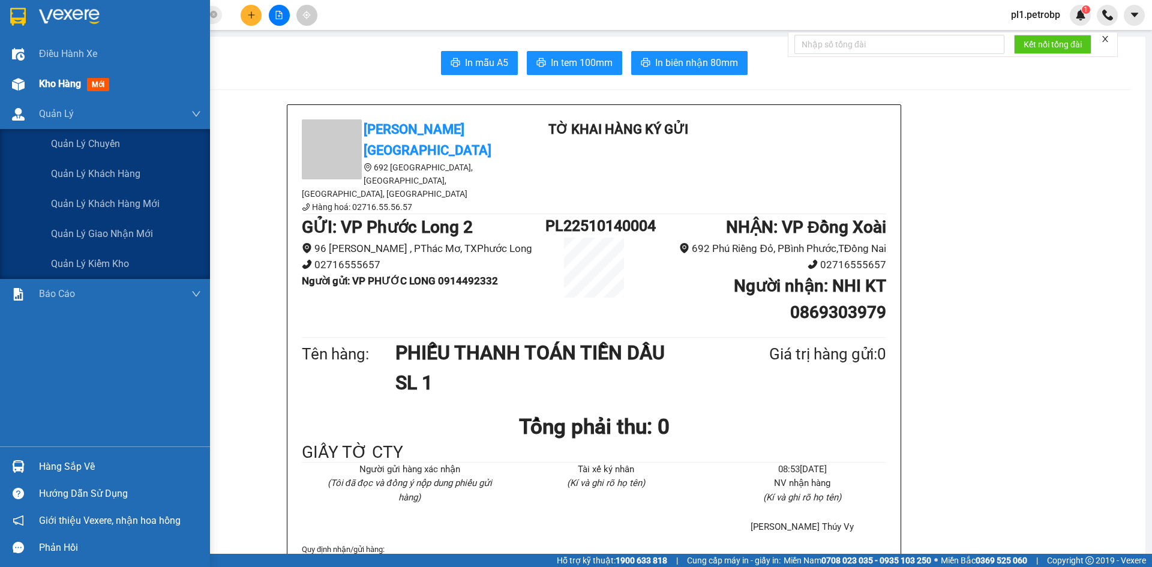
click at [55, 81] on span "Kho hàng" at bounding box center [60, 83] width 42 height 11
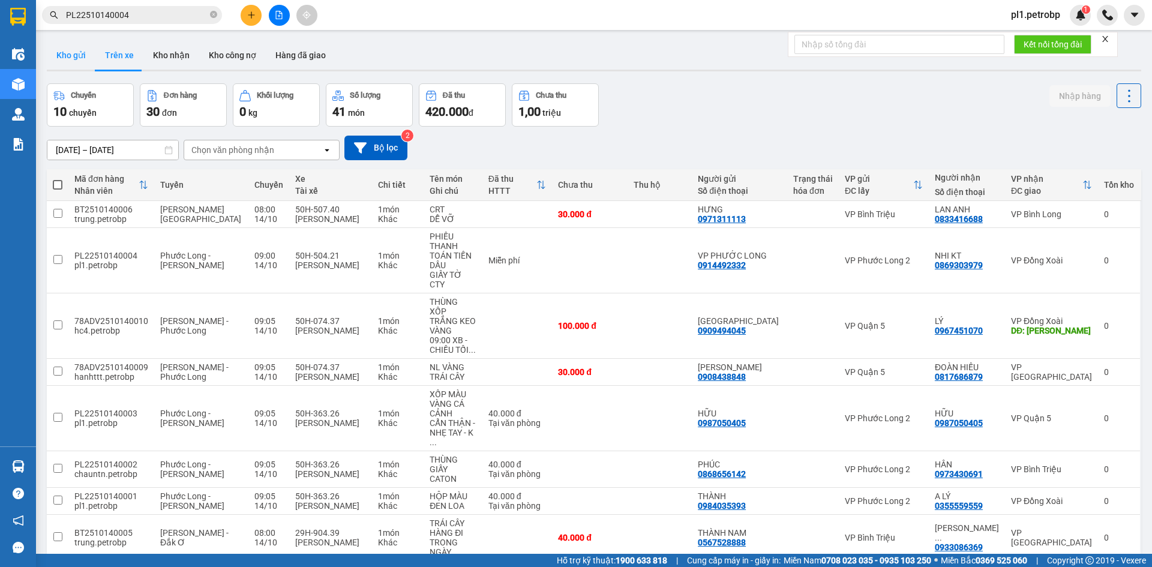
click at [58, 64] on button "Kho gửi" at bounding box center [71, 55] width 49 height 29
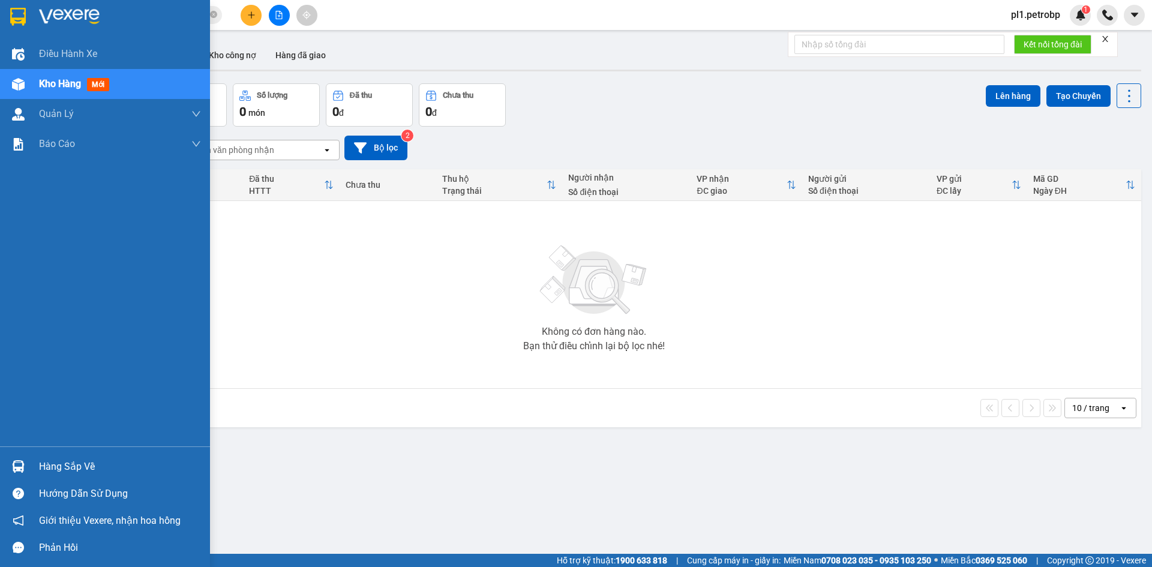
click at [52, 459] on div "Hàng sắp về" at bounding box center [120, 467] width 162 height 18
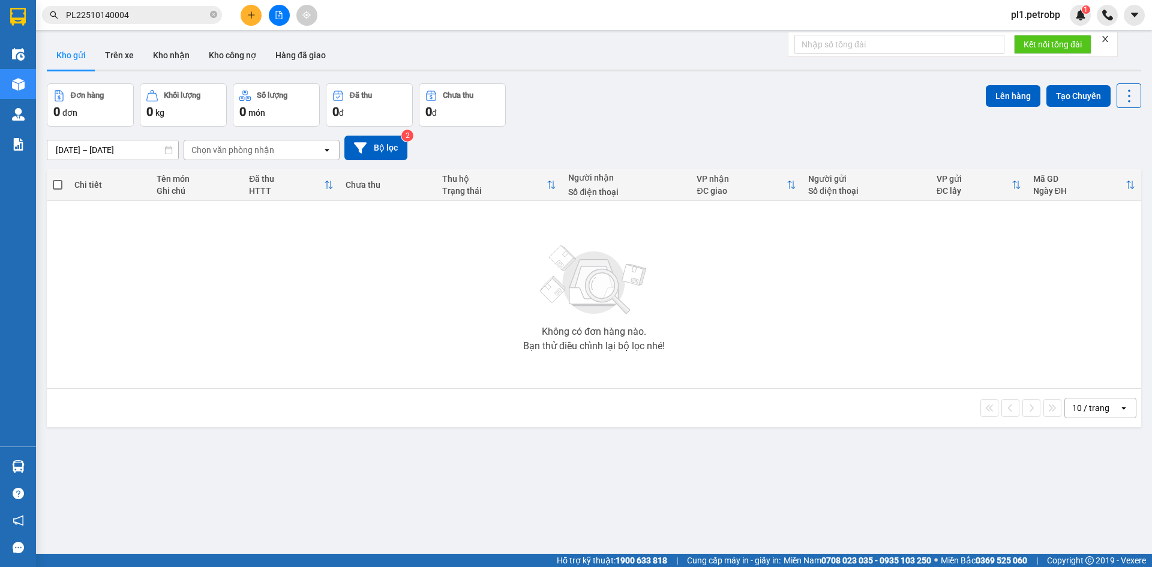
click at [436, 296] on section "Kết quả tìm kiếm ( 1 ) Bộ lọc Mã ĐH Trạng thái Món hàng Tổng cước Chưa cước Ngư…" at bounding box center [576, 283] width 1152 height 567
click at [187, 50] on button "Kho nhận" at bounding box center [171, 55] width 56 height 29
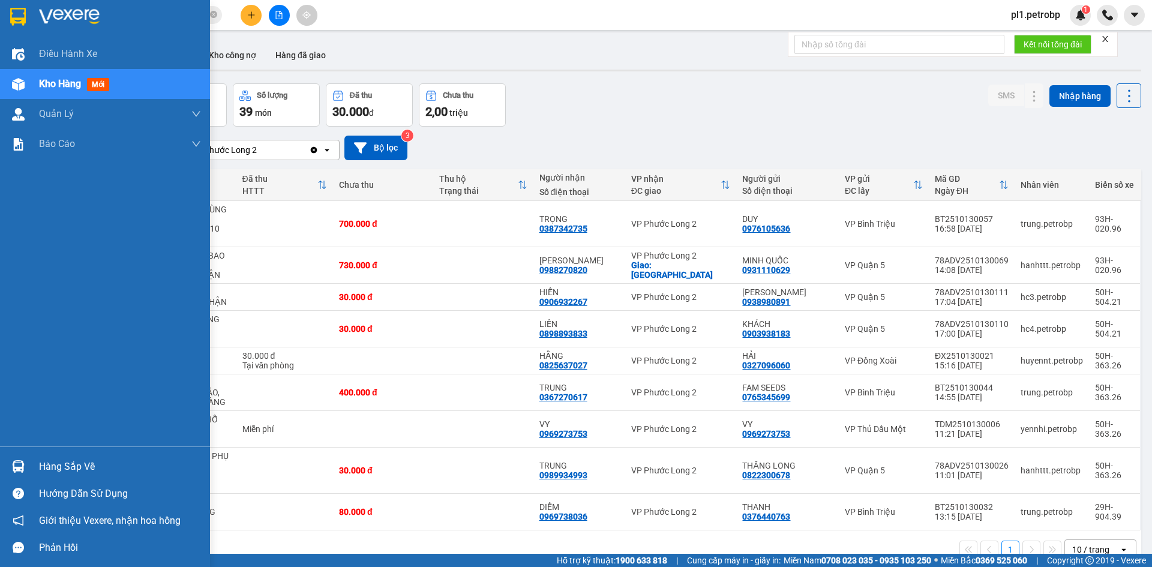
click at [80, 464] on div "Hàng sắp về" at bounding box center [120, 467] width 162 height 18
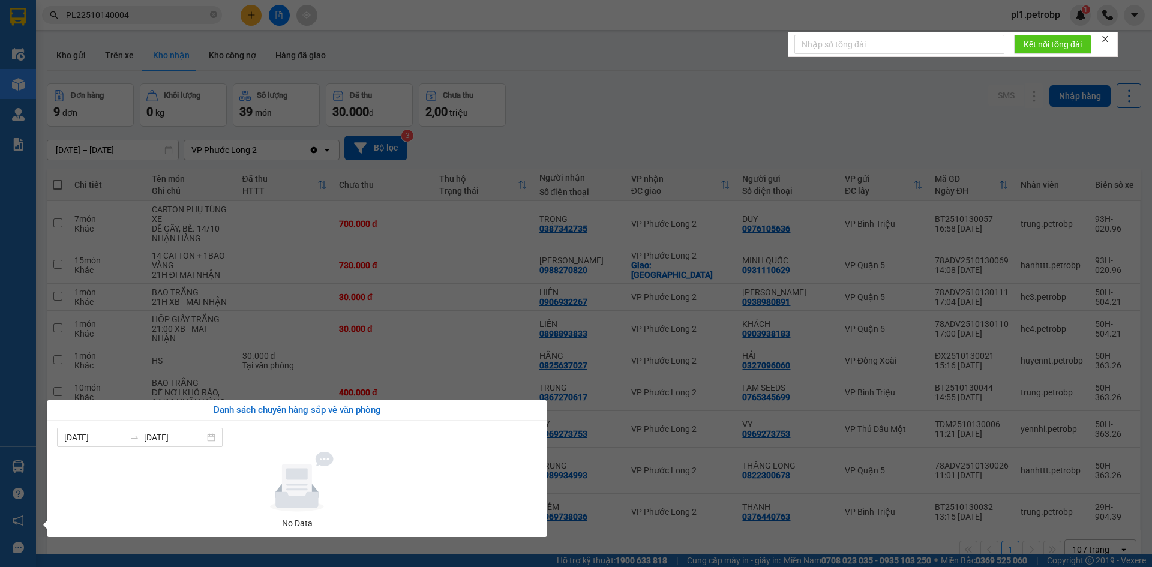
click at [416, 304] on section "Kết quả tìm kiếm ( 1 ) Bộ lọc Mã ĐH Trạng thái Món hàng Tổng cước Chưa cước Ngư…" at bounding box center [576, 283] width 1152 height 567
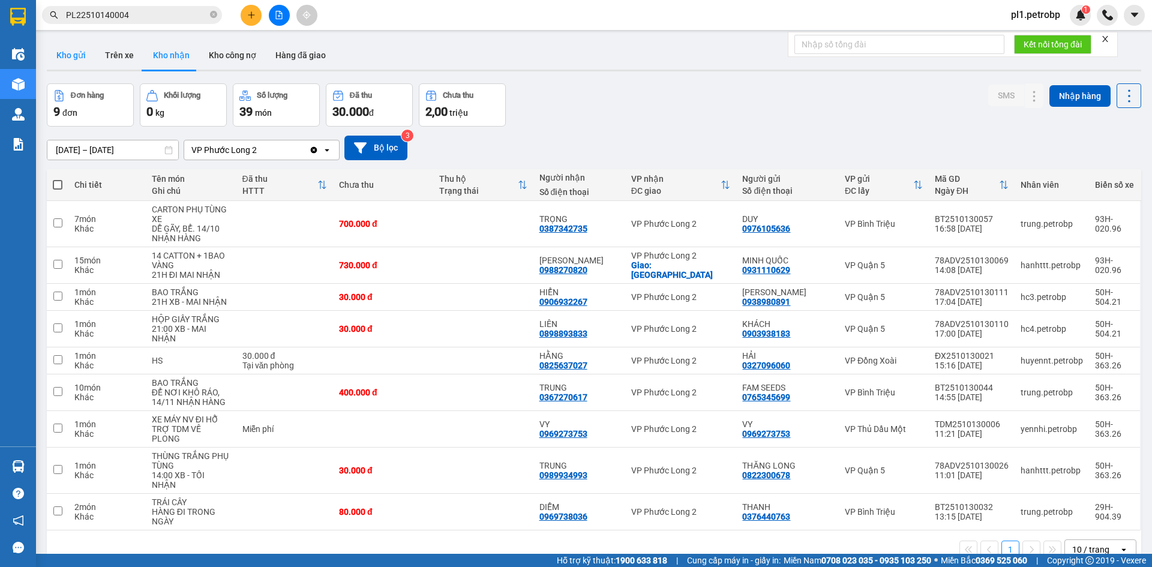
click at [63, 46] on button "Kho gửi" at bounding box center [71, 55] width 49 height 29
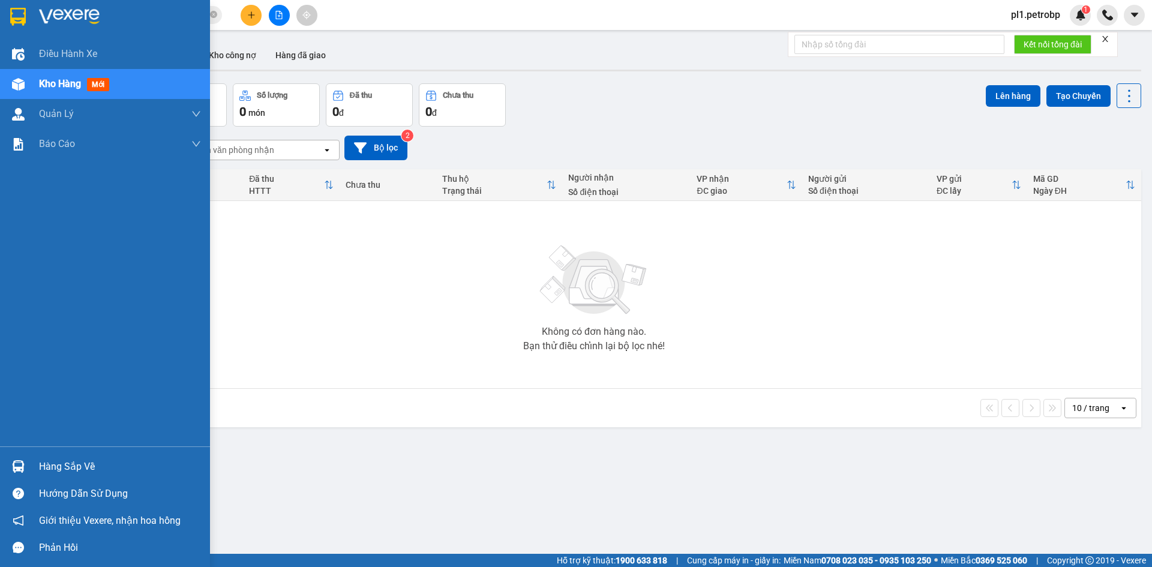
click at [61, 466] on div "Hàng sắp về" at bounding box center [120, 467] width 162 height 18
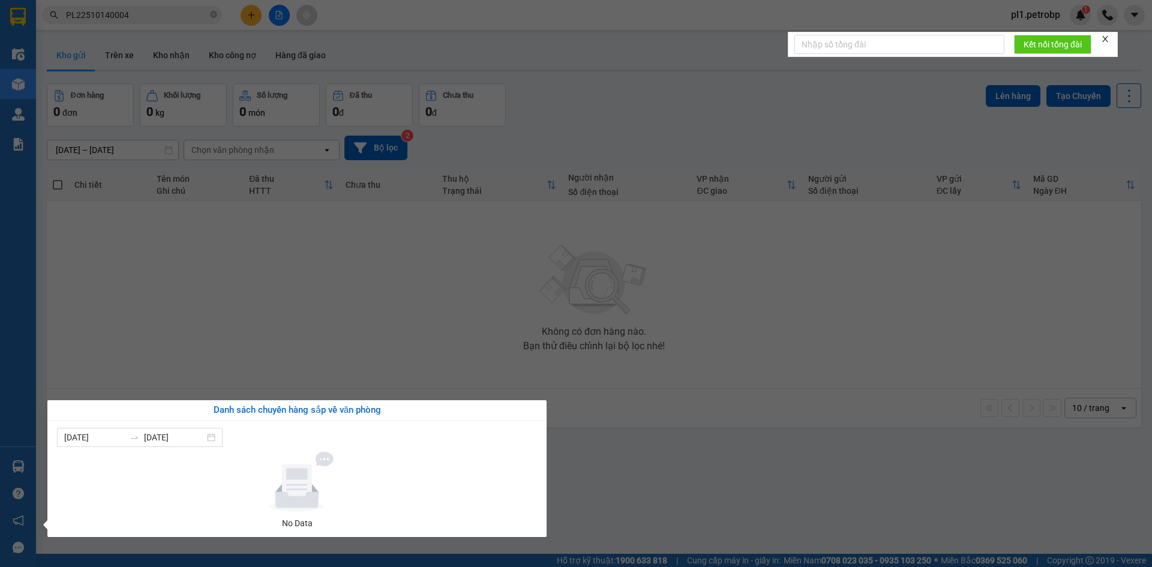
click at [354, 293] on section "Kết quả tìm kiếm ( 1 ) Bộ lọc Mã ĐH Trạng thái Món hàng Tổng cước Chưa cước Ngư…" at bounding box center [576, 283] width 1152 height 567
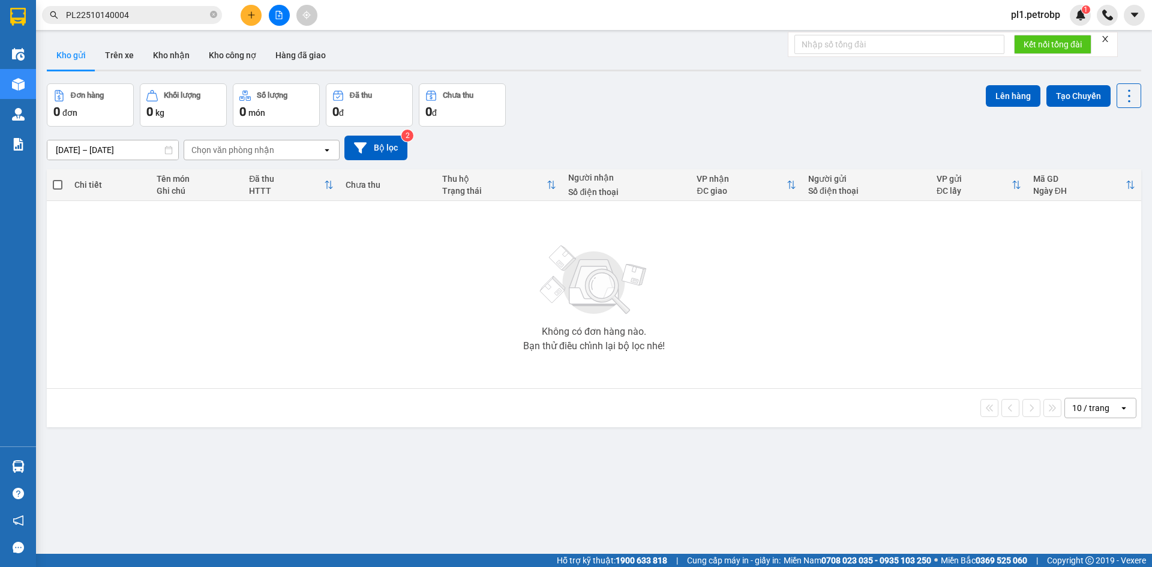
click at [248, 17] on icon "plus" at bounding box center [251, 15] width 8 height 8
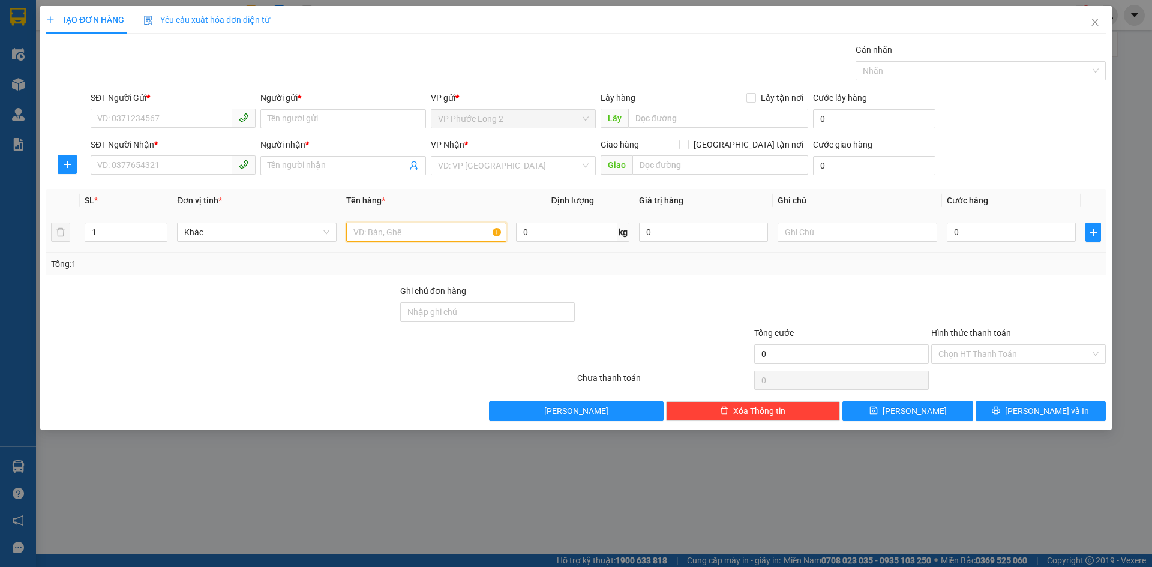
click at [465, 232] on input "text" at bounding box center [426, 232] width 160 height 19
type input "THÙNG GIẤY ĐIỀU"
click at [159, 110] on input "SĐT Người Gửi *" at bounding box center [162, 118] width 142 height 19
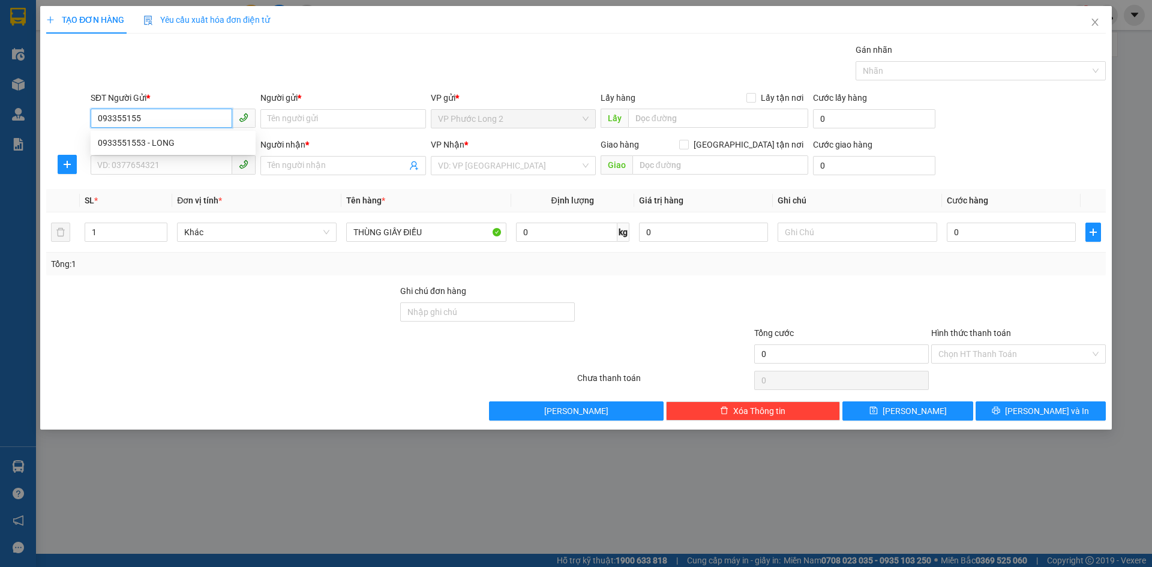
type input "0933551553"
click at [157, 146] on div "0933551553 - LONG" at bounding box center [173, 142] width 151 height 13
type input "LONG"
type input "0979909941"
type input "A SANG"
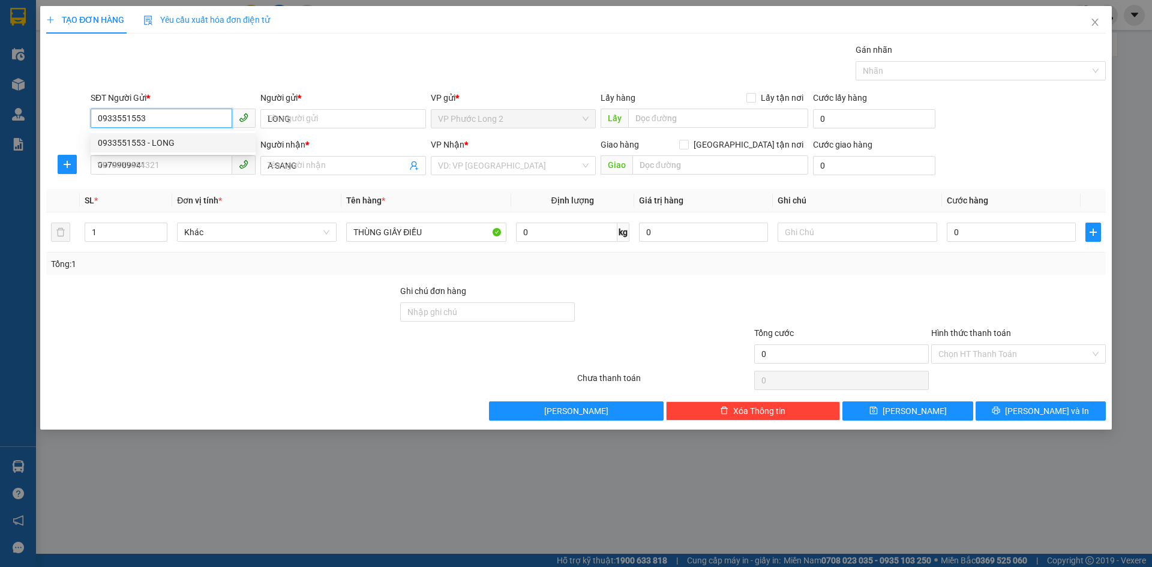
type input "30.000"
type input "0933551553"
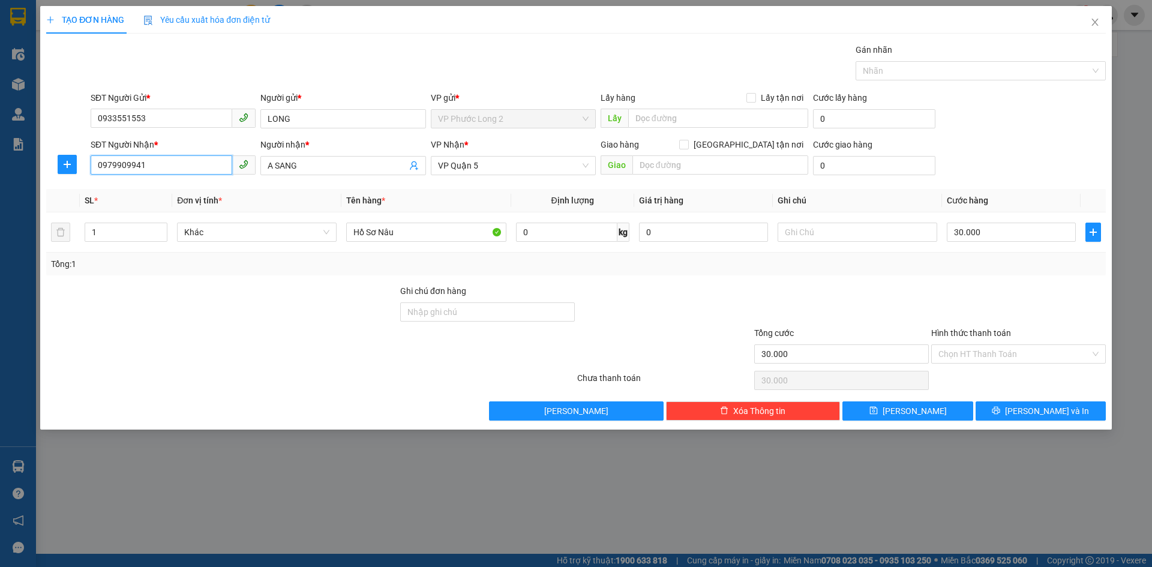
click at [188, 165] on input "0979909941" at bounding box center [162, 164] width 142 height 19
type input "0378135790"
click at [320, 163] on input "A SANG" at bounding box center [337, 165] width 139 height 13
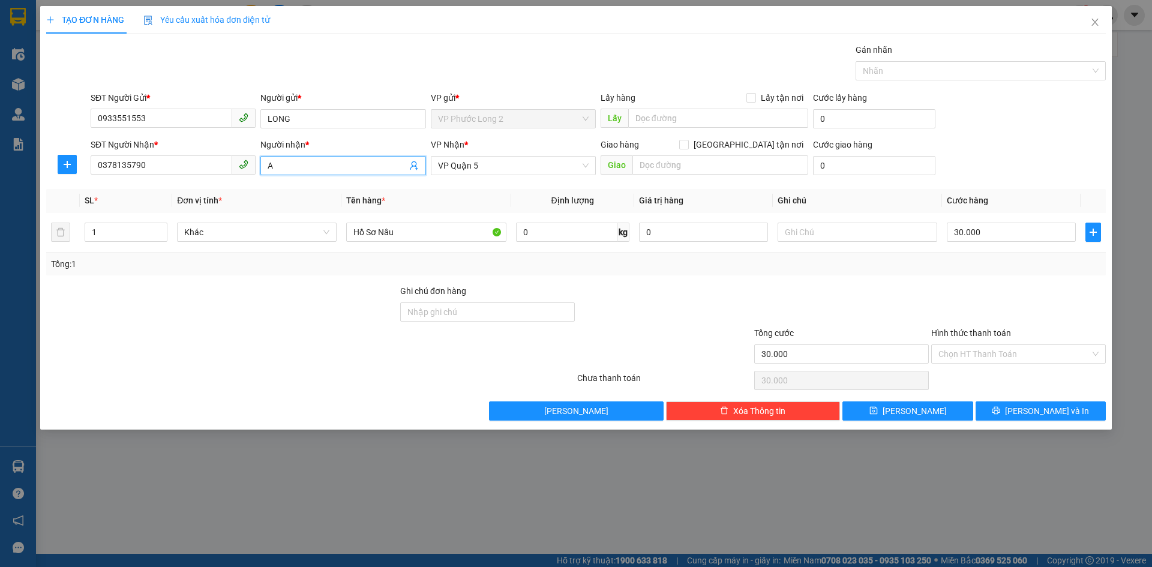
type input "A"
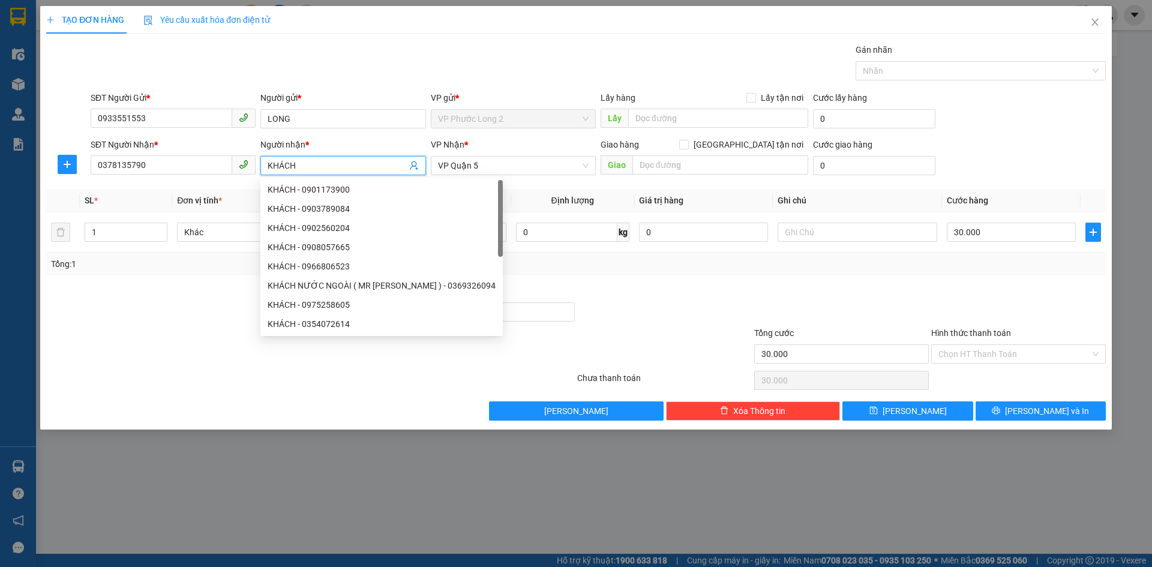
click at [313, 152] on div "Người nhận *" at bounding box center [342, 147] width 165 height 18
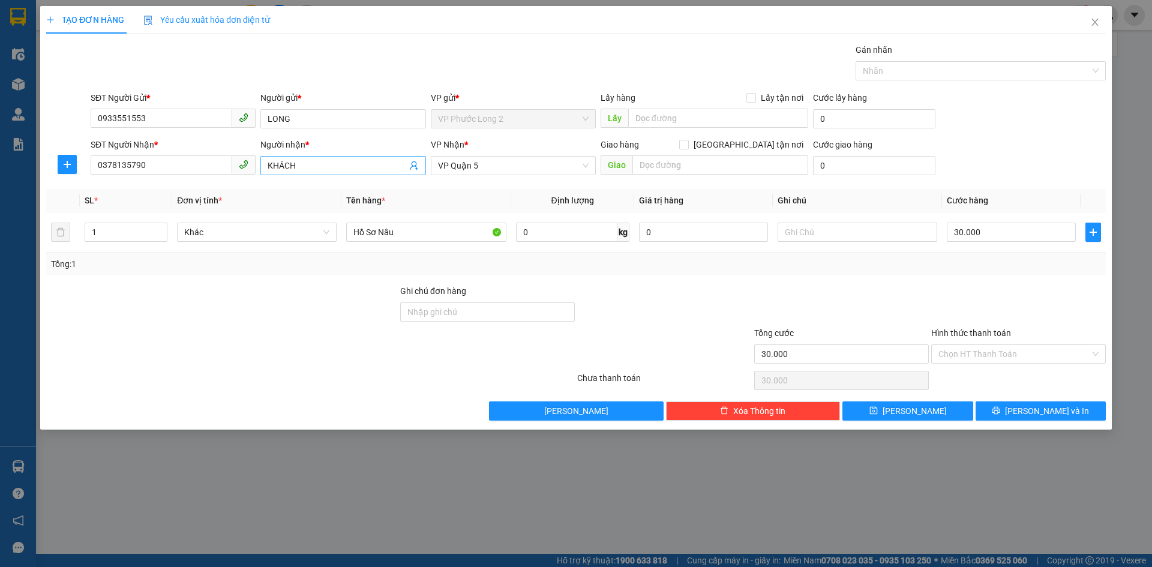
click at [313, 166] on input "KHÁCH" at bounding box center [337, 165] width 139 height 13
click at [500, 166] on span "VP Quận 5" at bounding box center [513, 166] width 151 height 18
type input "TÍN NHÂN"
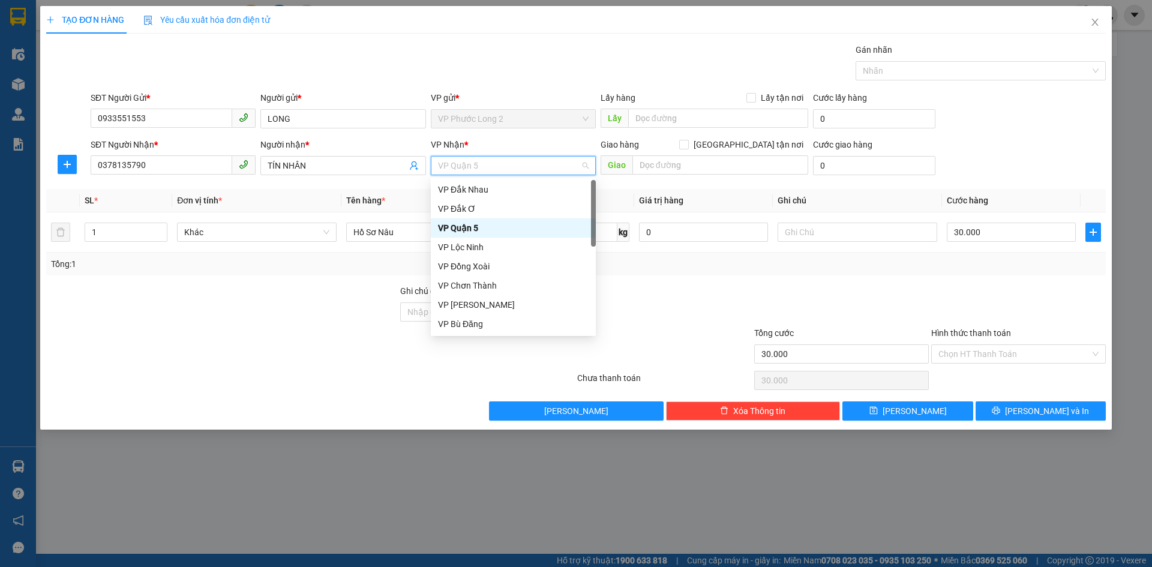
type input "B"
click at [479, 229] on div "VP Bình Triệu" at bounding box center [513, 227] width 151 height 13
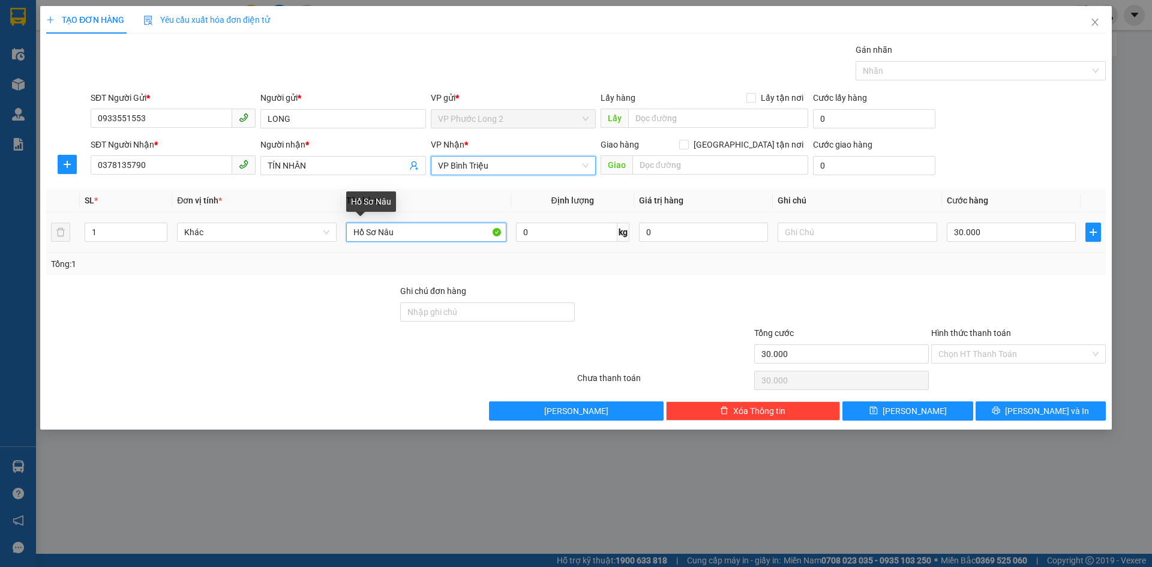
click at [419, 235] on input "Hồ Sơ Nâu" at bounding box center [426, 232] width 160 height 19
type input "THÙNG GIẤY ĐIỀU"
click at [981, 364] on div "Hình thức thanh toán Chọn HT Thanh Toán" at bounding box center [1018, 347] width 175 height 42
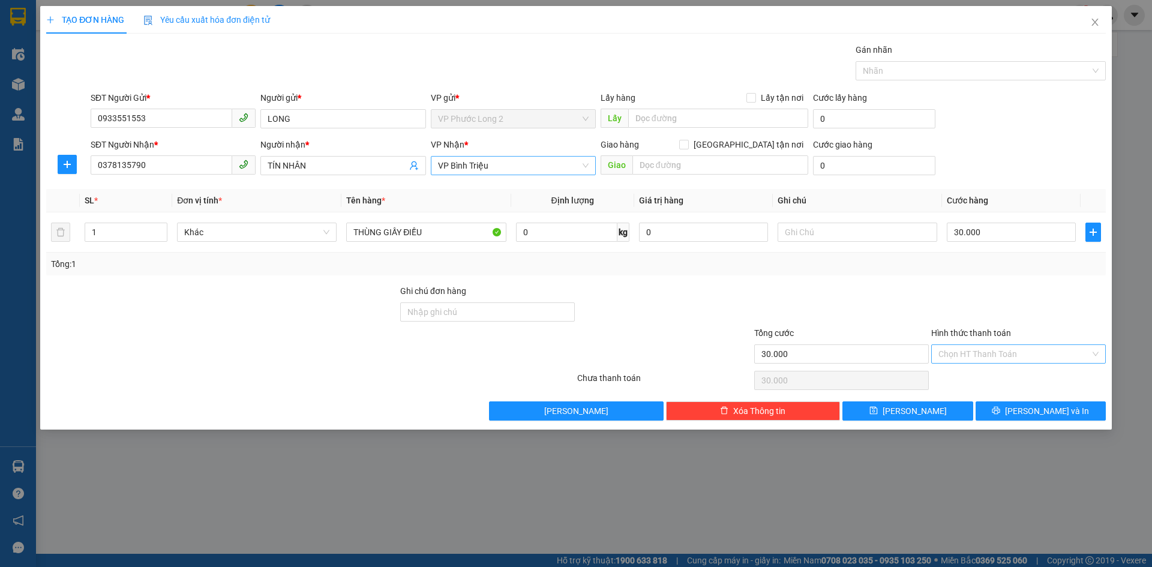
click at [984, 357] on input "Hình thức thanh toán" at bounding box center [1014, 354] width 152 height 18
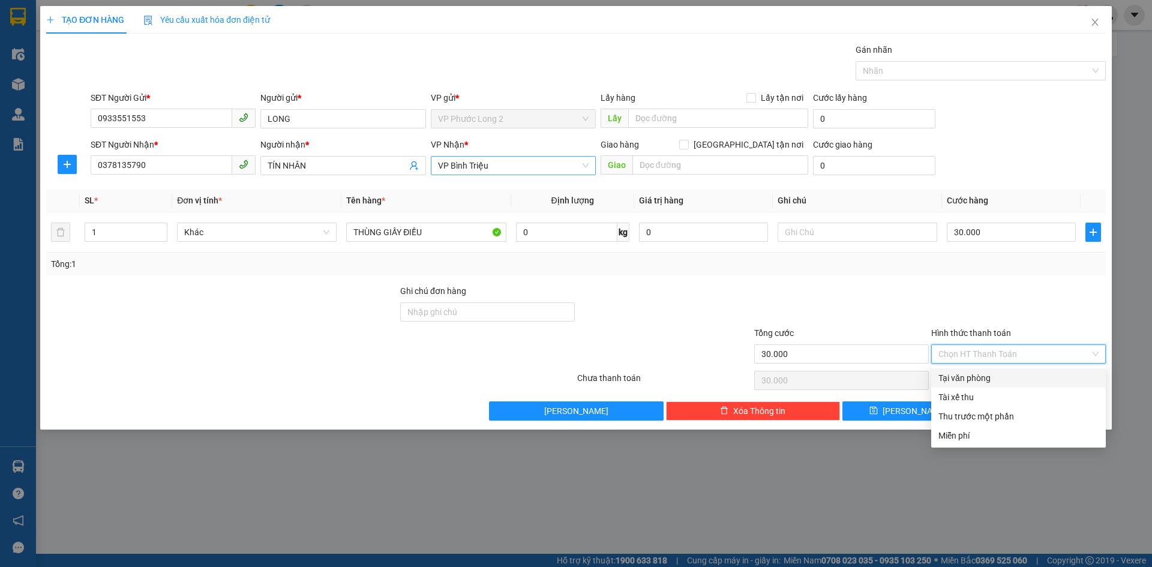
click at [972, 376] on div "Tại văn phòng" at bounding box center [1018, 377] width 160 height 13
type input "0"
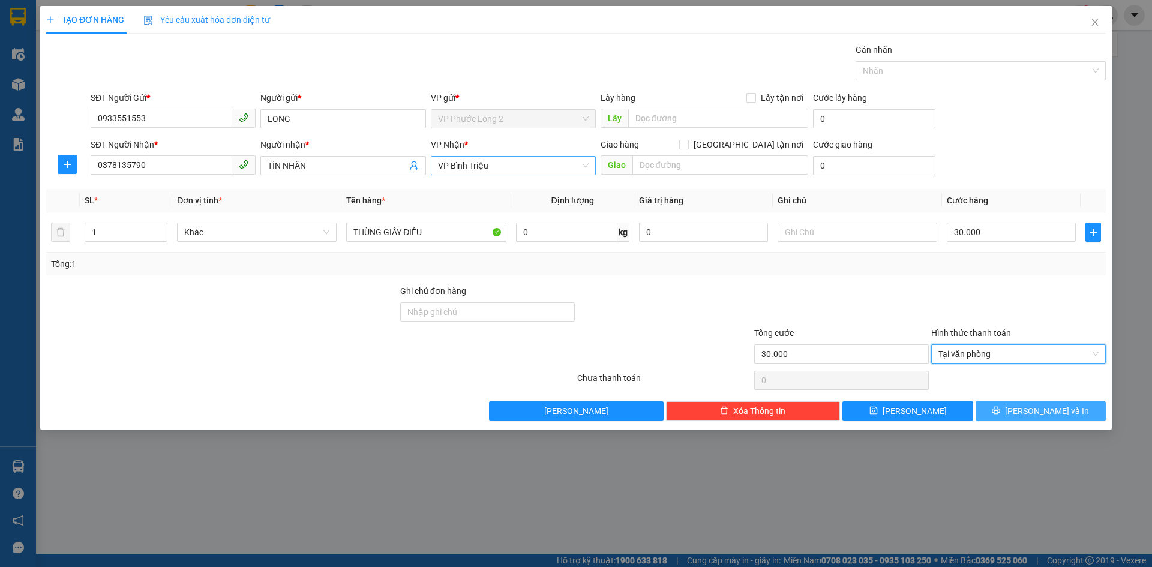
click at [1040, 414] on span "[PERSON_NAME] và In" at bounding box center [1047, 410] width 84 height 13
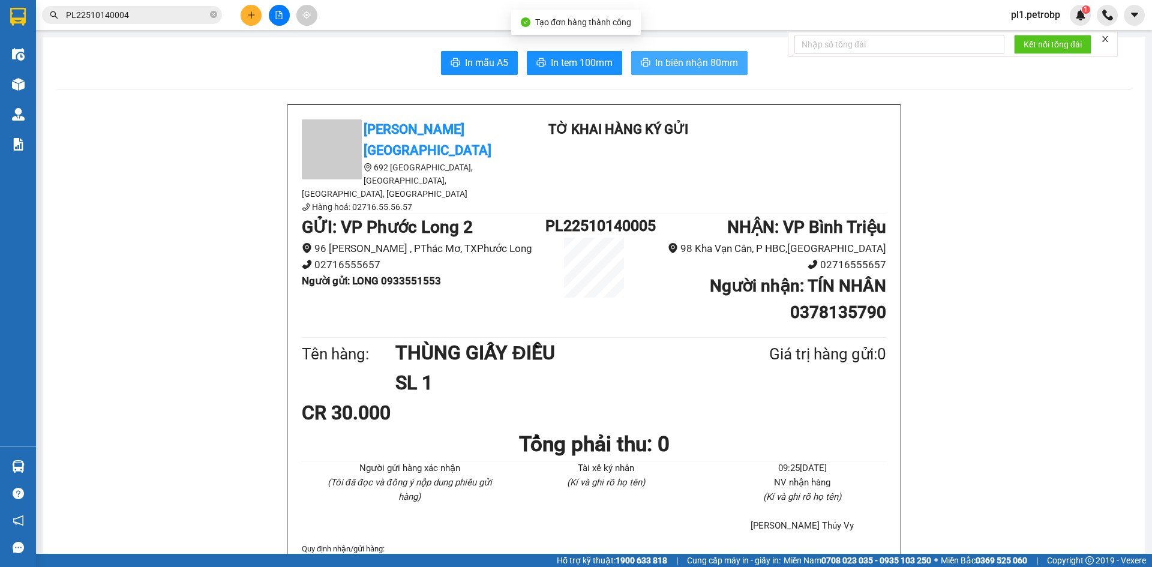
click at [663, 64] on span "In biên nhận 80mm" at bounding box center [696, 62] width 83 height 15
click at [732, 69] on span "In biên nhận 80mm" at bounding box center [696, 62] width 83 height 15
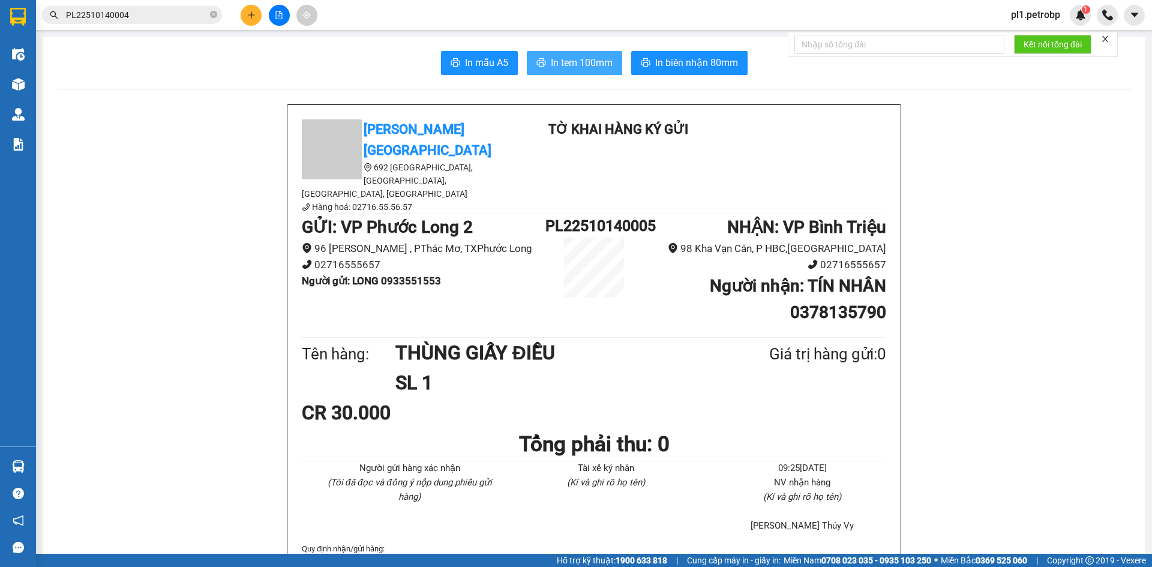
click at [592, 62] on span "In tem 100mm" at bounding box center [582, 62] width 62 height 15
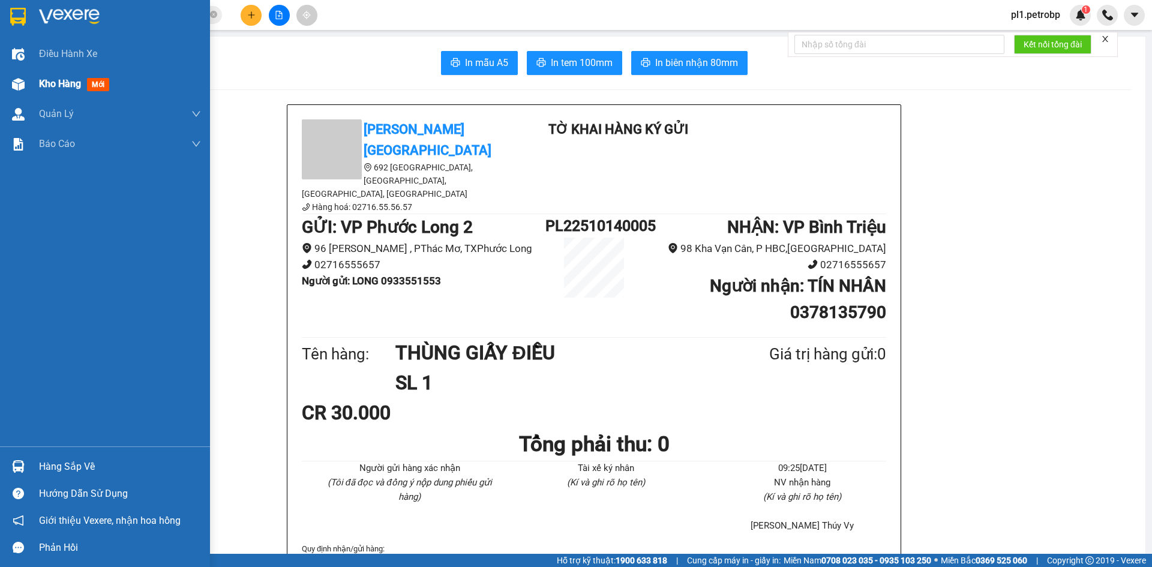
click at [61, 76] on div "Kho hàng mới" at bounding box center [120, 84] width 162 height 30
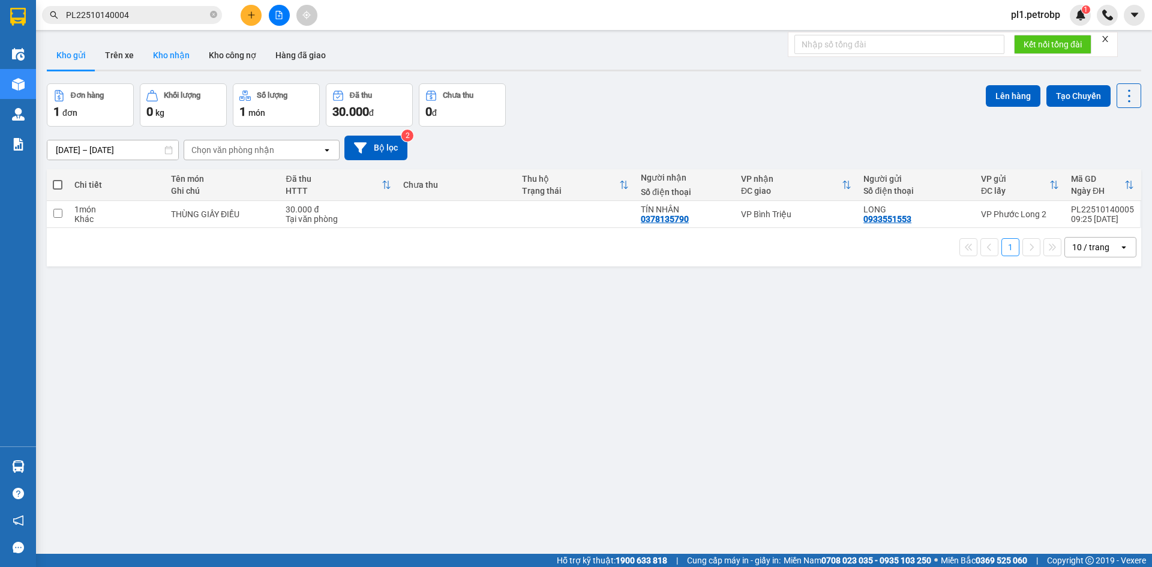
click at [175, 46] on button "Kho nhận" at bounding box center [171, 55] width 56 height 29
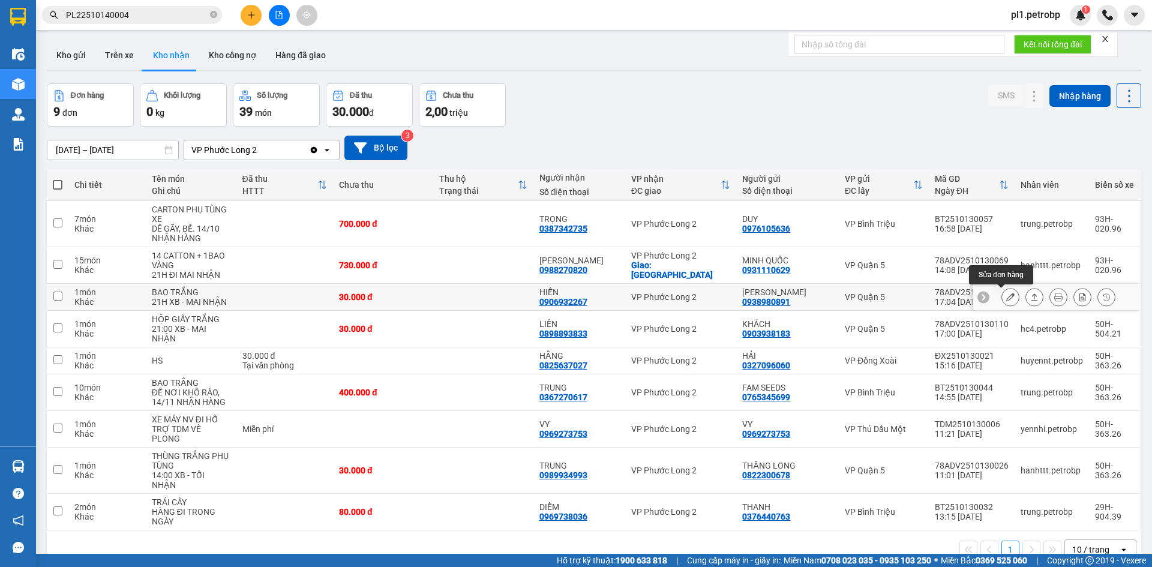
click at [1006, 295] on icon at bounding box center [1010, 297] width 8 height 8
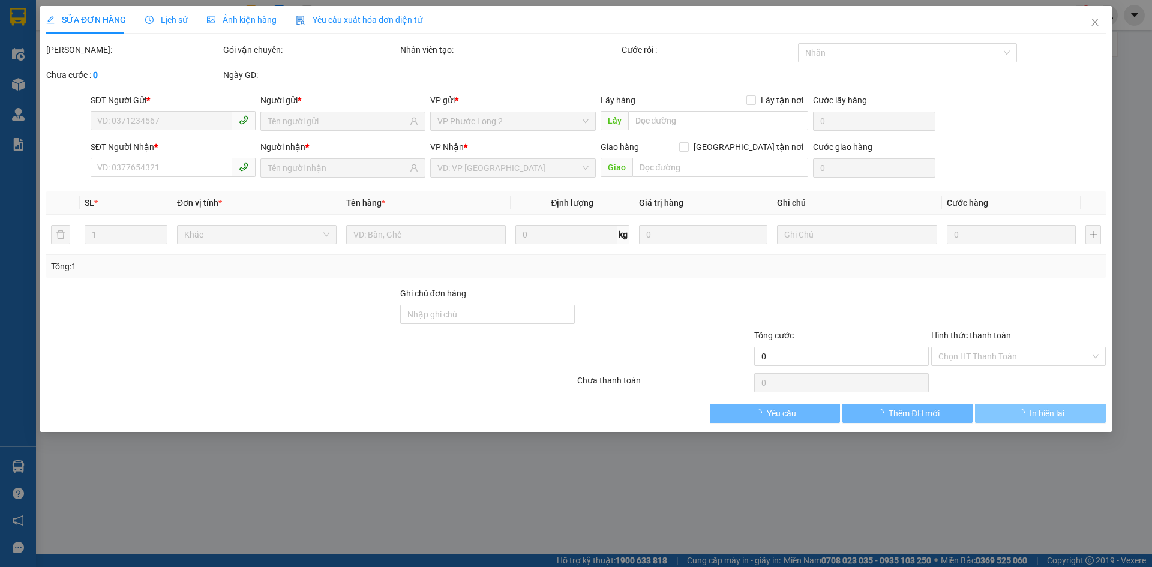
type input "0938980891"
type input "[PERSON_NAME]"
type input "0906932267"
type input "HIỂN"
type input "30.000"
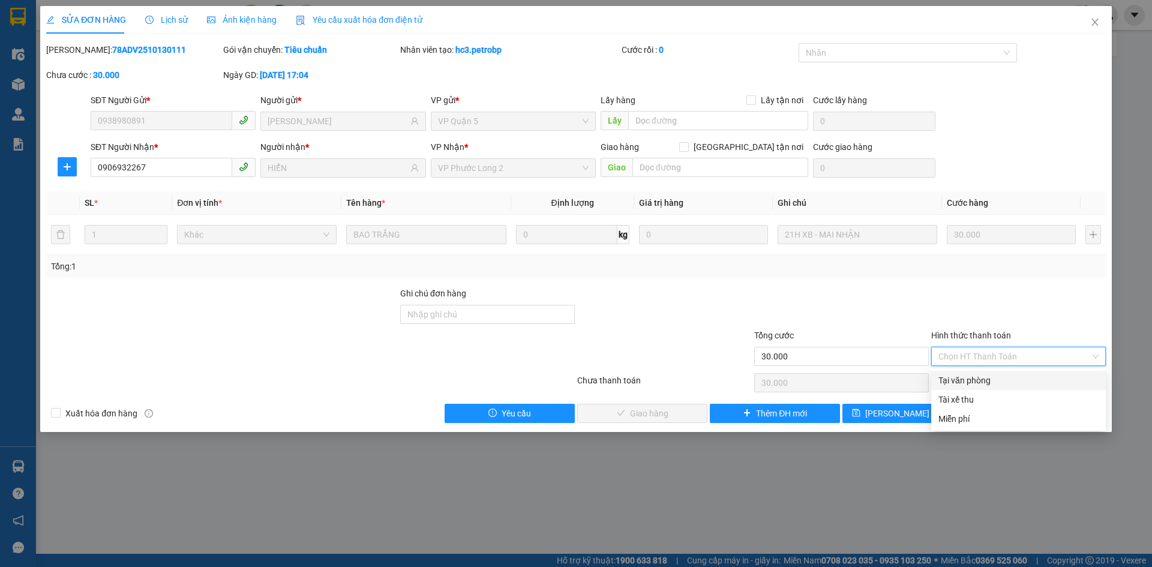
click at [977, 376] on div "Tại văn phòng" at bounding box center [1018, 380] width 160 height 13
type input "0"
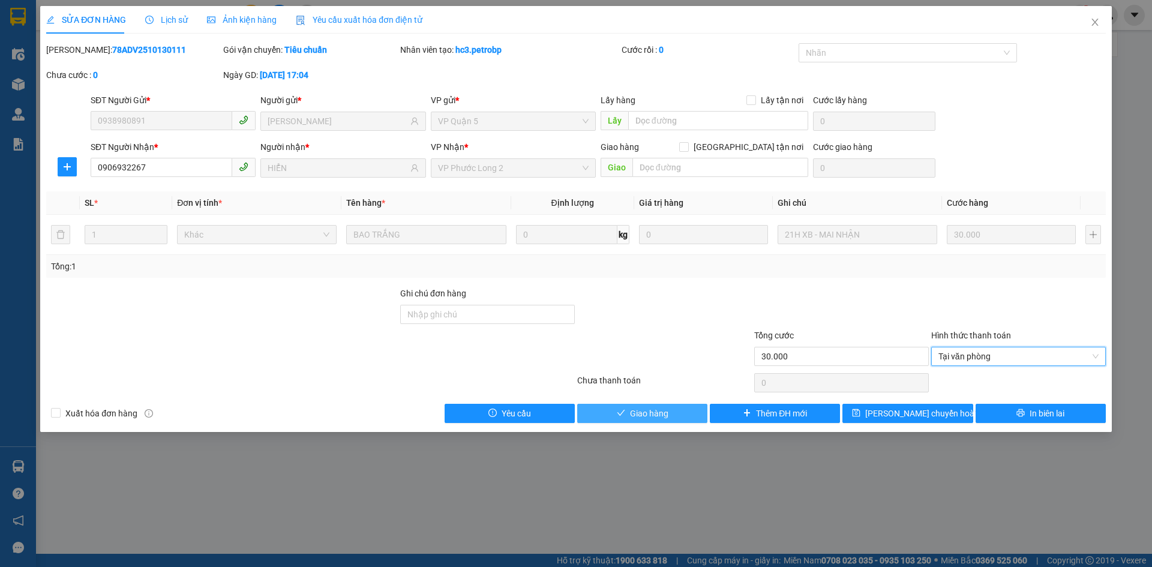
click at [640, 414] on span "Giao hàng" at bounding box center [649, 413] width 38 height 13
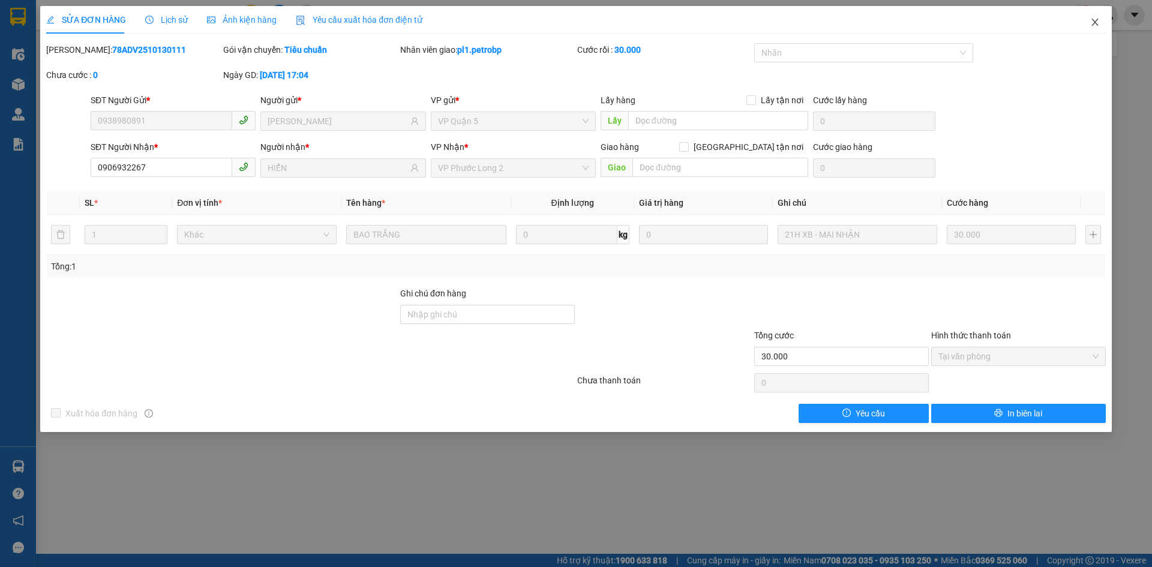
click at [1092, 20] on icon "close" at bounding box center [1094, 22] width 7 height 7
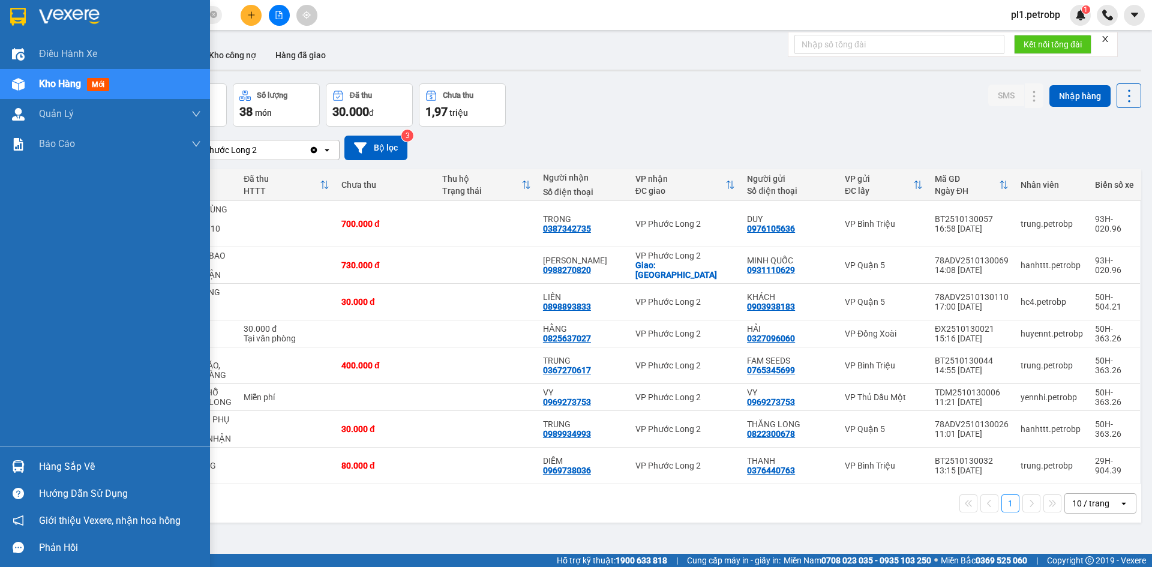
click at [41, 464] on div "Hàng sắp về" at bounding box center [120, 467] width 162 height 18
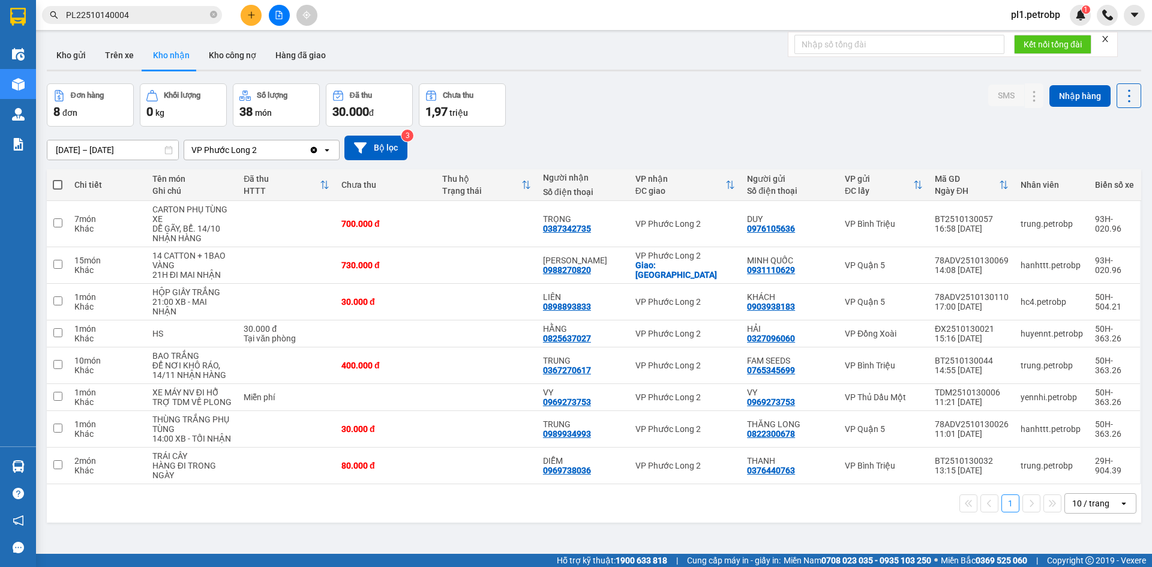
click at [693, 492] on section "Kết quả tìm kiếm ( 1 ) Bộ lọc Mã ĐH Trạng thái Món hàng Tổng cước Chưa cước Ngư…" at bounding box center [576, 283] width 1152 height 567
click at [72, 41] on button "Kho gửi" at bounding box center [71, 55] width 49 height 29
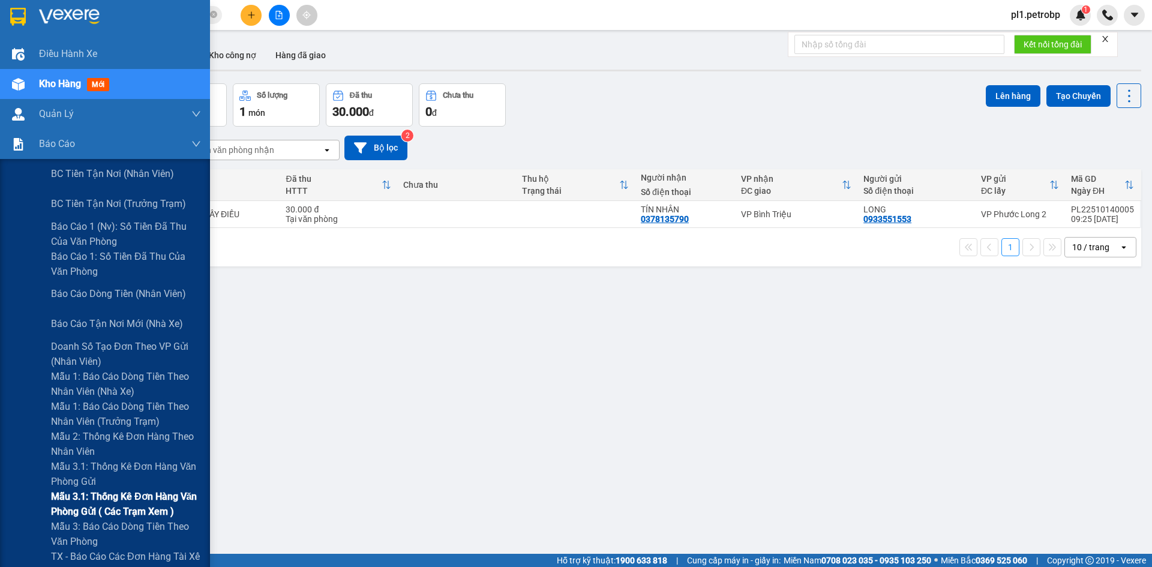
click at [130, 502] on span "Mẫu 3.1: Thống kê đơn hàng văn phòng gửi ( các trạm xem )" at bounding box center [126, 504] width 150 height 30
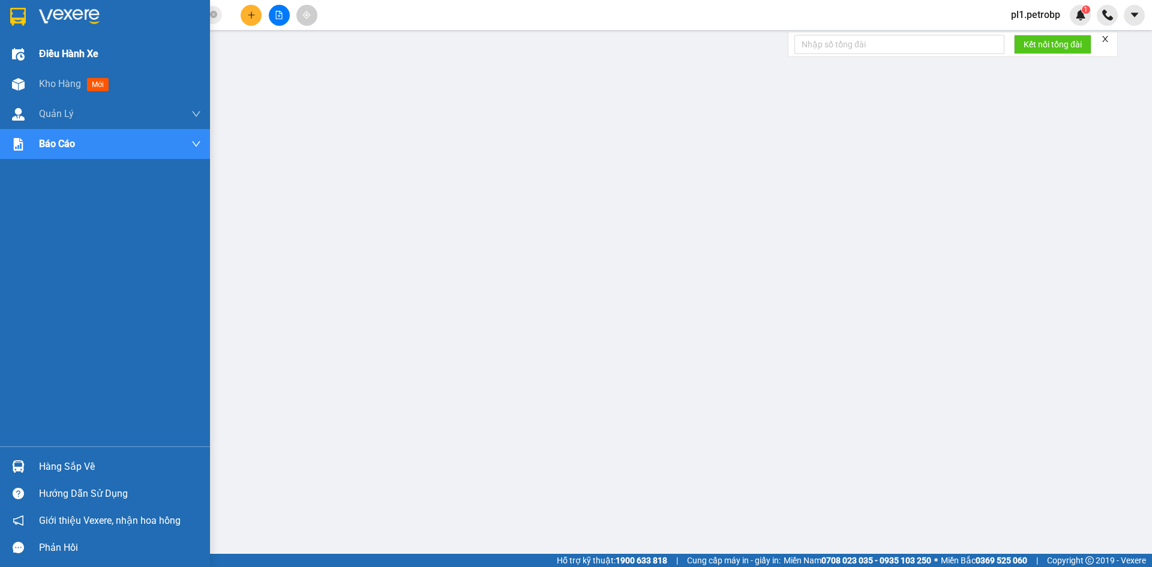
click at [52, 64] on div "Điều hành xe" at bounding box center [120, 54] width 162 height 30
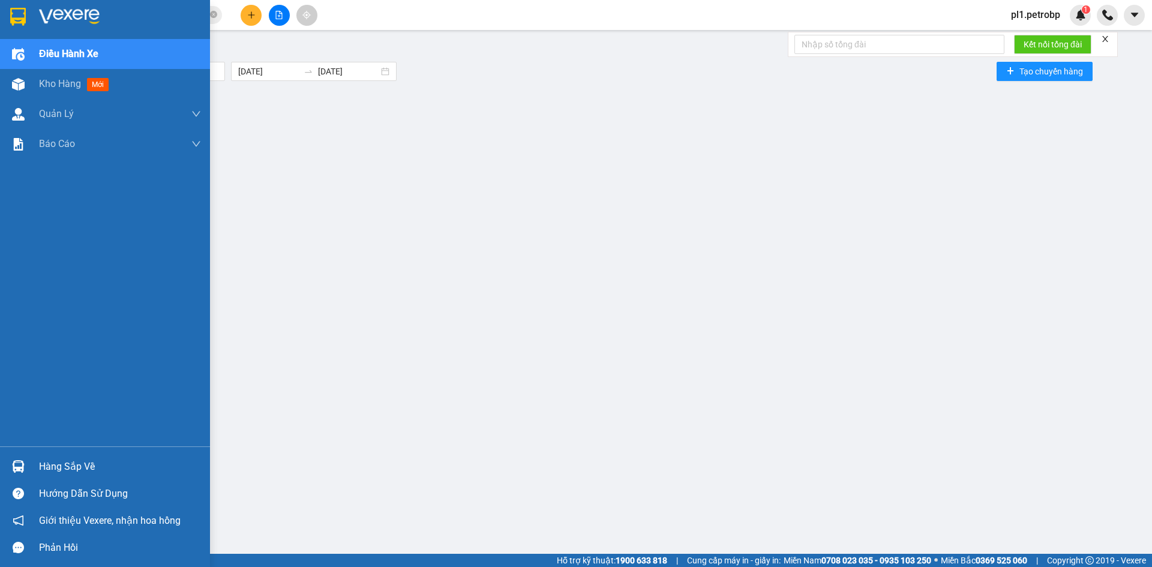
click at [56, 83] on span "Kho hàng" at bounding box center [60, 83] width 42 height 11
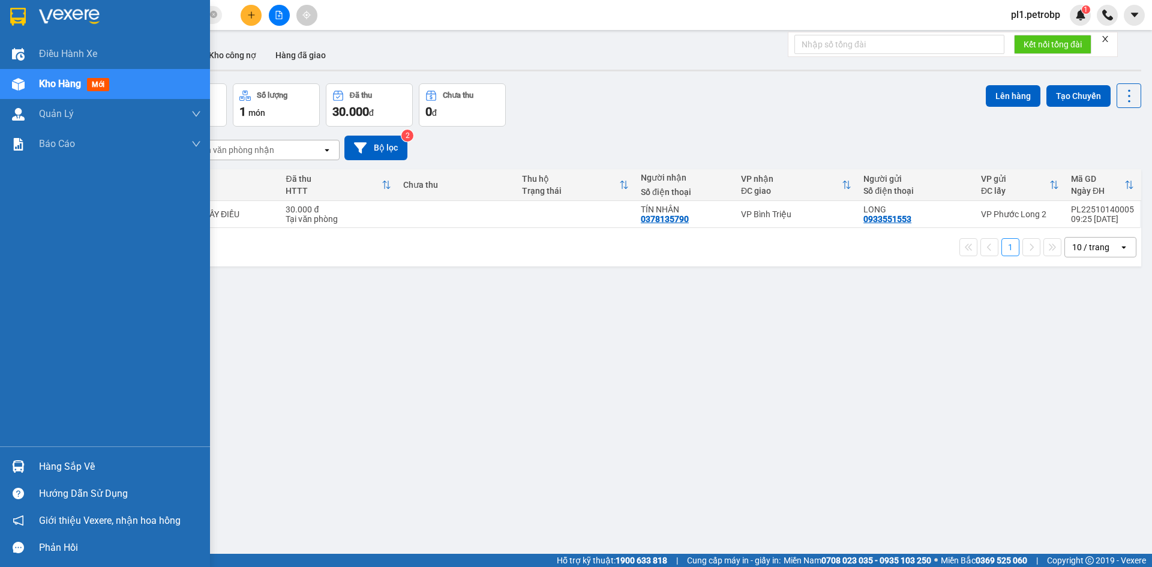
click at [37, 452] on div "Hàng sắp về Hướng dẫn sử dụng Giới thiệu Vexere, nhận hoa hồng Phản hồi" at bounding box center [105, 503] width 210 height 115
click at [88, 459] on div "Hàng sắp về" at bounding box center [120, 467] width 162 height 18
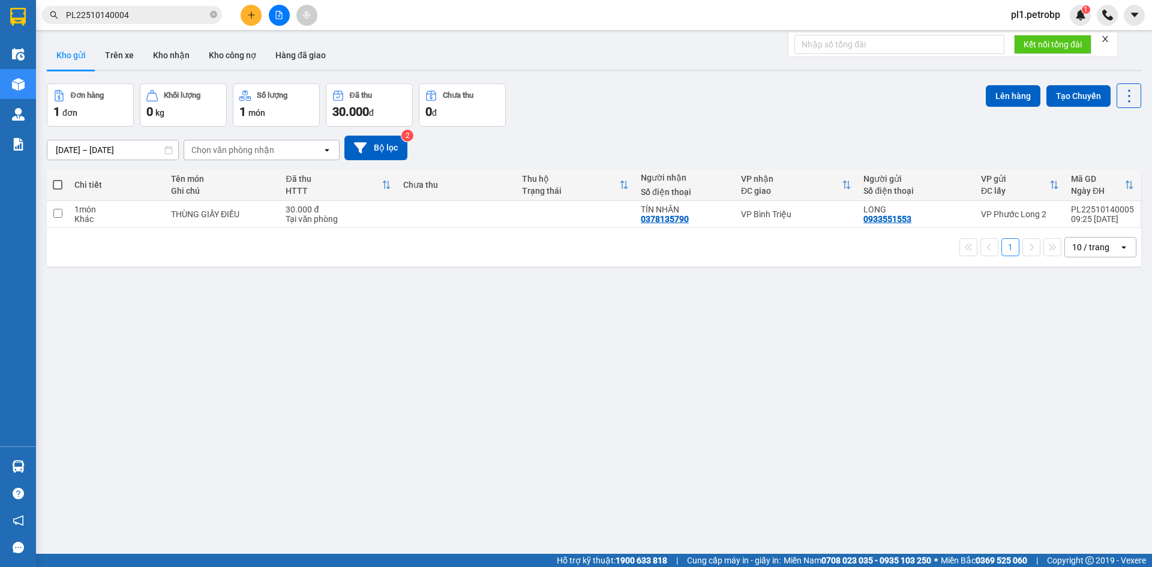
click at [434, 332] on section "Kết quả tìm kiếm ( 1 ) Bộ lọc Mã ĐH Trạng thái Món hàng Tổng cước Chưa cước Ngư…" at bounding box center [576, 283] width 1152 height 567
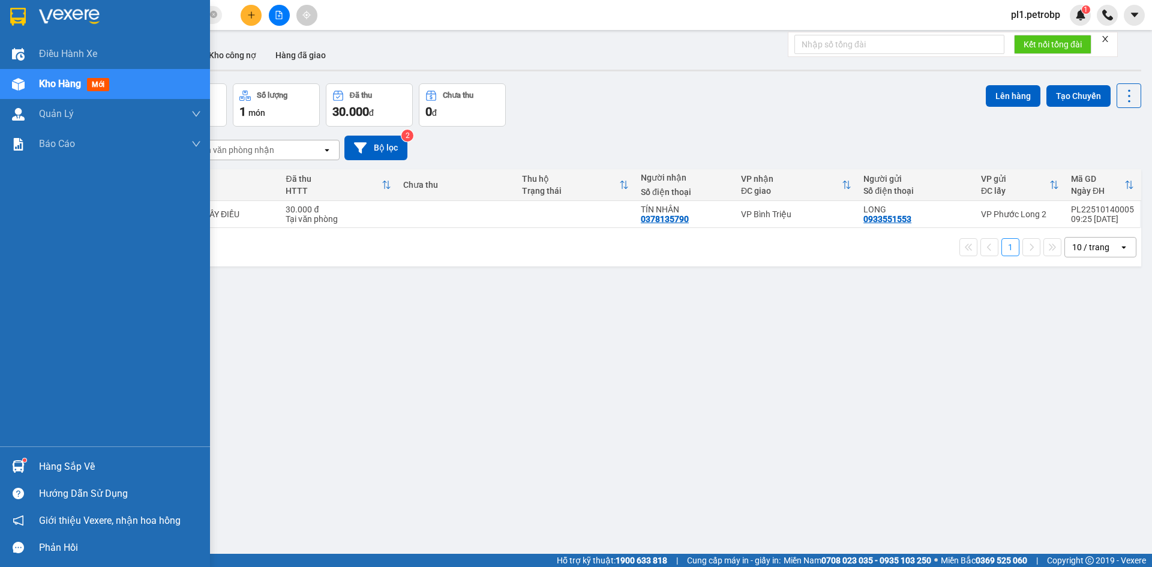
click at [73, 467] on div "Hàng sắp về" at bounding box center [120, 467] width 162 height 18
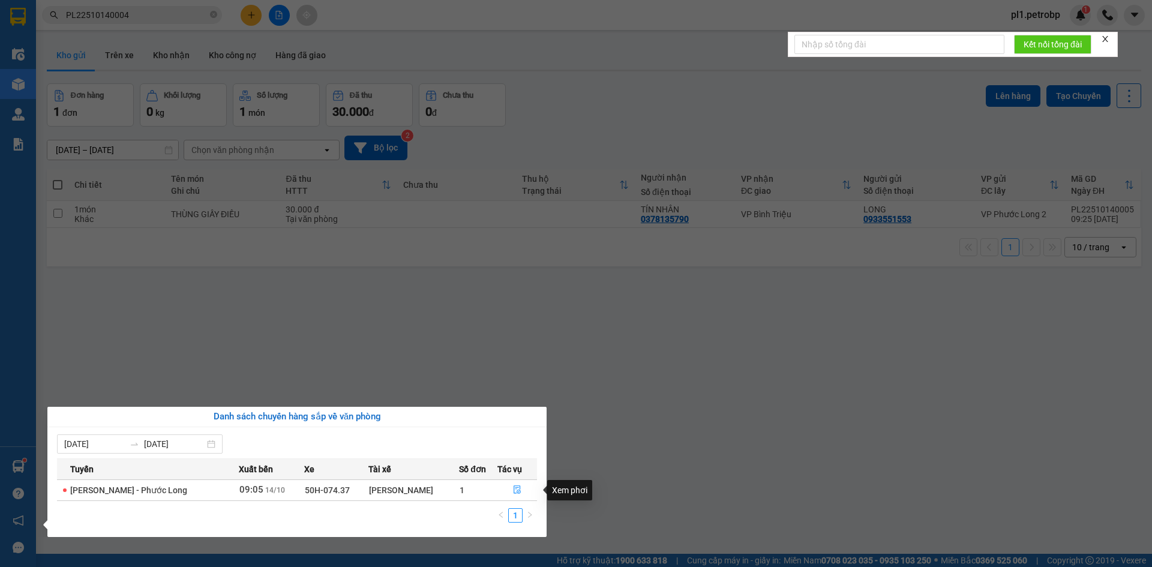
click at [593, 476] on section "Kết quả tìm kiếm ( 1 ) Bộ lọc Mã ĐH Trạng thái Món hàng Tổng cước Chưa cước Ngư…" at bounding box center [576, 283] width 1152 height 567
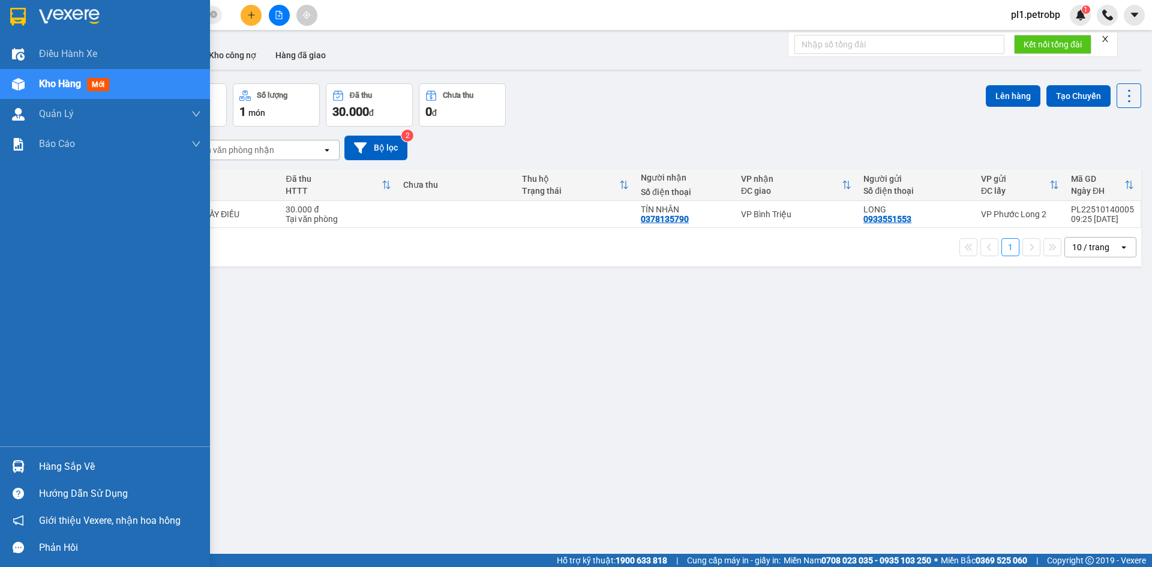
click at [77, 461] on div "Hàng sắp về" at bounding box center [120, 467] width 162 height 18
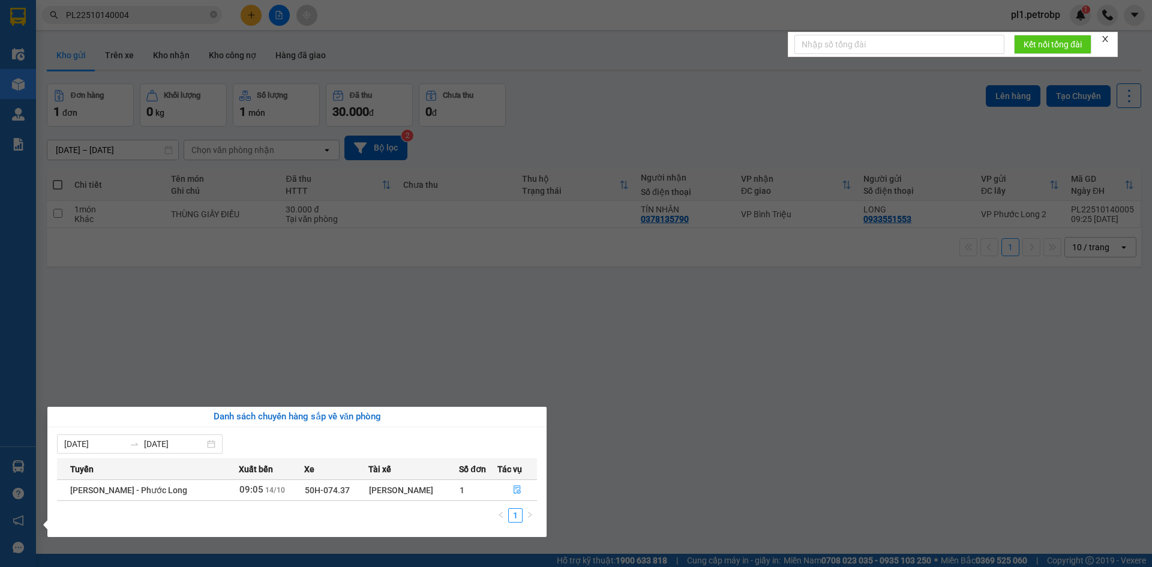
click at [696, 476] on section "Kết quả tìm kiếm ( 1 ) Bộ lọc Mã ĐH Trạng thái Món hàng Tổng cước Chưa cước Ngư…" at bounding box center [576, 283] width 1152 height 567
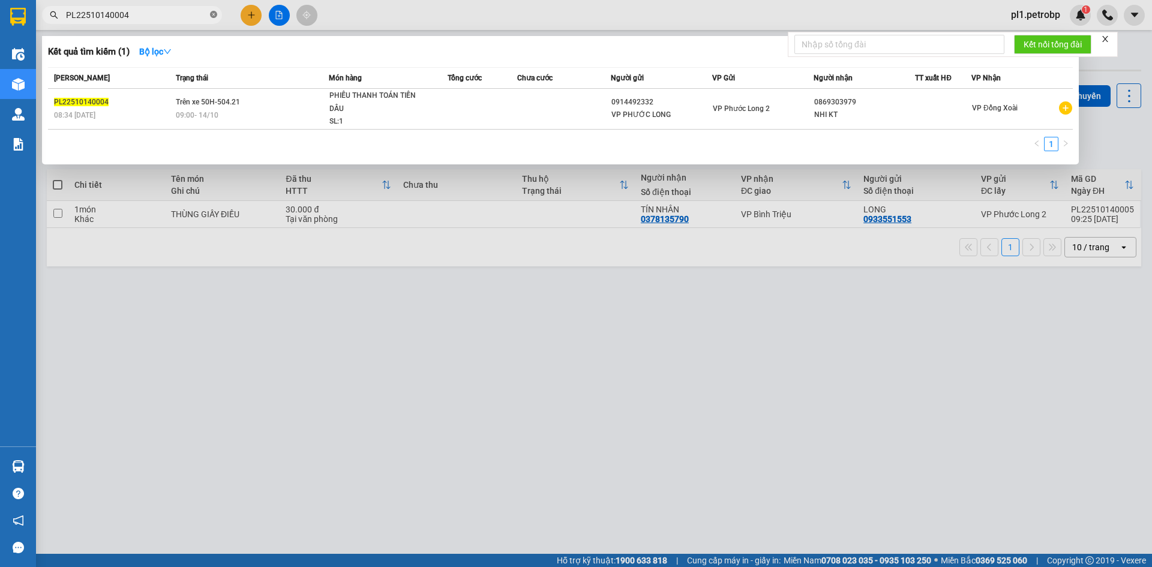
click at [214, 20] on span at bounding box center [213, 15] width 7 height 11
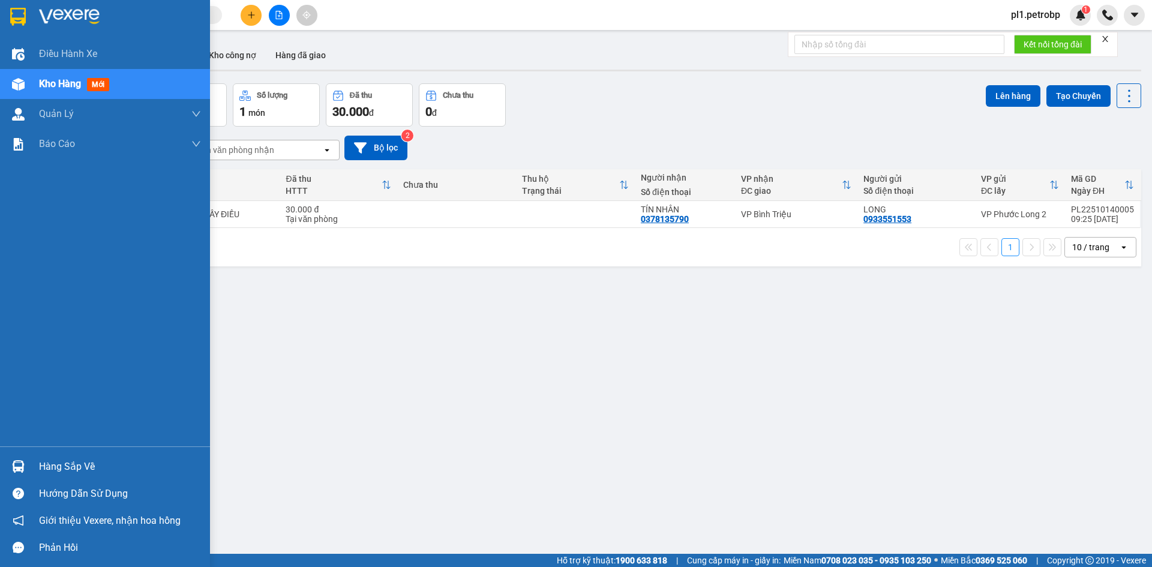
click at [17, 467] on img at bounding box center [18, 466] width 13 height 13
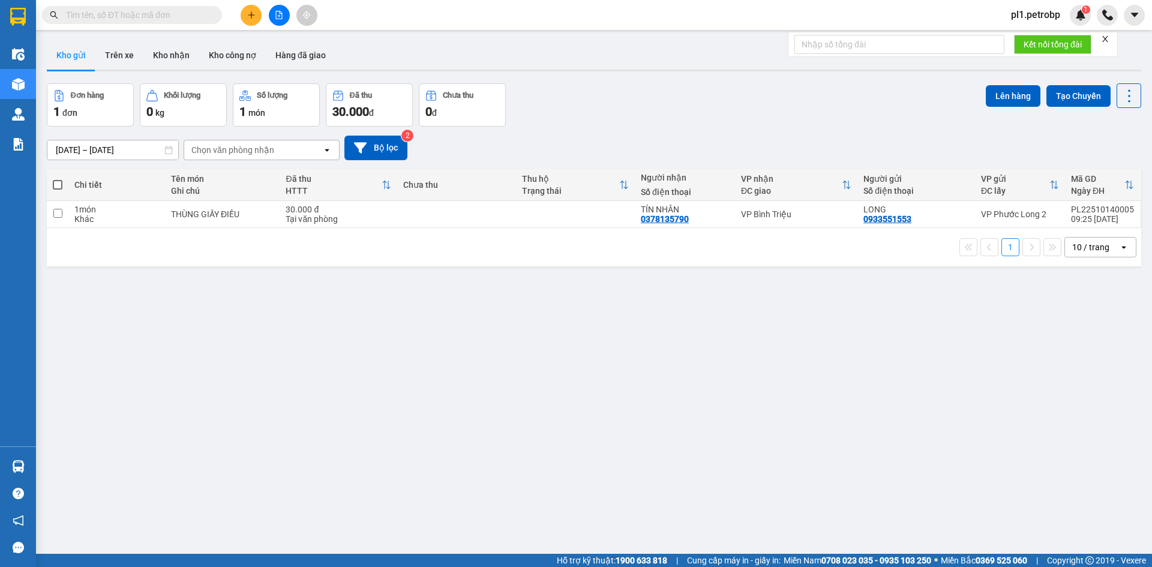
click at [846, 394] on section "Kết quả tìm kiếm ( 1 ) Bộ lọc Mã ĐH Trạng thái Món hàng Tổng cước Chưa cước Ngư…" at bounding box center [576, 283] width 1152 height 567
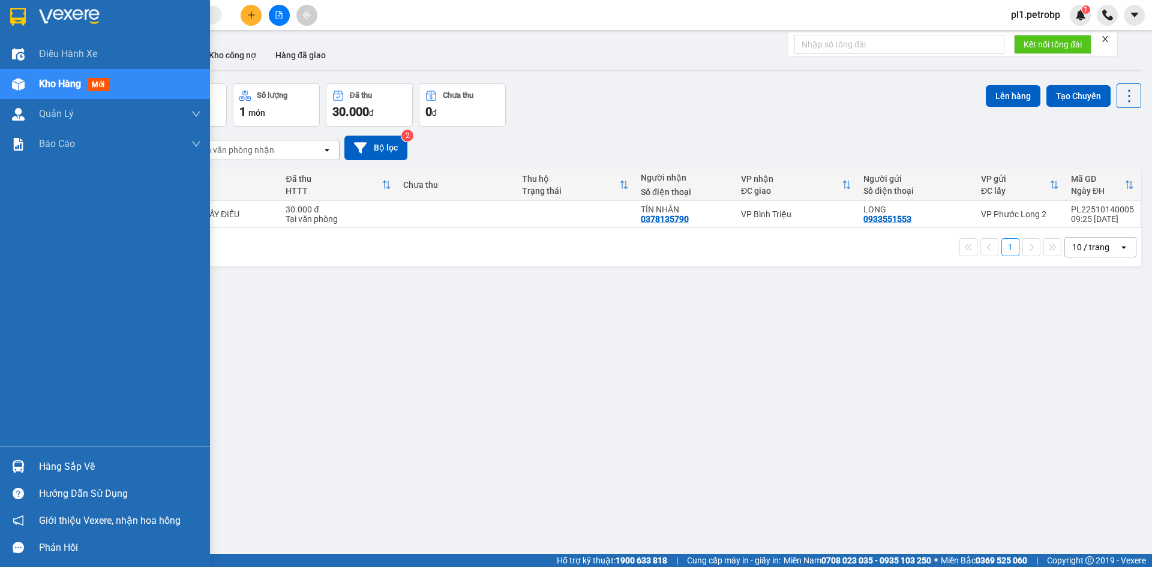
click at [26, 464] on div at bounding box center [18, 466] width 21 height 21
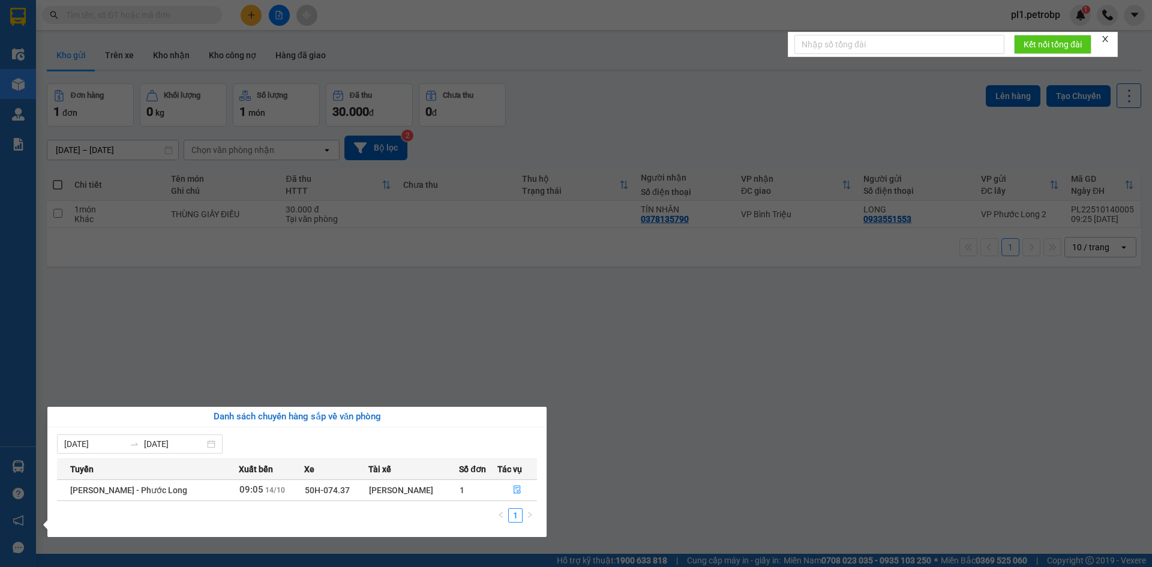
click at [366, 366] on section "Kết quả tìm kiếm ( 1 ) Bộ lọc Mã ĐH Trạng thái Món hàng Tổng cước Chưa cước Ngư…" at bounding box center [576, 283] width 1152 height 567
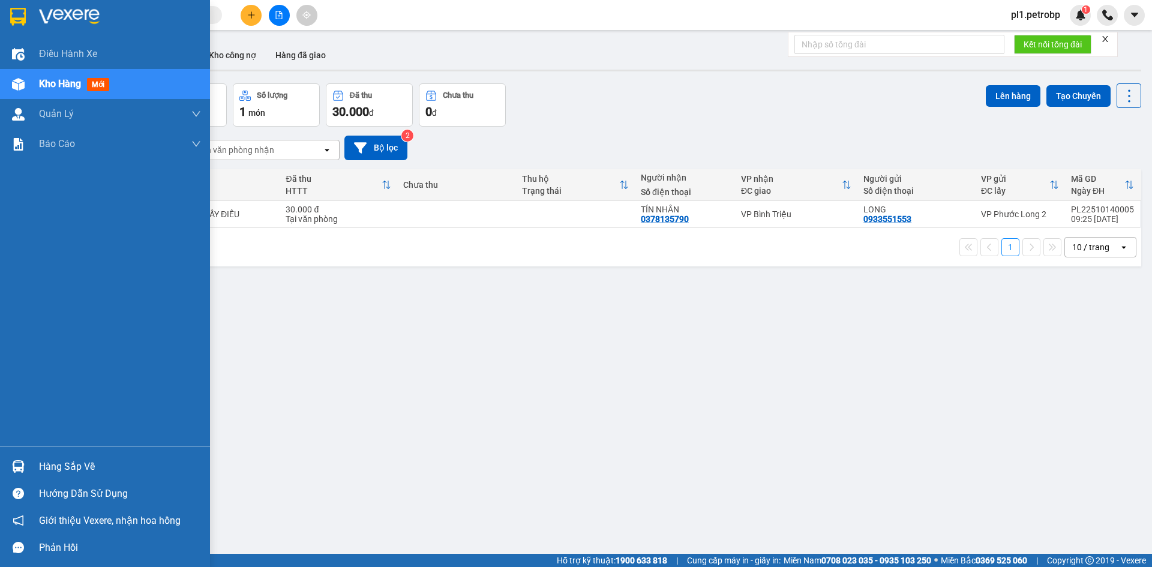
click at [56, 462] on div "Hàng sắp về" at bounding box center [120, 467] width 162 height 18
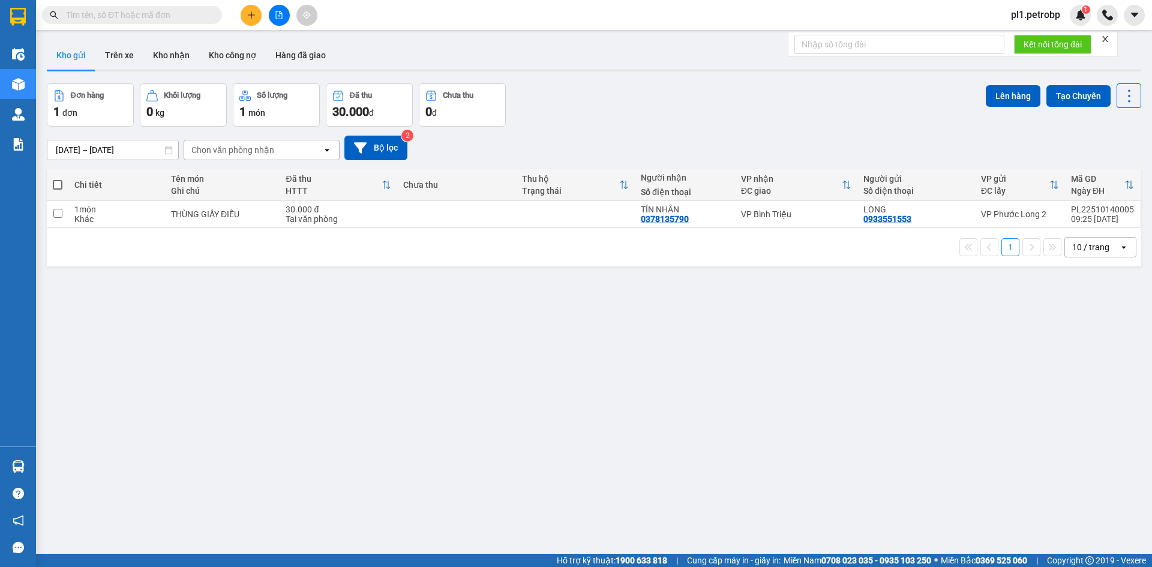
click at [486, 341] on section "Kết quả tìm kiếm ( 1 ) Bộ lọc Mã ĐH Trạng thái Món hàng Tổng cước Chưa cước Ngư…" at bounding box center [576, 283] width 1152 height 567
click at [163, 50] on button "Kho nhận" at bounding box center [171, 55] width 56 height 29
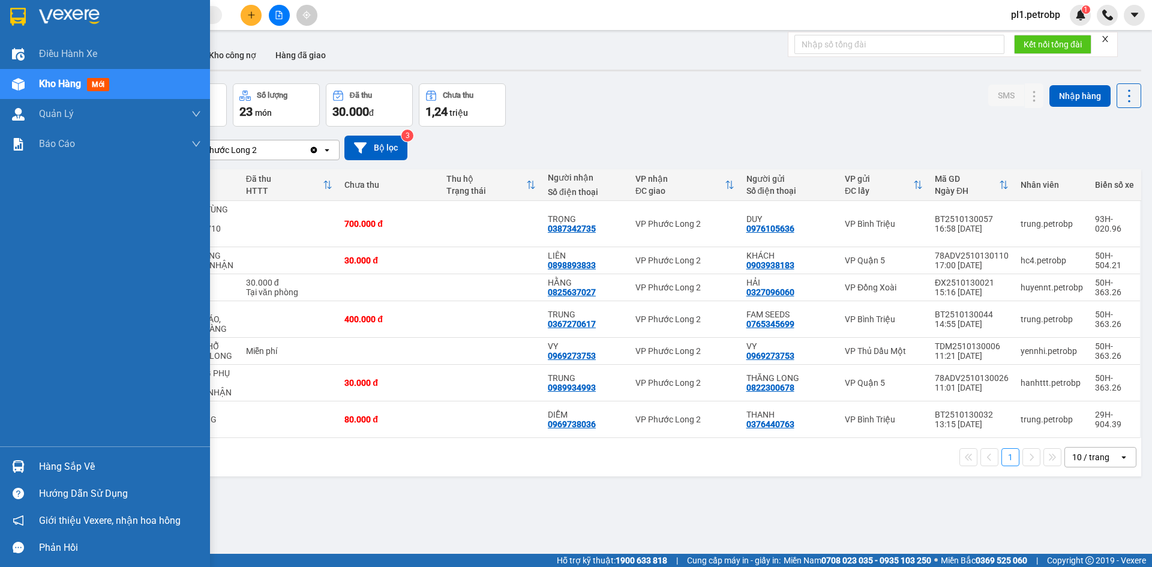
click at [12, 464] on img at bounding box center [18, 466] width 13 height 13
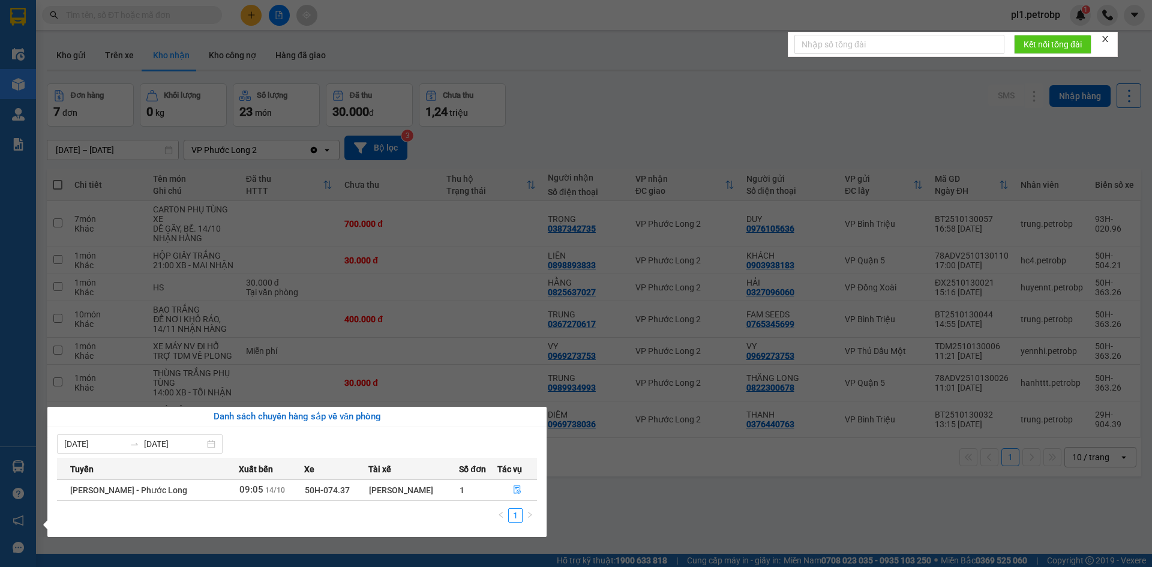
click at [657, 489] on section "Kết quả tìm kiếm ( 1 ) Bộ lọc Mã ĐH Trạng thái Món hàng Tổng cước Chưa cước Ngư…" at bounding box center [576, 283] width 1152 height 567
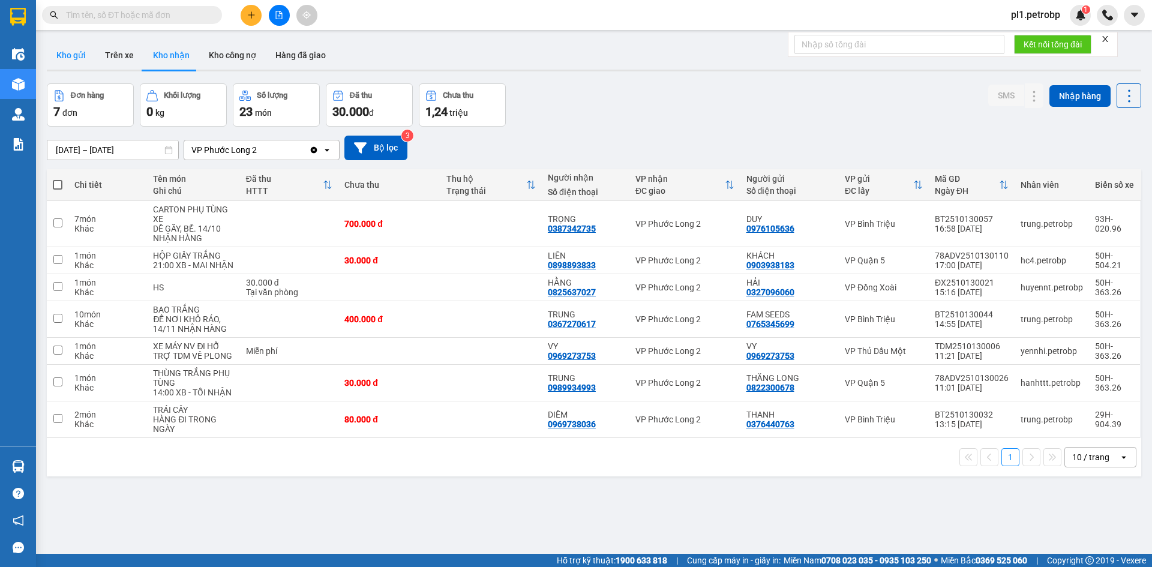
click at [59, 53] on button "Kho gửi" at bounding box center [71, 55] width 49 height 29
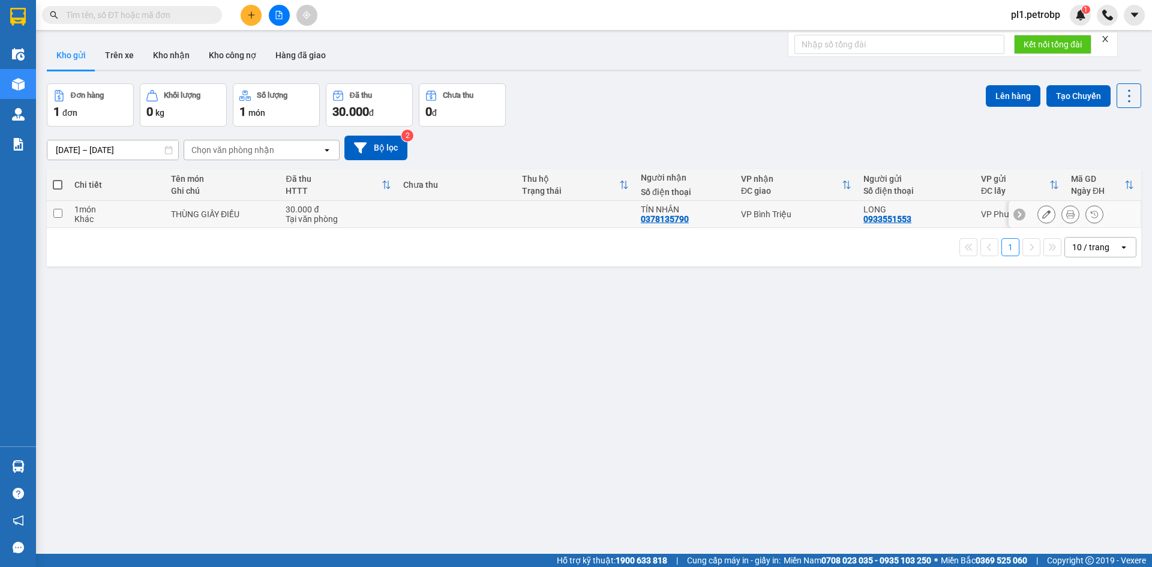
click at [124, 214] on div "Khác" at bounding box center [116, 219] width 85 height 10
checkbox input "true"
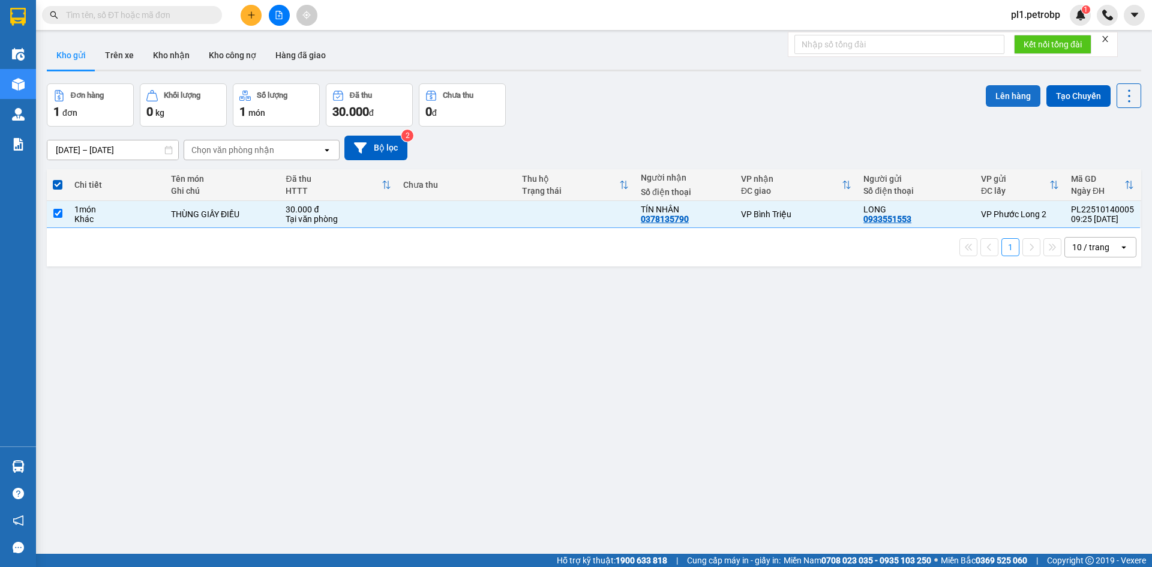
click at [1016, 91] on button "Lên hàng" at bounding box center [1012, 96] width 55 height 22
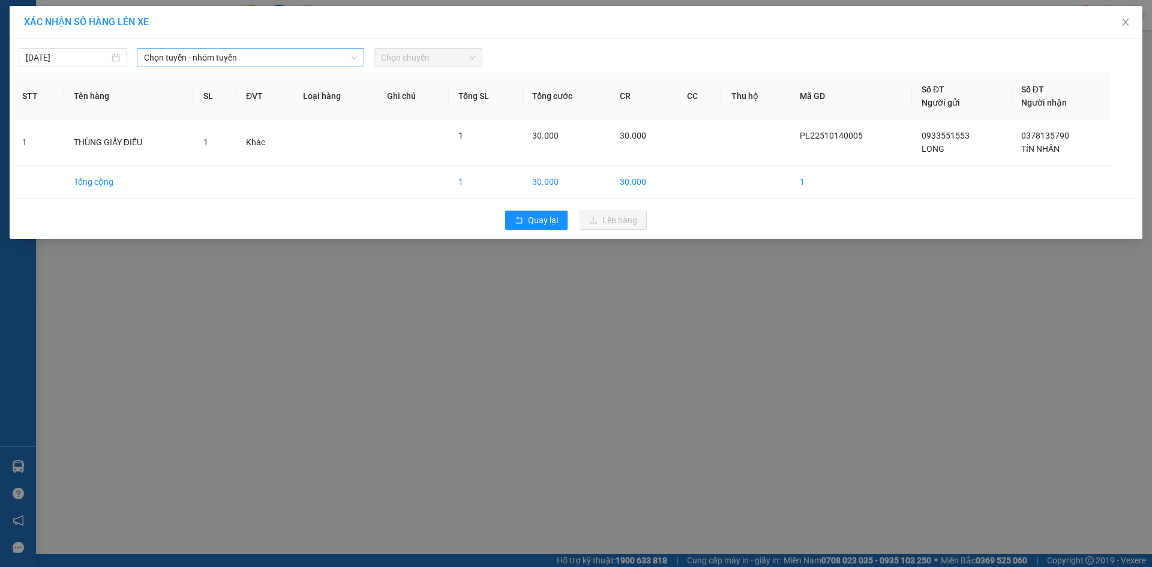
click at [208, 55] on span "Chọn tuyến - nhóm tuyến" at bounding box center [250, 58] width 213 height 18
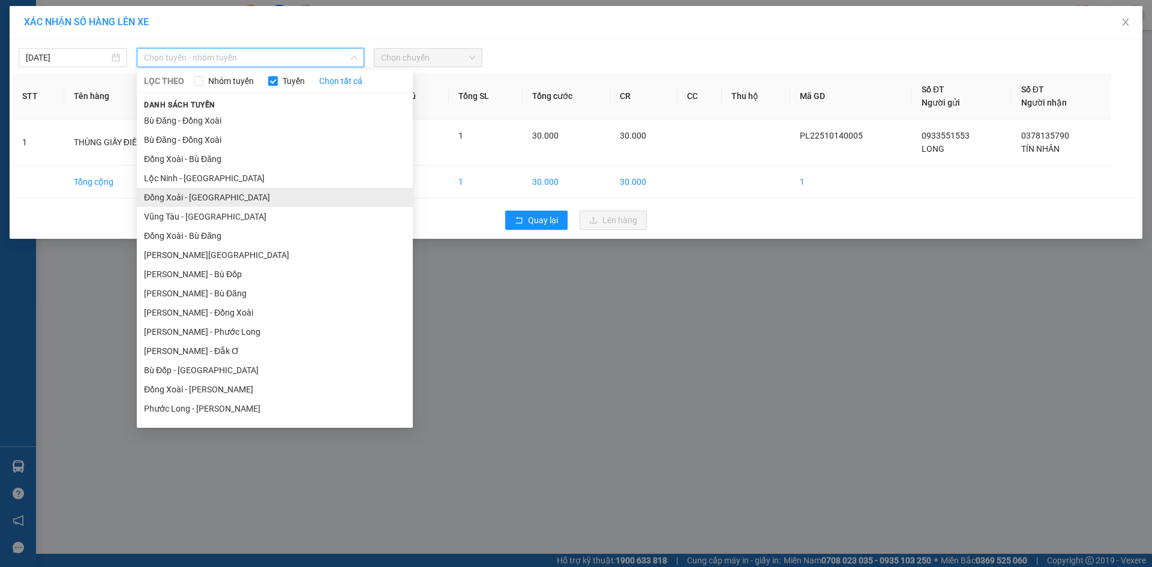
scroll to position [60, 0]
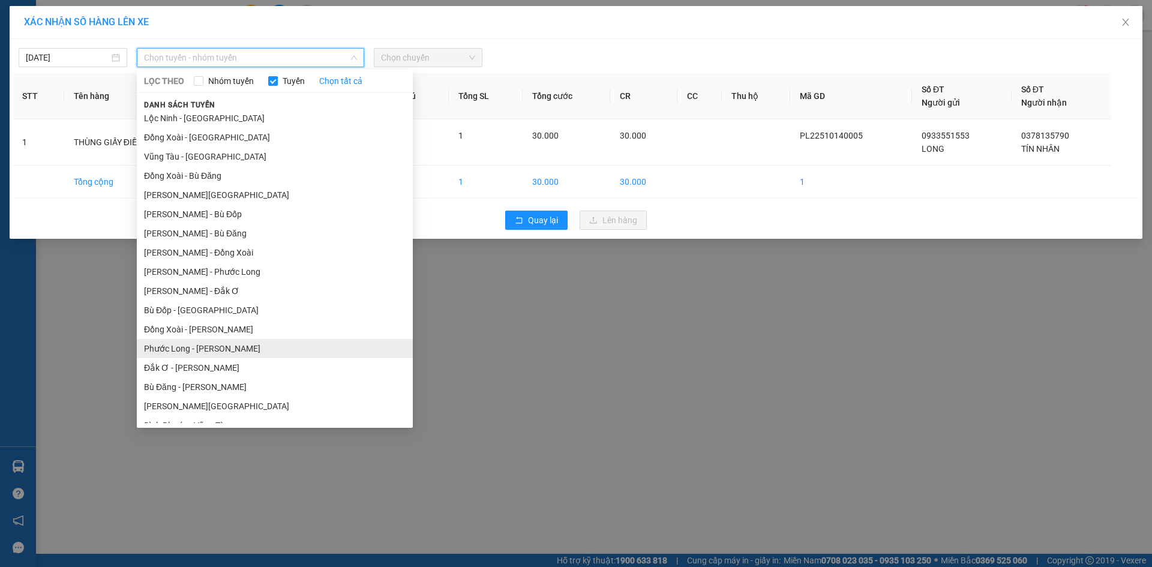
click at [207, 345] on li "Phước Long - [PERSON_NAME]" at bounding box center [275, 348] width 276 height 19
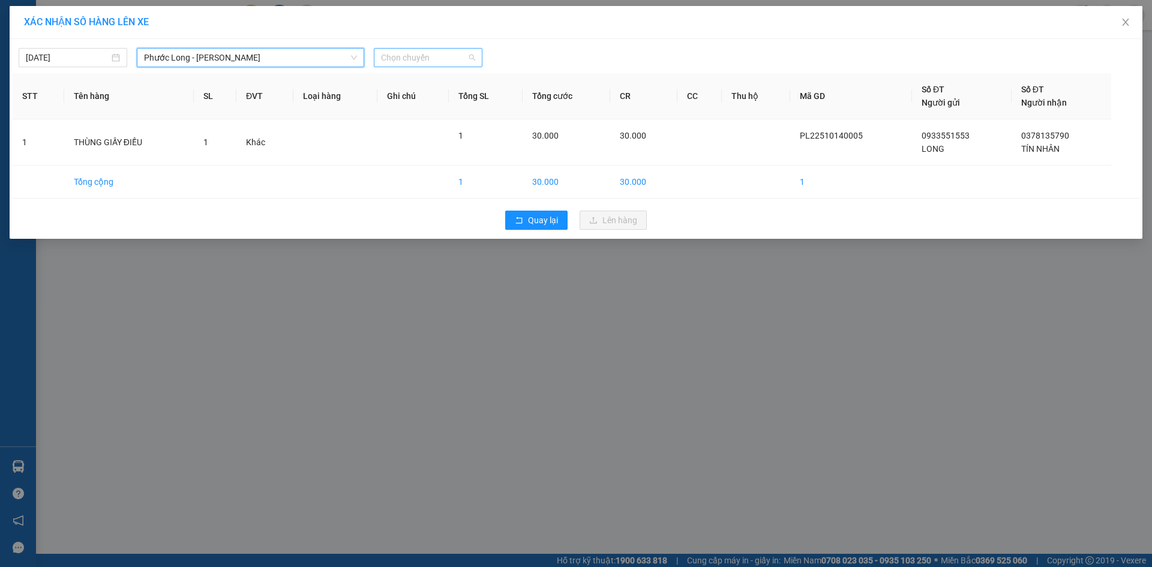
click at [441, 57] on span "Chọn chuyến" at bounding box center [428, 58] width 94 height 18
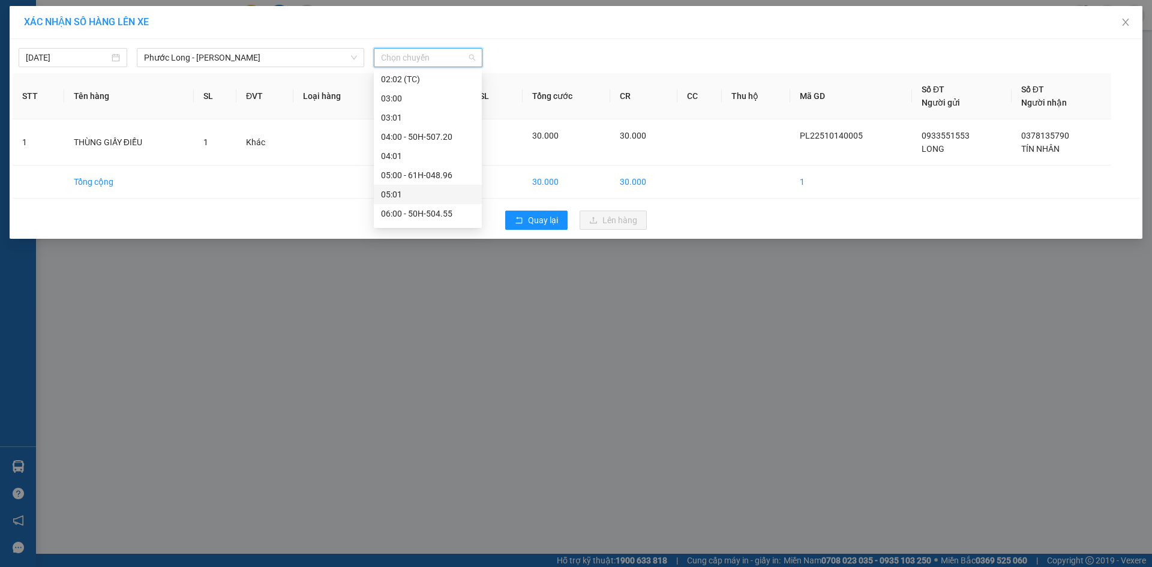
scroll to position [300, 0]
click at [420, 170] on div "10:01" at bounding box center [428, 165] width 94 height 13
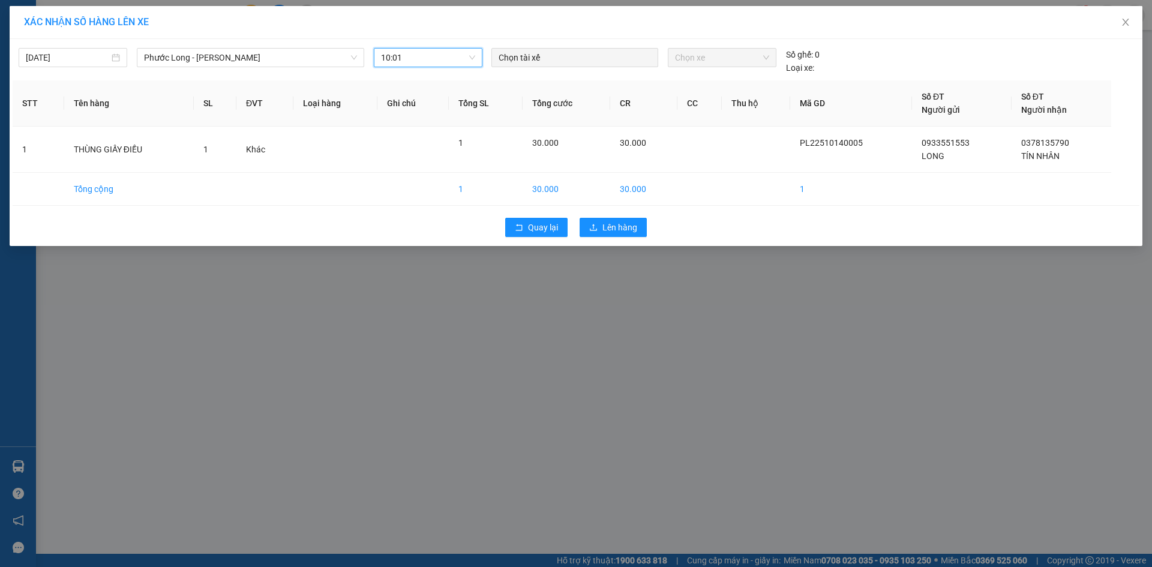
click at [438, 65] on span "10:01" at bounding box center [428, 58] width 94 height 18
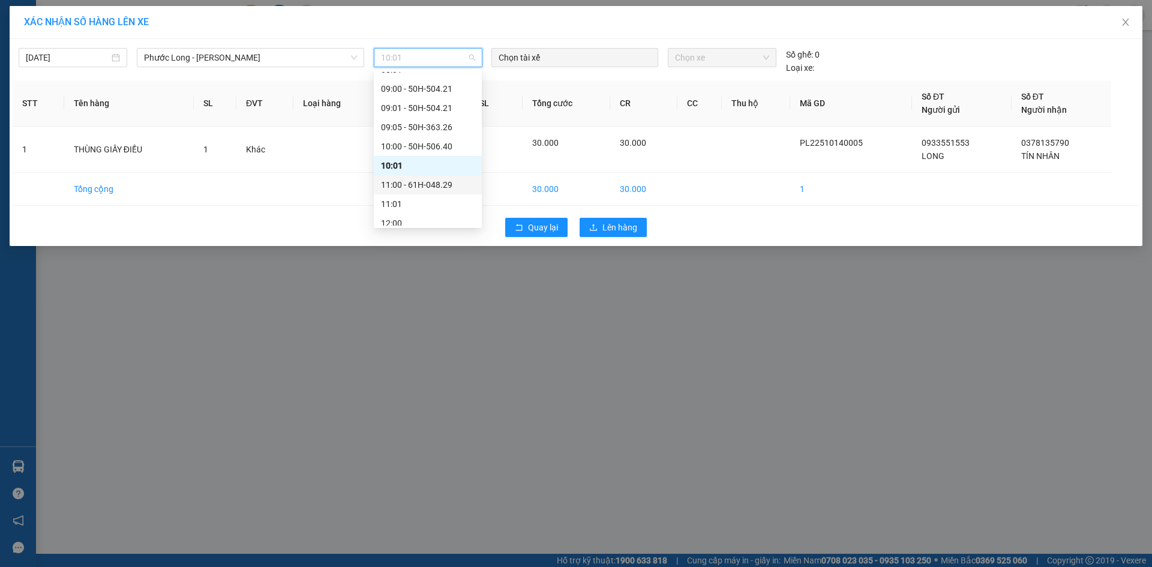
click at [428, 181] on div "11:00 - 61H-048.29" at bounding box center [428, 184] width 94 height 13
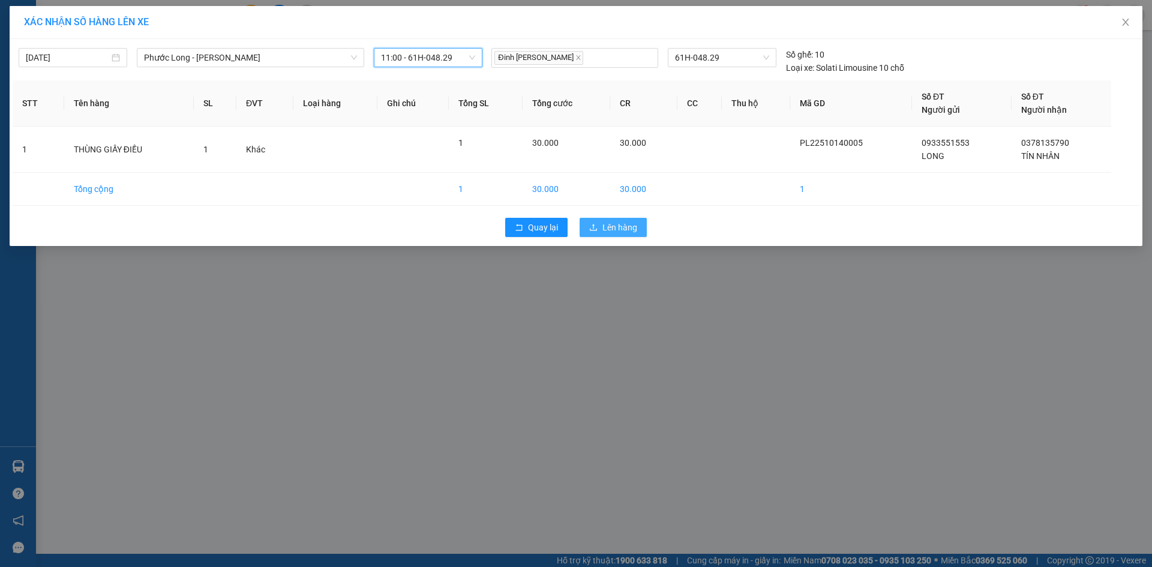
click at [630, 228] on span "Lên hàng" at bounding box center [619, 227] width 35 height 13
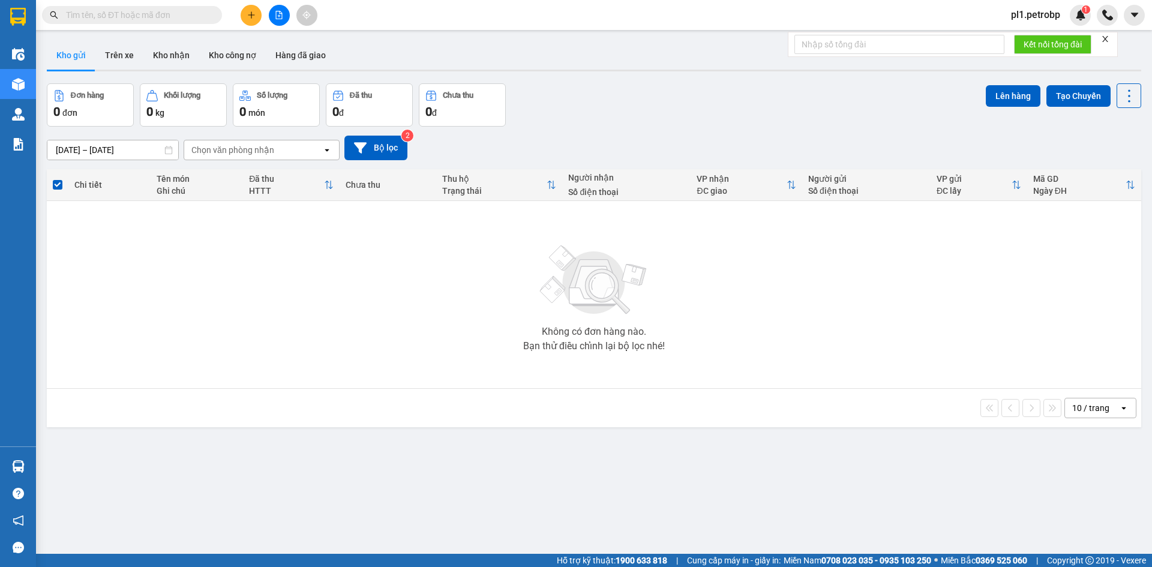
click at [261, 15] on button at bounding box center [251, 15] width 21 height 21
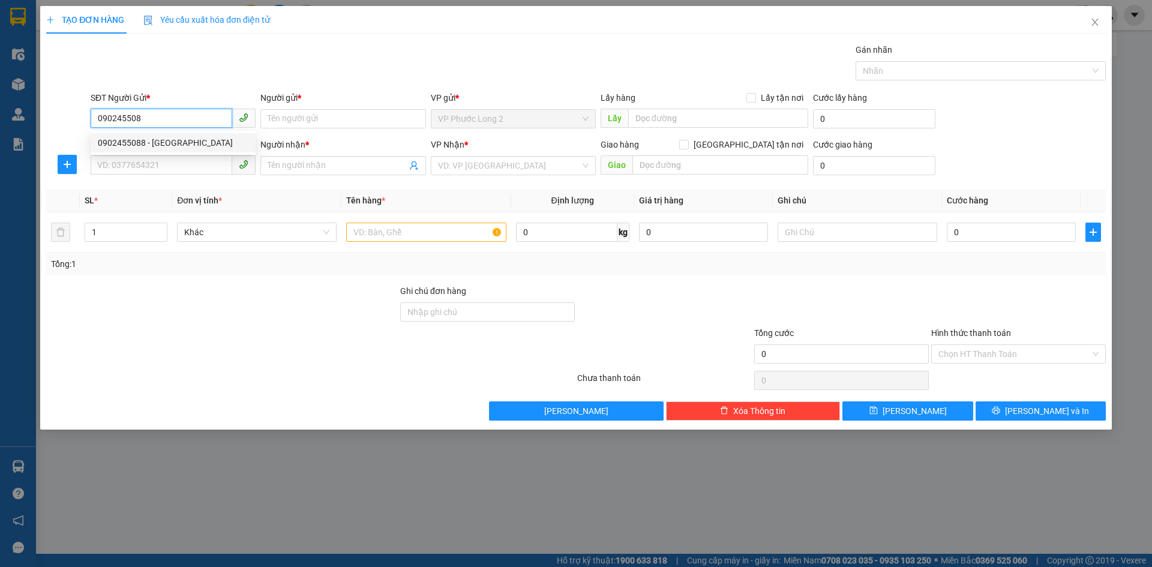
click at [162, 136] on div "0902455088 - CÁT TIÊN" at bounding box center [173, 142] width 165 height 19
type input "0902455088"
type input "CÁT TIÊN"
type input "0769990009"
type input "CƯỜNG"
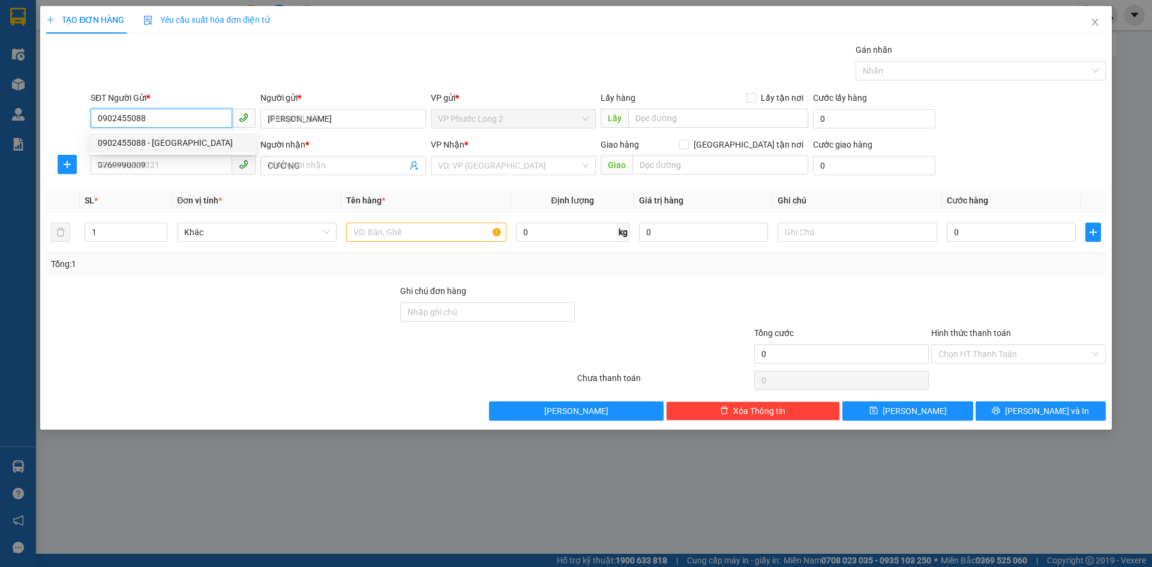
type input "350.000"
type input "0902455088"
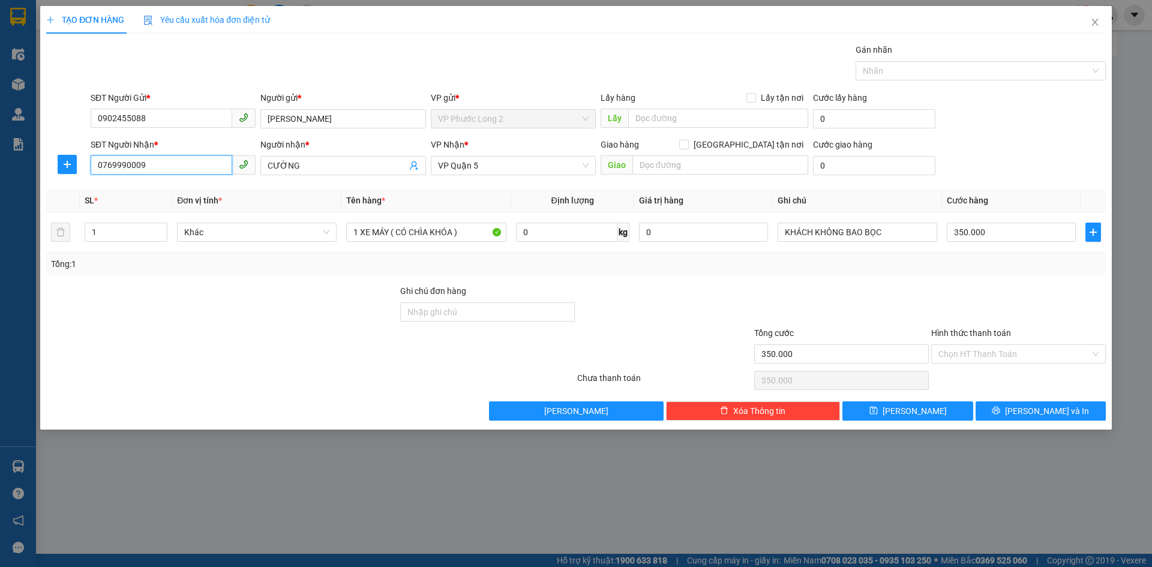
click at [212, 170] on input "0769990009" at bounding box center [162, 164] width 142 height 19
type input "0912948789"
click at [183, 186] on div "0912948789 - TRANG" at bounding box center [173, 189] width 151 height 13
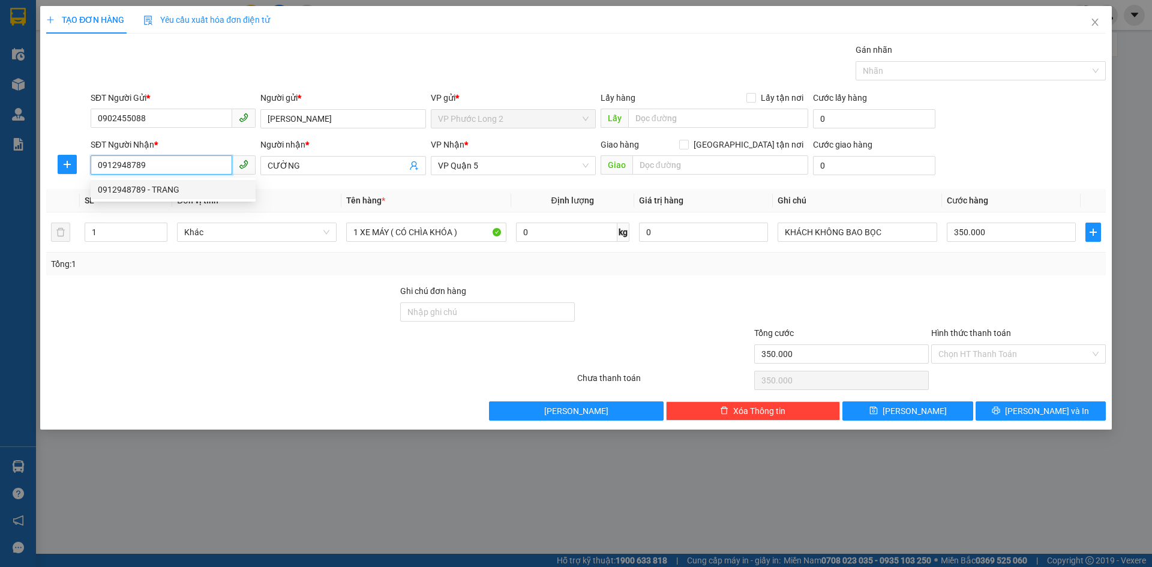
type input "TRANG"
type input "30.000"
type input "0912948789"
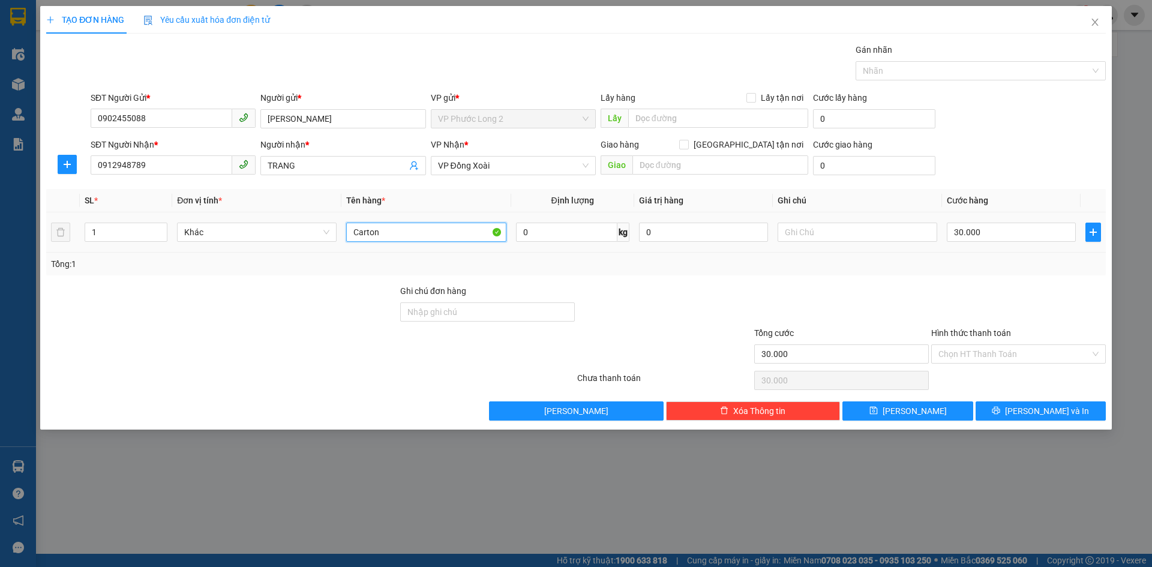
click at [414, 224] on input "Carton" at bounding box center [426, 232] width 160 height 19
type input "THÙNG GIẤY KEO VÀNG ĐIỀU"
click at [1000, 408] on icon "printer" at bounding box center [995, 410] width 8 height 8
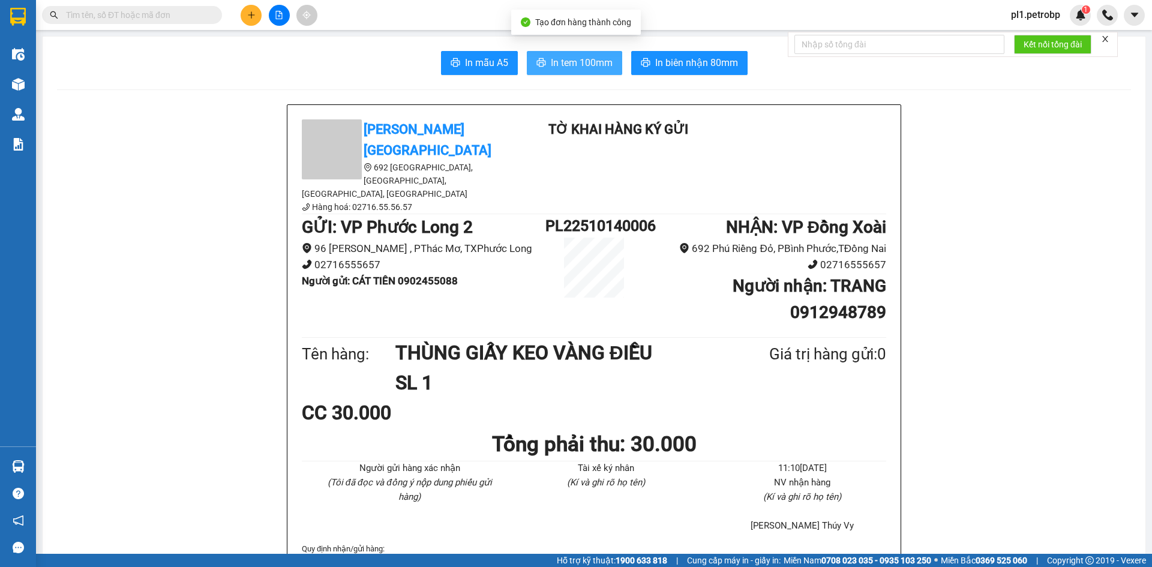
click at [560, 62] on span "In tem 100mm" at bounding box center [582, 62] width 62 height 15
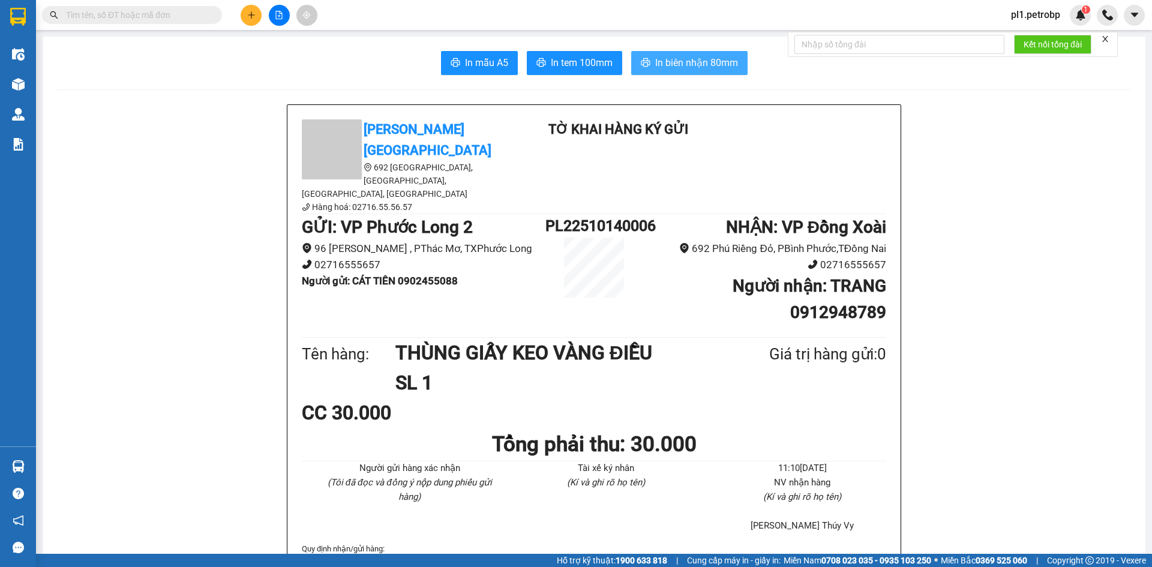
click at [663, 65] on span "In biên nhận 80mm" at bounding box center [696, 62] width 83 height 15
click at [693, 68] on span "In biên nhận 80mm" at bounding box center [696, 62] width 83 height 15
click at [581, 71] on button "In tem 100mm" at bounding box center [574, 63] width 95 height 24
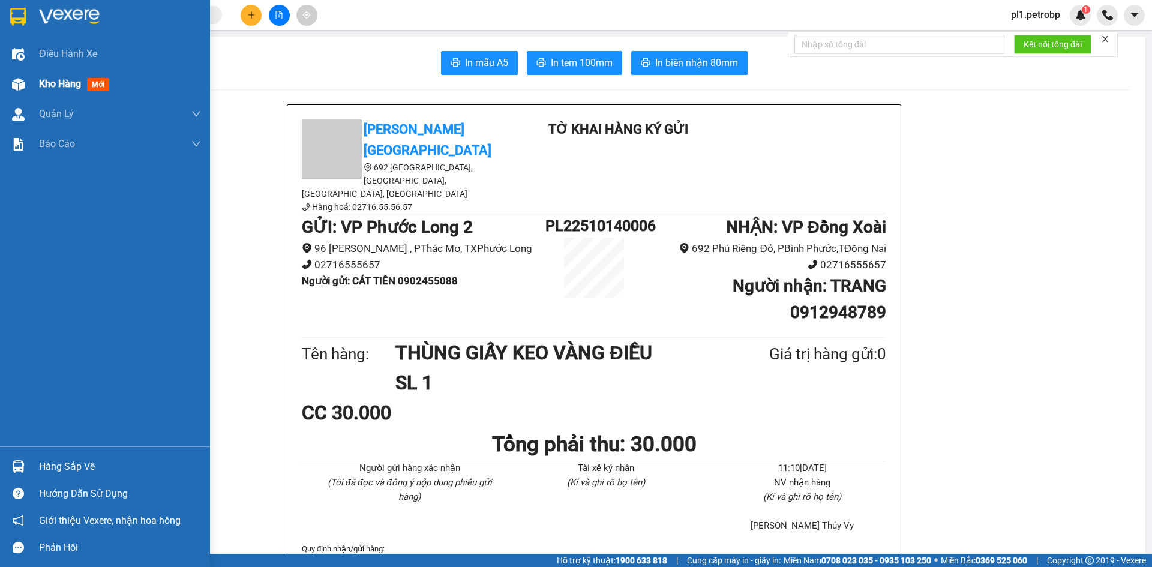
click at [37, 85] on div "Kho hàng mới" at bounding box center [105, 84] width 210 height 30
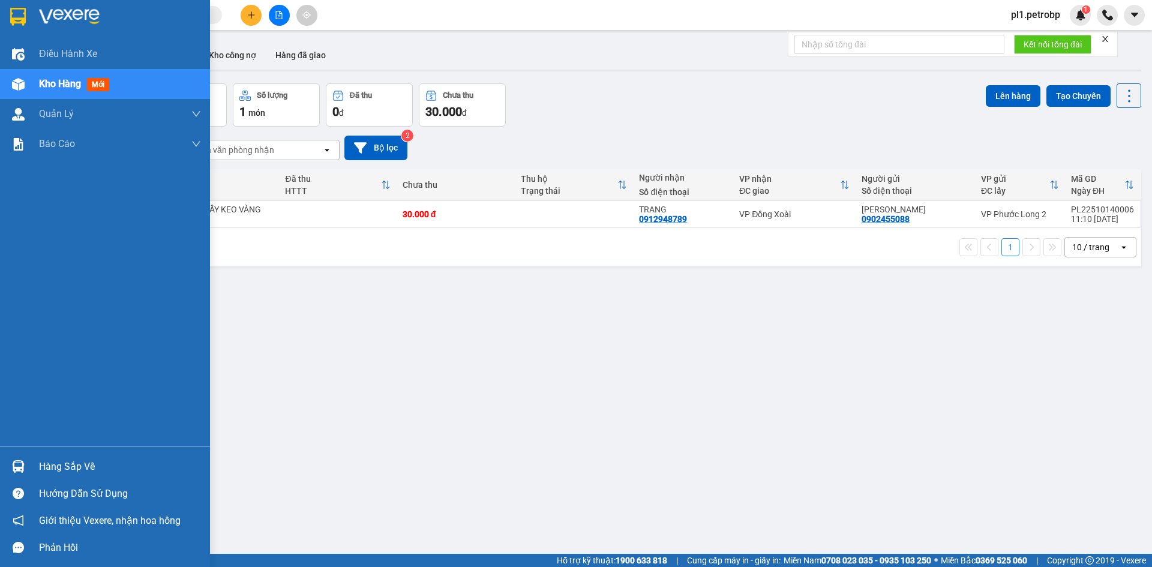
click at [19, 452] on div "Hàng sắp về Hướng dẫn sử dụng Giới thiệu Vexere, nhận hoa hồng Phản hồi" at bounding box center [105, 503] width 210 height 115
click at [88, 458] on div "Hàng sắp về" at bounding box center [120, 467] width 162 height 18
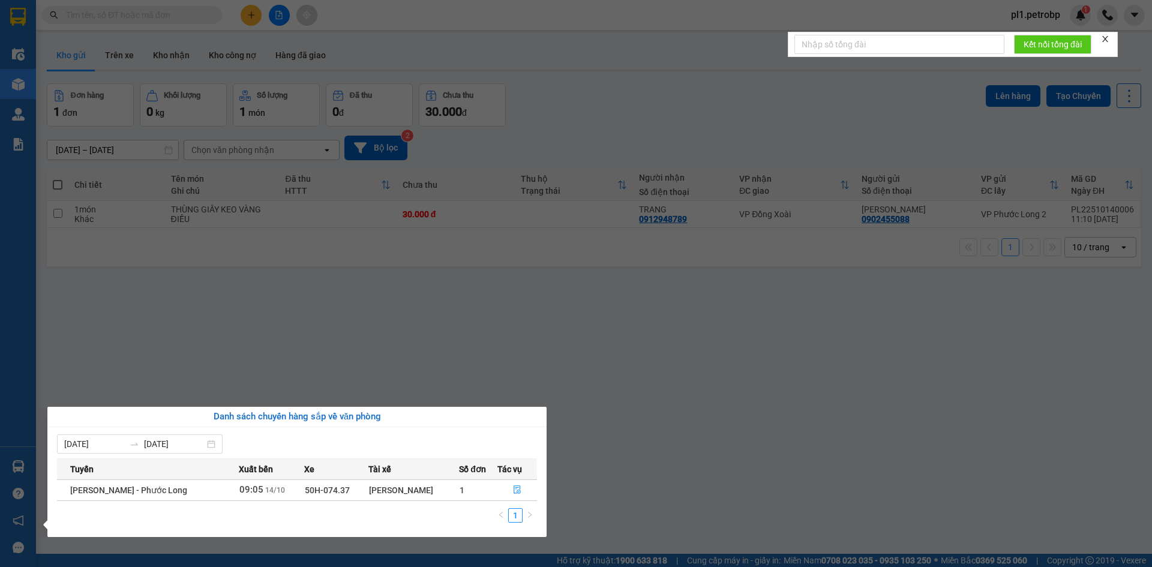
click at [445, 344] on section "Kết quả tìm kiếm ( 1 ) Bộ lọc Mã ĐH Trạng thái Món hàng Tổng cước Chưa cước Ngư…" at bounding box center [576, 283] width 1152 height 567
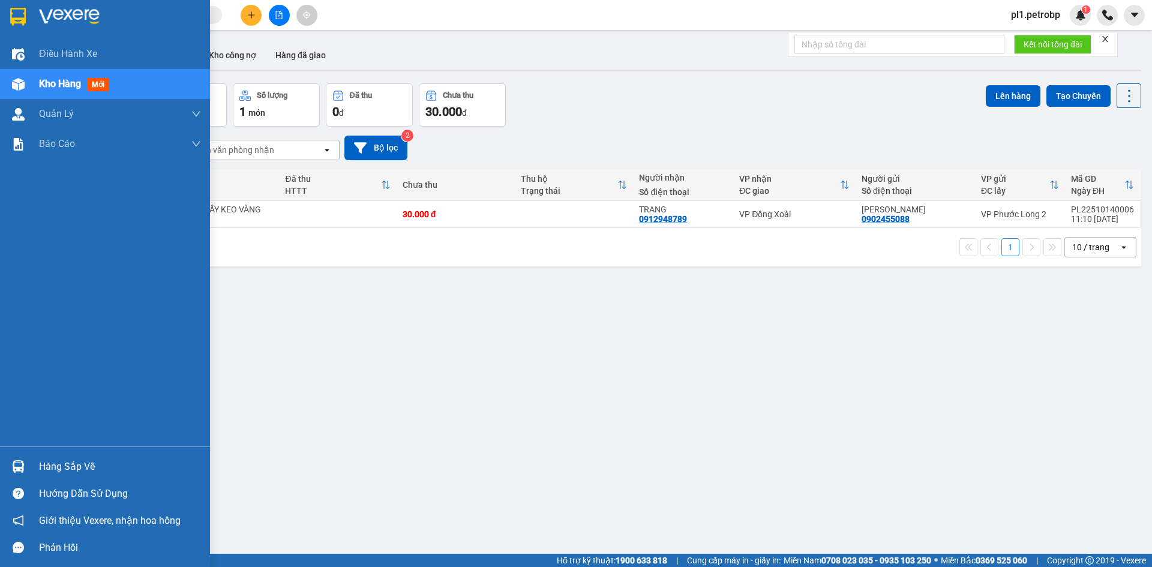
click at [85, 469] on div "Hàng sắp về" at bounding box center [120, 467] width 162 height 18
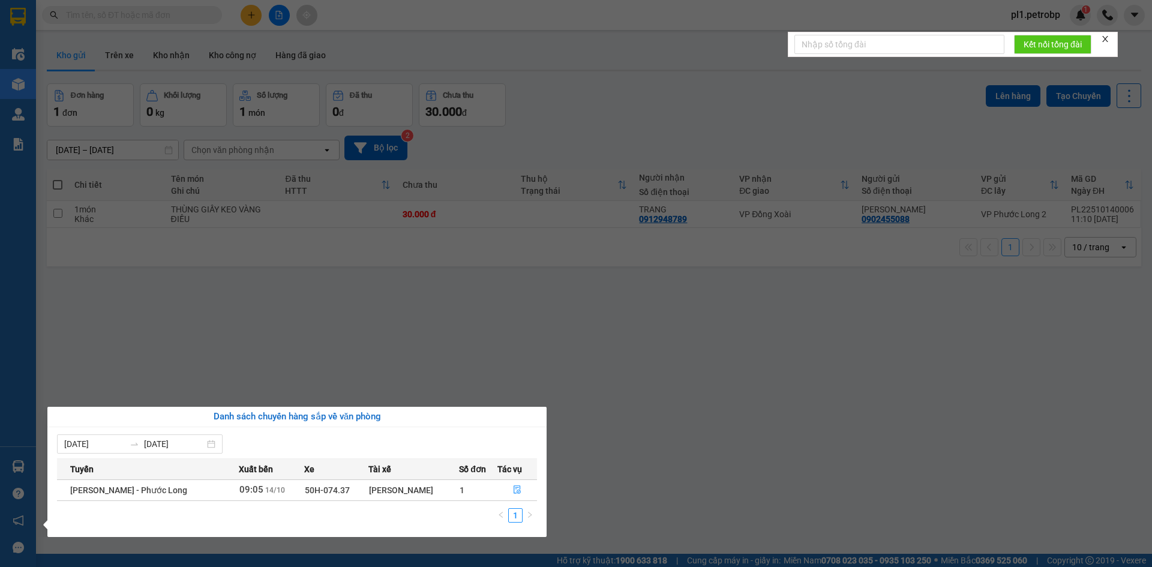
click at [608, 357] on section "Kết quả tìm kiếm ( 1 ) Bộ lọc Mã ĐH Trạng thái Món hàng Tổng cước Chưa cước Ngư…" at bounding box center [576, 283] width 1152 height 567
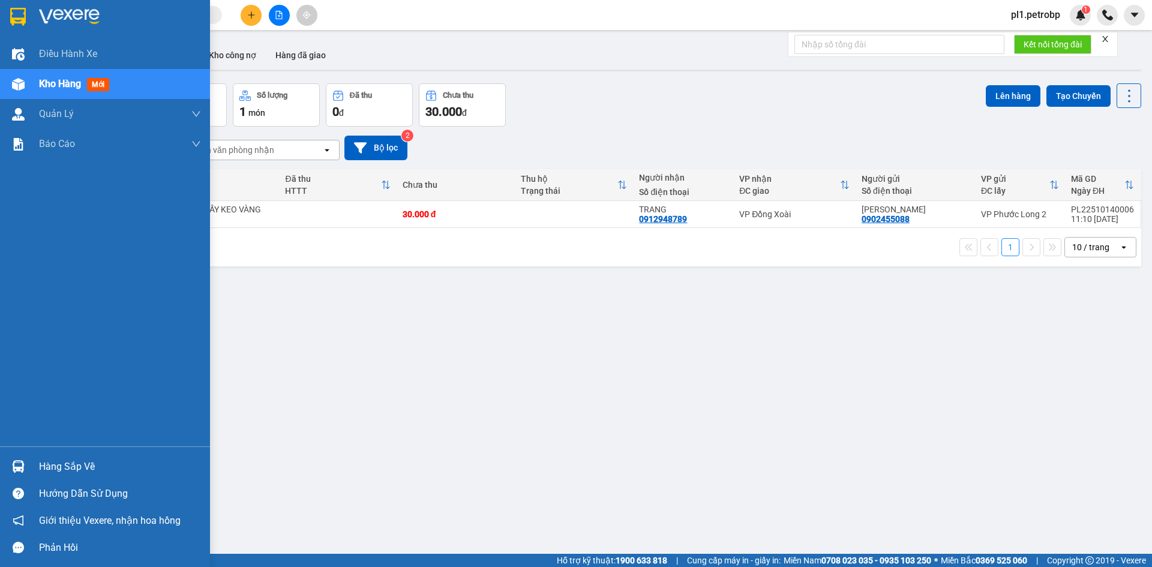
click at [20, 459] on div at bounding box center [18, 466] width 21 height 21
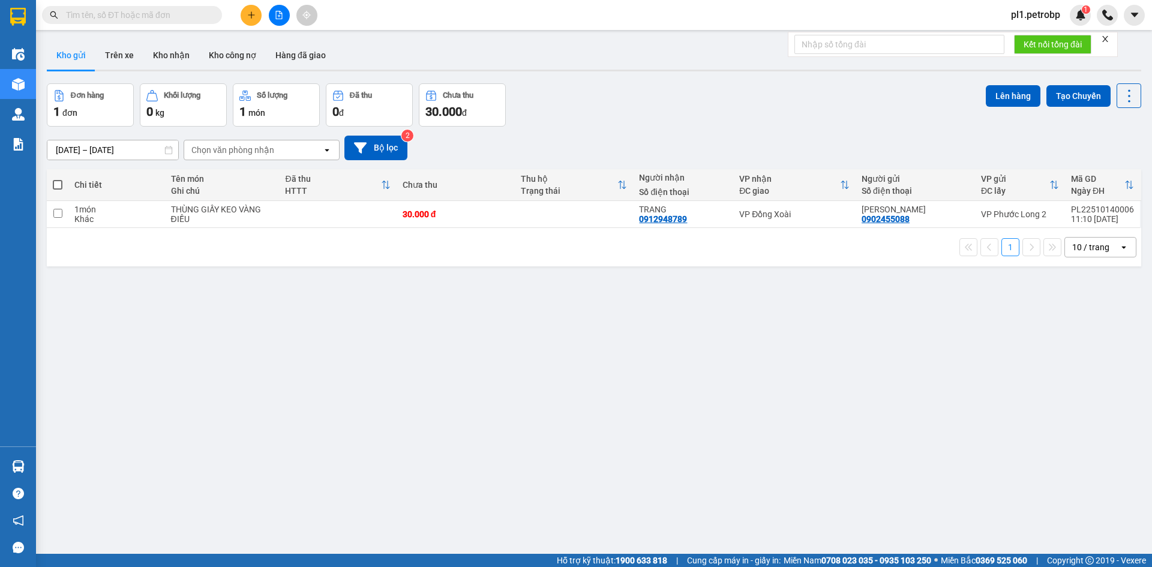
click at [235, 346] on section "Kết quả tìm kiếm ( 1 ) Bộ lọc Mã ĐH Trạng thái Món hàng Tổng cước Chưa cước Ngư…" at bounding box center [576, 283] width 1152 height 567
